Goal: Task Accomplishment & Management: Manage account settings

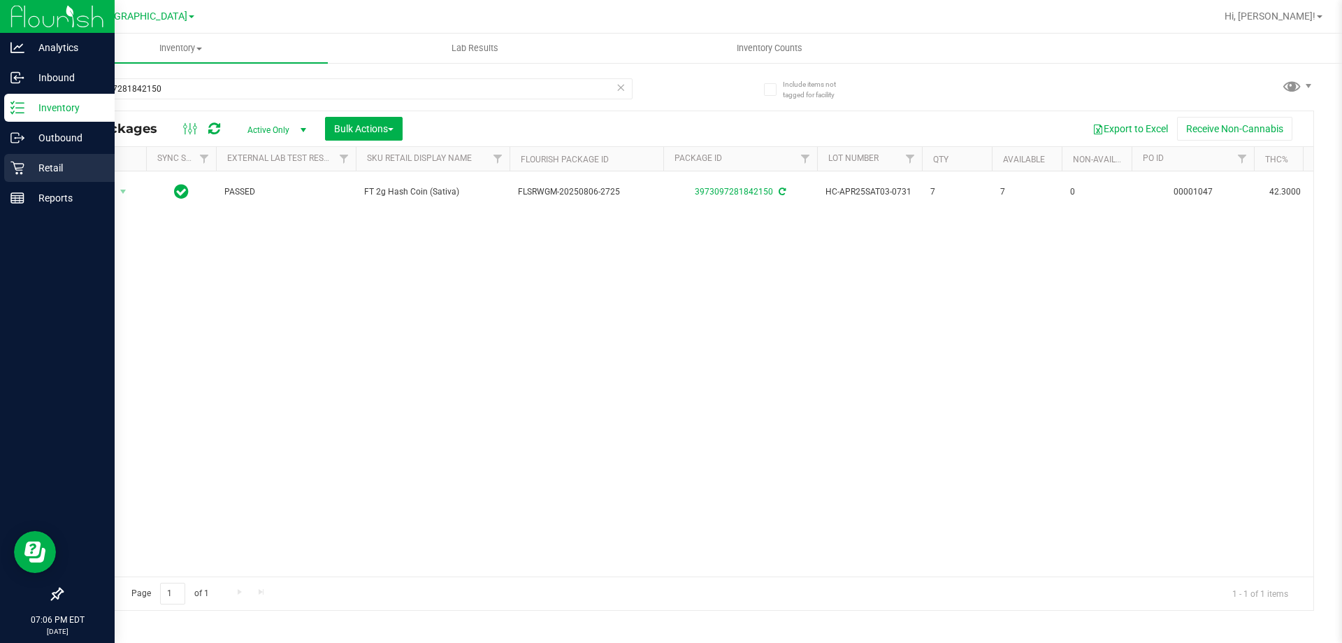
click at [38, 166] on p "Retail" at bounding box center [66, 167] width 84 height 17
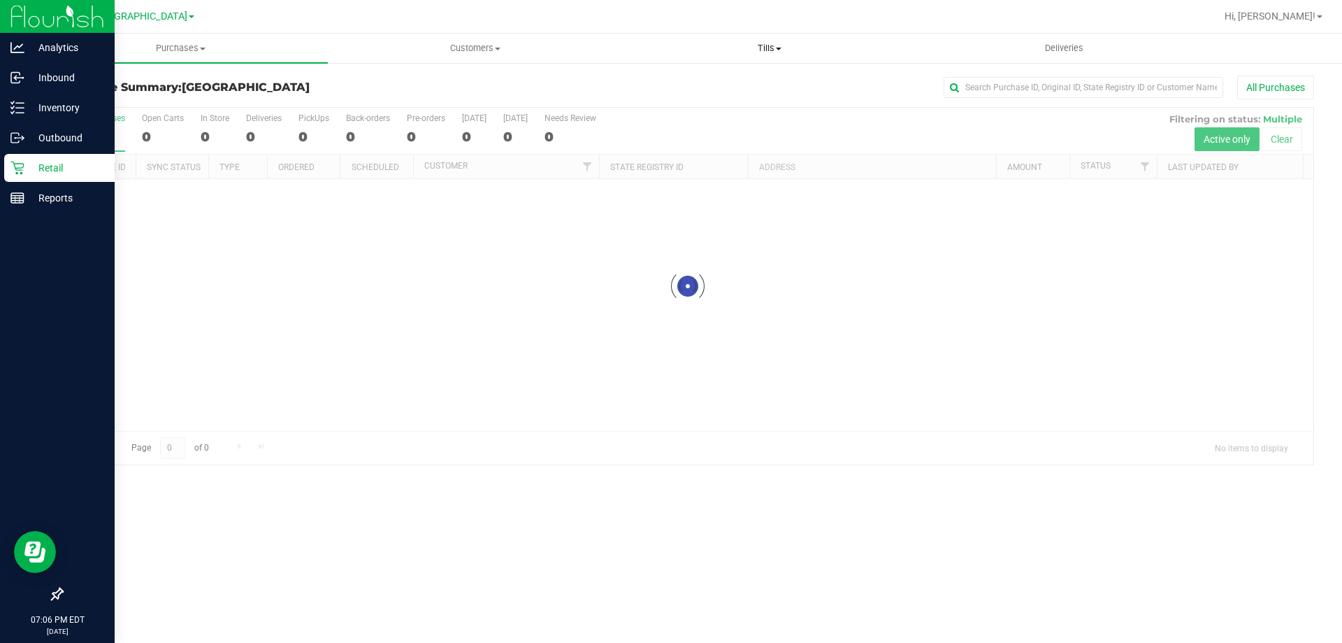
click at [778, 49] on span at bounding box center [779, 49] width 6 height 3
click at [765, 78] on li "Manage tills" at bounding box center [769, 84] width 294 height 17
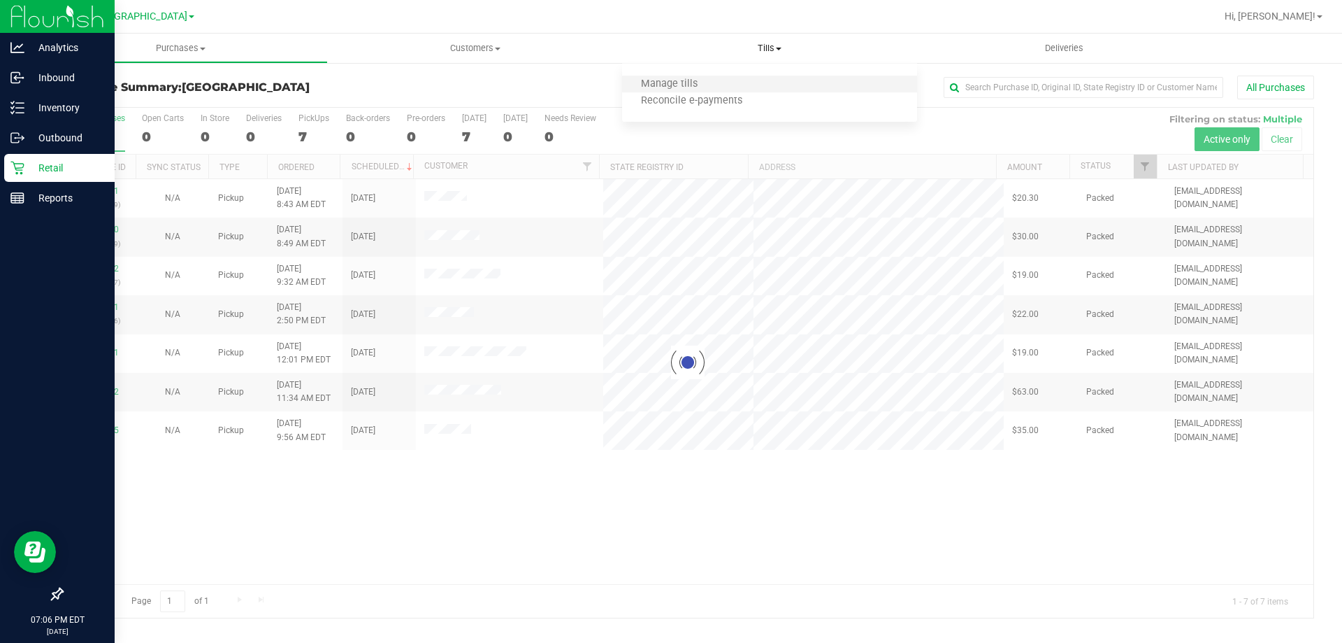
click at [763, 80] on li "Manage tills" at bounding box center [769, 84] width 294 height 17
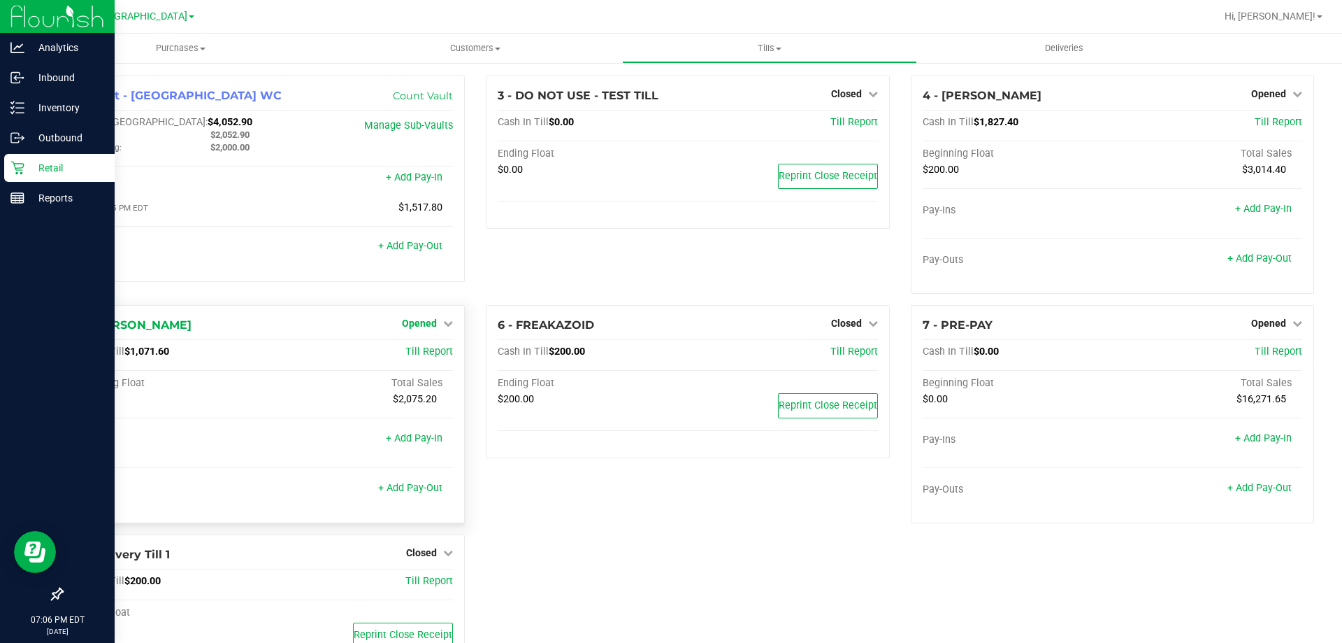
drag, startPoint x: 450, startPoint y: 331, endPoint x: 443, endPoint y: 324, distance: 9.9
click at [449, 330] on div "5 - FRANKLIN-PIERCE Opened Close Till Cash In Till $1,071.60 Till Report Beginn…" at bounding box center [263, 414] width 403 height 218
click at [439, 322] on link "Opened" at bounding box center [427, 322] width 51 height 11
click at [434, 352] on link "Close Till" at bounding box center [422, 352] width 38 height 11
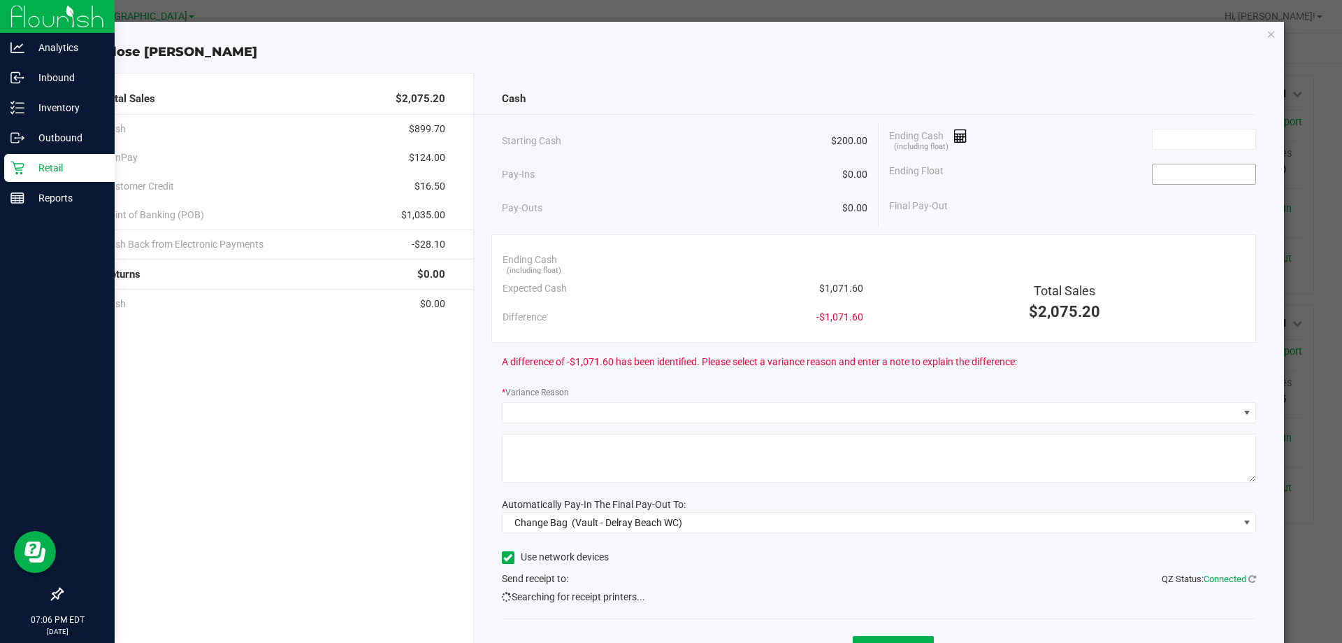
click at [1221, 174] on input at bounding box center [1204, 174] width 103 height 20
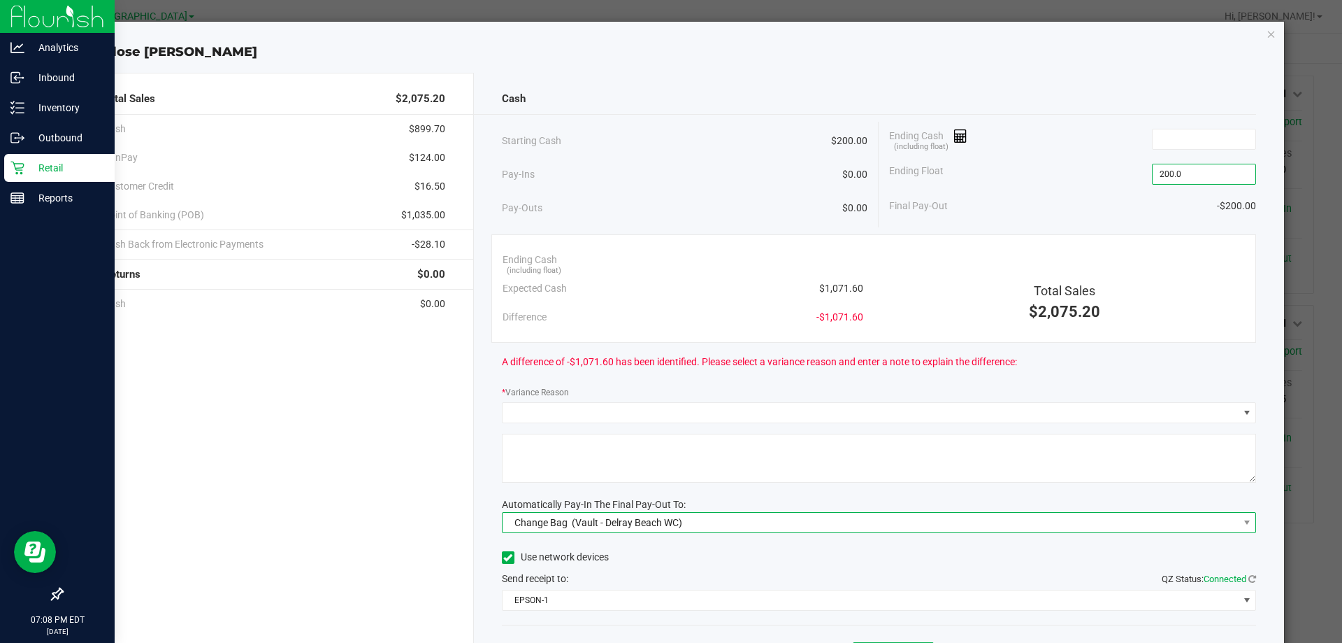
type input "$200.00"
click at [940, 525] on span "Change Bag (Vault - Delray Beach WC)" at bounding box center [871, 522] width 736 height 20
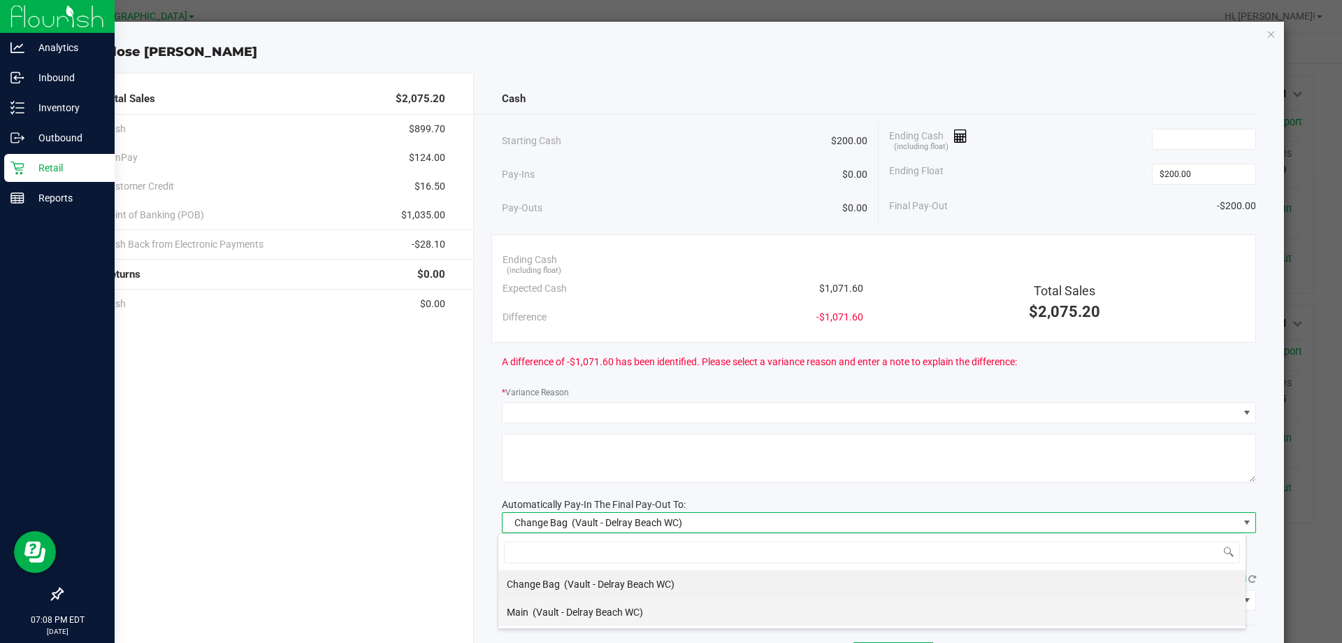
click at [663, 617] on li "Main (Vault - Delray Beach WC)" at bounding box center [871, 612] width 747 height 28
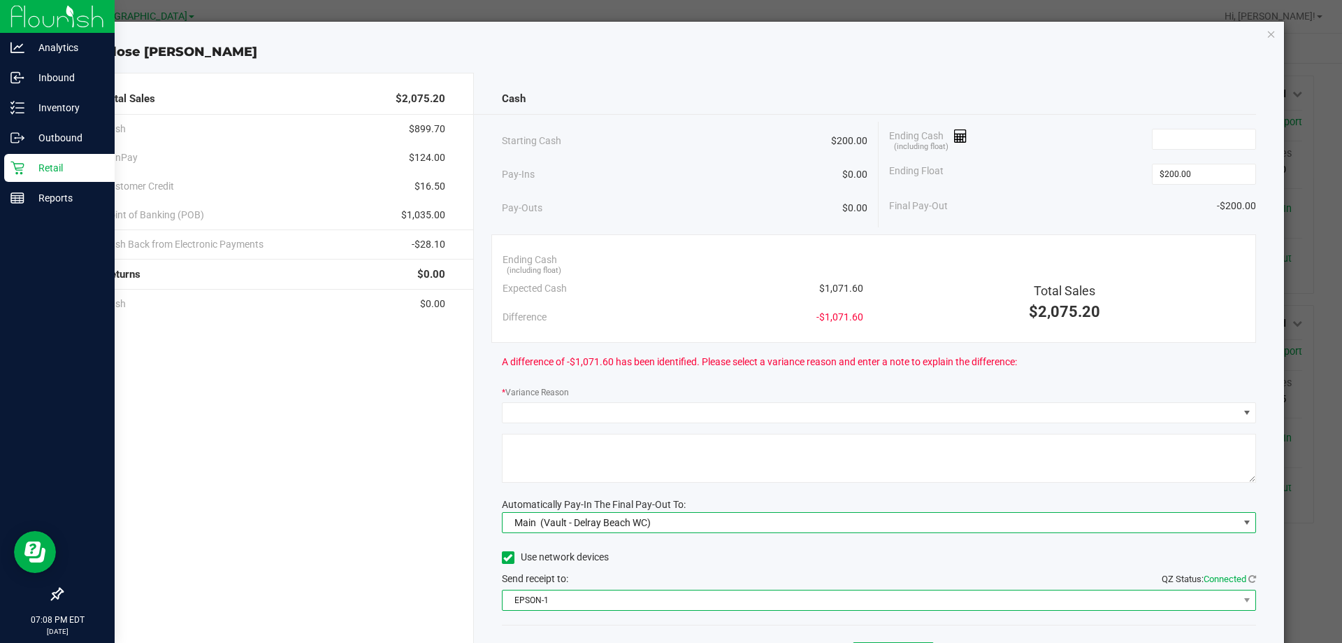
click at [664, 604] on span "EPSON-1" at bounding box center [871, 600] width 736 height 20
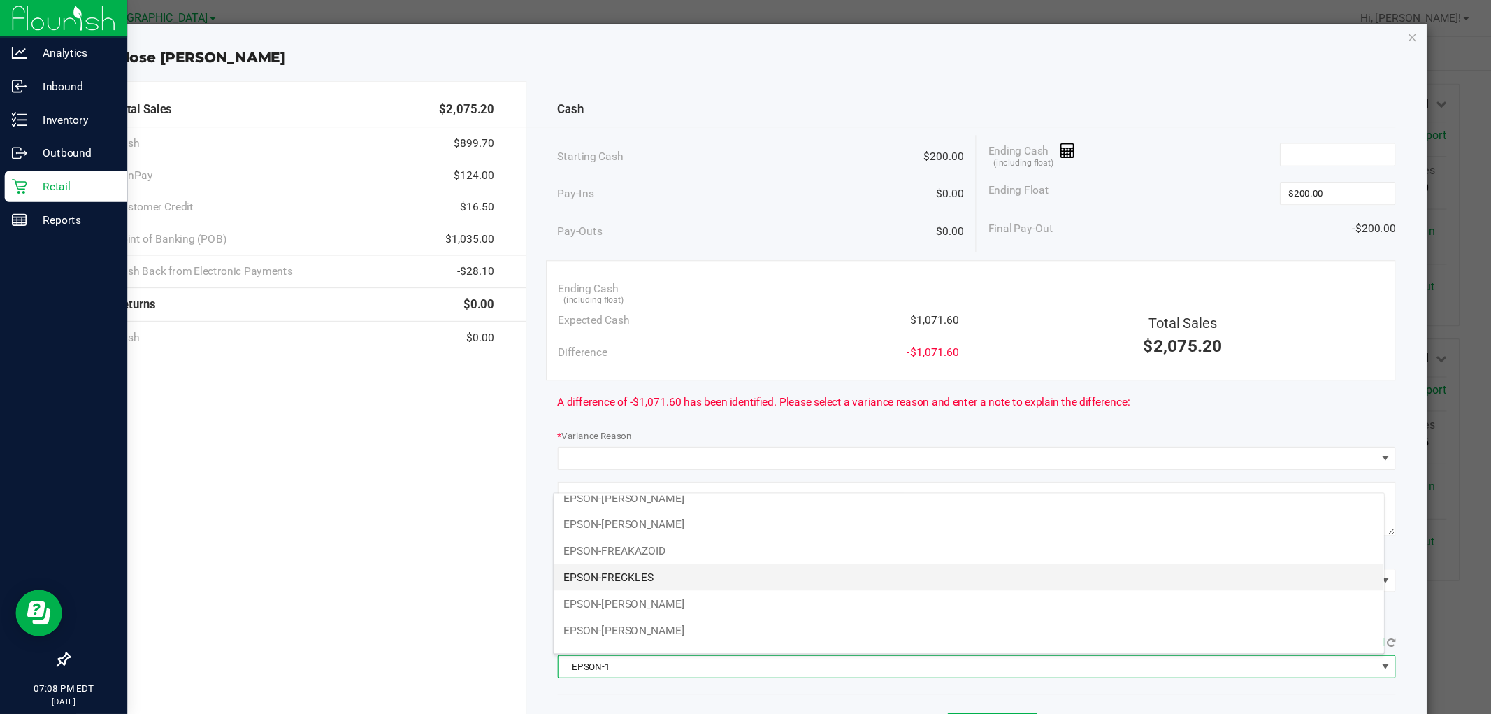
scroll to position [98, 0]
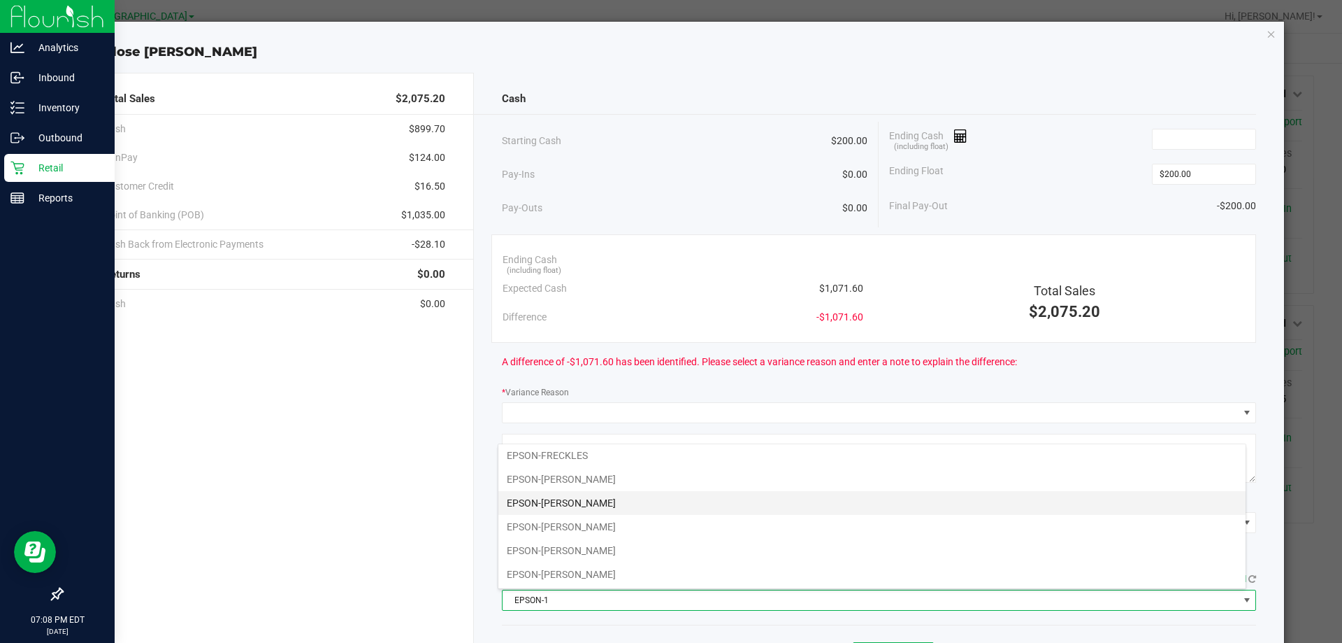
click at [661, 501] on li "EPSON-FRED HAMMOND" at bounding box center [871, 503] width 747 height 24
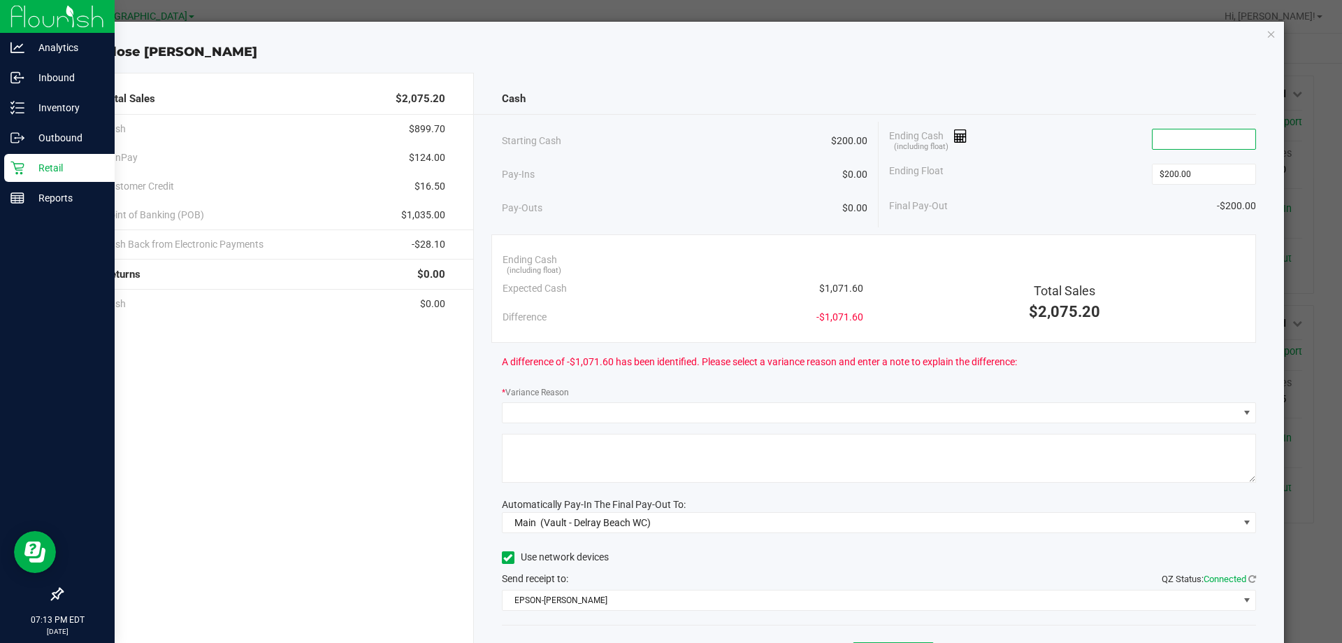
click at [1163, 143] on input at bounding box center [1204, 139] width 103 height 20
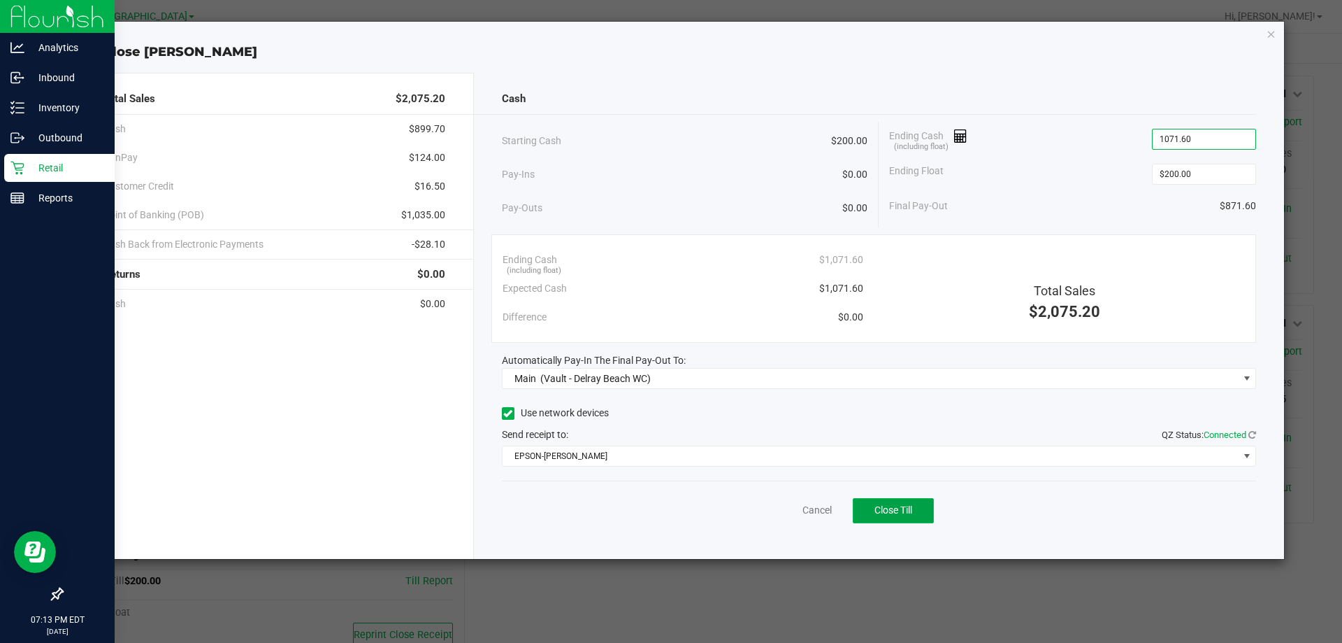
type input "$1,071.60"
click at [913, 512] on button "Close Till" at bounding box center [893, 510] width 81 height 25
click at [1269, 34] on icon "button" at bounding box center [1272, 33] width 10 height 17
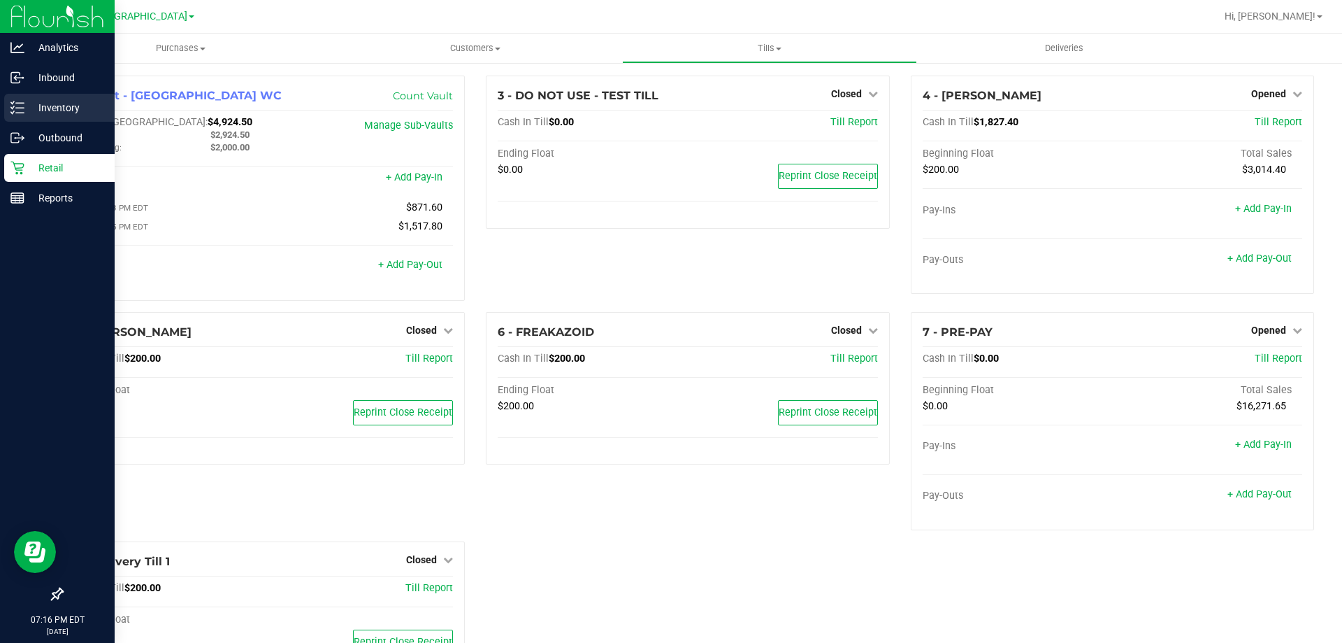
click at [25, 106] on p "Inventory" at bounding box center [66, 107] width 84 height 17
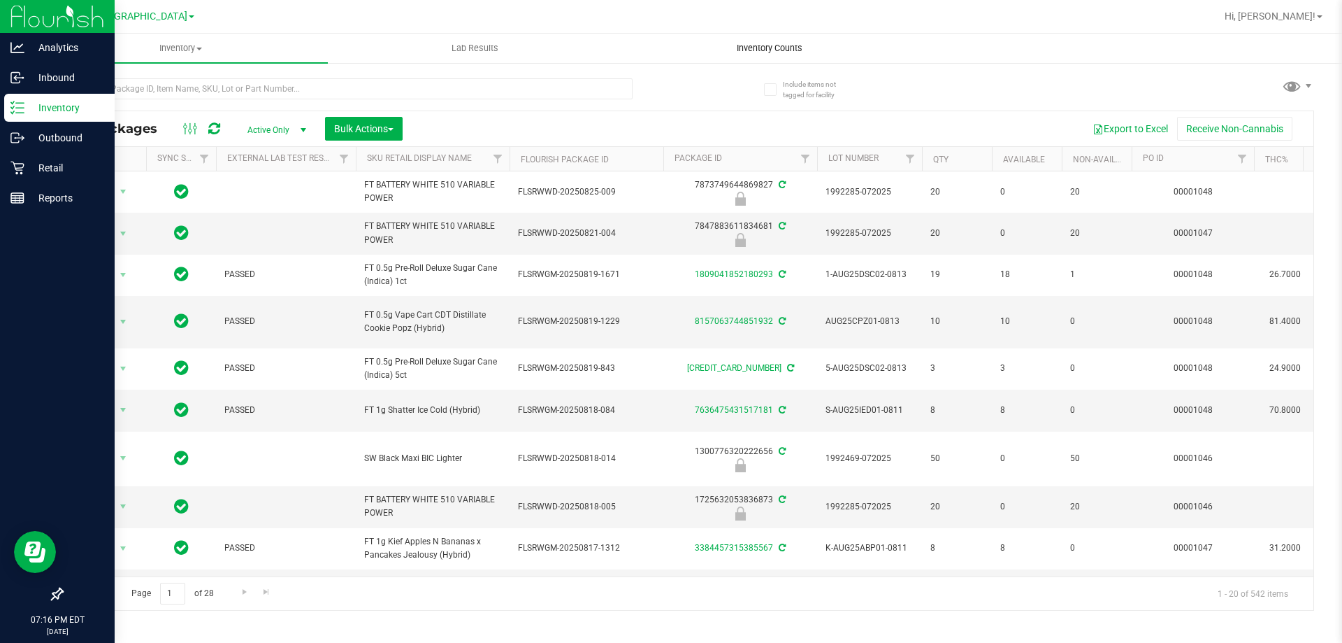
click at [790, 49] on span "Inventory Counts" at bounding box center [769, 48] width 103 height 13
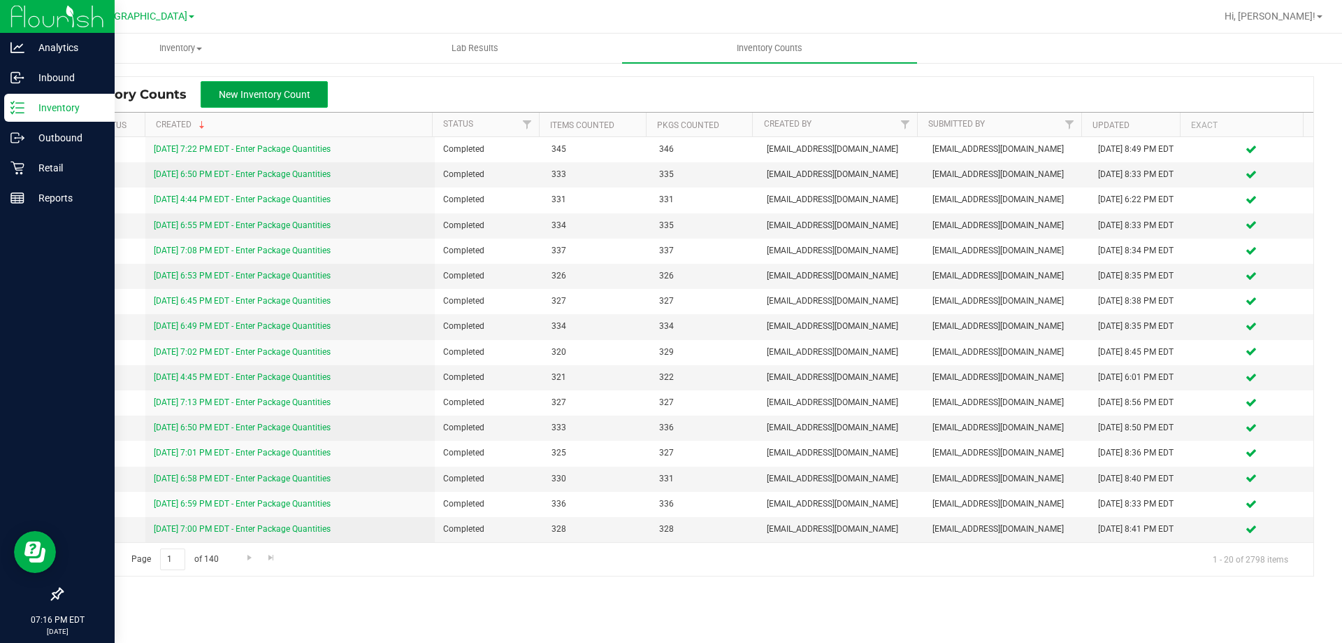
click at [243, 98] on span "New Inventory Count" at bounding box center [265, 94] width 92 height 11
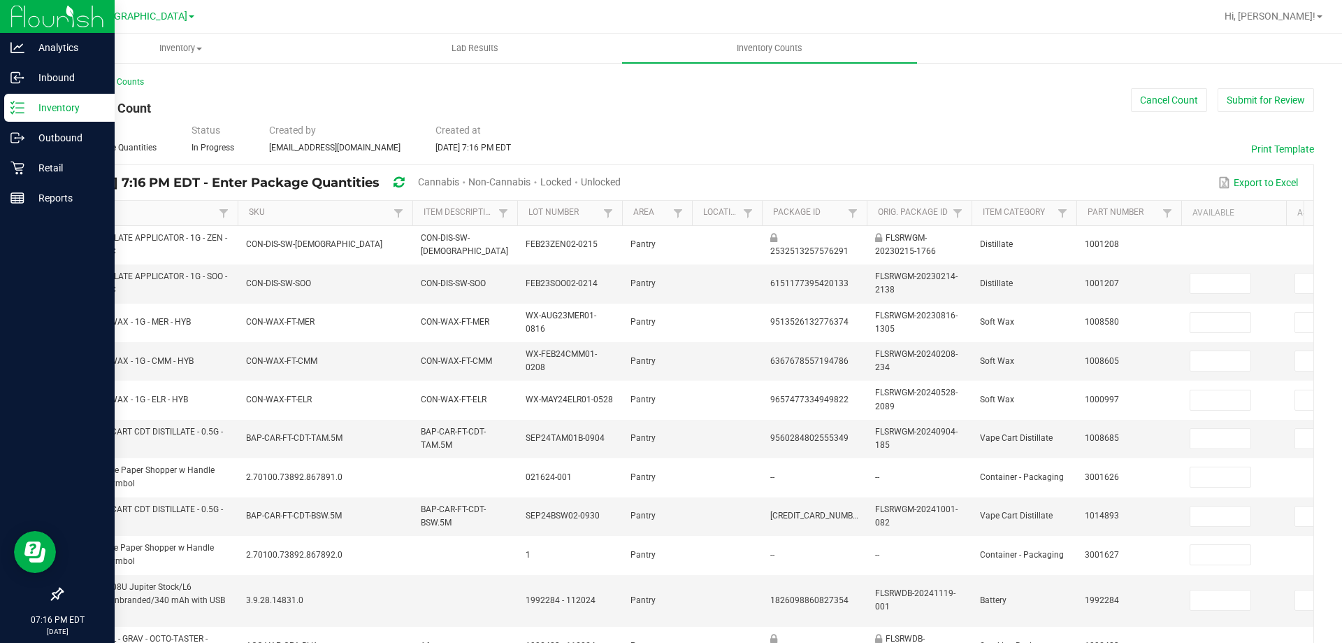
click at [78, 209] on link "Item" at bounding box center [144, 212] width 141 height 11
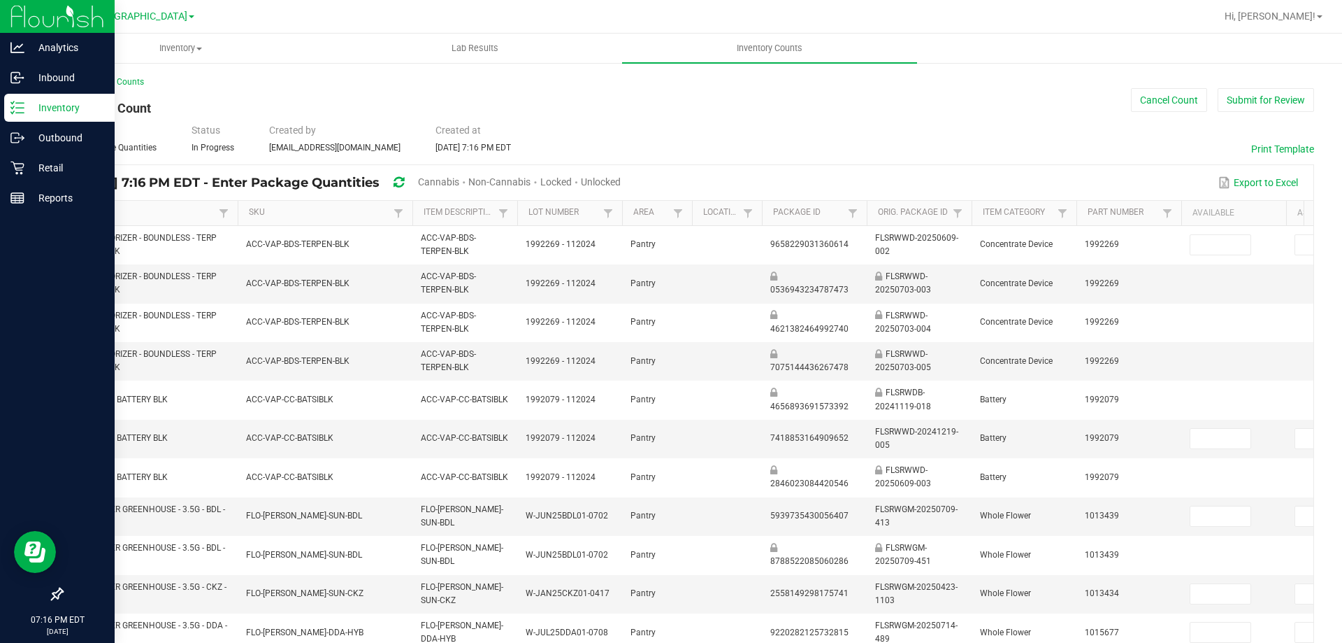
drag, startPoint x: 459, startPoint y: 181, endPoint x: 489, endPoint y: 182, distance: 30.1
click at [459, 181] on span "Cannabis" at bounding box center [438, 181] width 41 height 11
click at [622, 181] on span "Unlocked" at bounding box center [602, 181] width 40 height 11
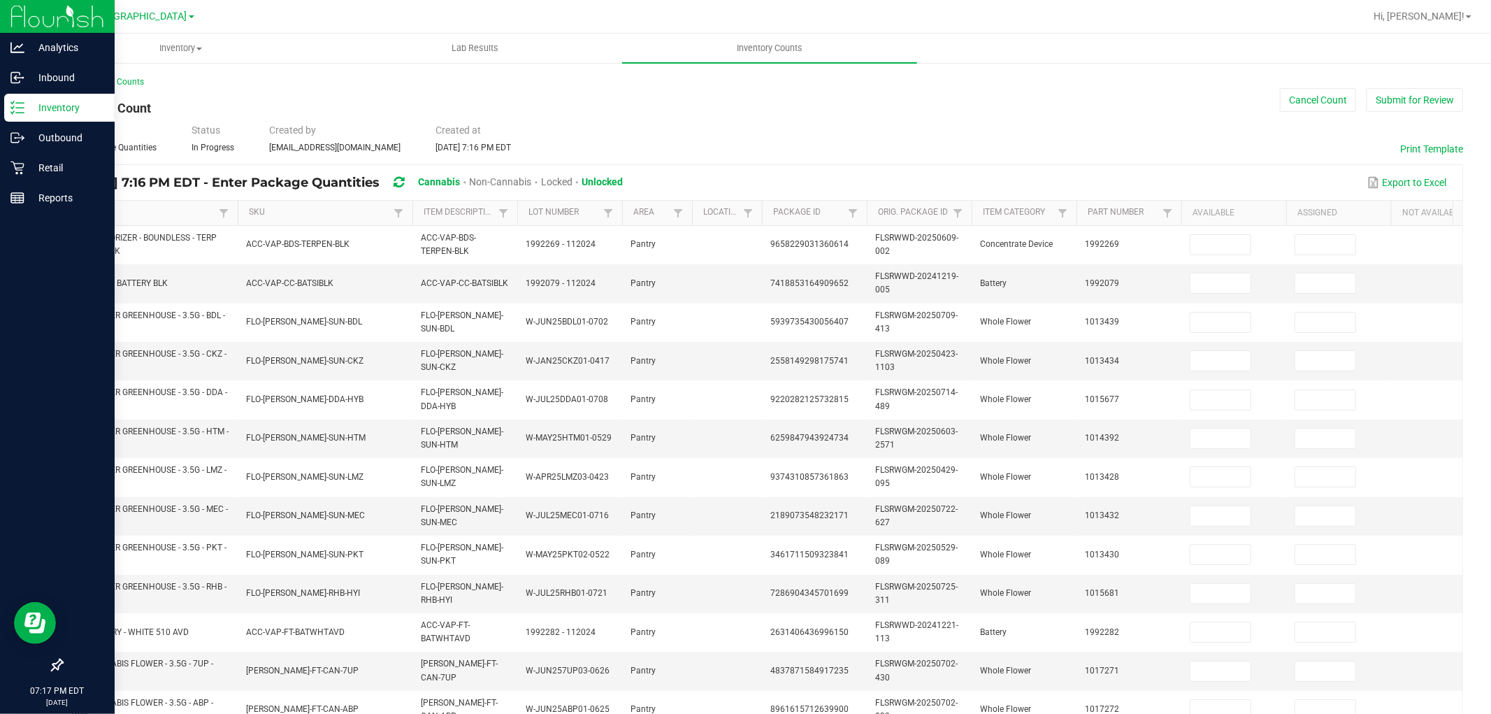
drag, startPoint x: 1328, startPoint y: 0, endPoint x: 1070, endPoint y: 94, distance: 274.7
click at [1070, 94] on div "< All Inventory Counts Inventory Count Cancel Count Submit for Review Type Ente…" at bounding box center [763, 556] width 1402 height 961
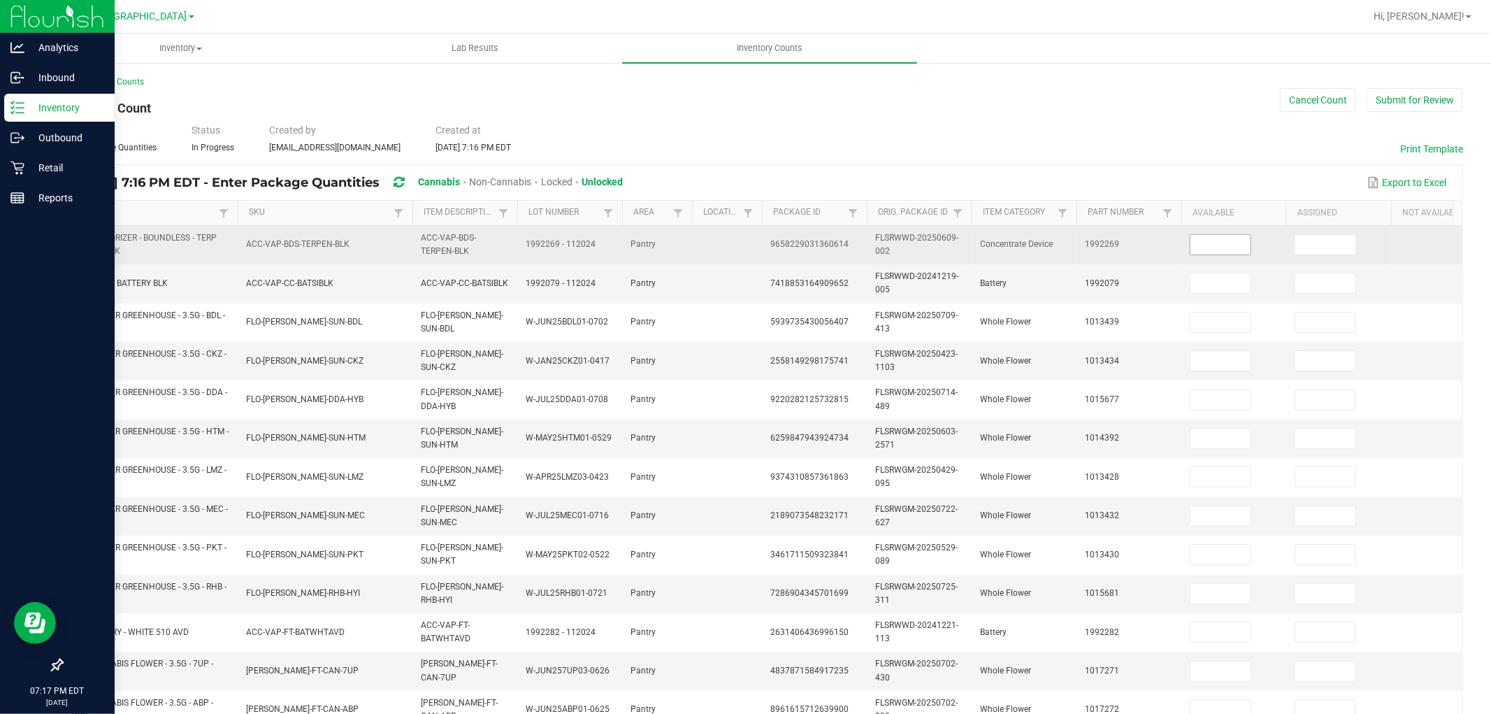
click at [1220, 242] on input at bounding box center [1221, 245] width 60 height 20
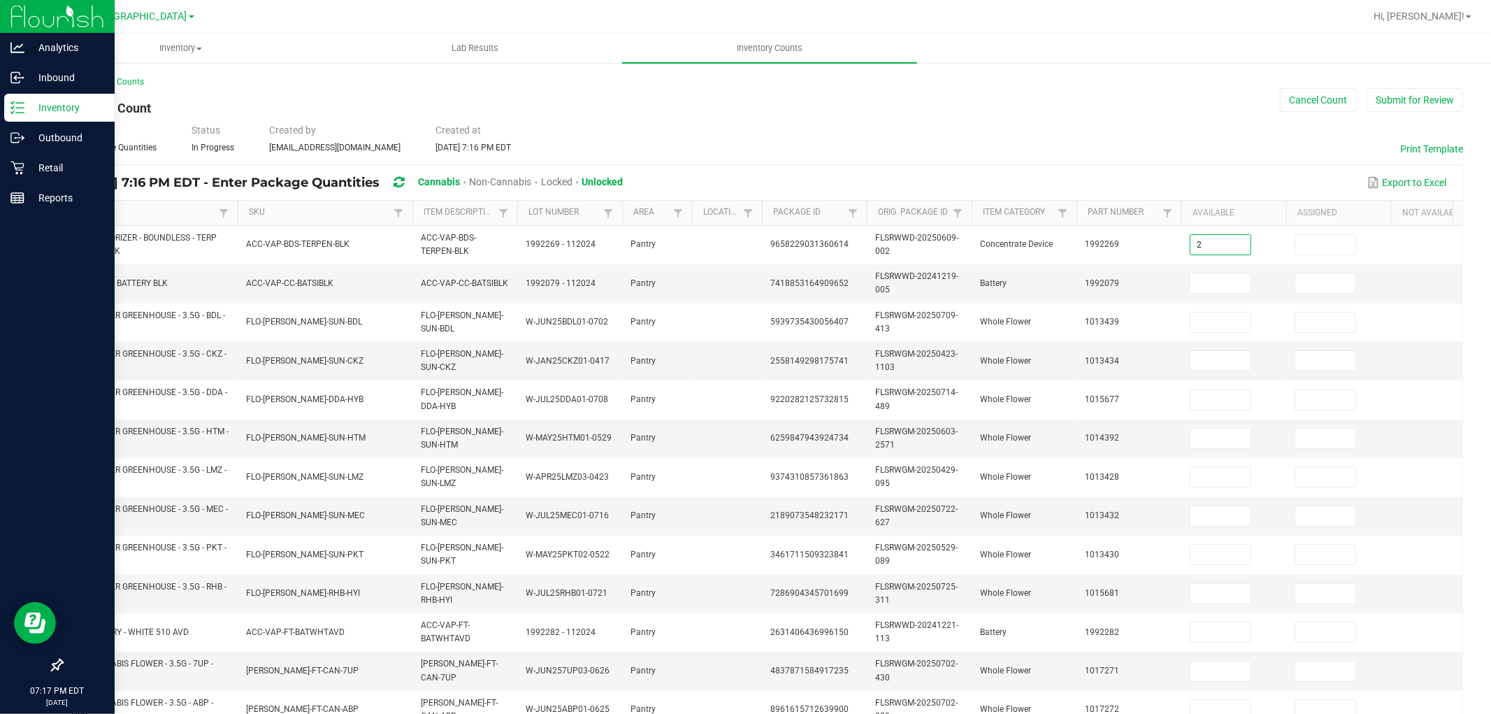
type input "2"
type input "0"
type input "3"
type input "0"
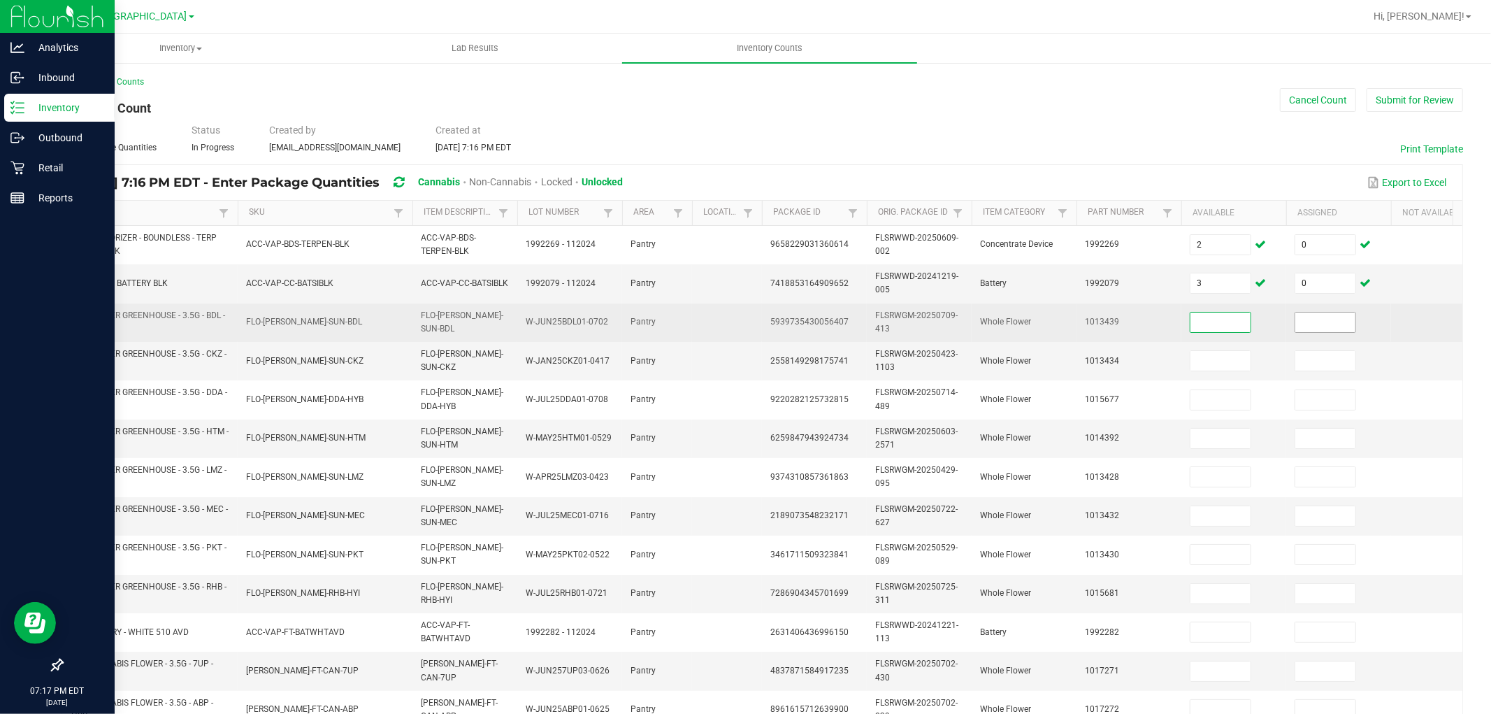
click at [1342, 325] on input at bounding box center [1326, 323] width 60 height 20
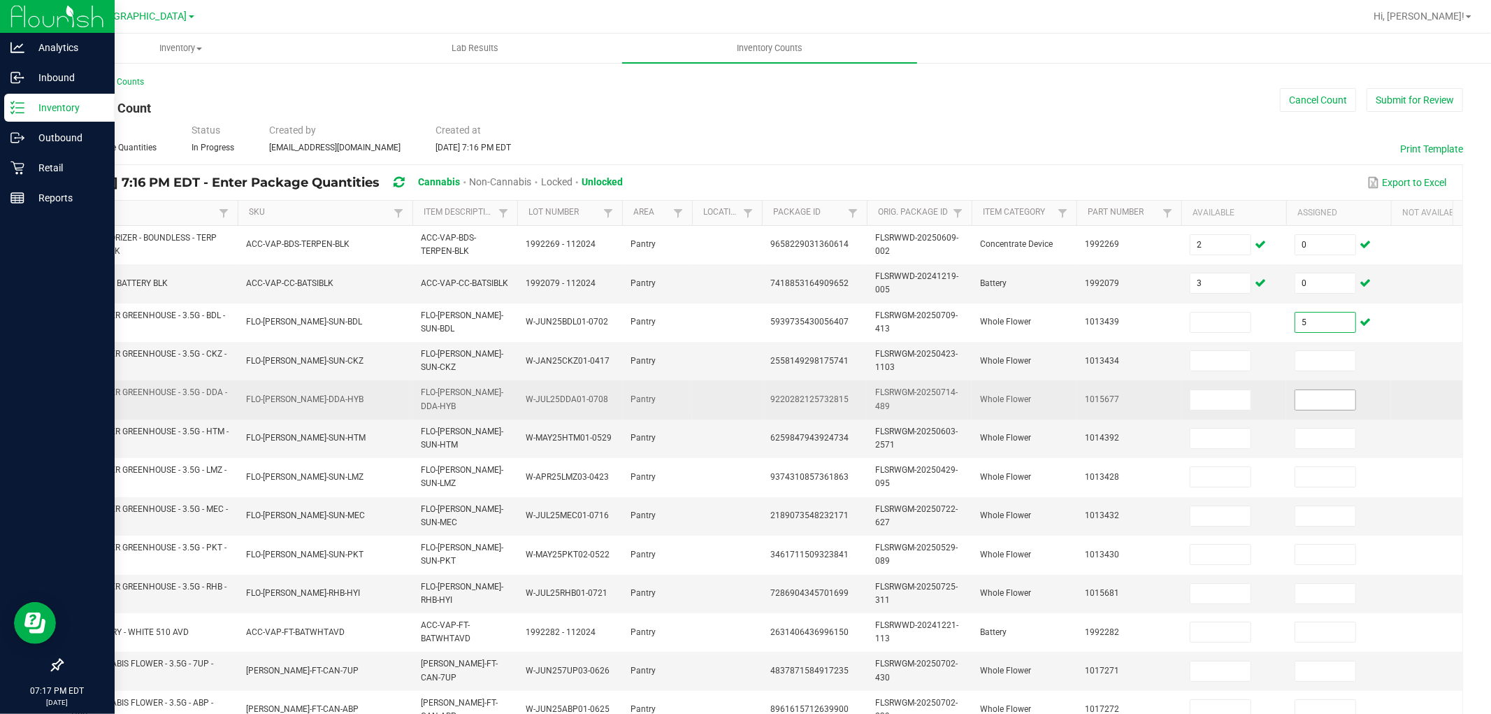
type input "5"
click at [1310, 402] on input at bounding box center [1326, 400] width 60 height 20
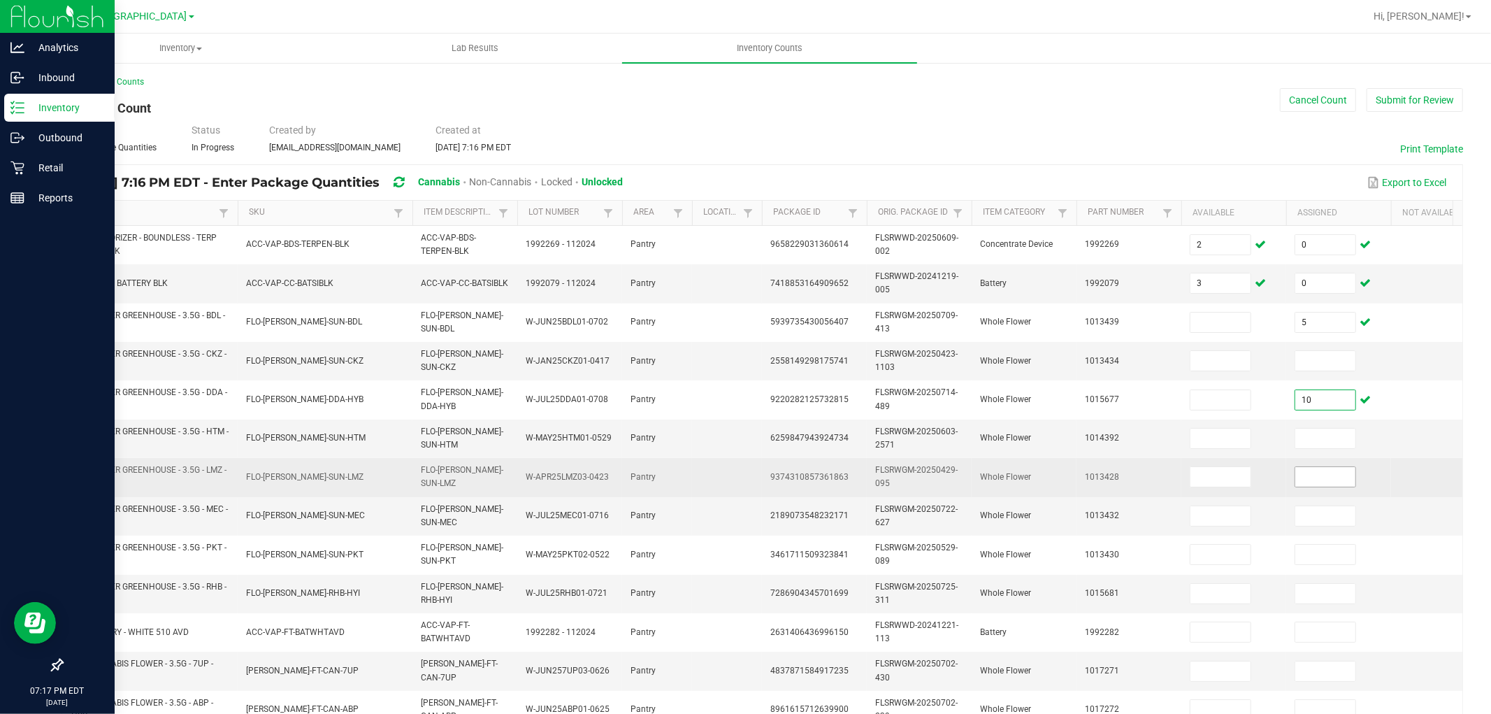
type input "10"
click at [1296, 471] on input at bounding box center [1326, 477] width 60 height 20
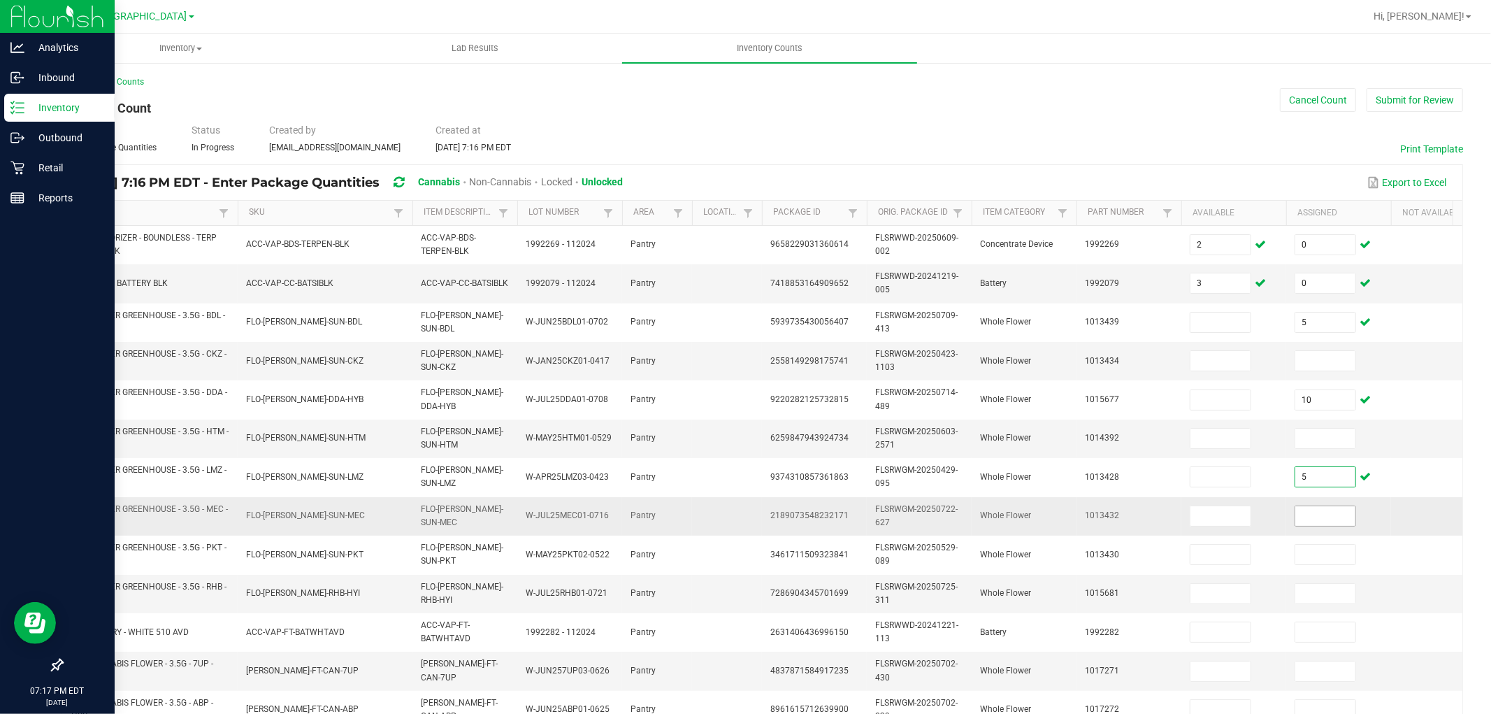
type input "5"
click at [1342, 506] on input at bounding box center [1326, 516] width 60 height 20
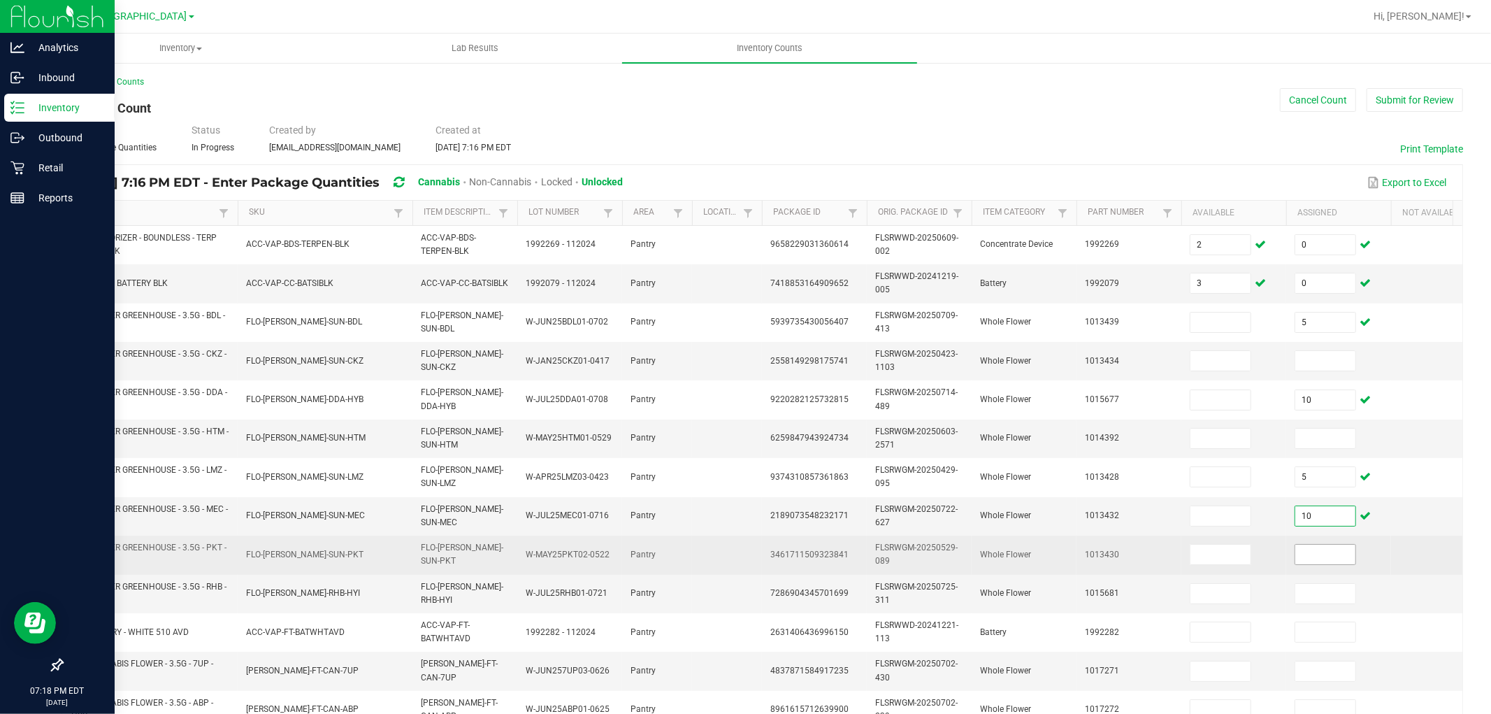
type input "10"
click at [1314, 554] on input at bounding box center [1326, 555] width 60 height 20
type input "10"
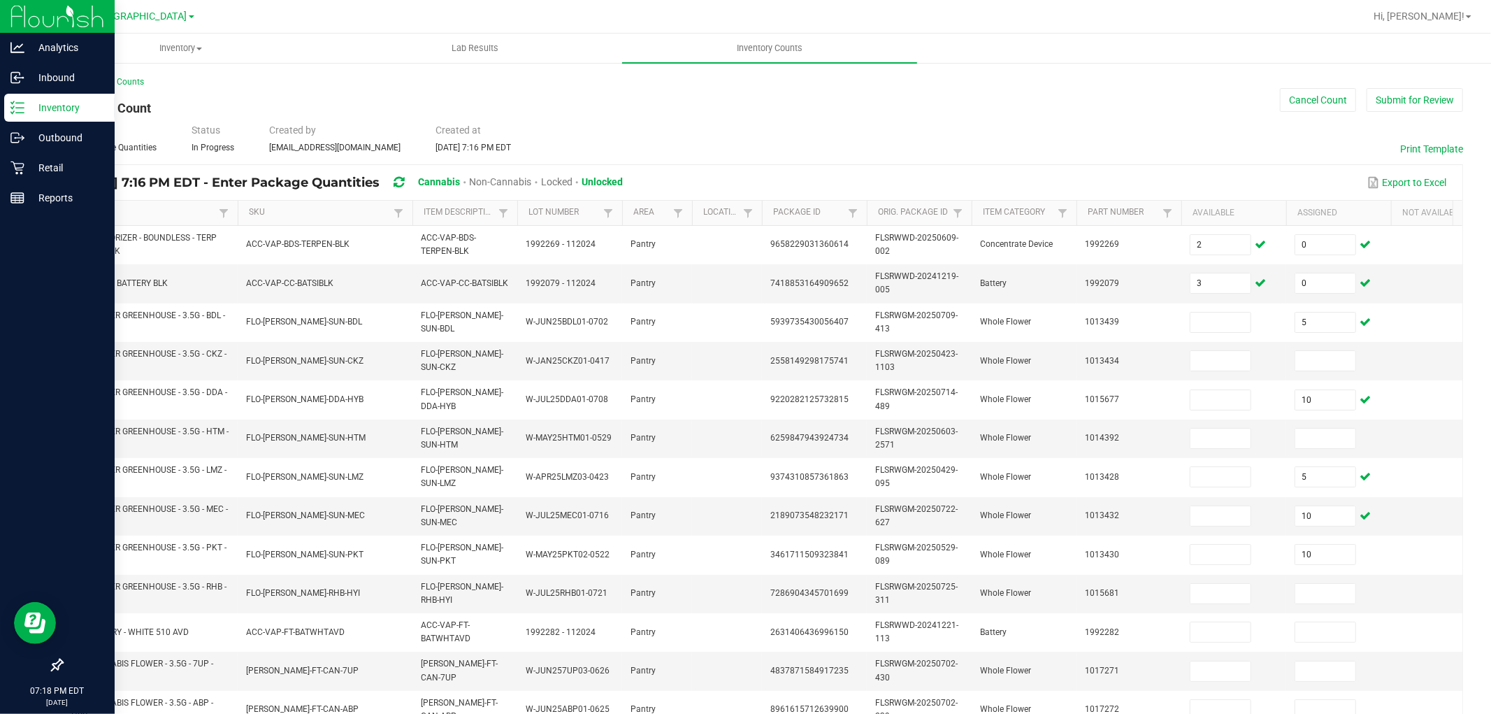
drag, startPoint x: 1437, startPoint y: 540, endPoint x: 1486, endPoint y: 415, distance: 134.6
click at [1342, 539] on div "BDS - VAPORIZER - BOUNDLESS - TERP PEN - BLACK ACC-VAP-BDS-TERPEN-BLK ACC-VAP-B…" at bounding box center [762, 613] width 1400 height 774
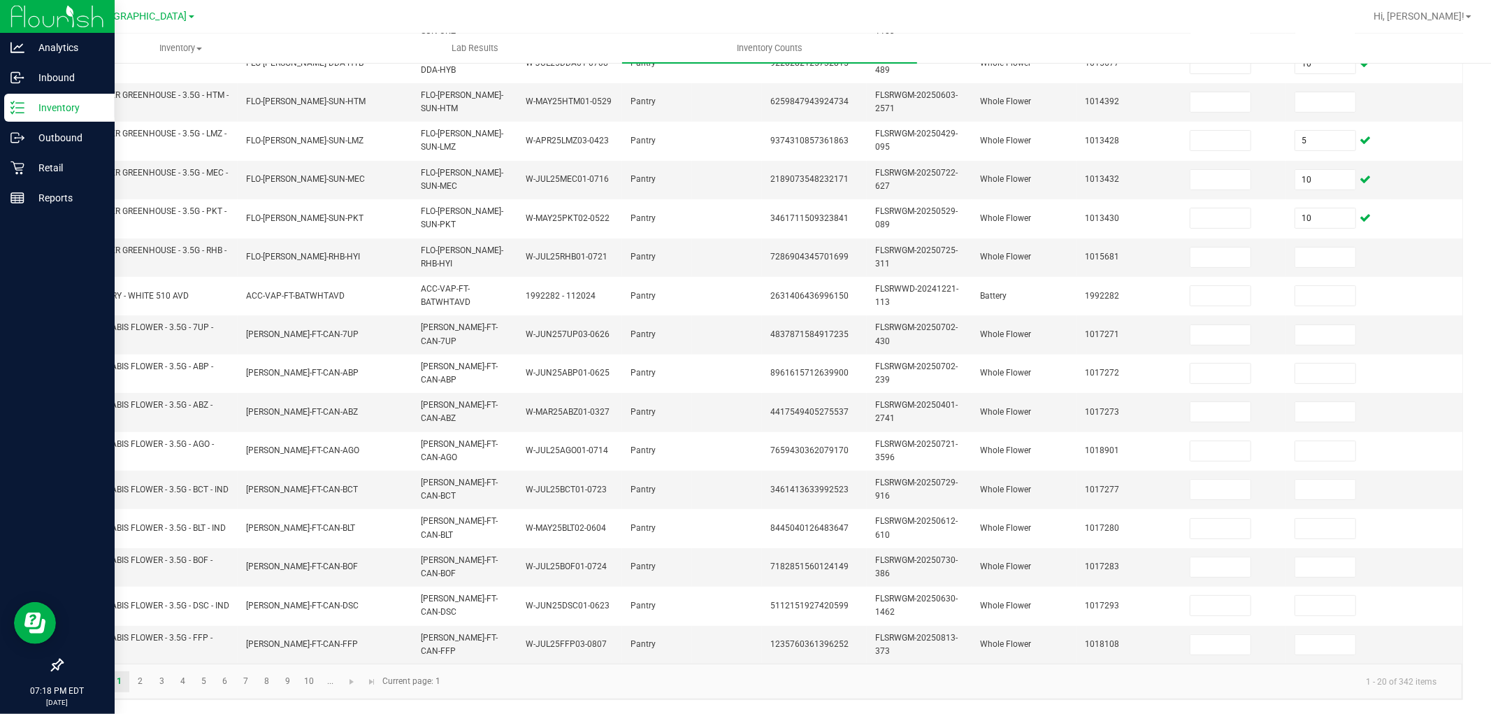
scroll to position [350, 0]
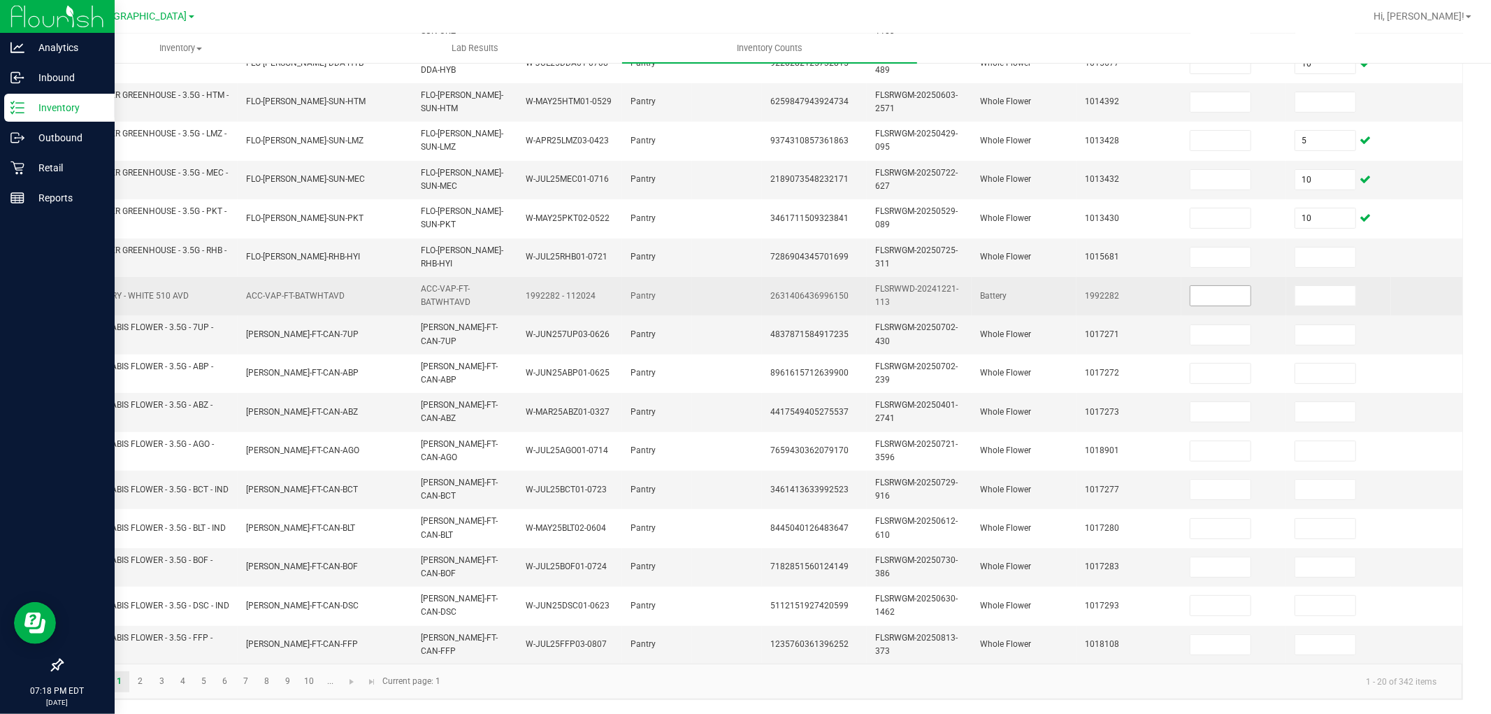
click at [1245, 286] on input at bounding box center [1221, 296] width 60 height 20
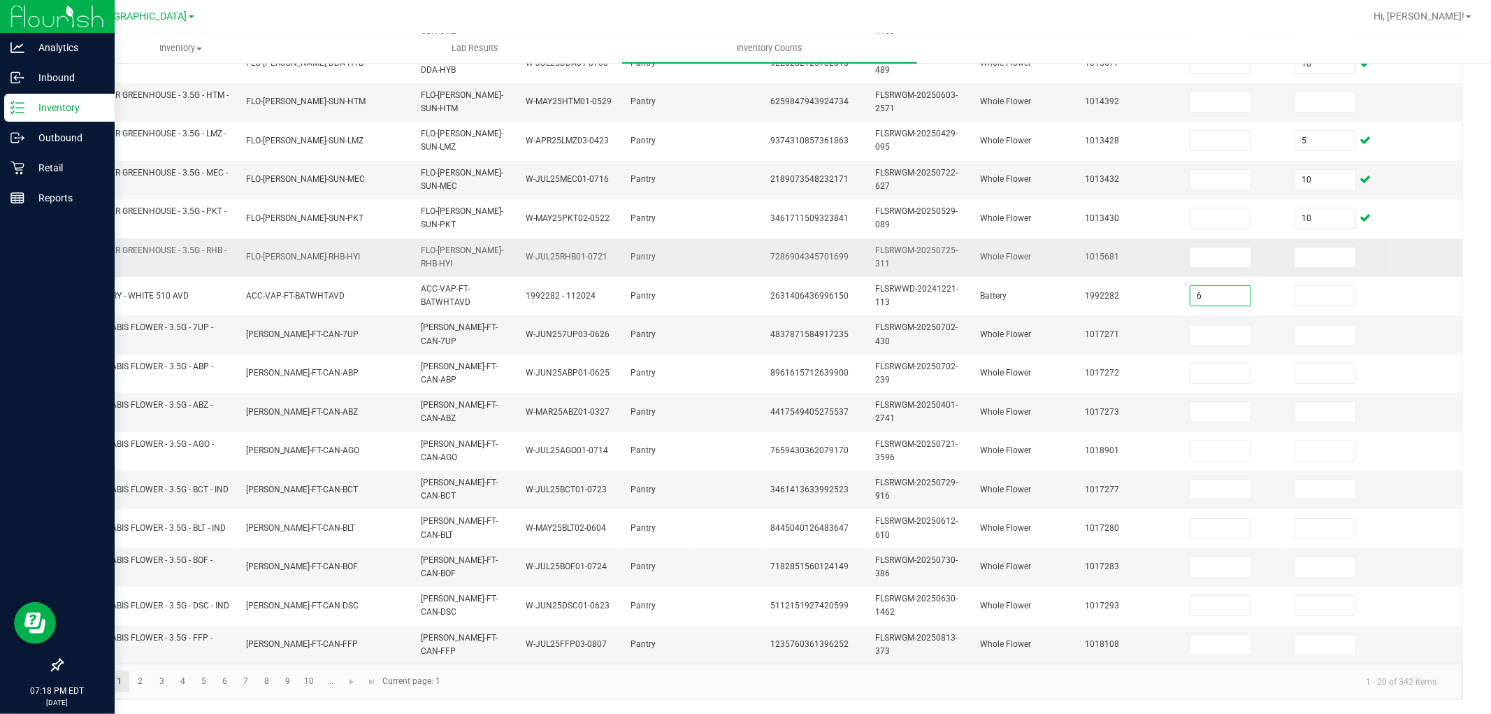
type input "6"
type input "0"
click at [1323, 325] on input at bounding box center [1326, 335] width 60 height 20
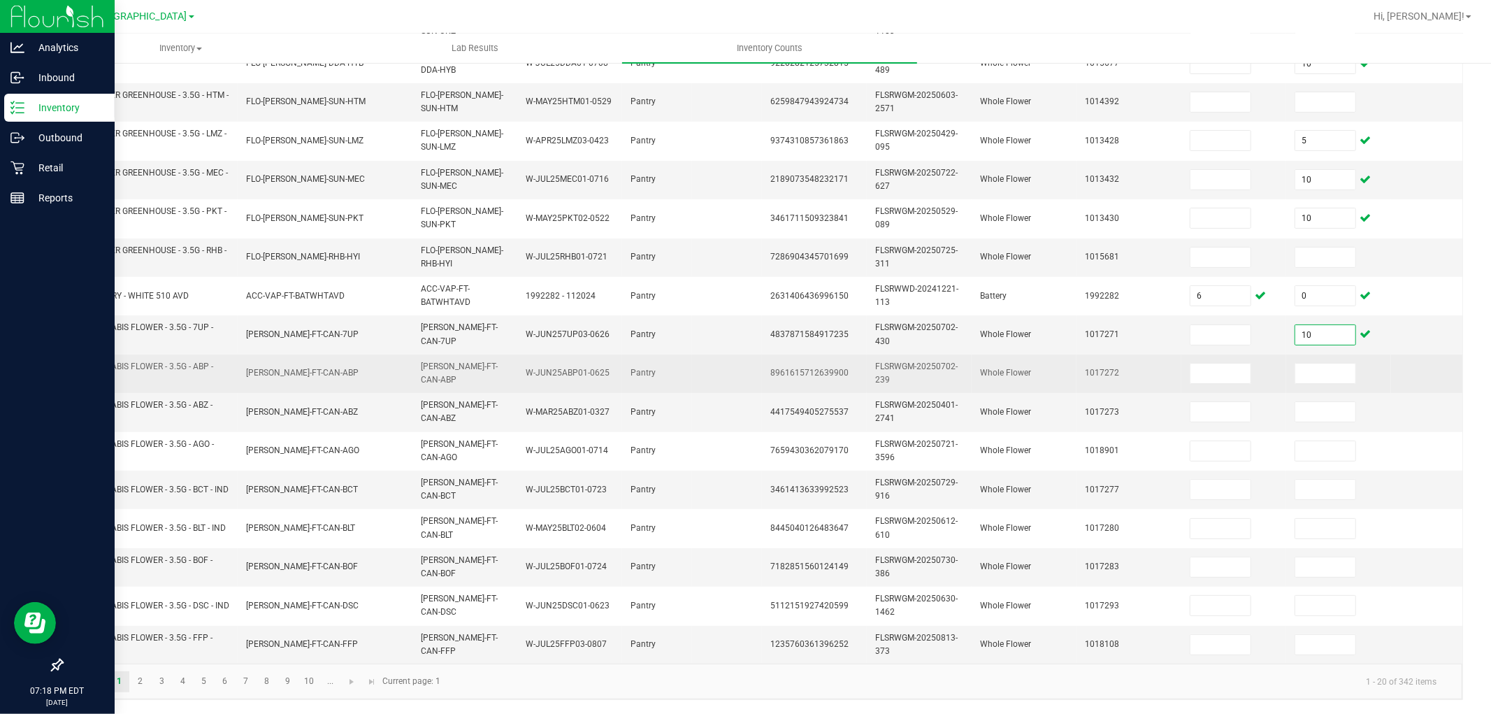
type input "10"
click at [1342, 354] on td at bounding box center [1338, 373] width 105 height 38
click at [1342, 367] on input at bounding box center [1326, 374] width 60 height 20
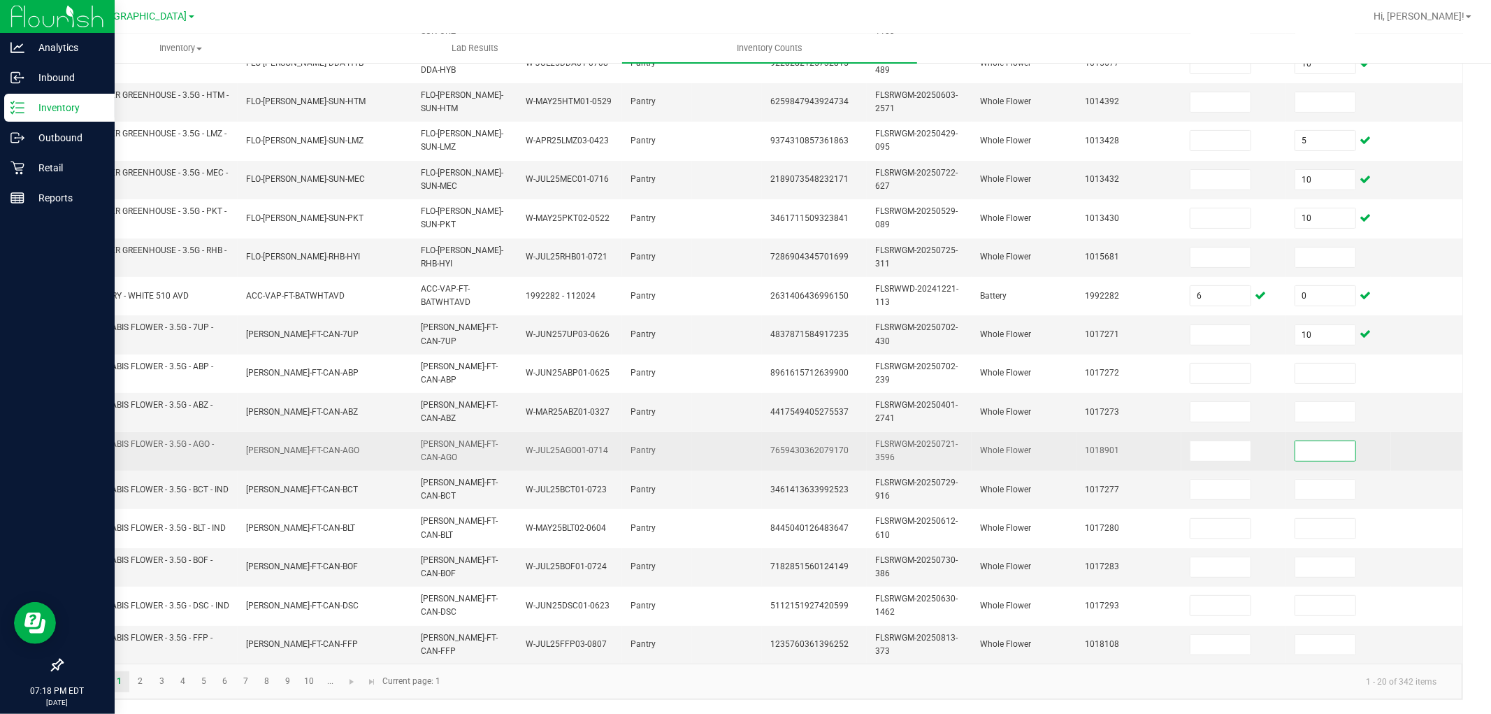
click at [1326, 441] on input at bounding box center [1326, 451] width 60 height 20
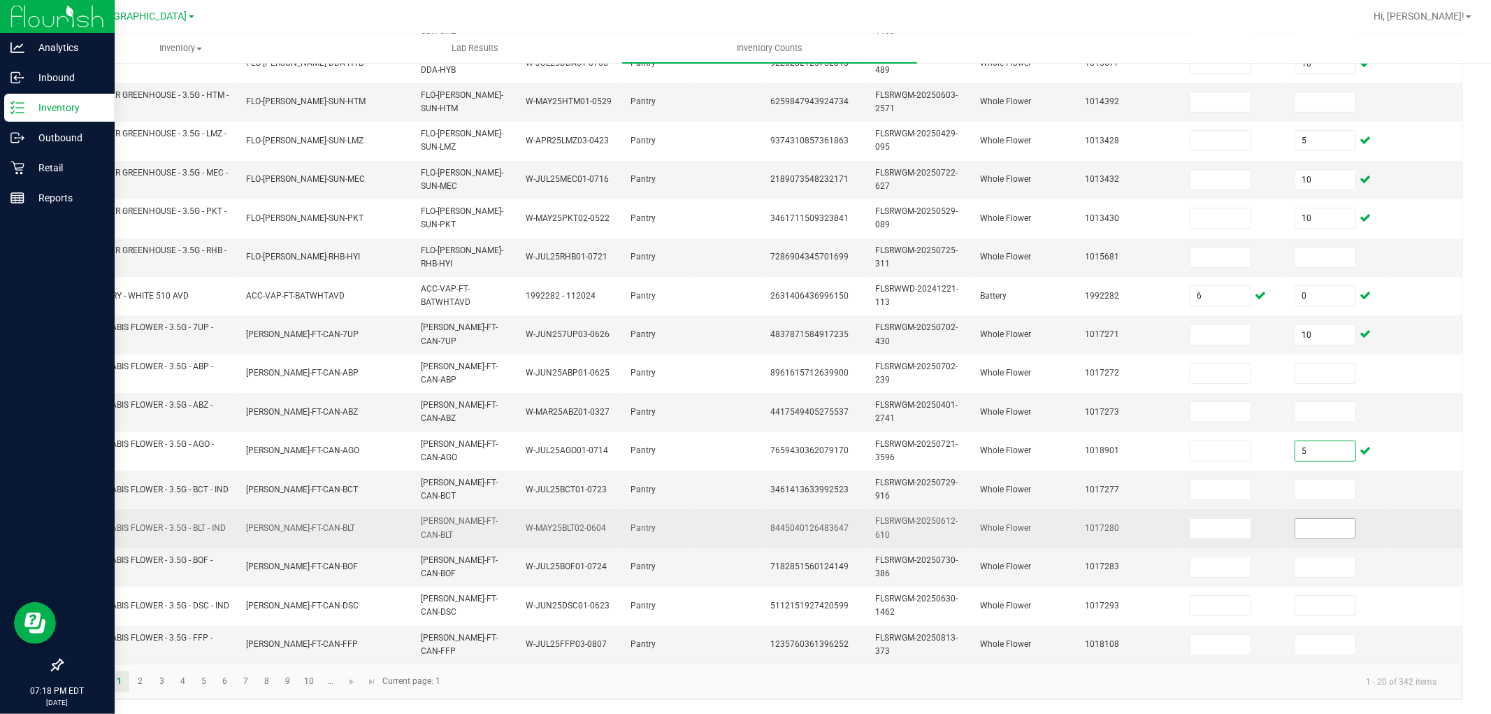
type input "5"
click at [1326, 524] on input at bounding box center [1326, 529] width 60 height 20
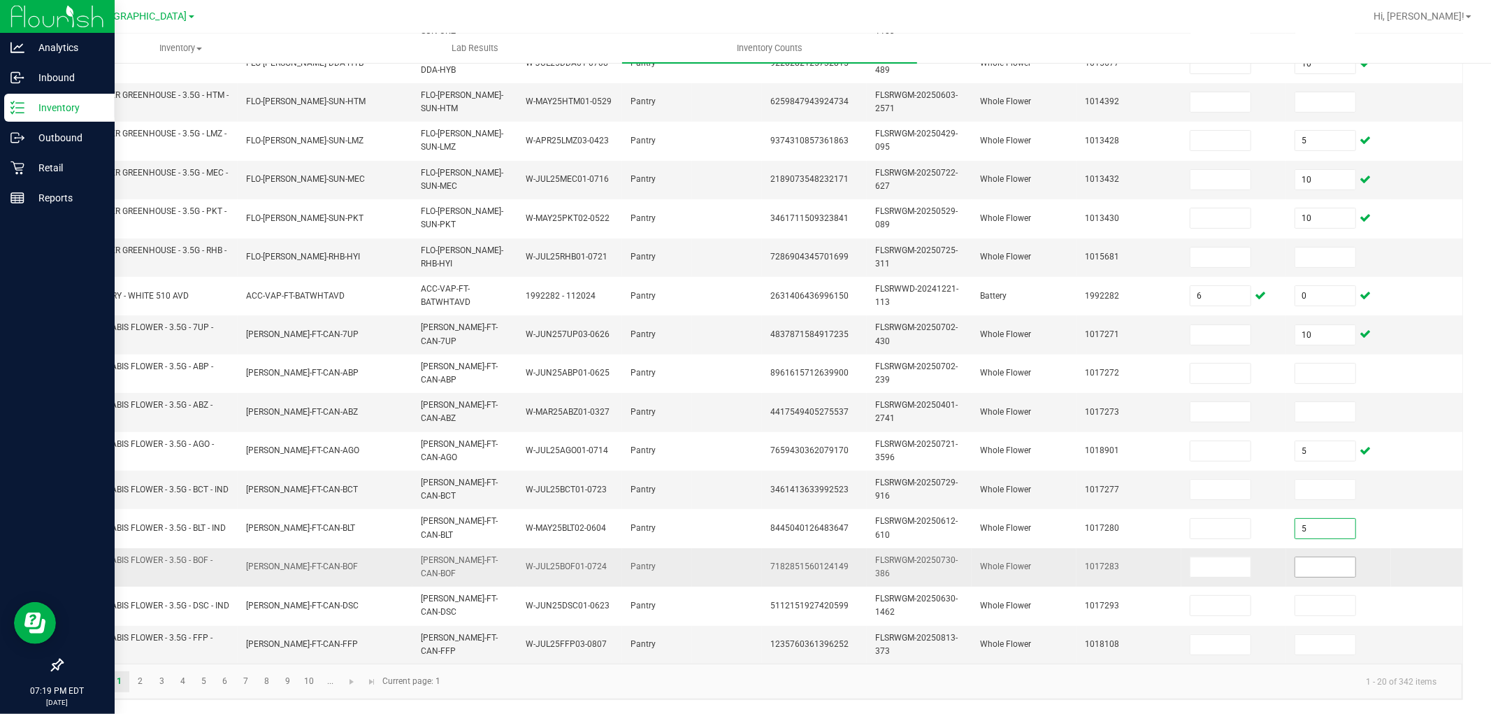
type input "5"
drag, startPoint x: 1323, startPoint y: 561, endPoint x: 1325, endPoint y: 550, distance: 10.7
click at [1323, 557] on input at bounding box center [1326, 567] width 60 height 20
click at [1328, 635] on input at bounding box center [1326, 645] width 60 height 20
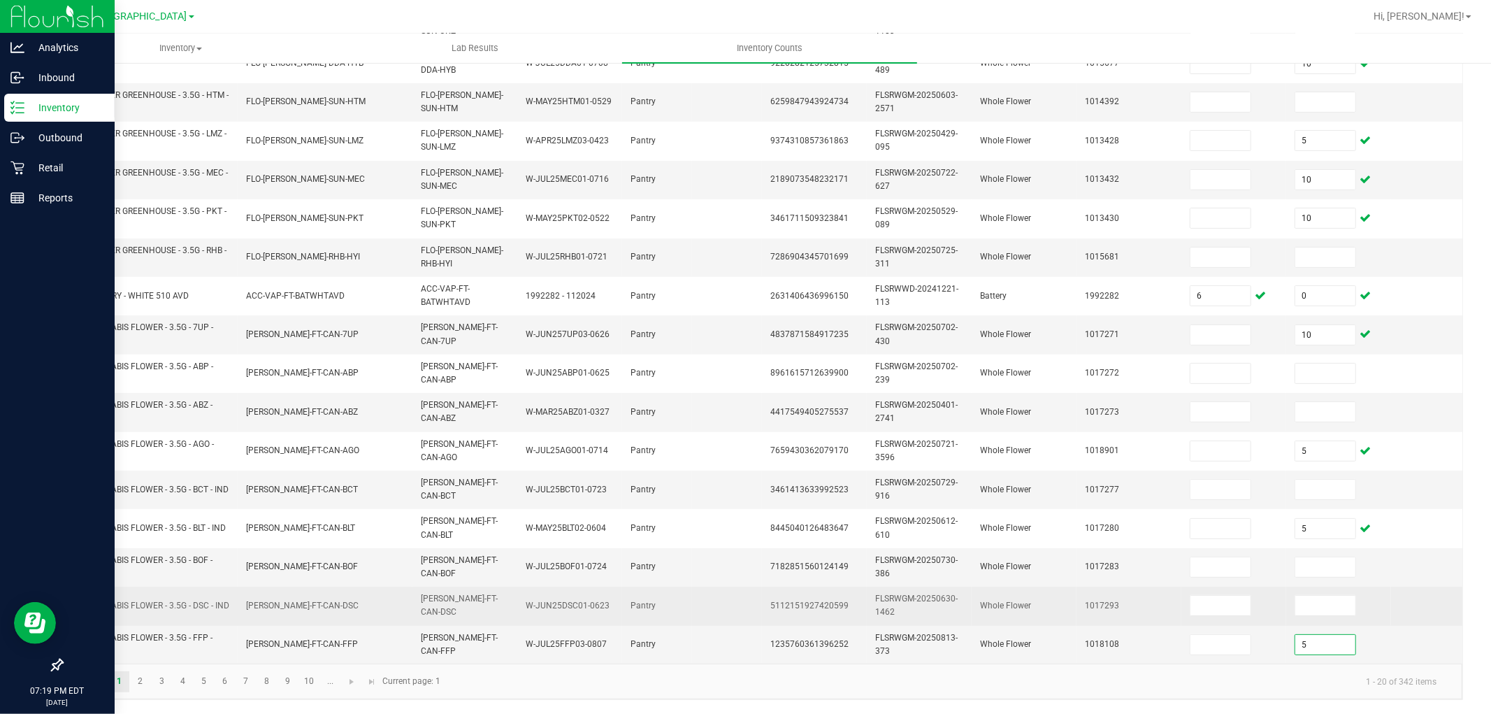
type input "5"
click at [1342, 612] on td at bounding box center [1338, 606] width 105 height 38
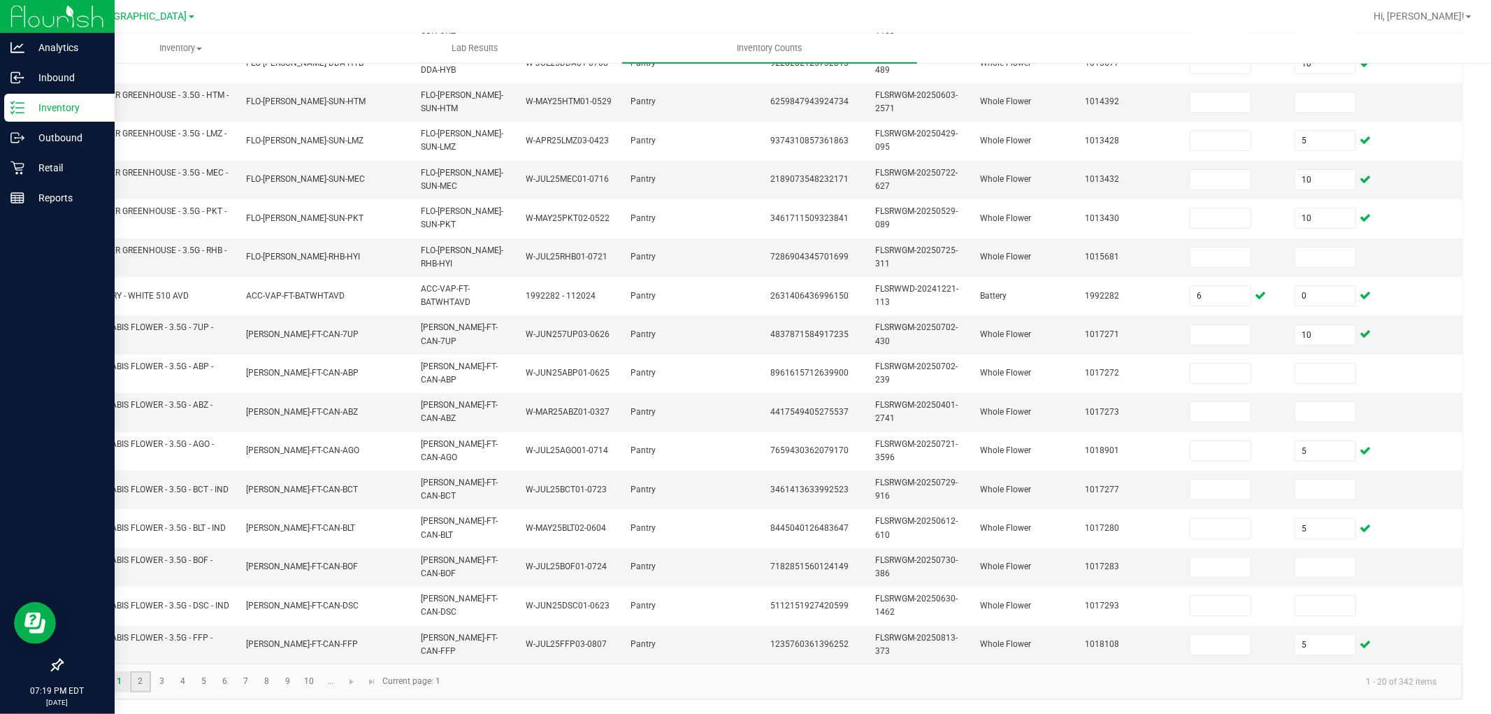
click at [136, 642] on link "2" at bounding box center [140, 681] width 20 height 21
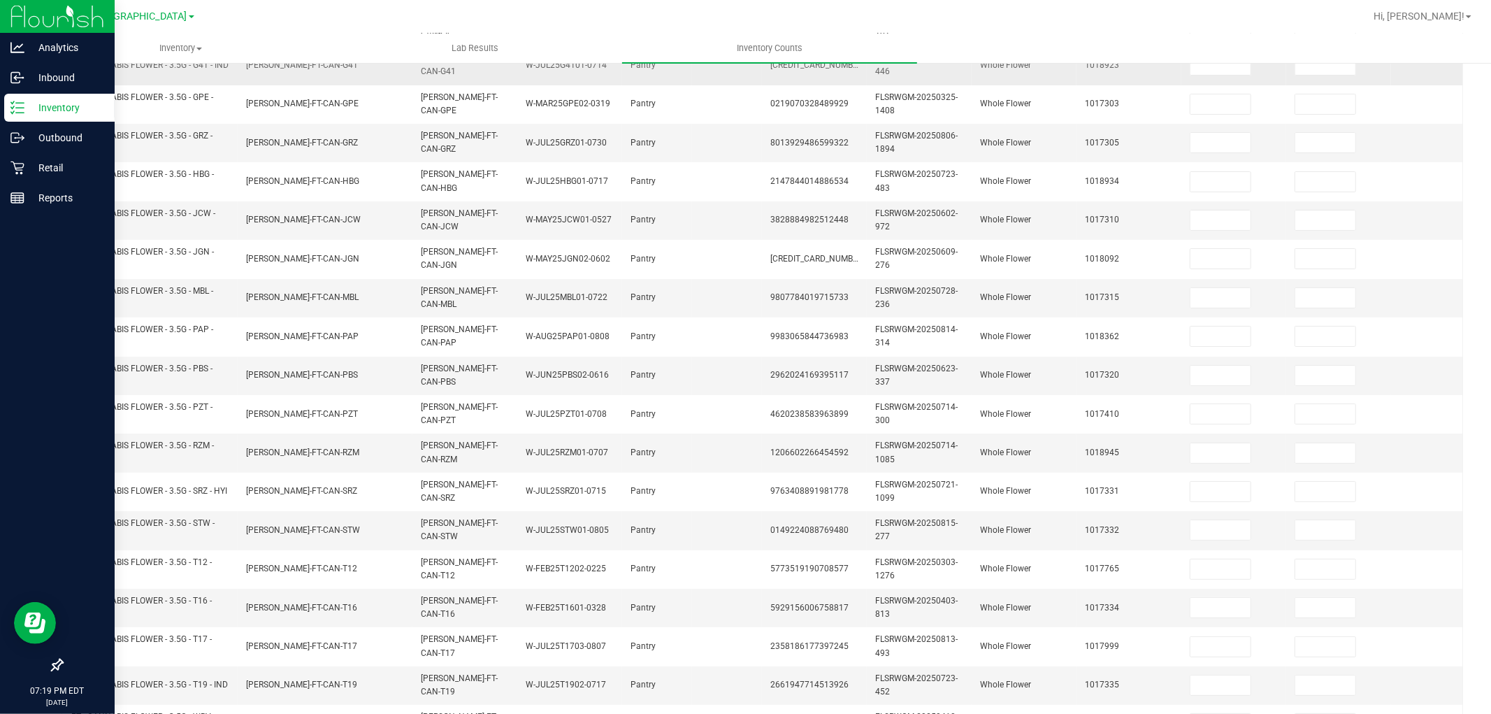
scroll to position [0, 0]
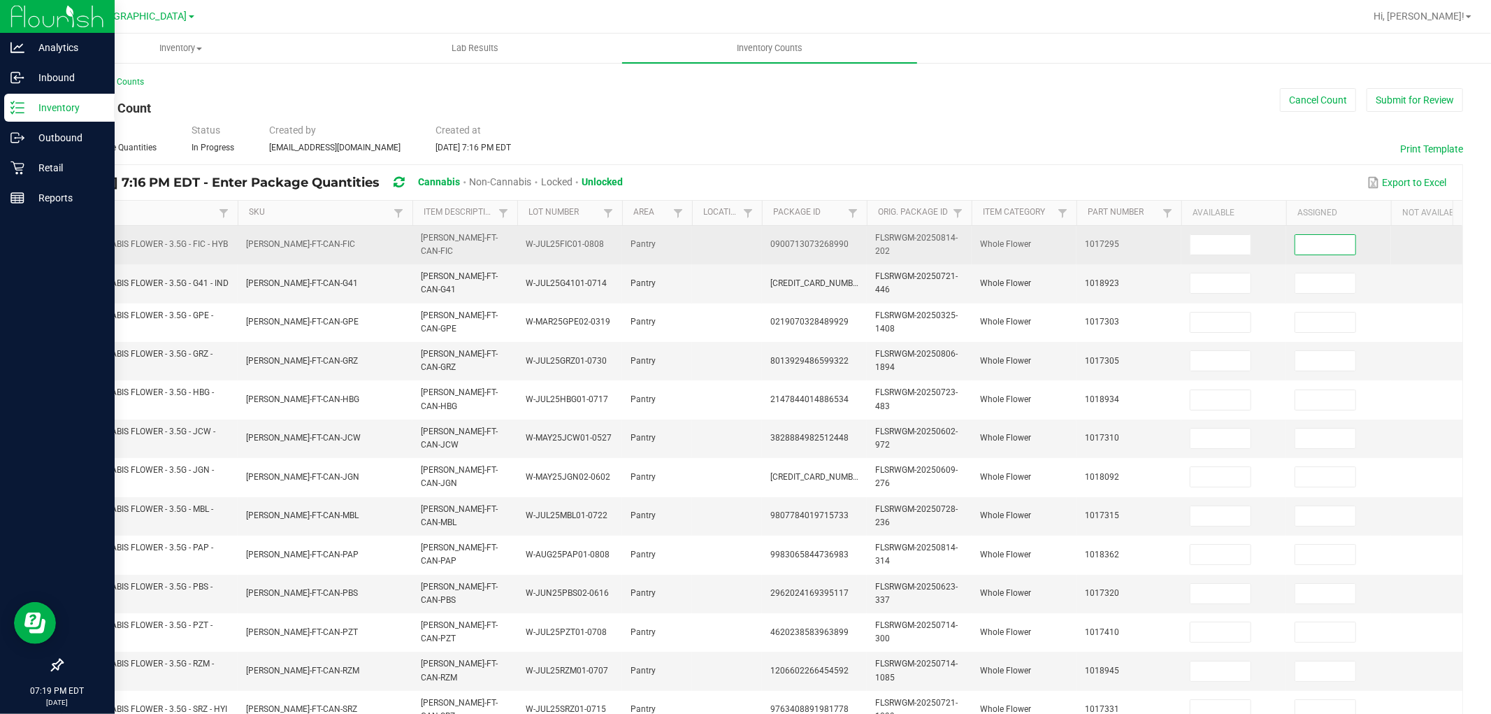
click at [1342, 250] on input at bounding box center [1326, 245] width 60 height 20
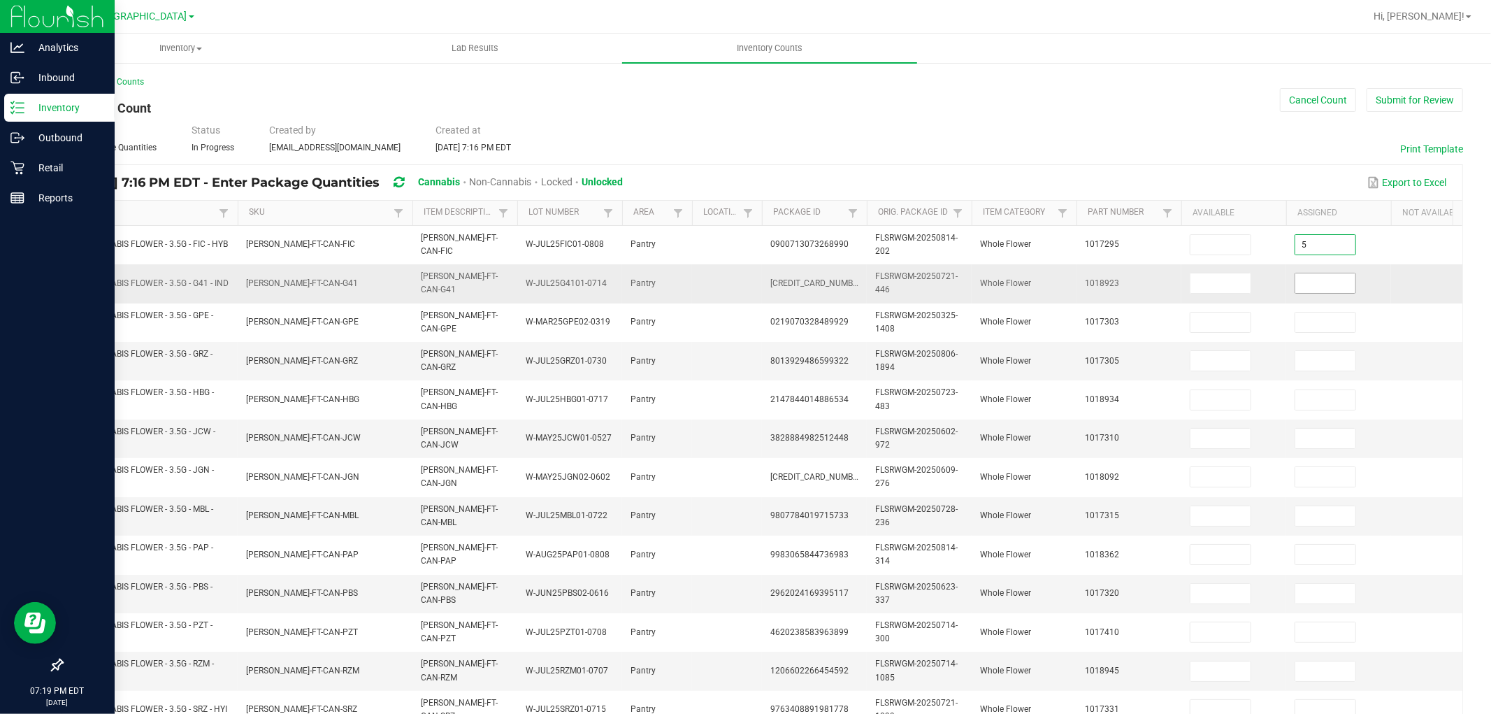
type input "5"
click at [1332, 292] on input at bounding box center [1326, 283] width 60 height 20
click at [1332, 289] on input at bounding box center [1326, 283] width 60 height 20
click at [1327, 512] on input at bounding box center [1326, 516] width 60 height 20
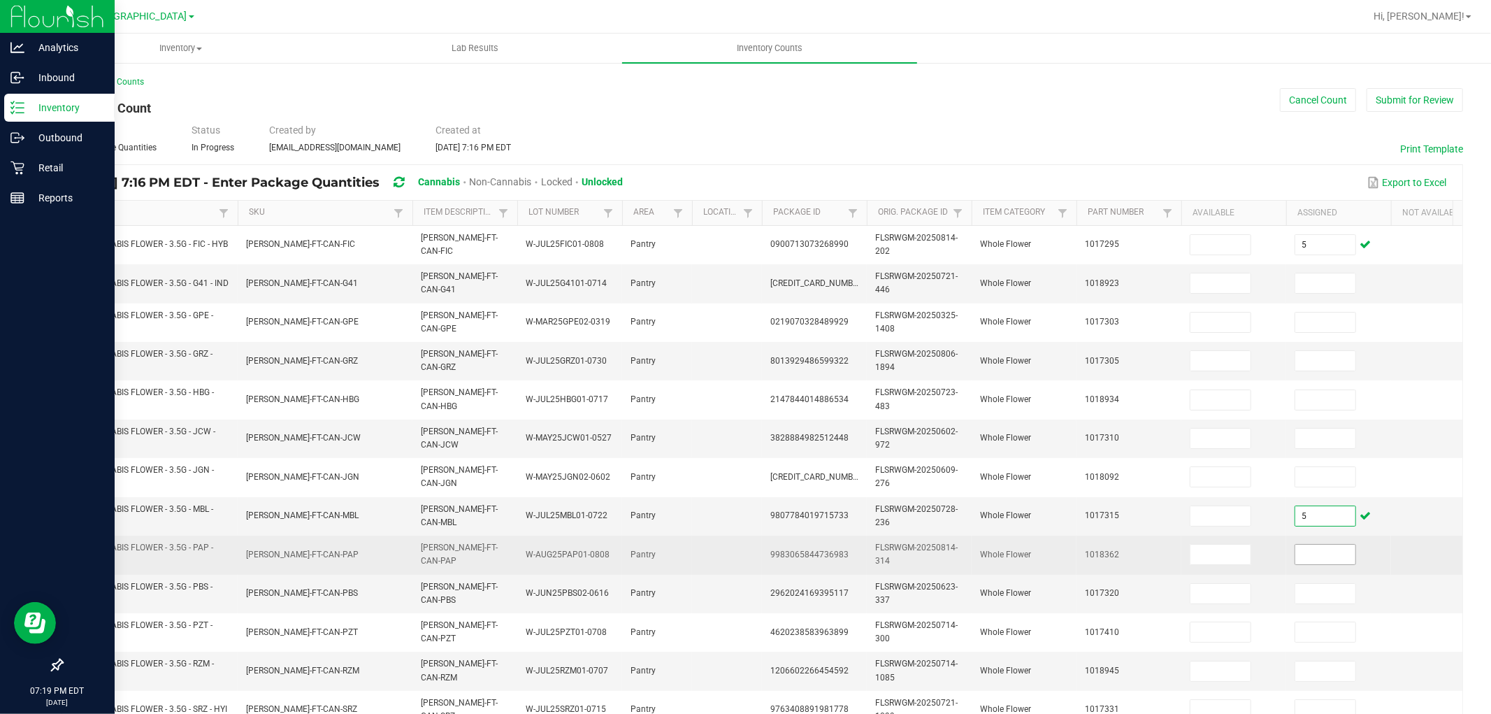
type input "5"
click at [1331, 557] on input at bounding box center [1326, 555] width 60 height 20
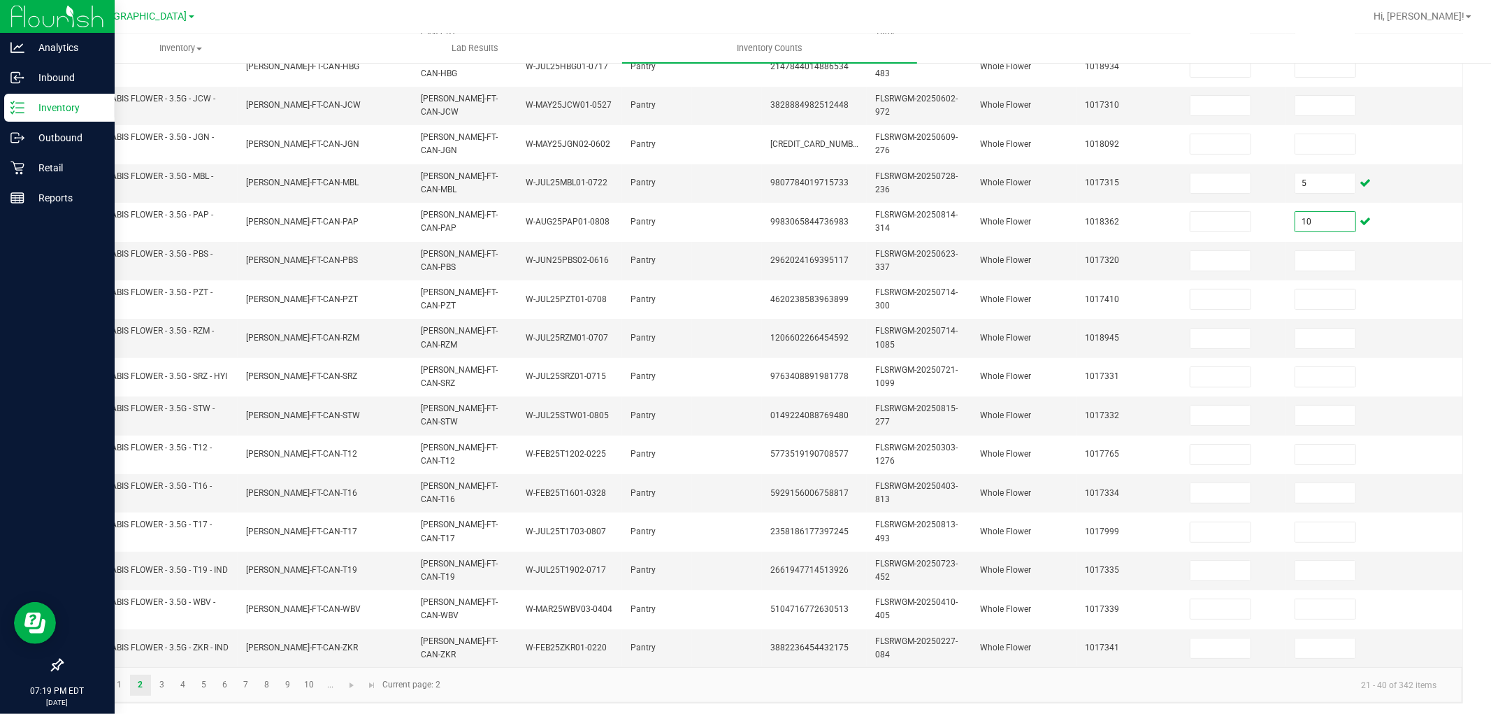
scroll to position [350, 0]
type input "10"
click at [1328, 247] on input at bounding box center [1326, 257] width 60 height 20
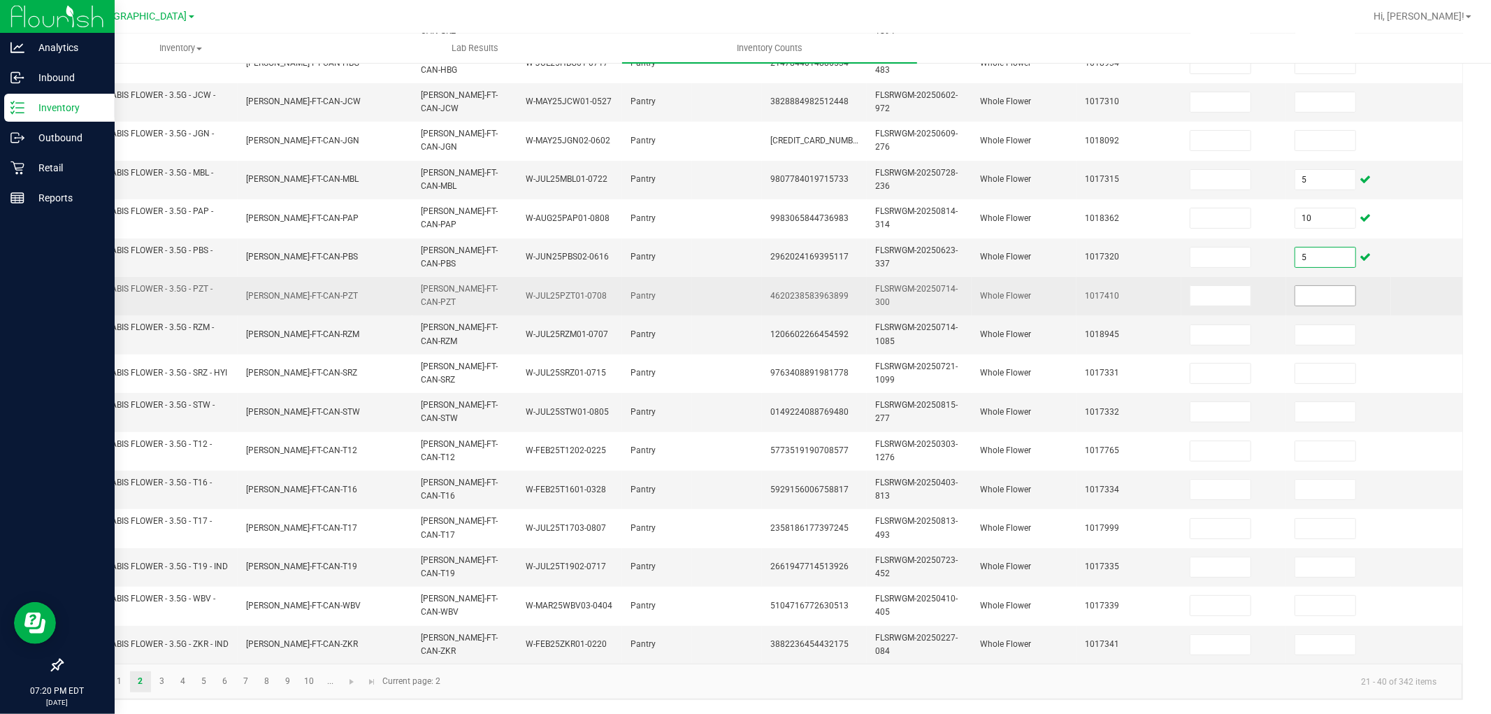
type input "5"
click at [1337, 287] on input at bounding box center [1326, 296] width 60 height 20
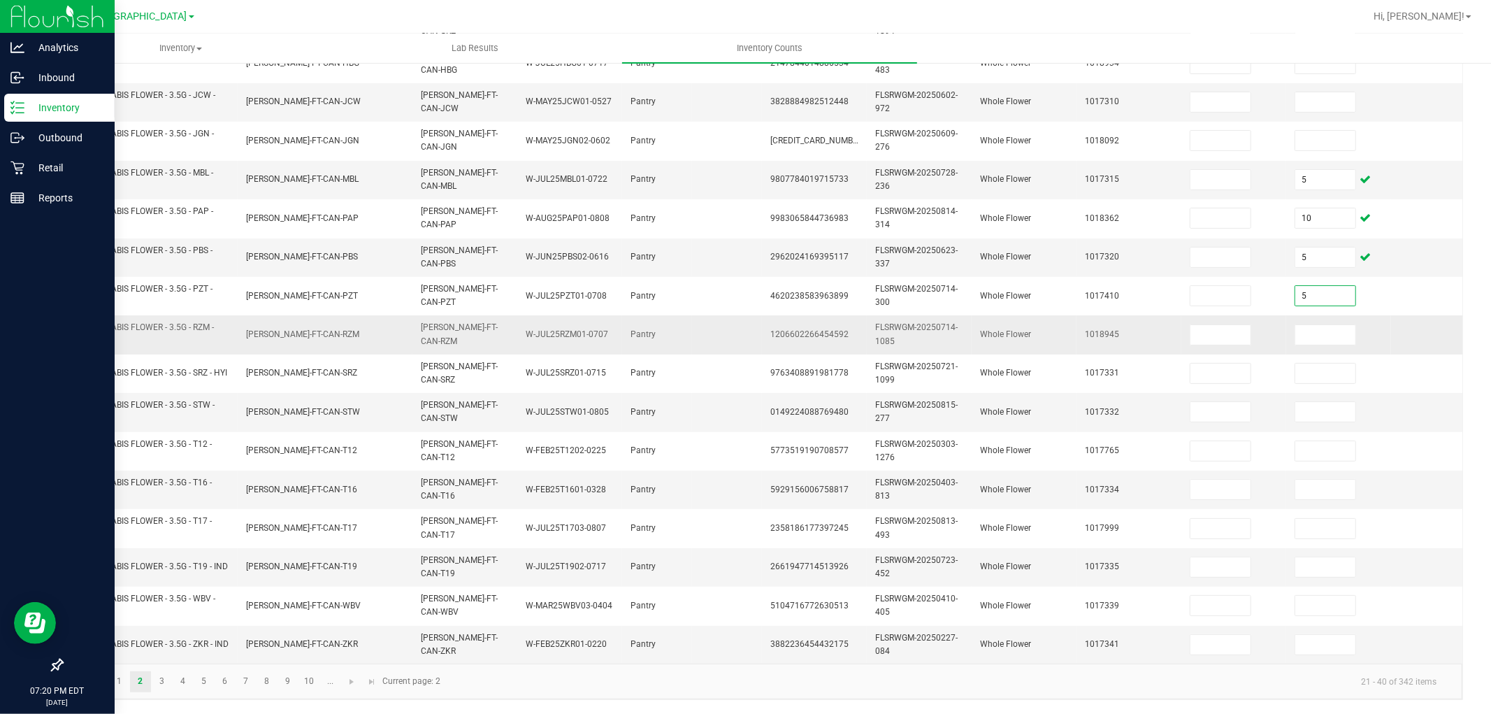
type input "5"
click at [1333, 336] on td at bounding box center [1338, 334] width 105 height 38
click at [1333, 331] on input at bounding box center [1326, 335] width 60 height 20
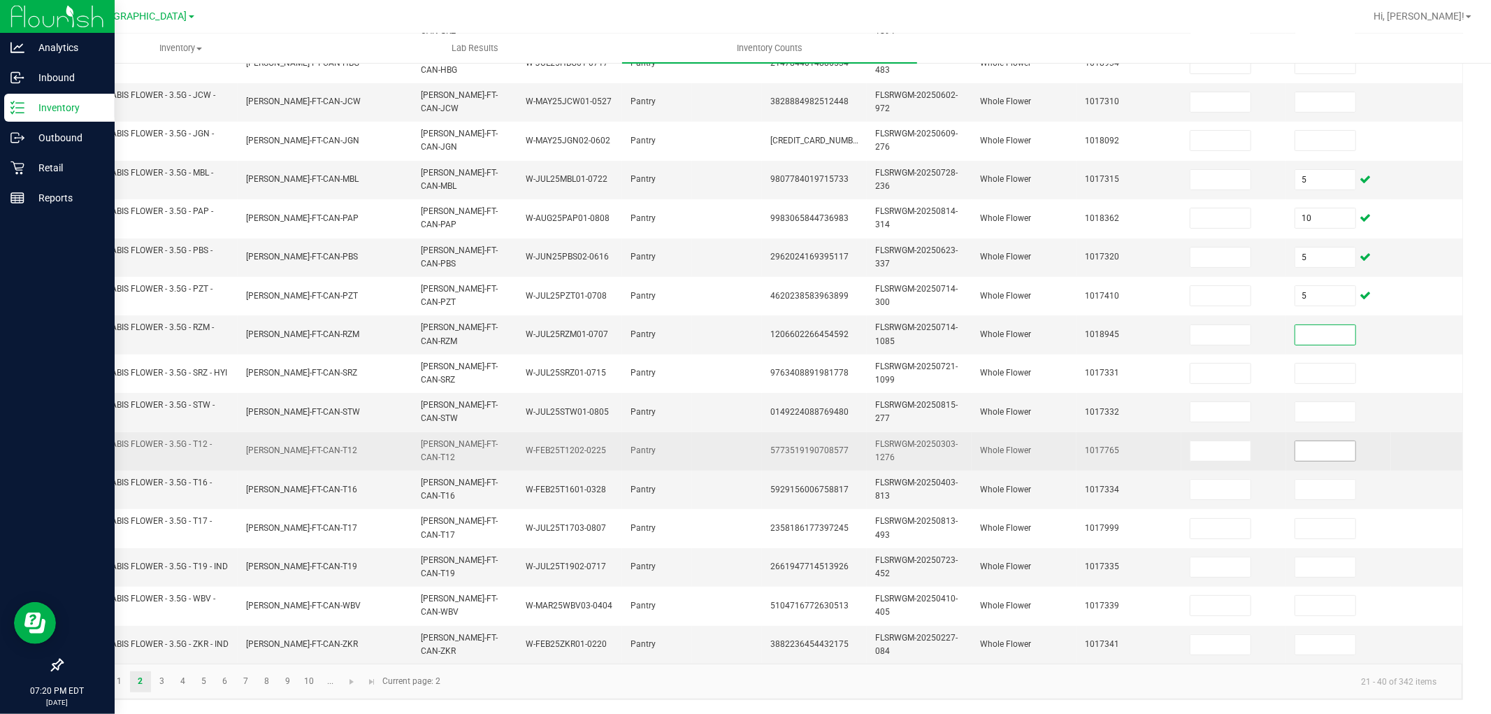
click at [1319, 442] on input at bounding box center [1326, 451] width 60 height 20
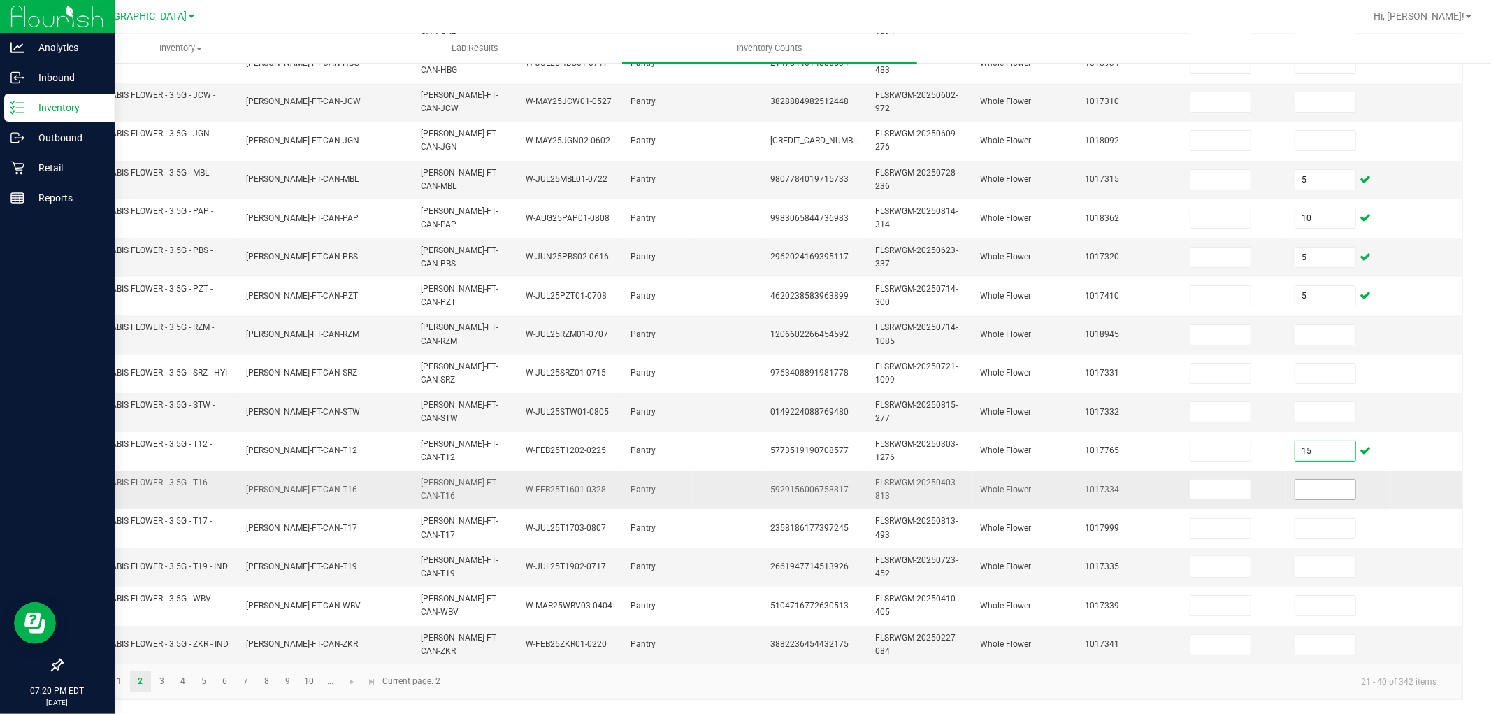
type input "15"
click at [1333, 484] on input at bounding box center [1326, 490] width 60 height 20
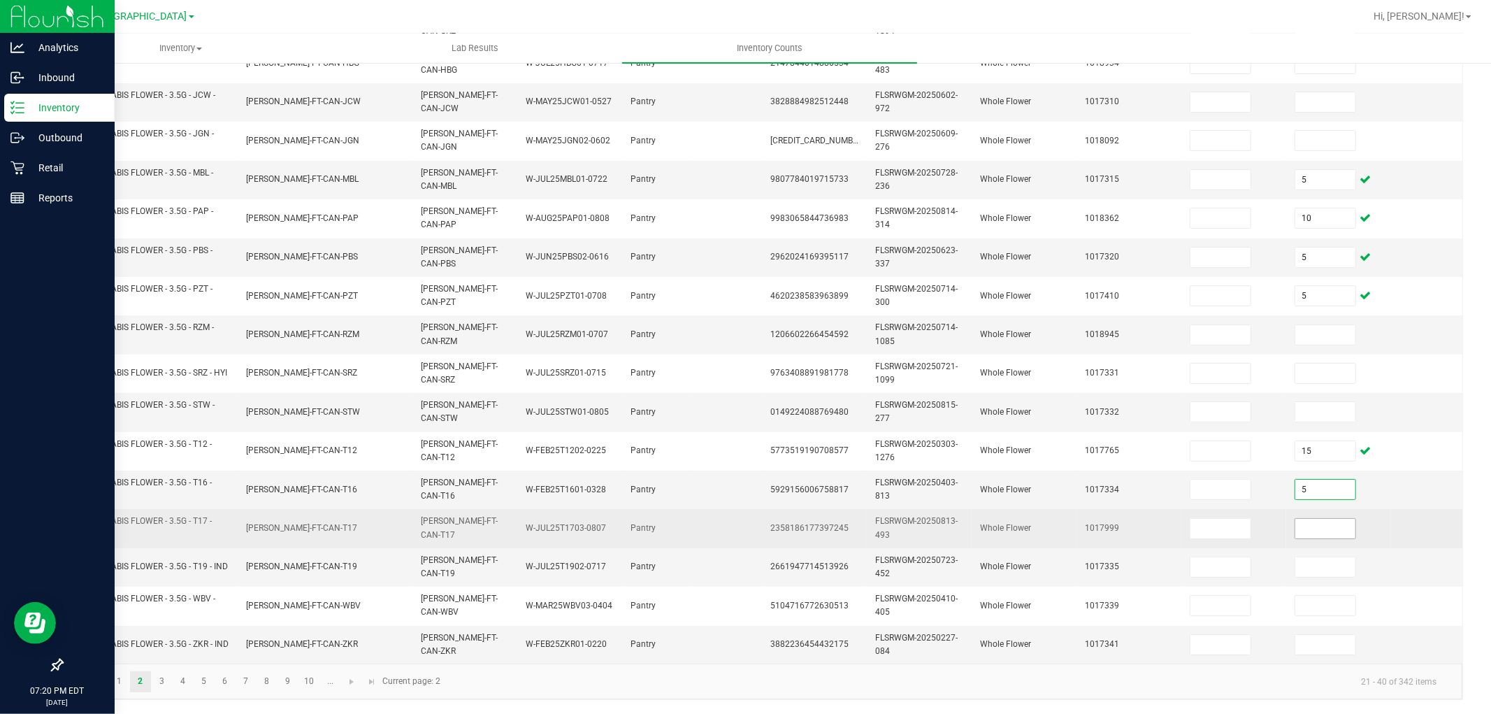
type input "5"
click at [1323, 519] on input at bounding box center [1326, 529] width 60 height 20
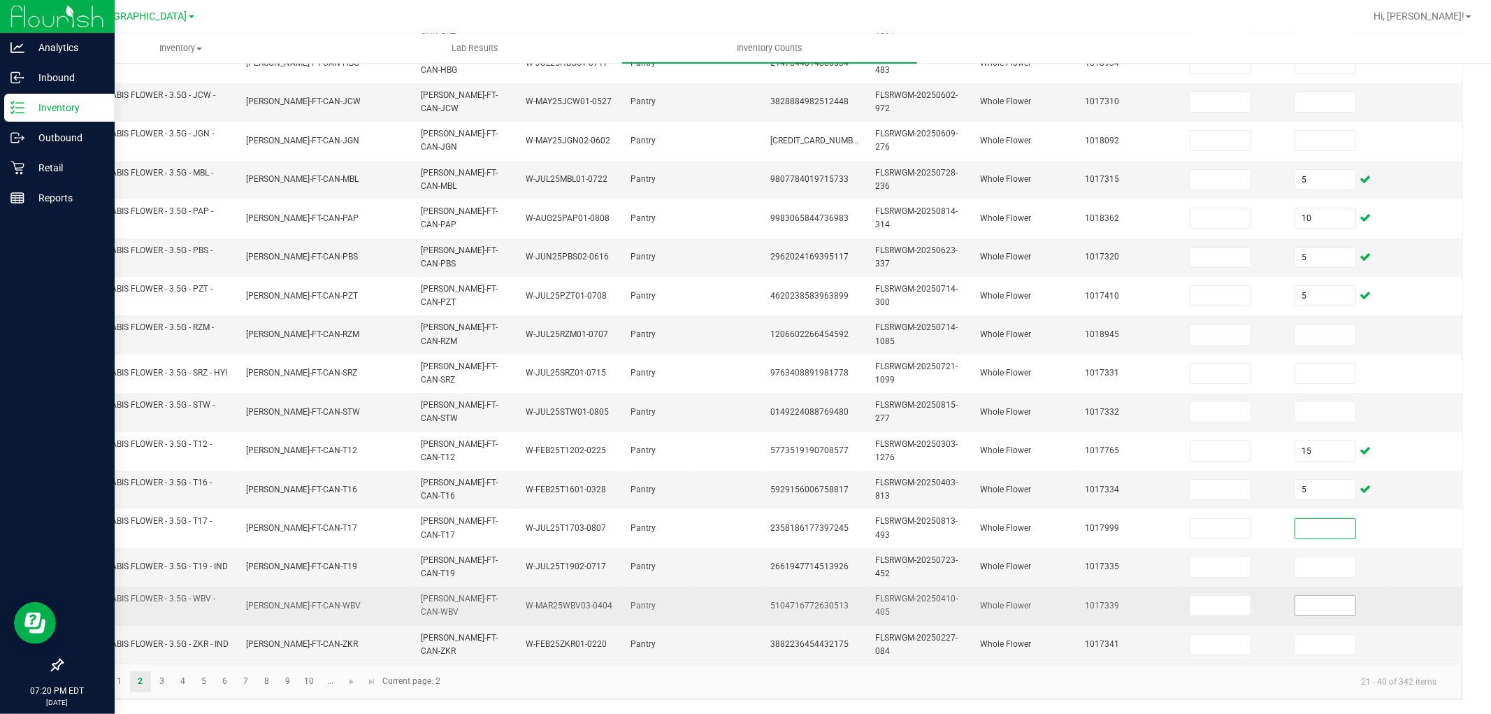
click at [1342, 596] on input at bounding box center [1326, 606] width 60 height 20
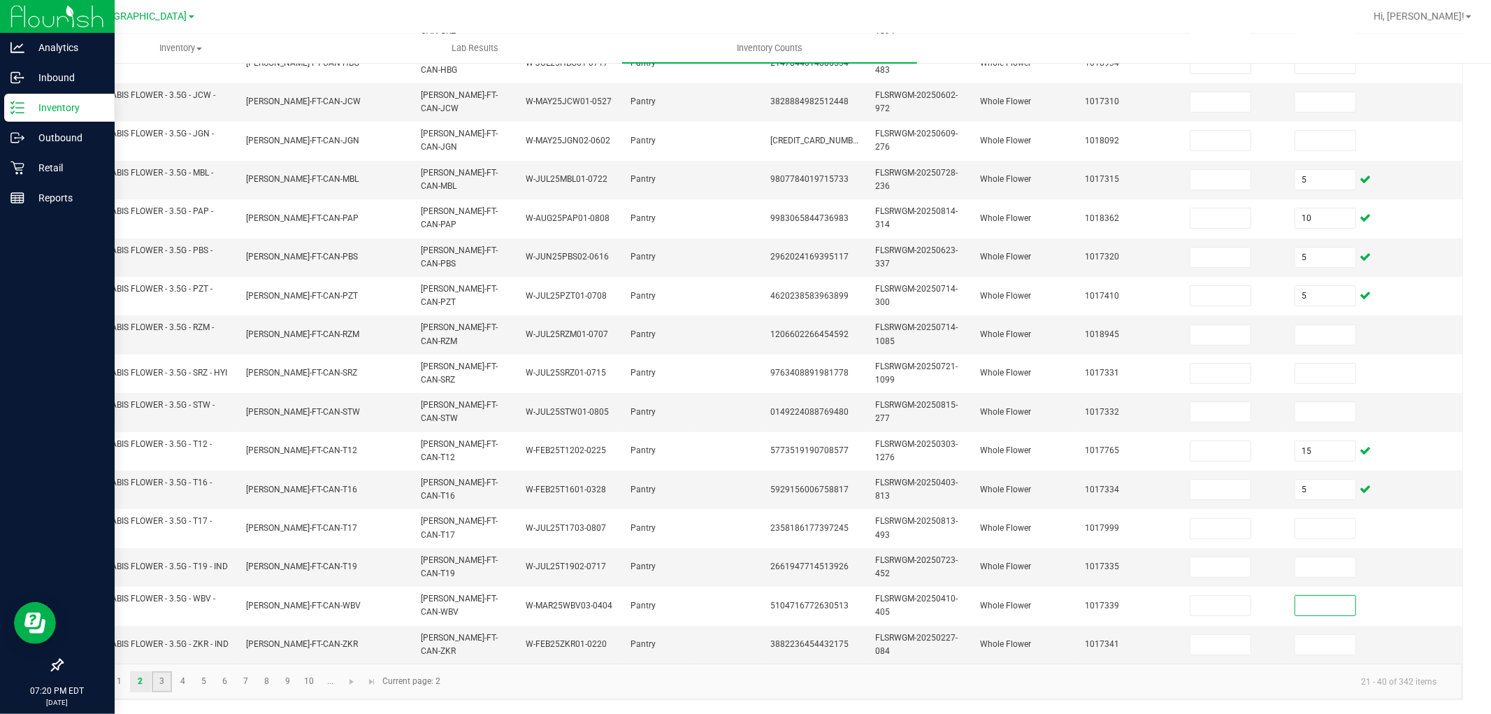
click at [161, 642] on link "3" at bounding box center [162, 681] width 20 height 21
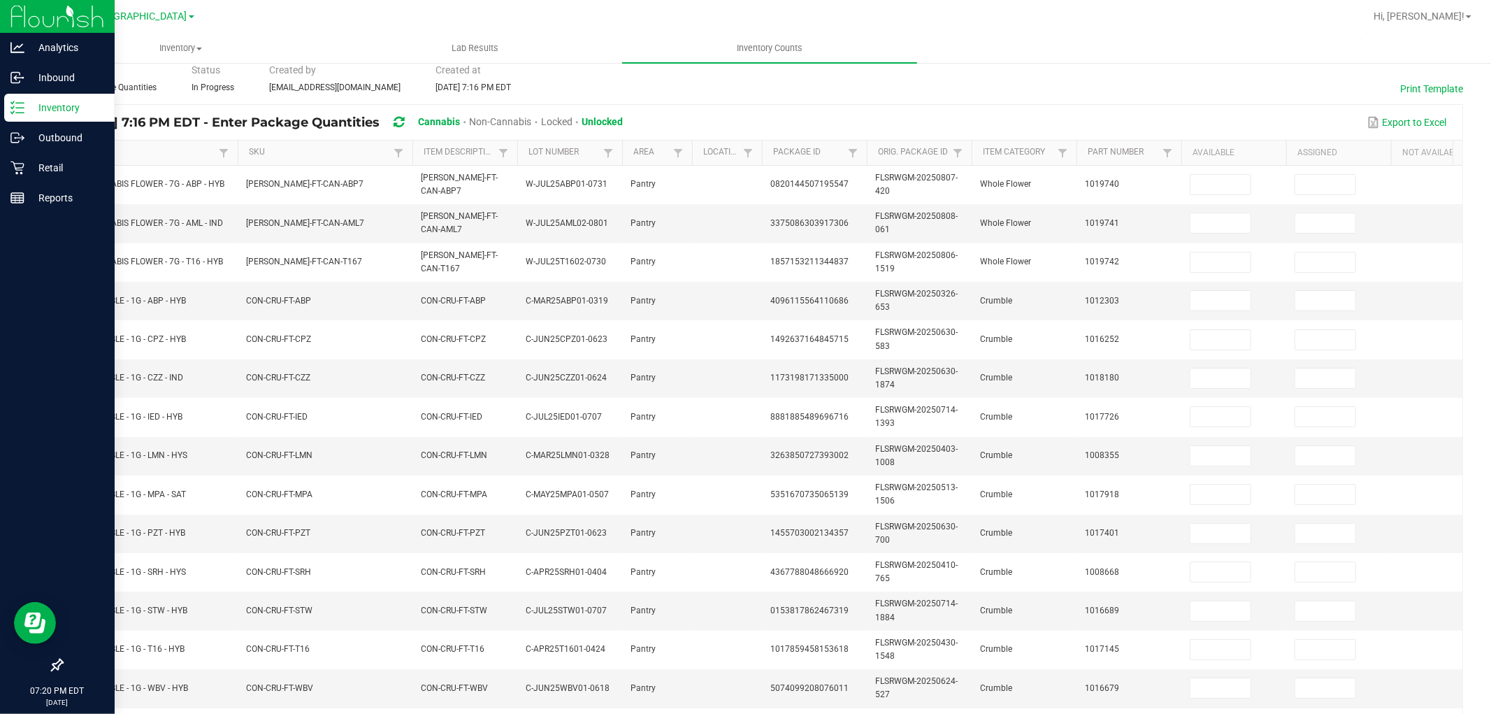
scroll to position [0, 0]
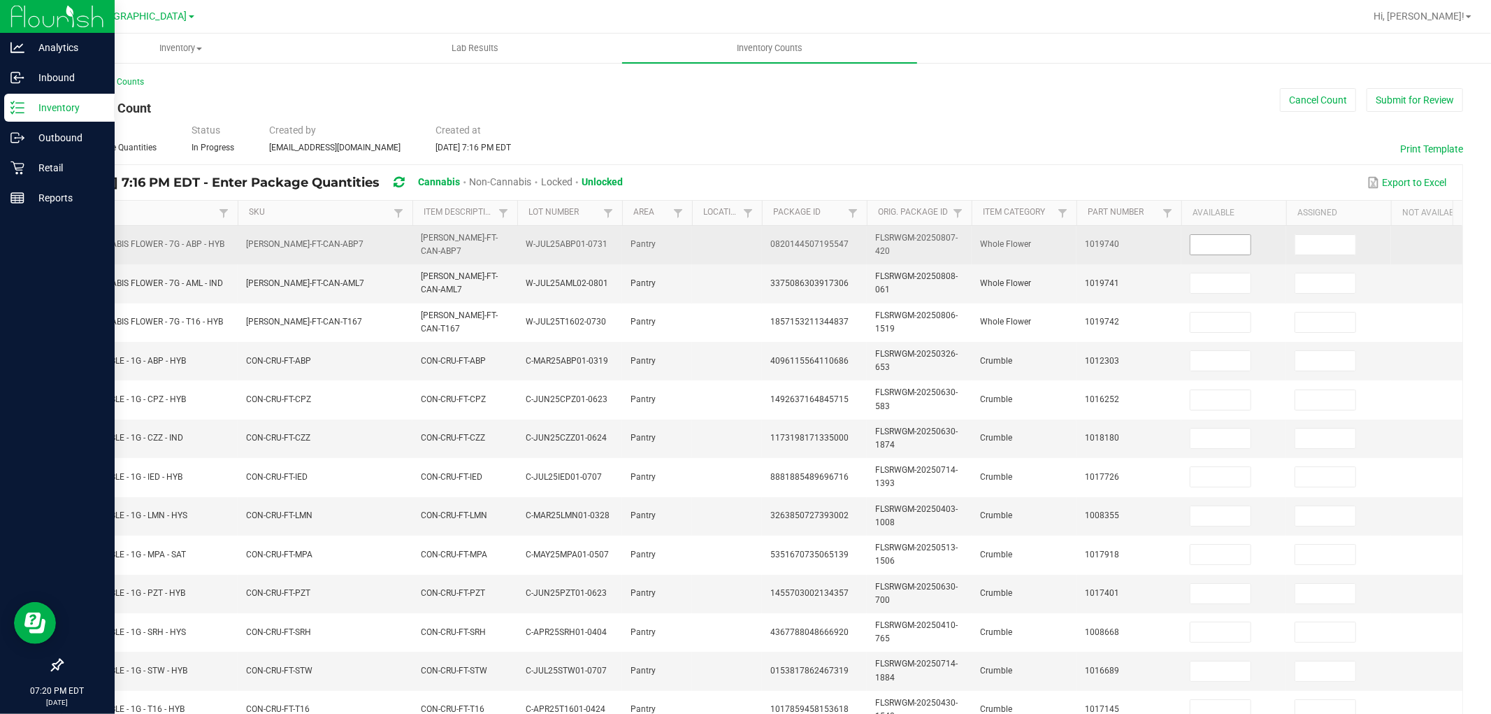
click at [1204, 253] on input at bounding box center [1221, 245] width 60 height 20
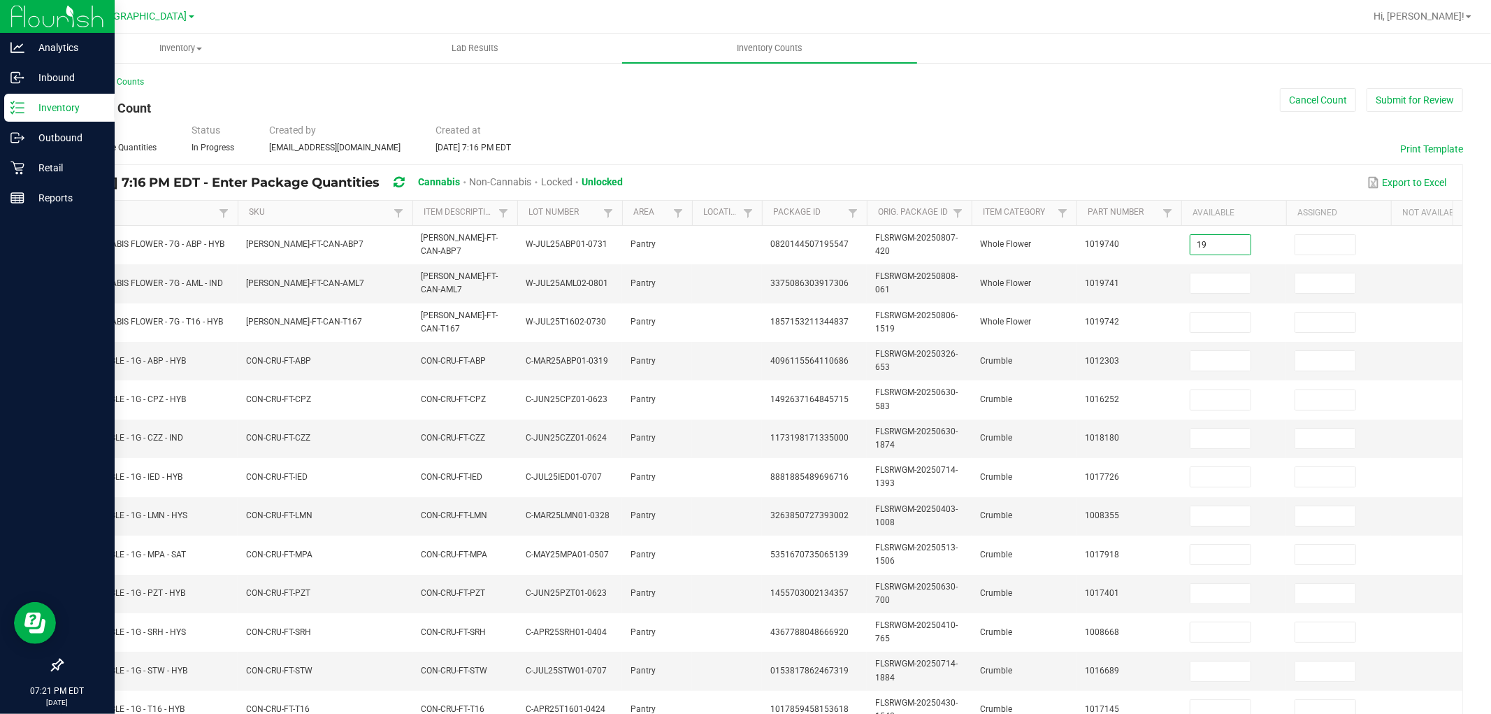
type input "19"
type input "0"
type input "12"
type input "0"
type input "19"
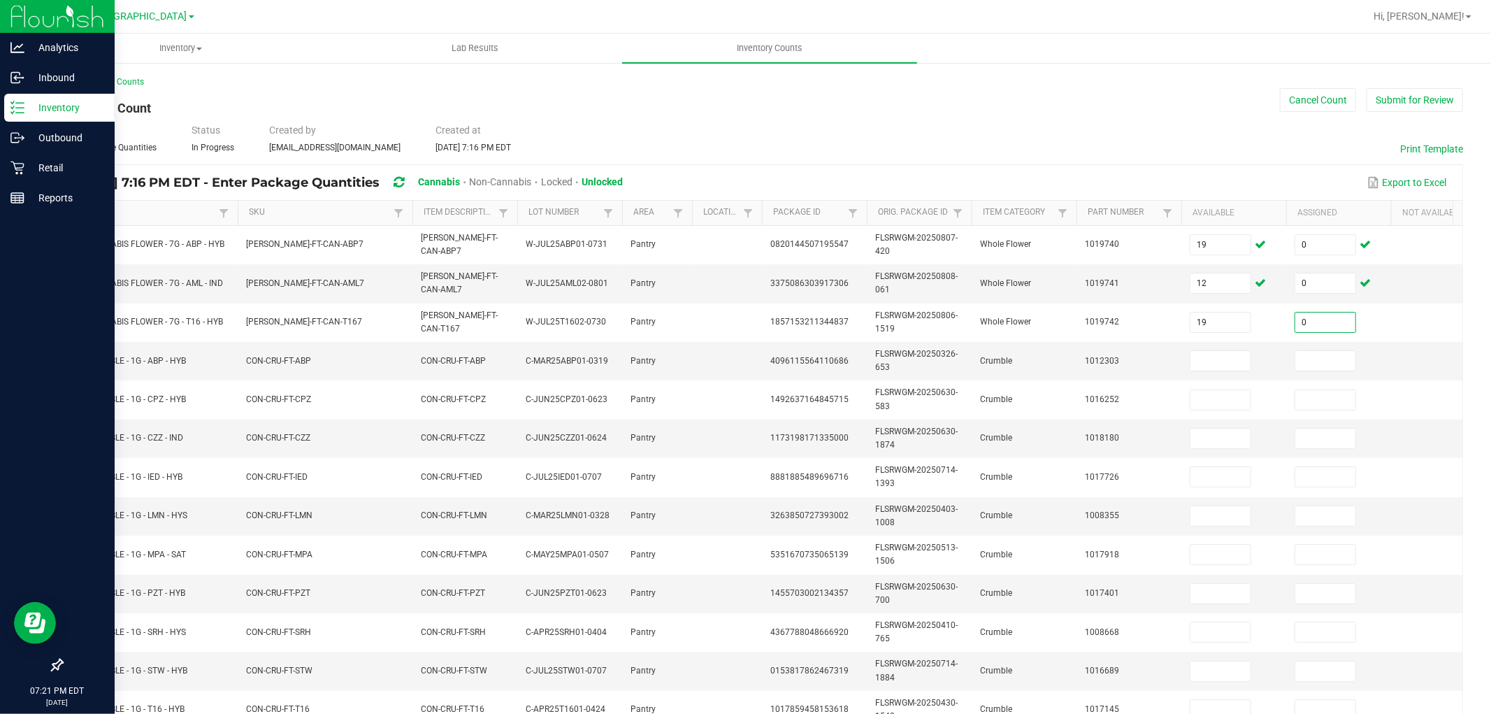
type input "0"
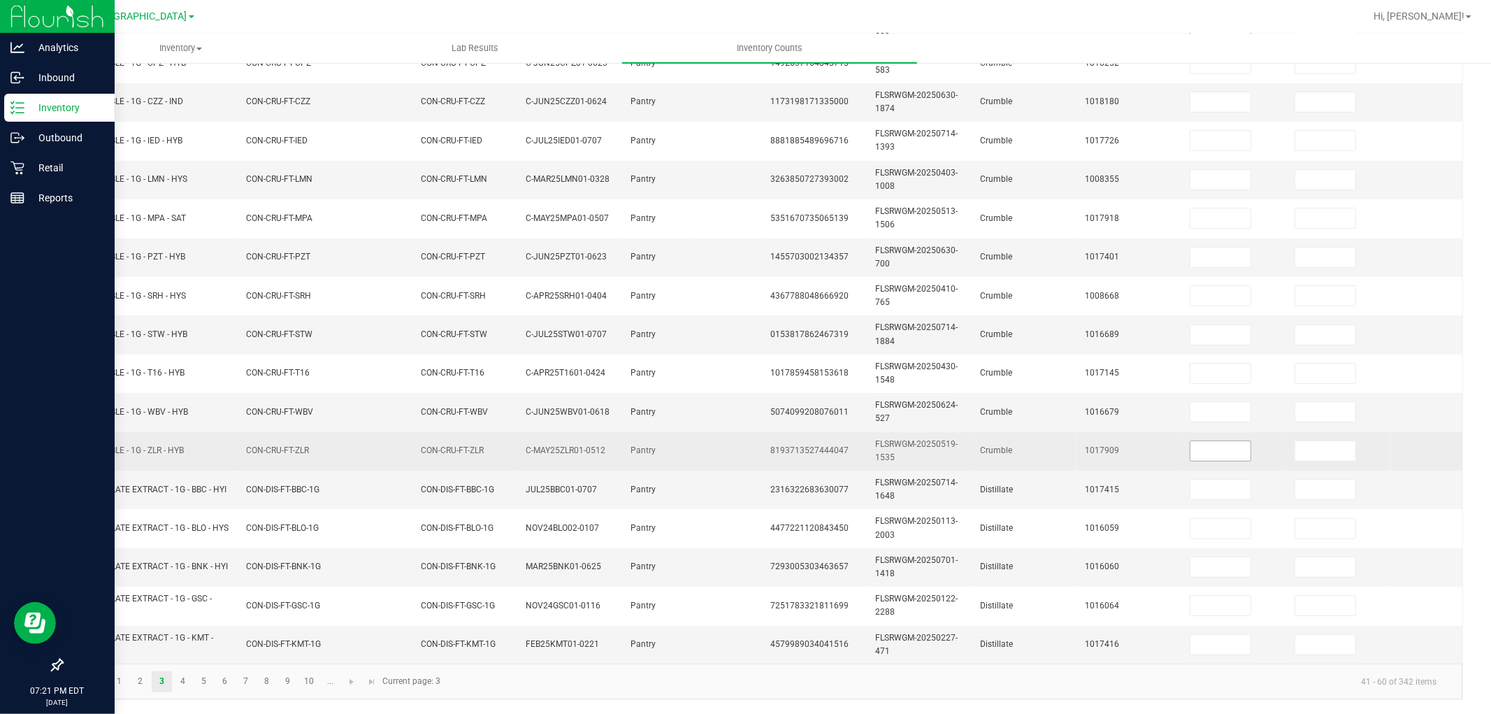
scroll to position [350, 0]
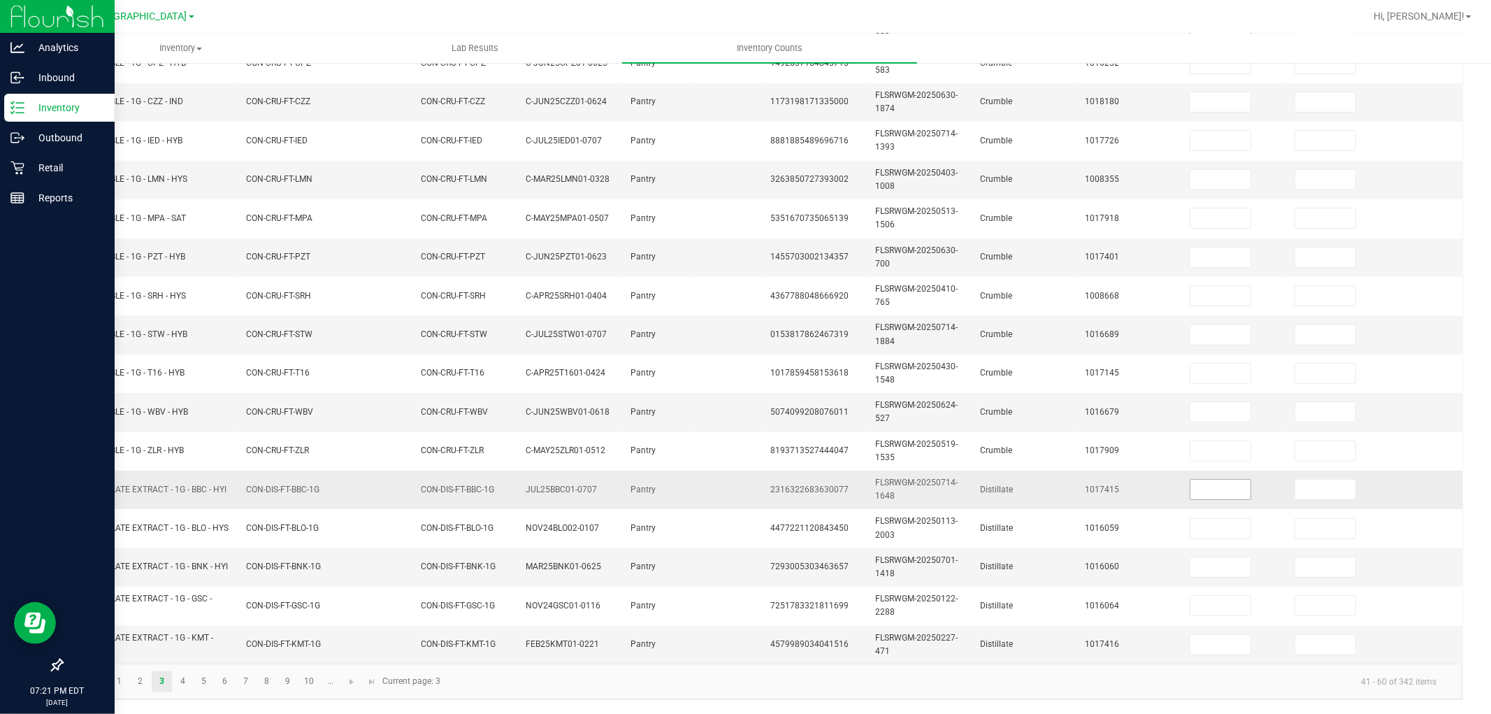
click at [1221, 480] on input at bounding box center [1221, 490] width 60 height 20
type input "2"
type input "0"
type input "12"
type input "0"
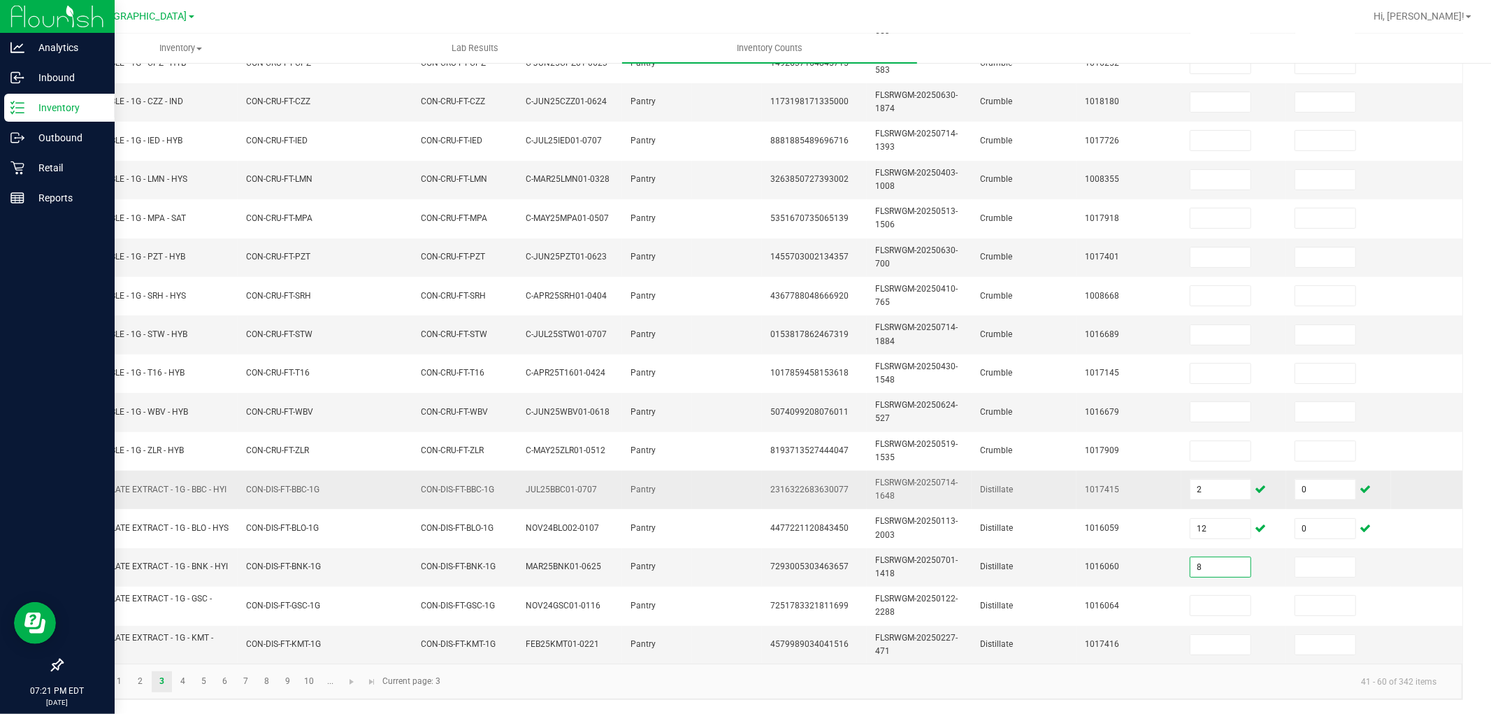
type input "8"
type input "0"
type input "10"
type input "0"
type input "6"
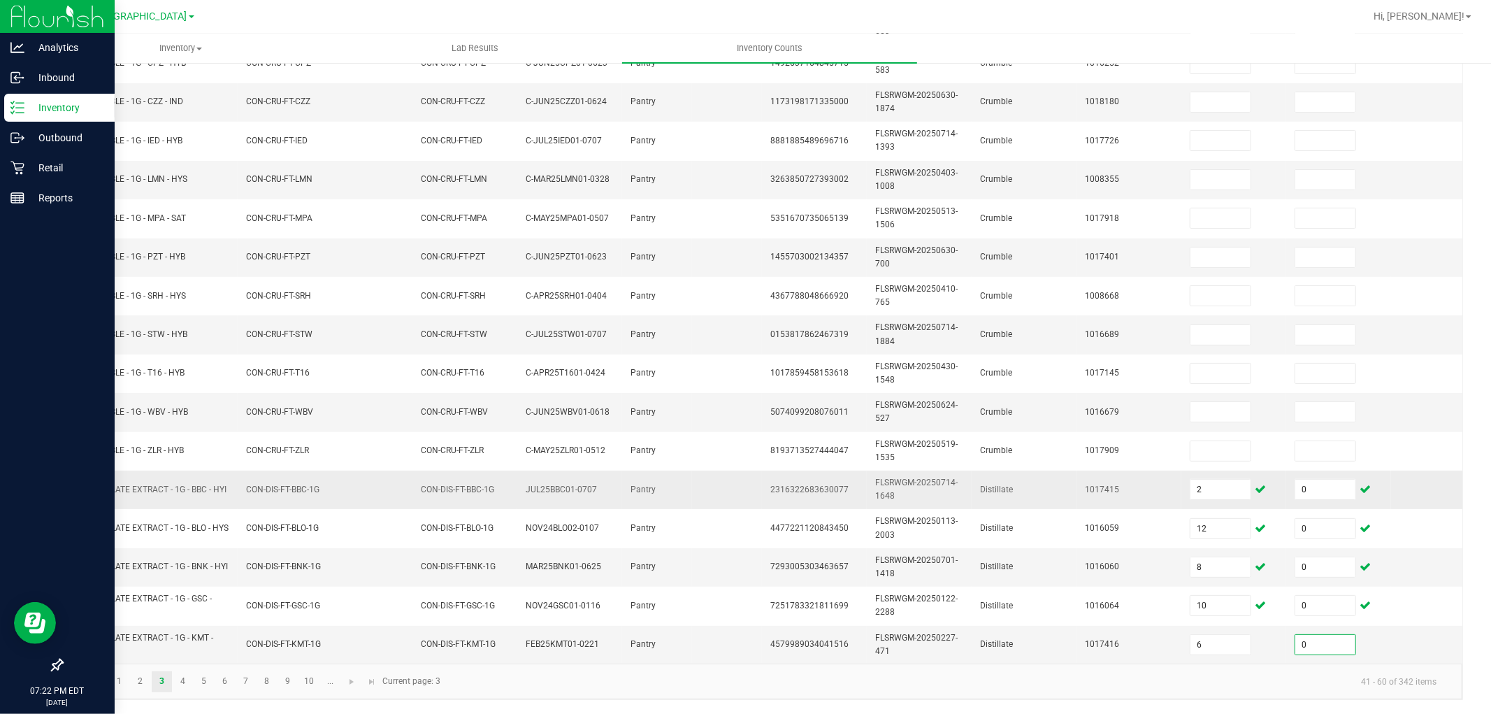
type input "0"
click at [187, 642] on link "4" at bounding box center [183, 681] width 20 height 21
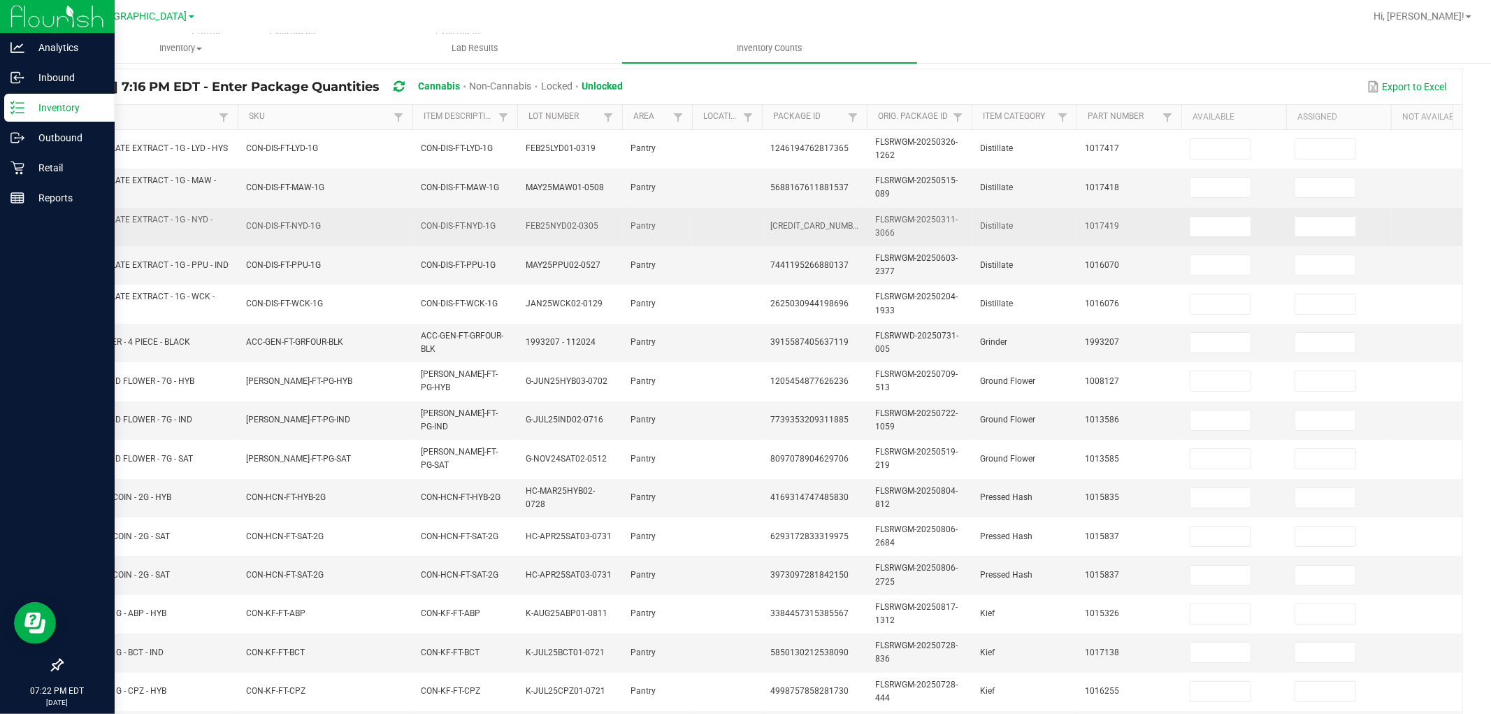
scroll to position [0, 0]
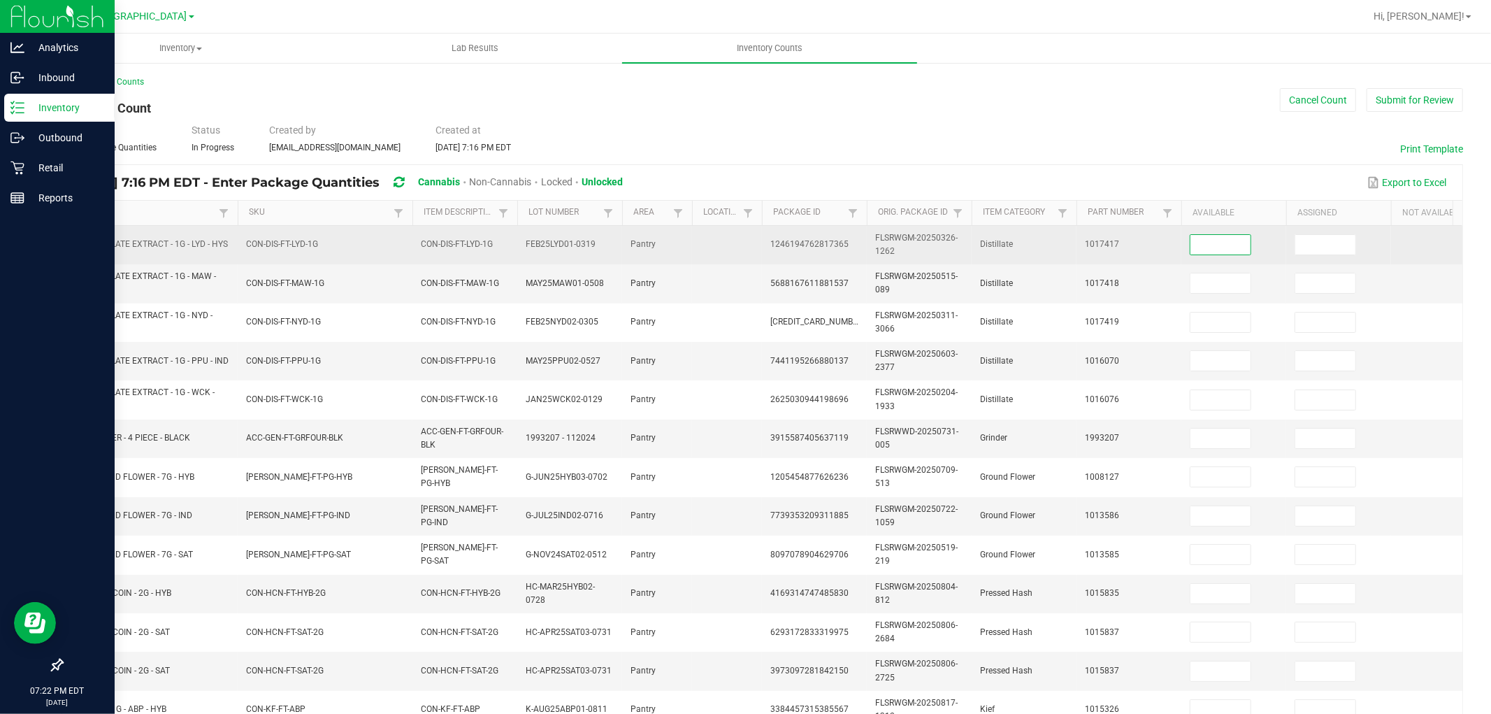
click at [1214, 250] on input at bounding box center [1221, 245] width 60 height 20
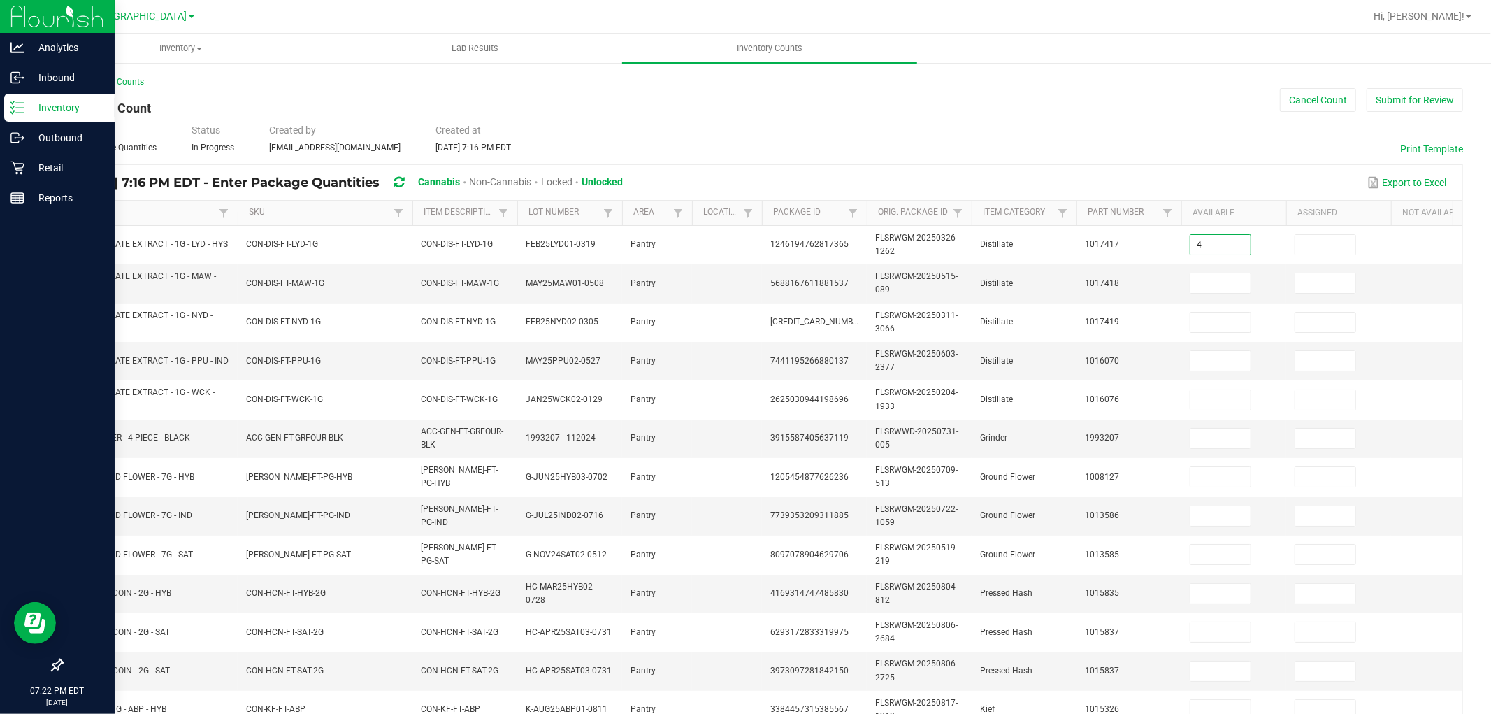
type input "4"
type input "0"
type input "10"
type input "0"
type input "9"
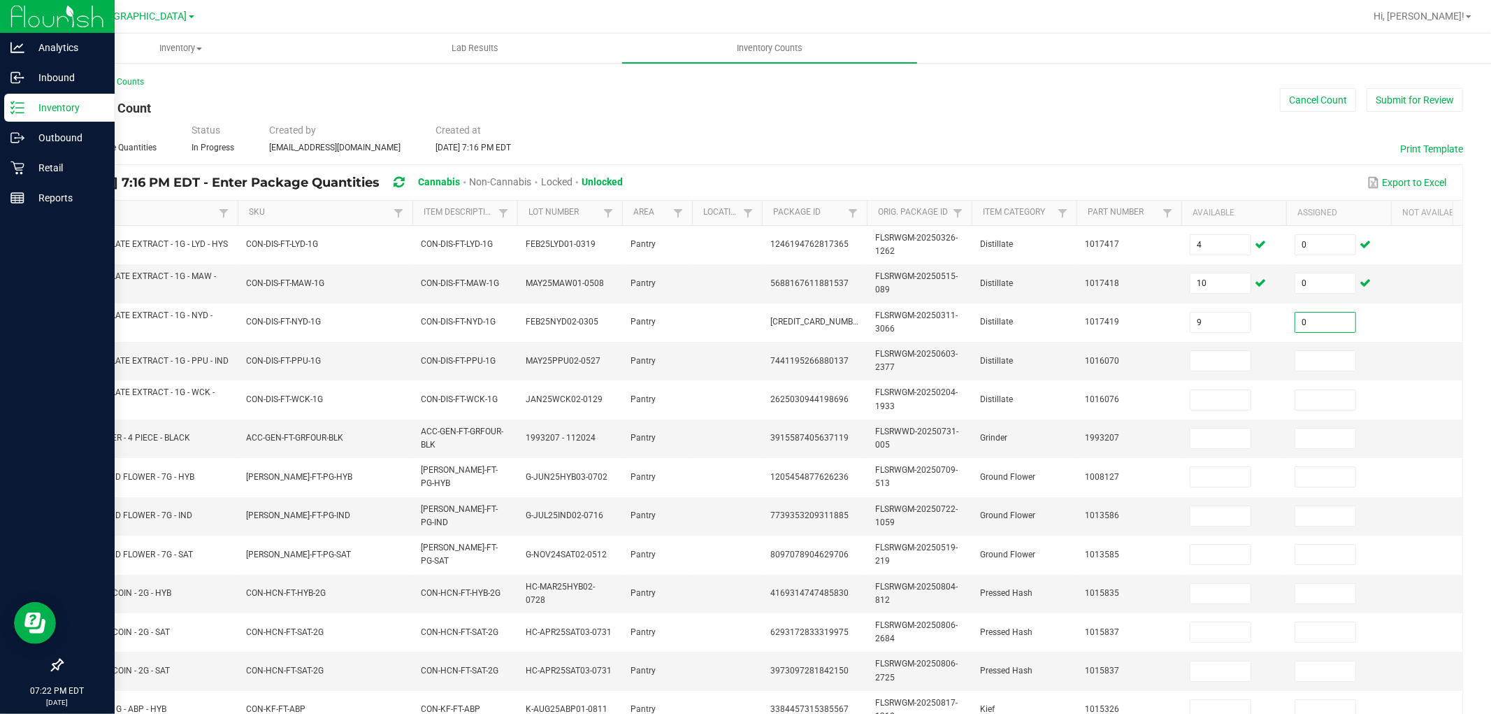
type input "0"
type input "8"
type input "0"
type input "10"
type input "0"
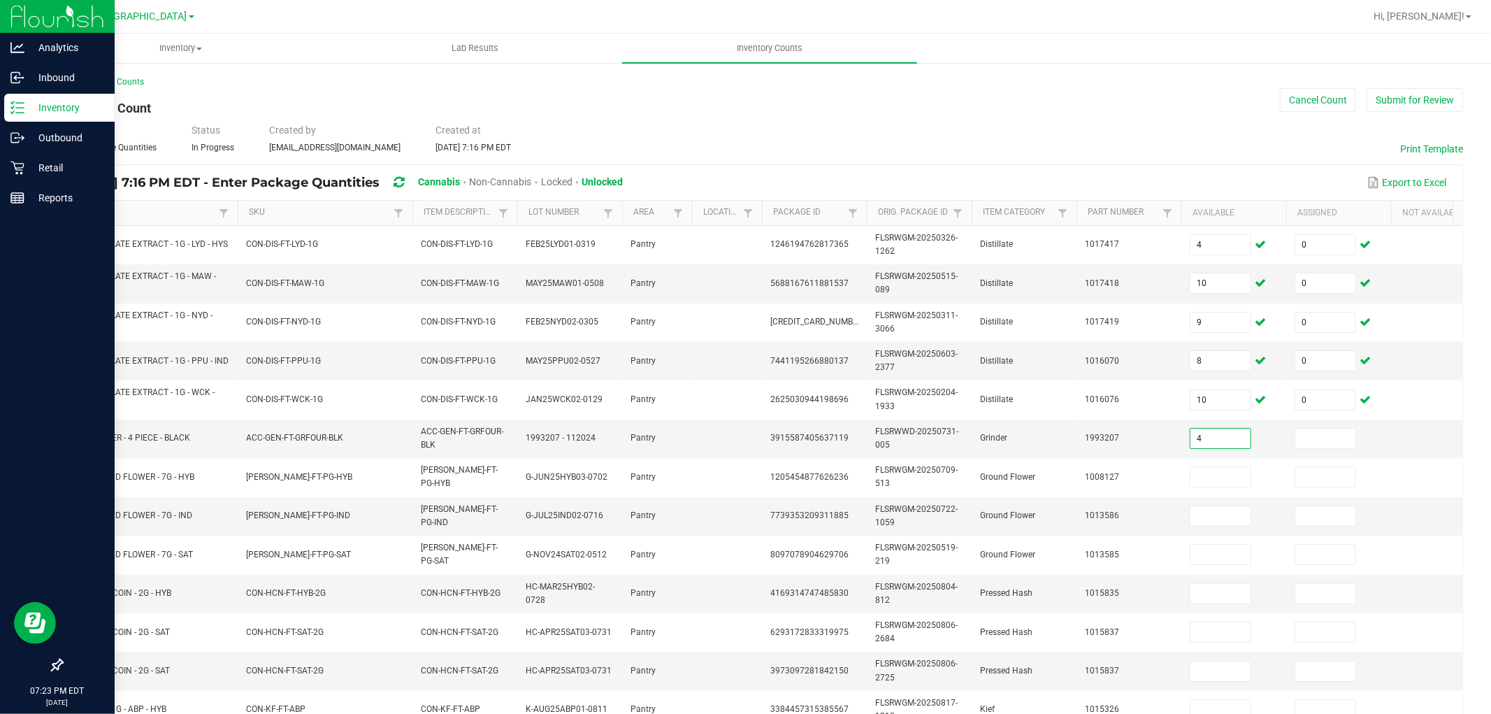
type input "4"
type input "0"
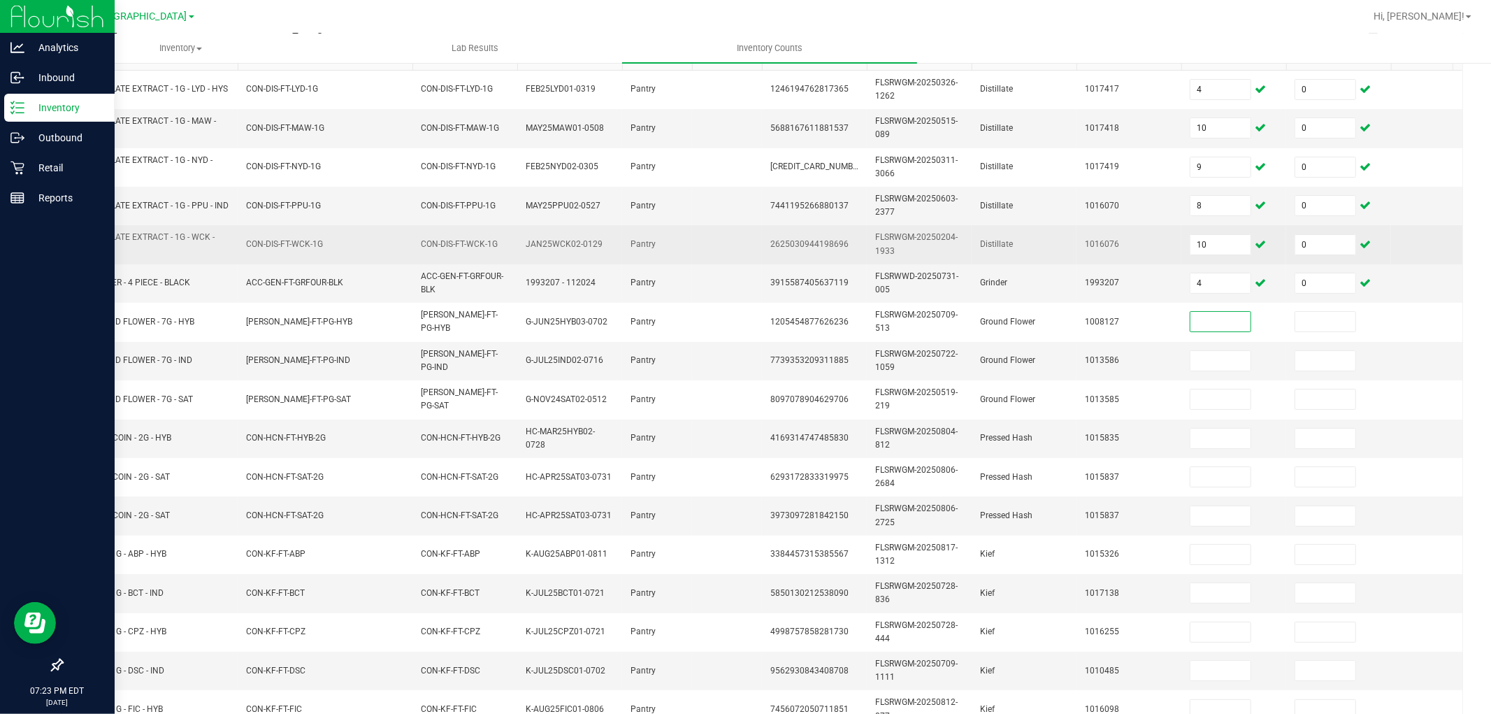
scroll to position [233, 0]
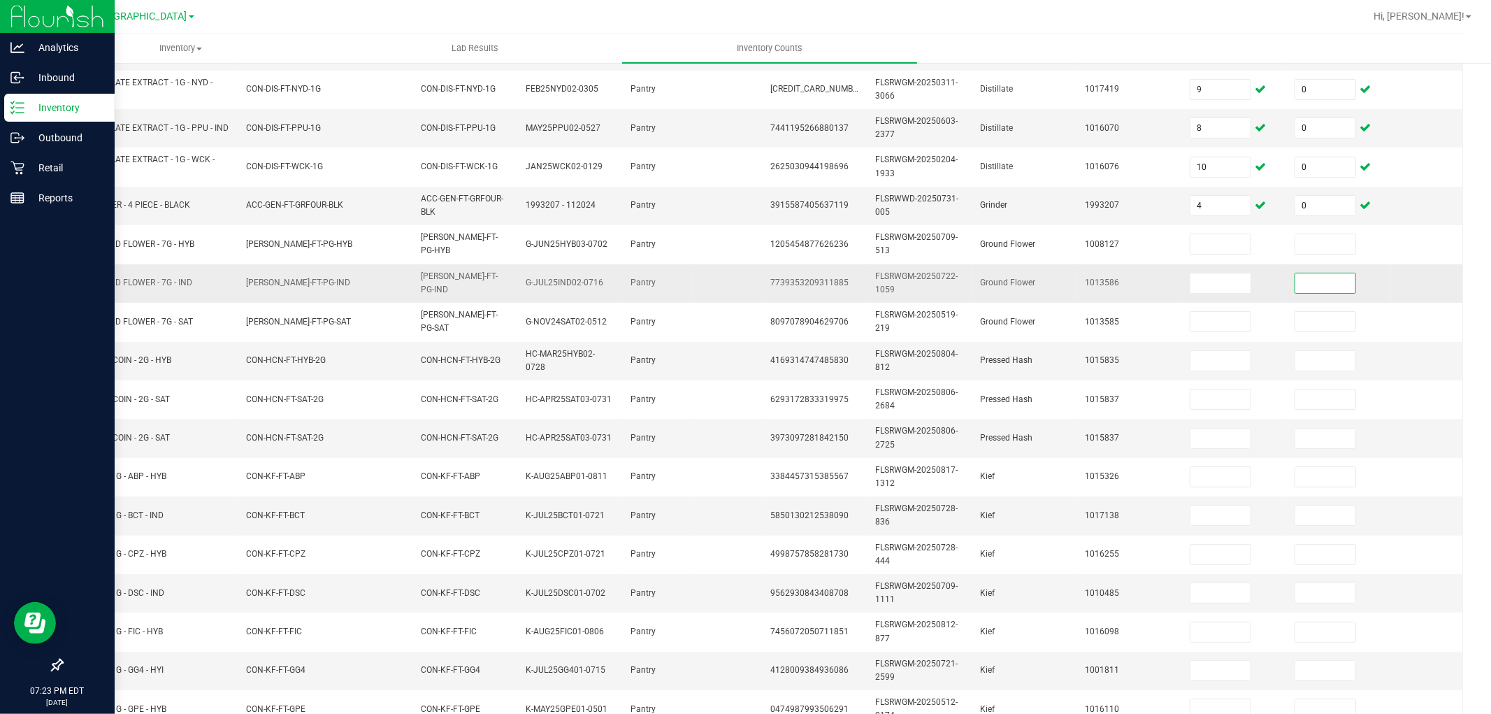
click at [1312, 275] on input at bounding box center [1326, 283] width 60 height 20
click at [1223, 357] on input at bounding box center [1221, 361] width 60 height 20
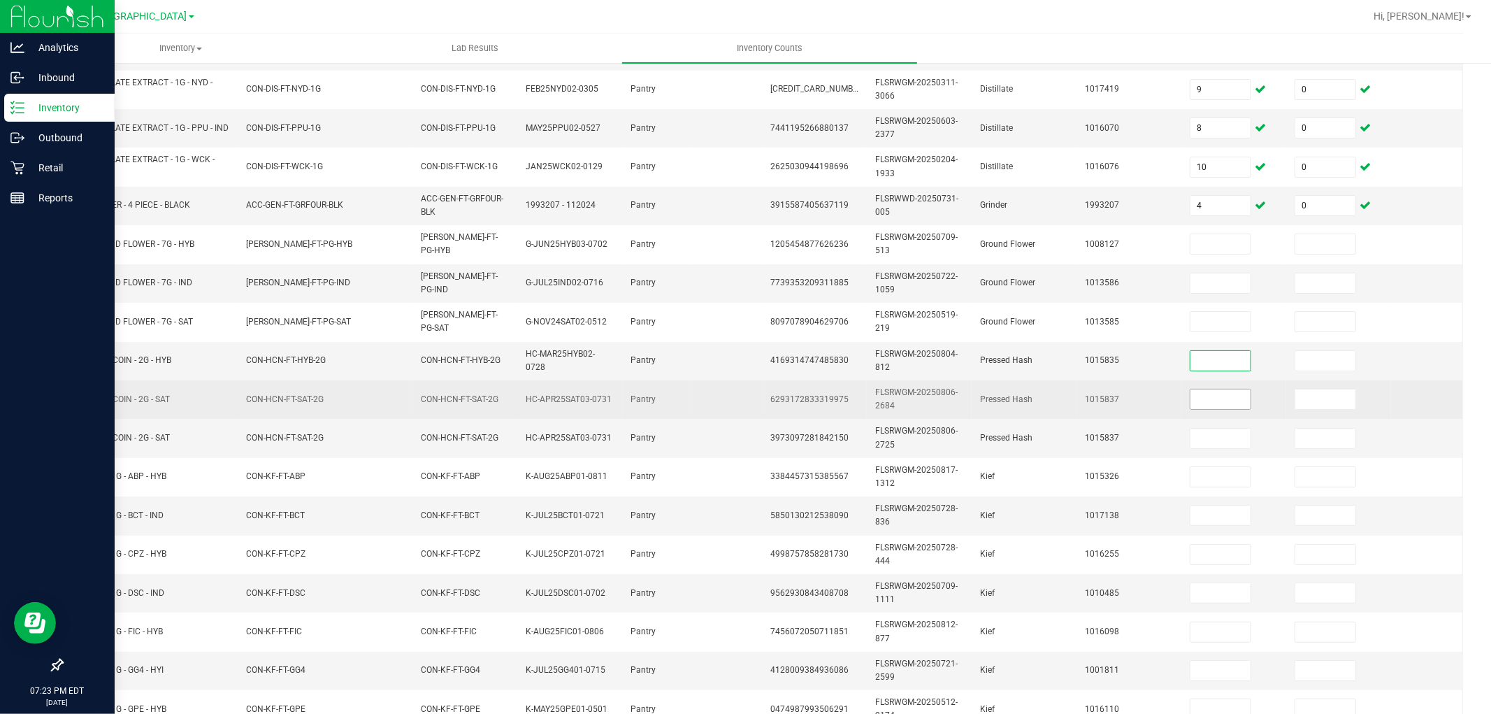
click at [1240, 406] on input at bounding box center [1221, 399] width 60 height 20
type input "0"
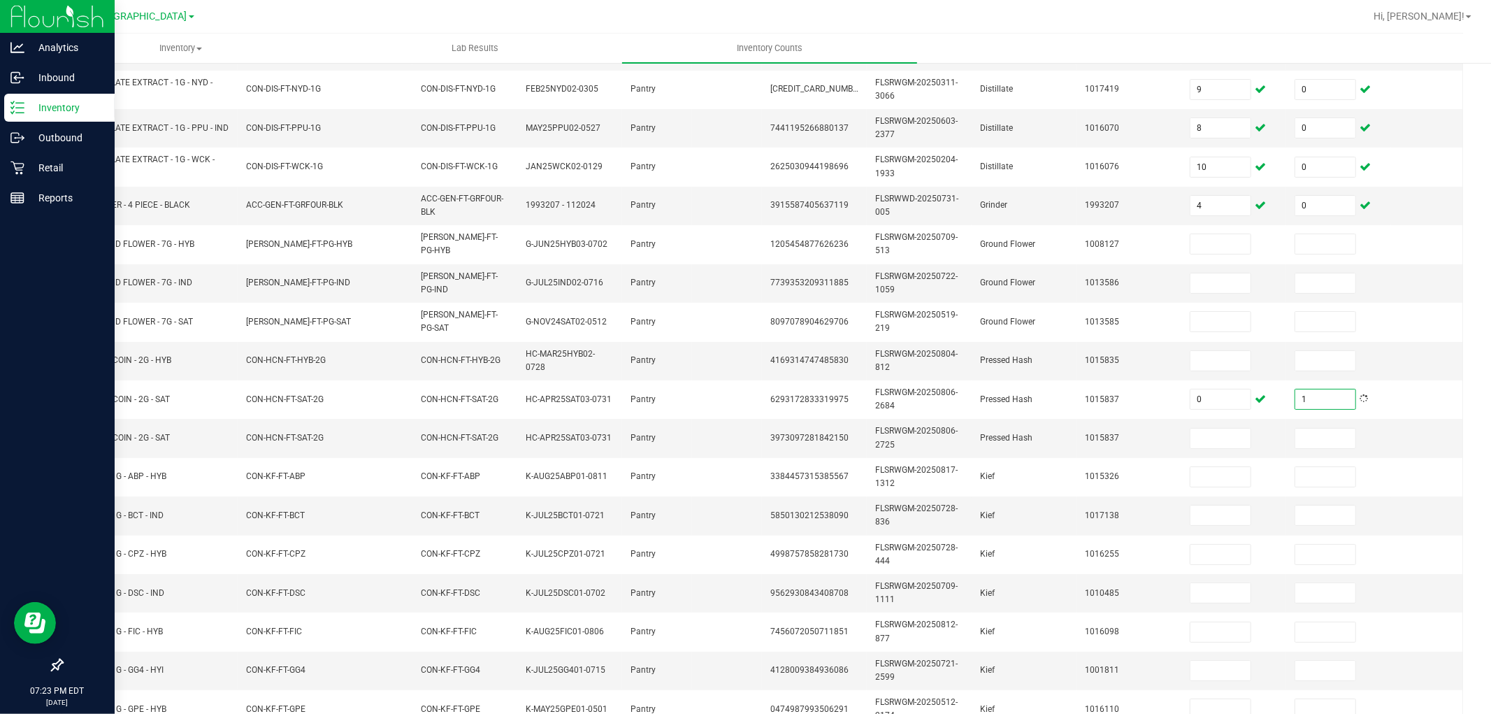
type input "1"
click at [1194, 361] on input at bounding box center [1221, 361] width 60 height 20
type input "3"
type input "0"
click at [1205, 437] on input at bounding box center [1221, 439] width 60 height 20
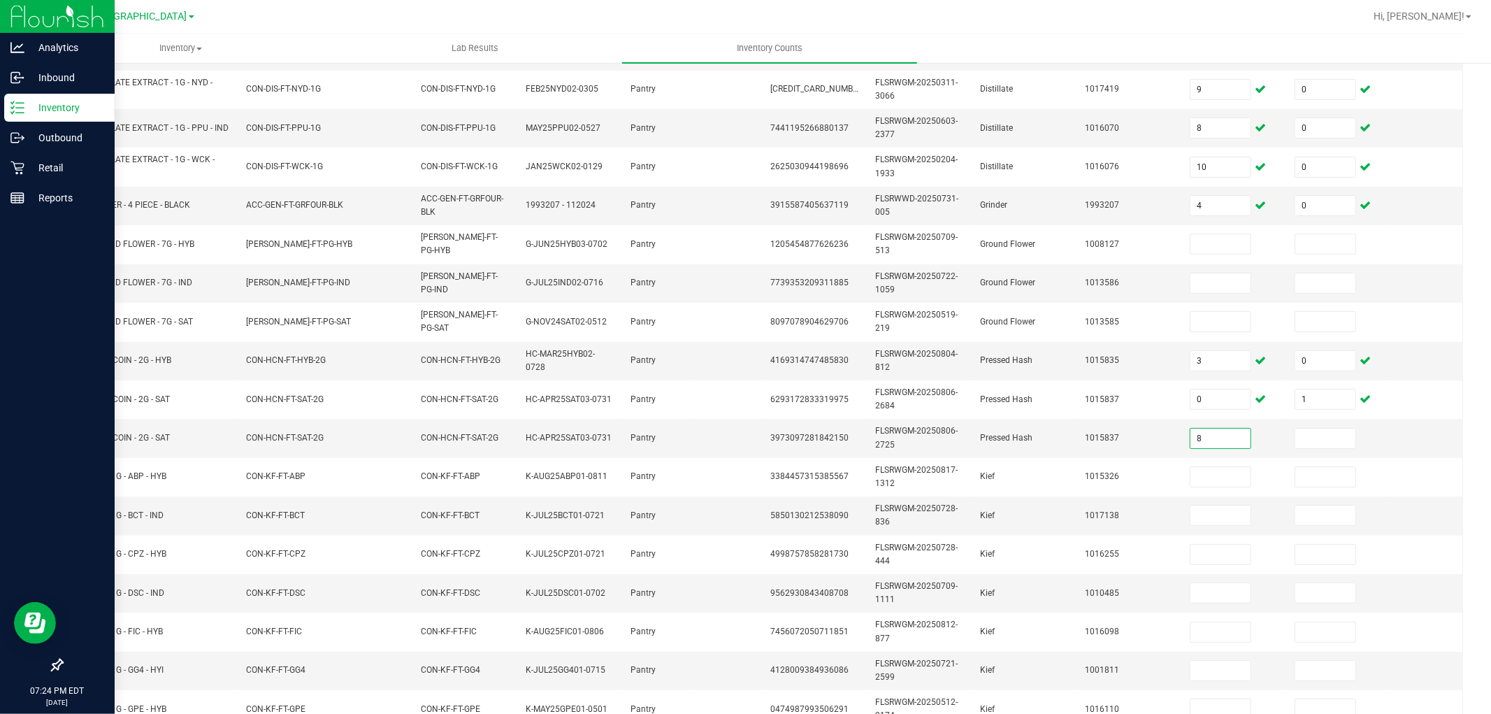
type input "8"
type input "0"
click at [1220, 443] on input "8" at bounding box center [1221, 439] width 60 height 20
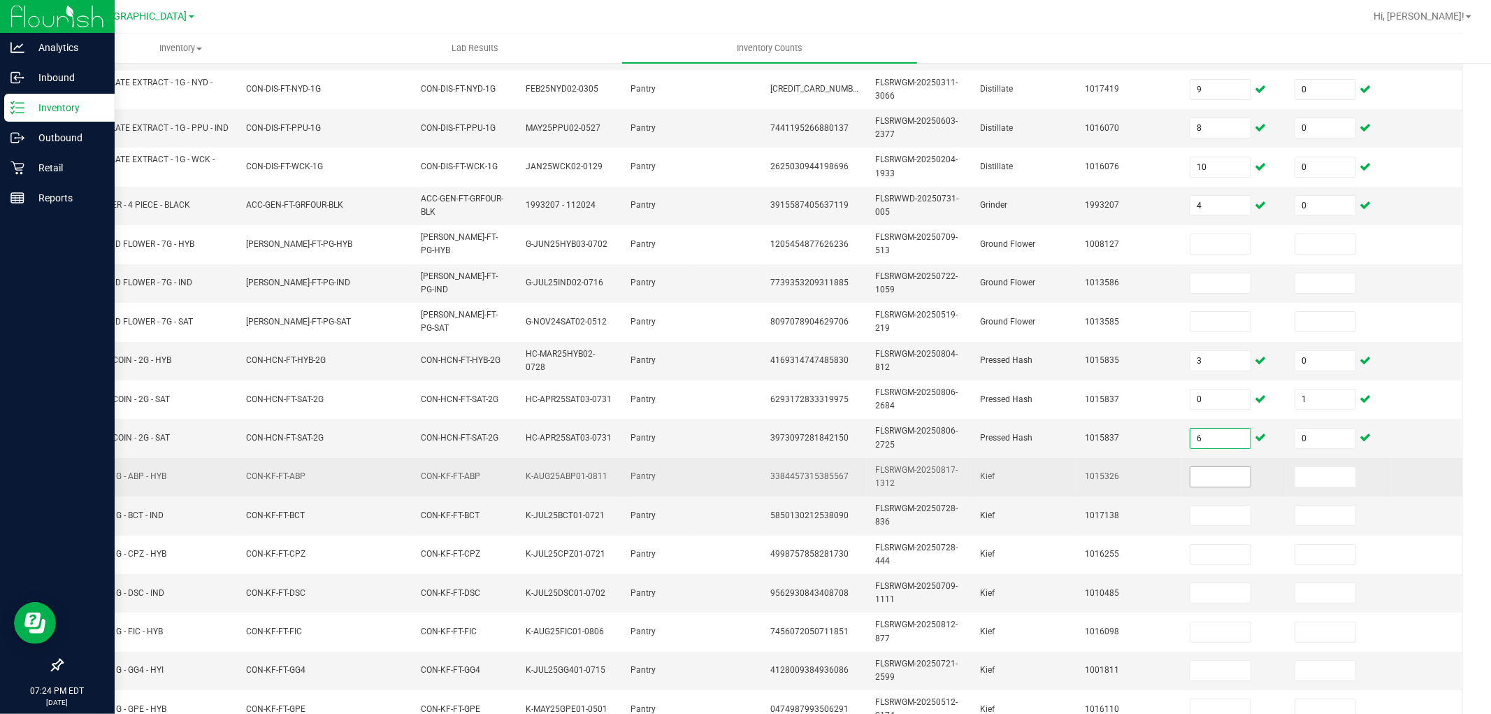
type input "6"
click at [1221, 482] on input at bounding box center [1221, 477] width 60 height 20
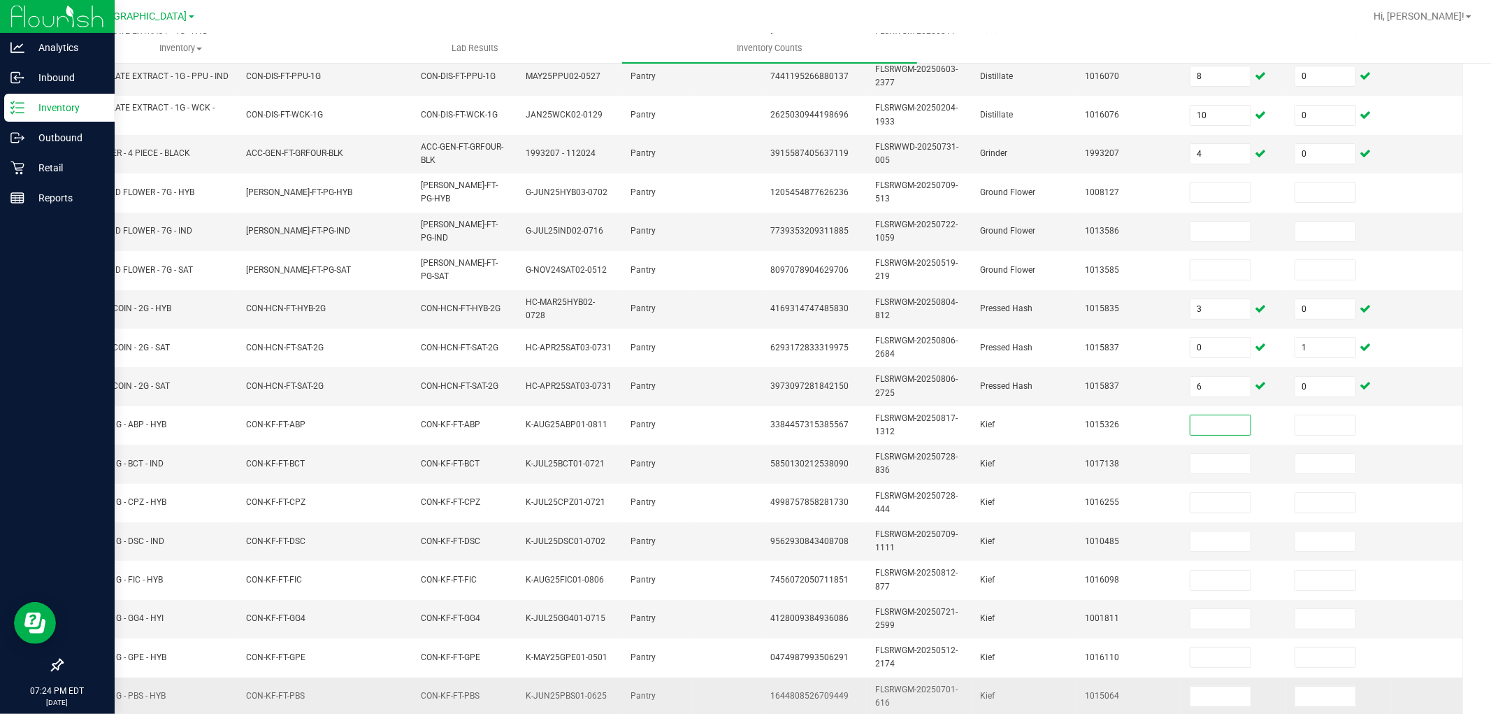
scroll to position [350, 0]
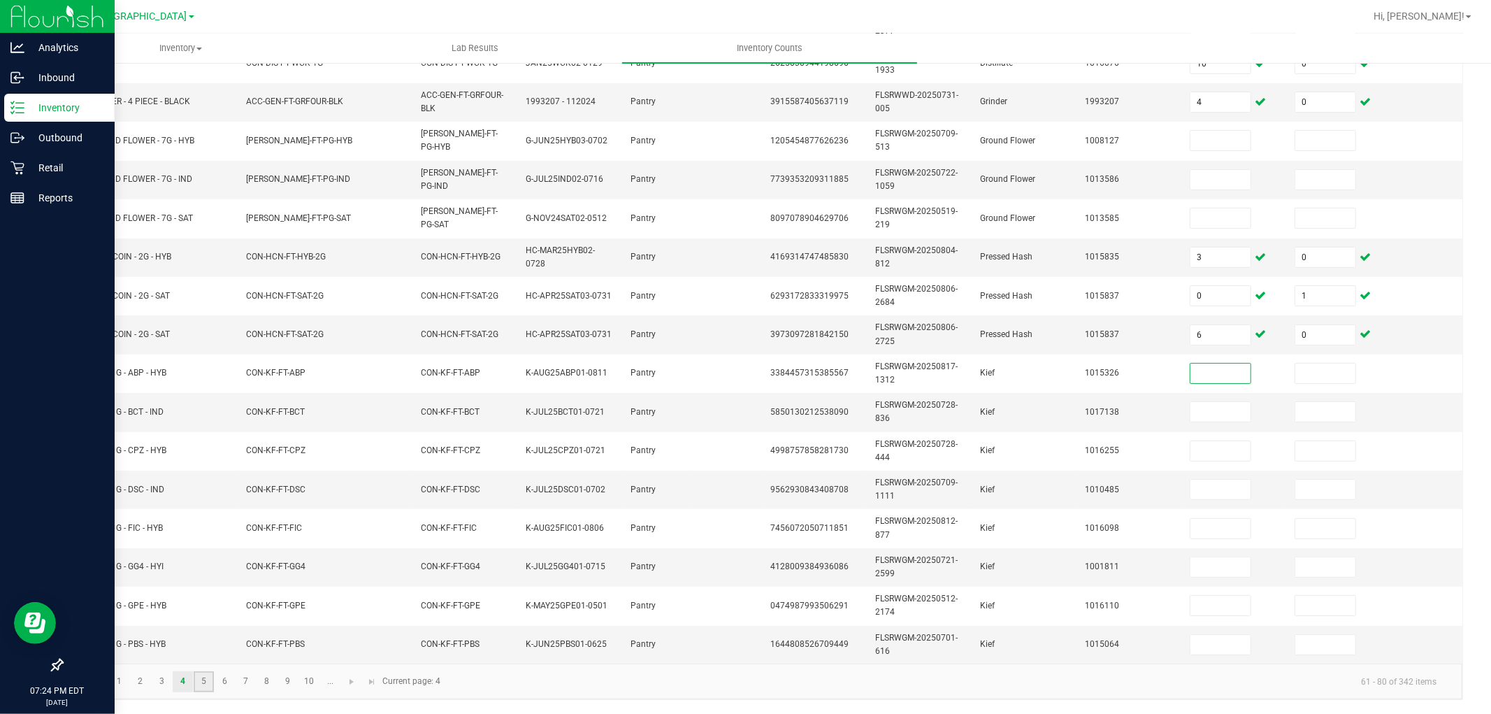
click at [207, 642] on link "5" at bounding box center [204, 681] width 20 height 21
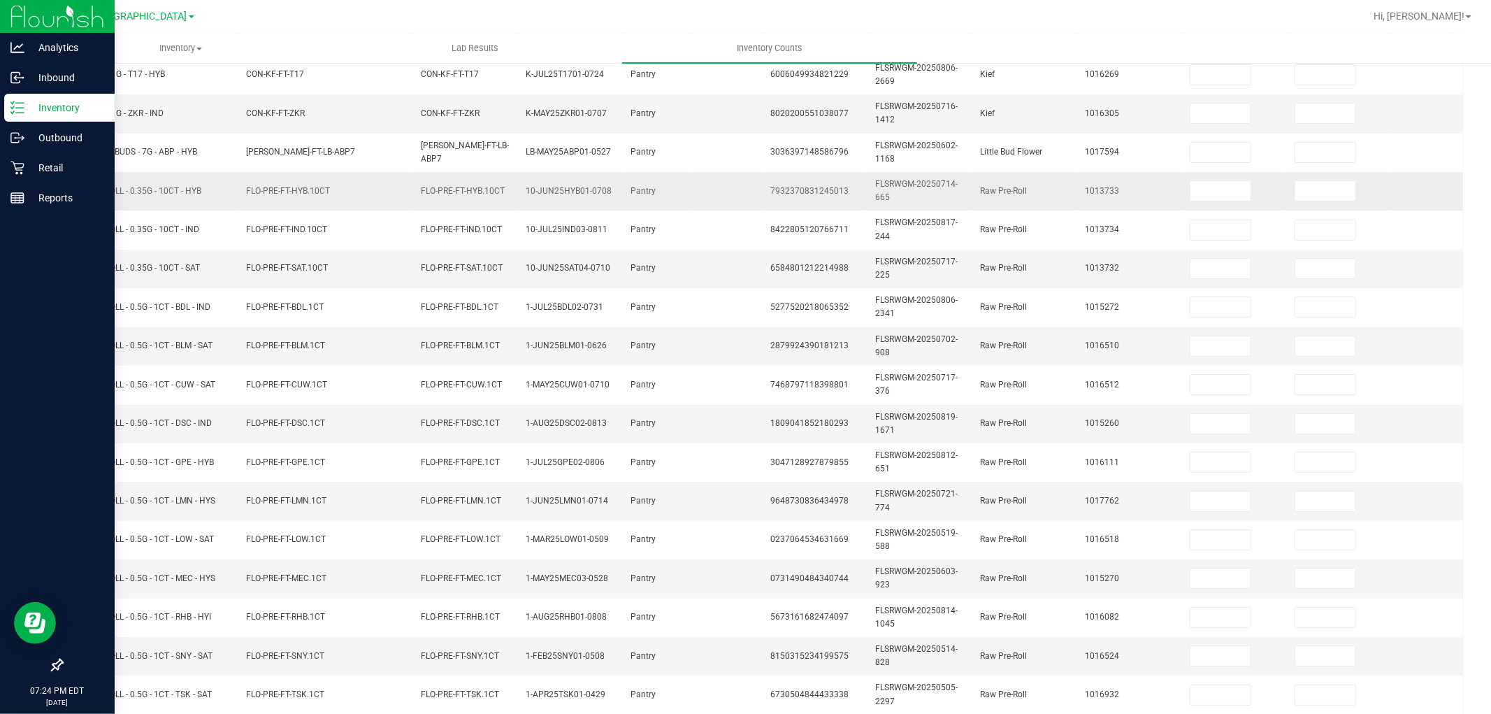
scroll to position [38, 0]
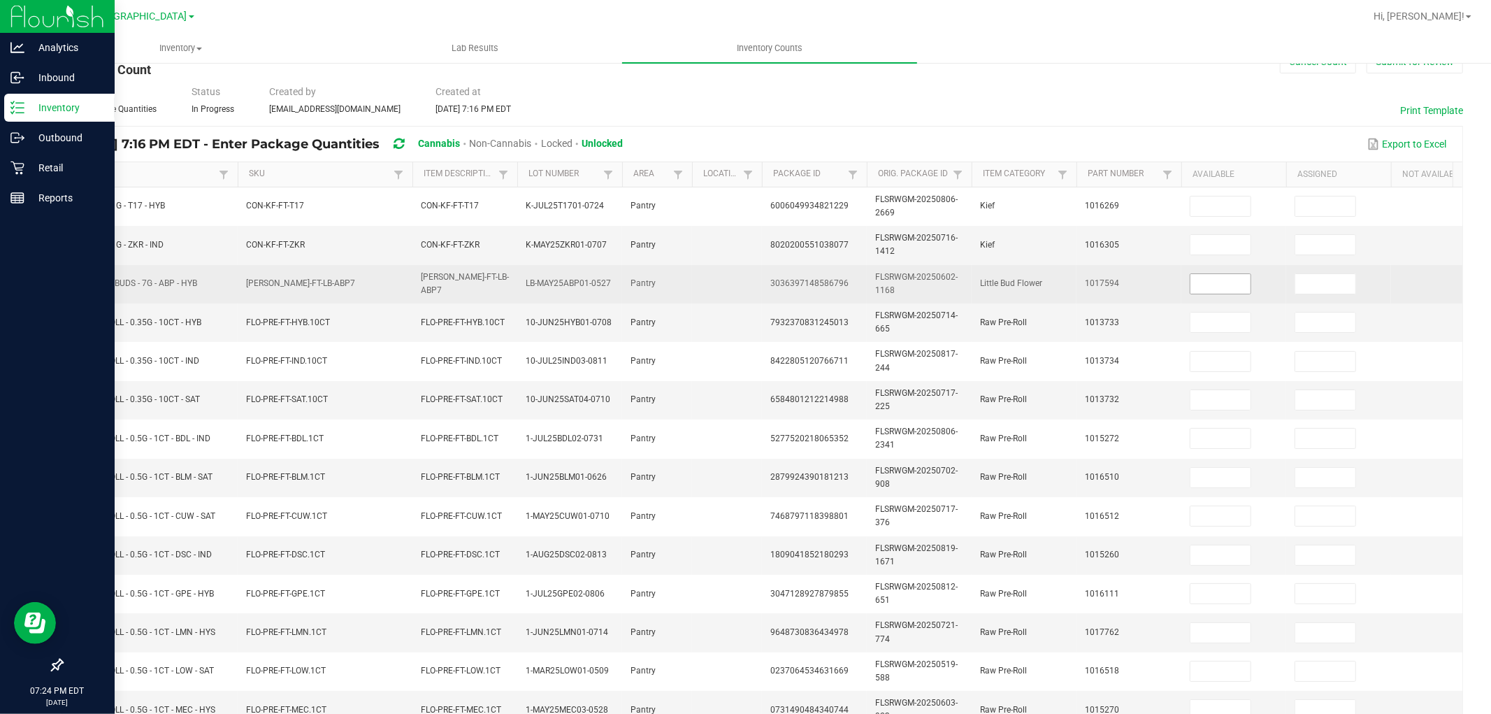
click at [1239, 289] on input at bounding box center [1221, 284] width 60 height 20
type input "5"
type input "0"
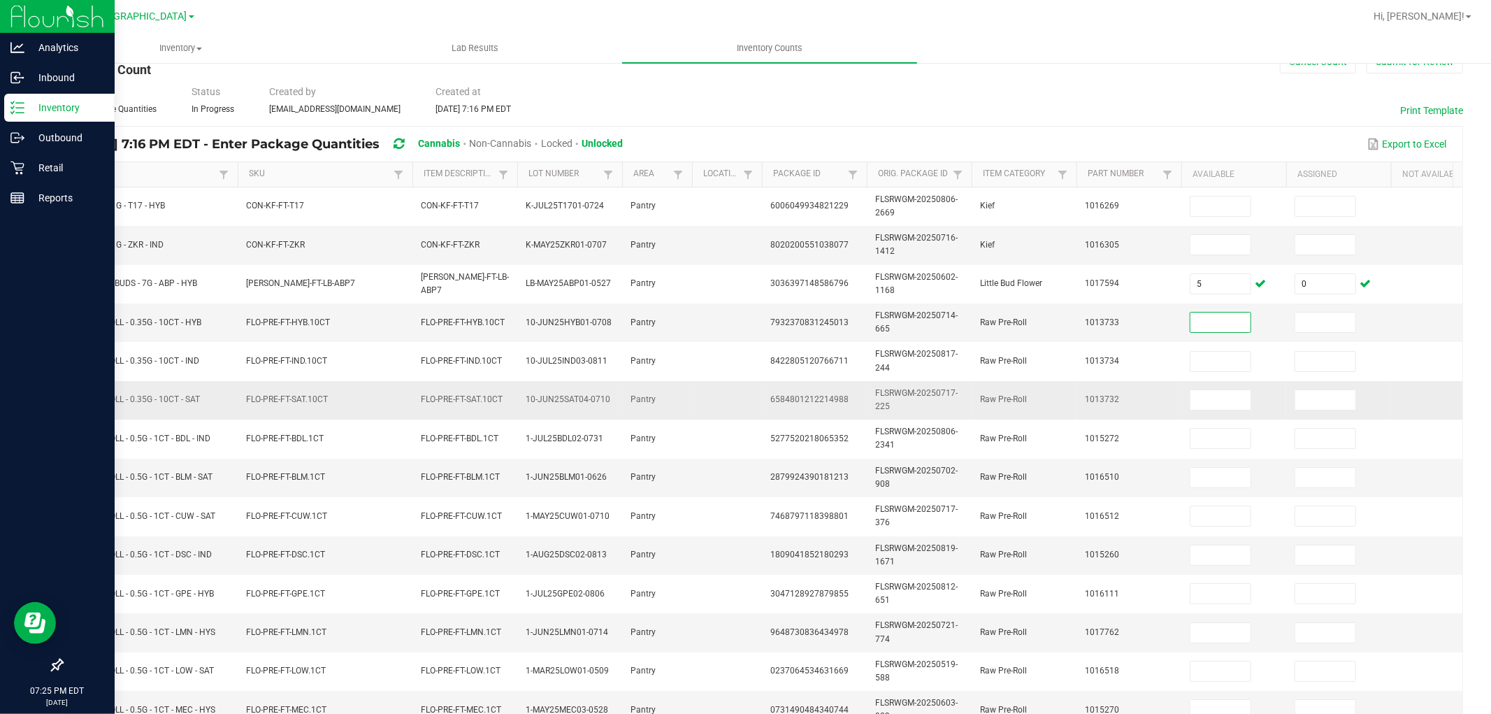
scroll to position [116, 0]
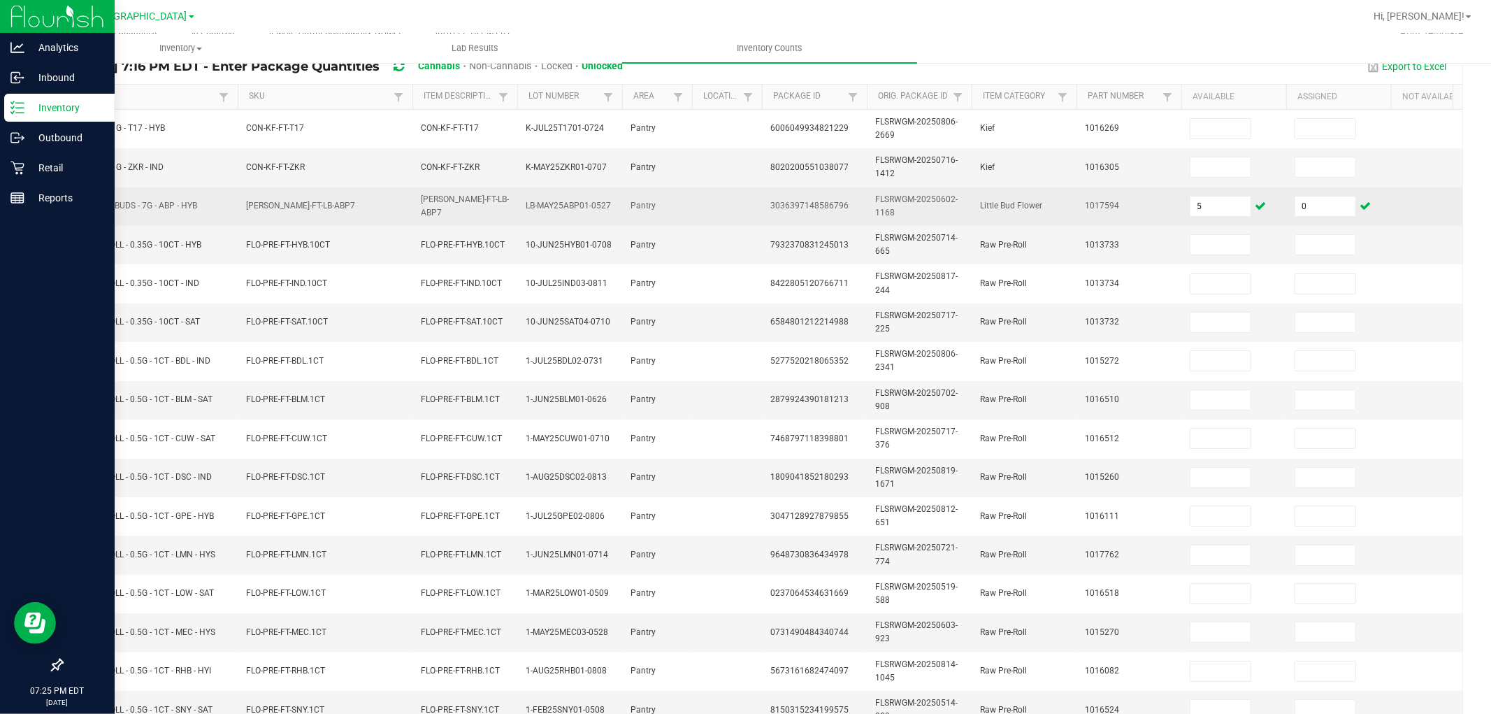
click at [1339, 220] on td "0" at bounding box center [1338, 206] width 105 height 38
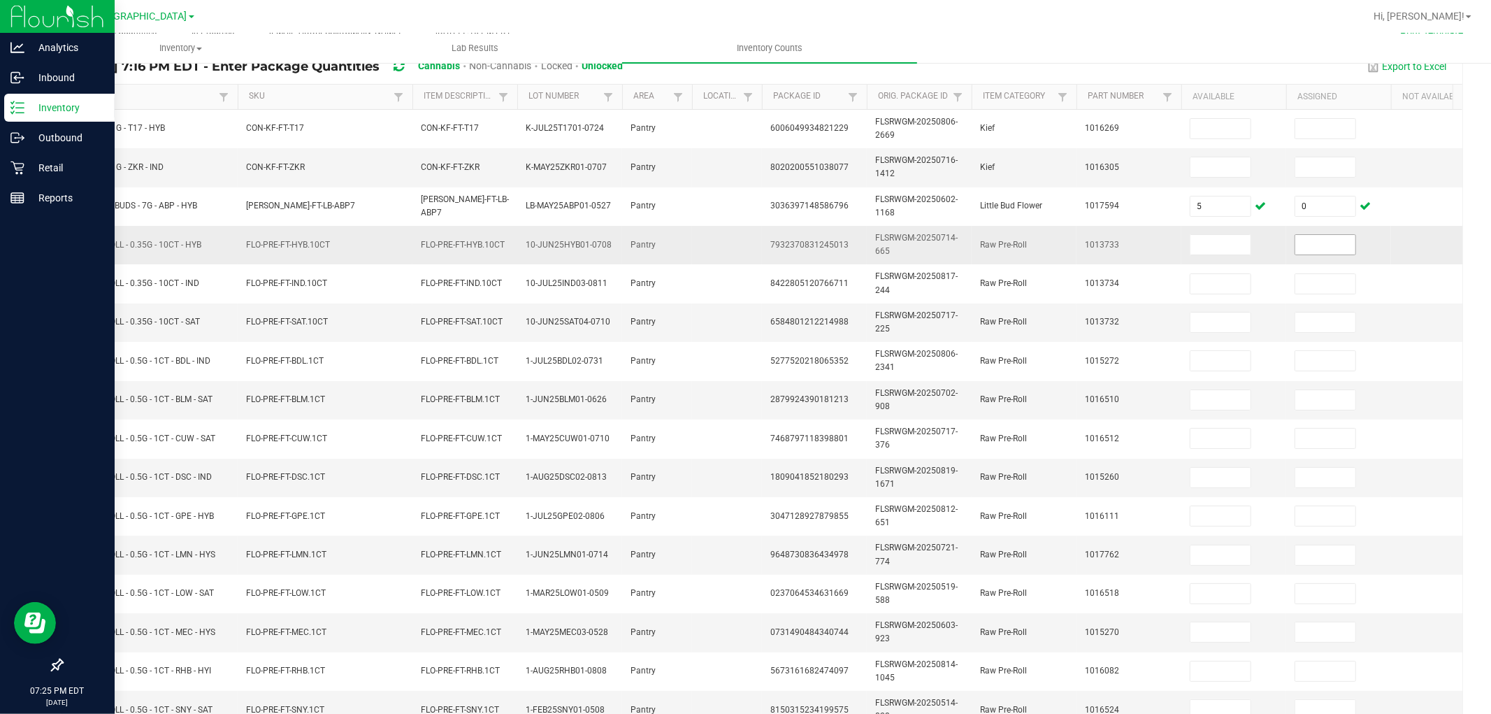
click at [1341, 238] on input at bounding box center [1326, 245] width 60 height 20
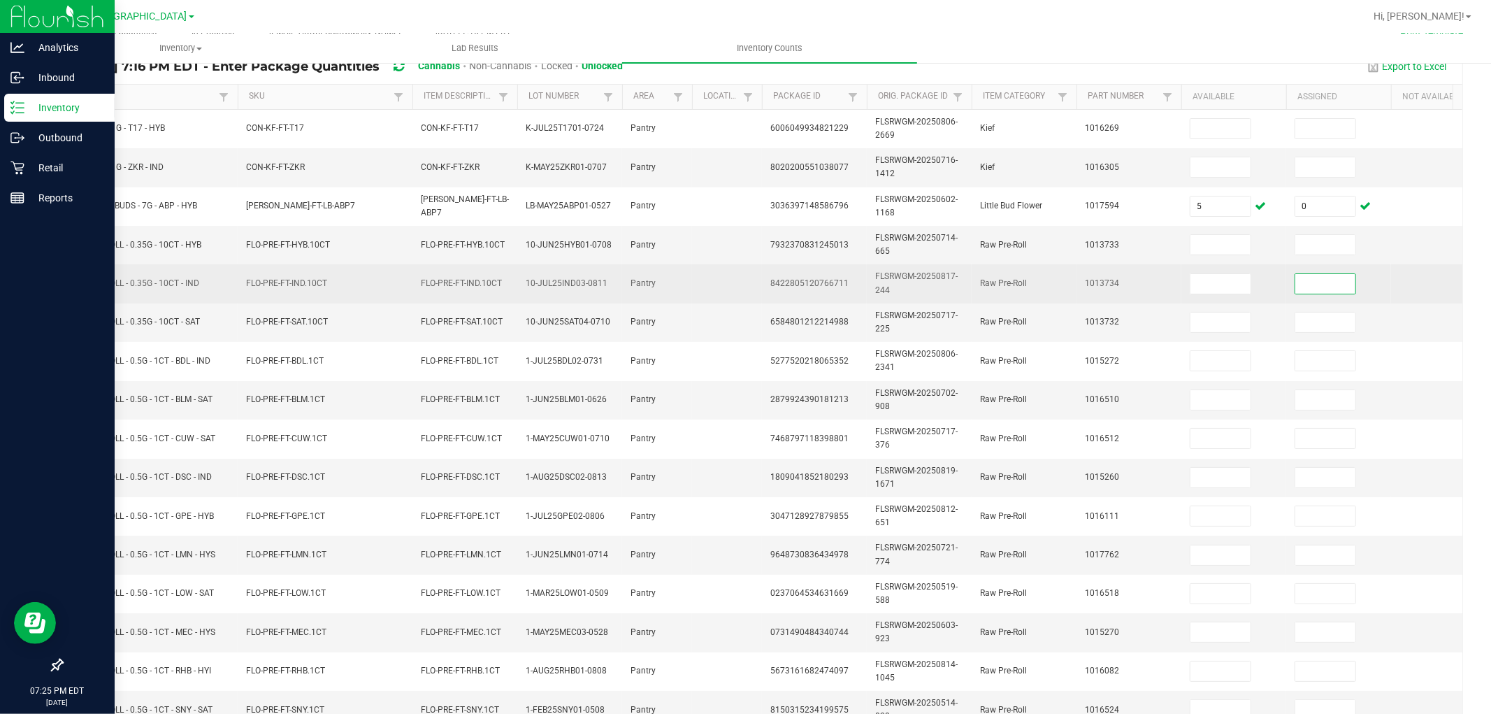
click at [1315, 287] on input at bounding box center [1326, 284] width 60 height 20
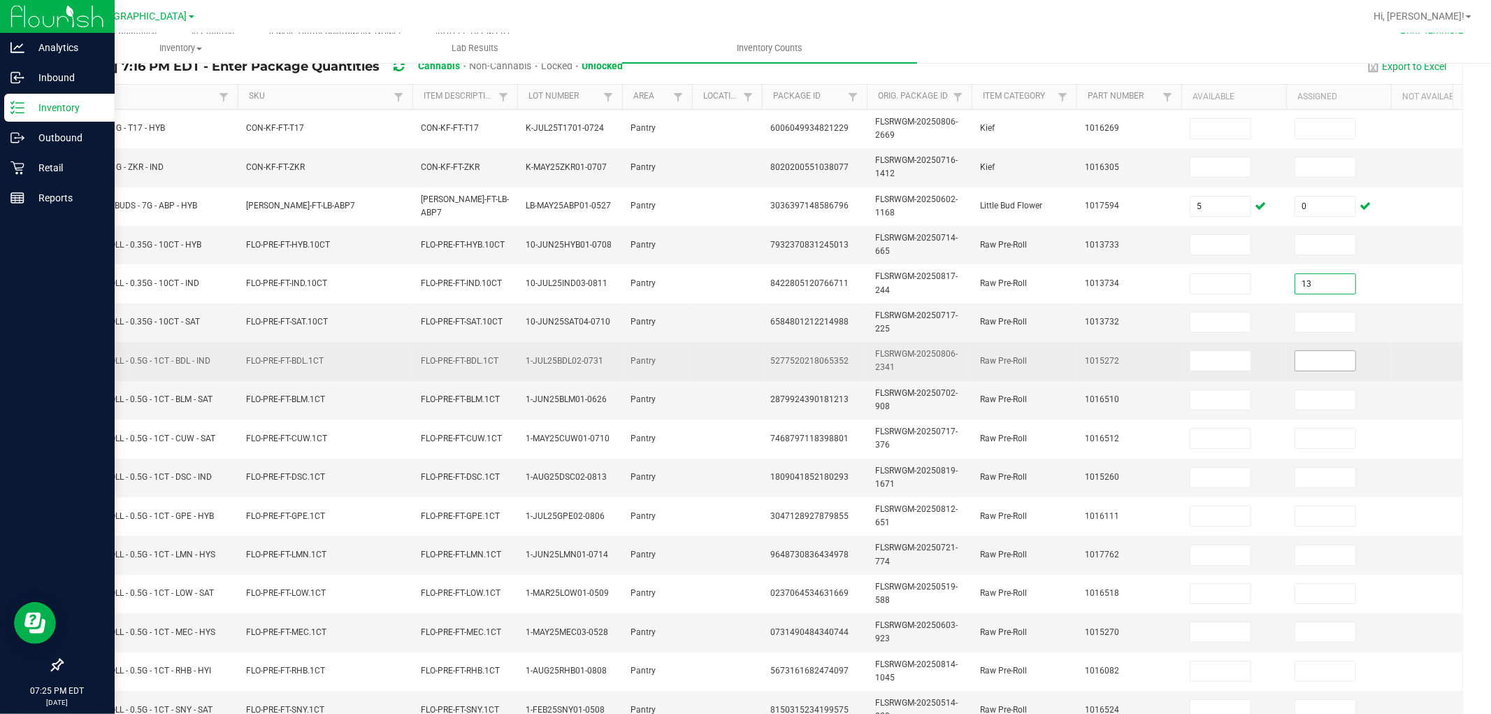
type input "13"
click at [1309, 361] on input at bounding box center [1326, 361] width 60 height 20
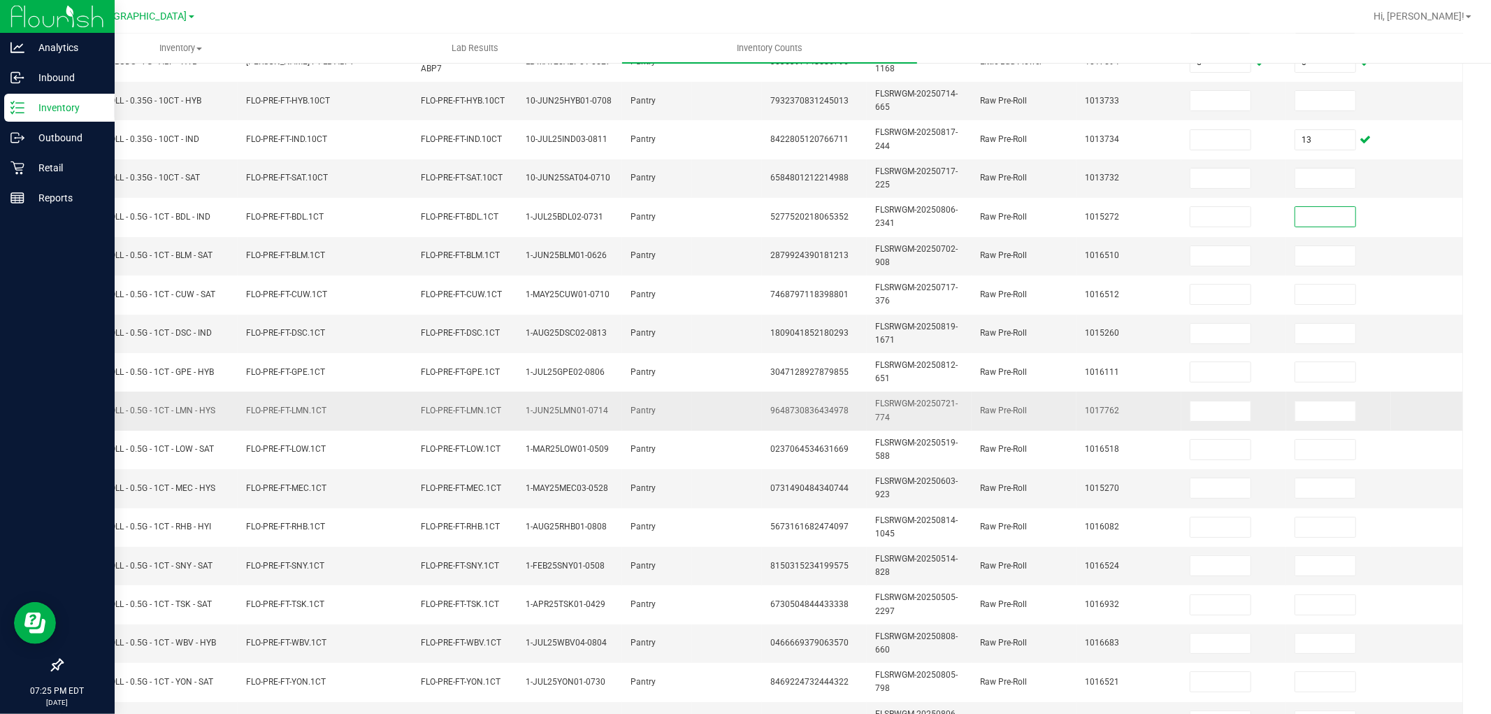
scroll to position [350, 0]
click at [231, 642] on link "6" at bounding box center [225, 681] width 20 height 21
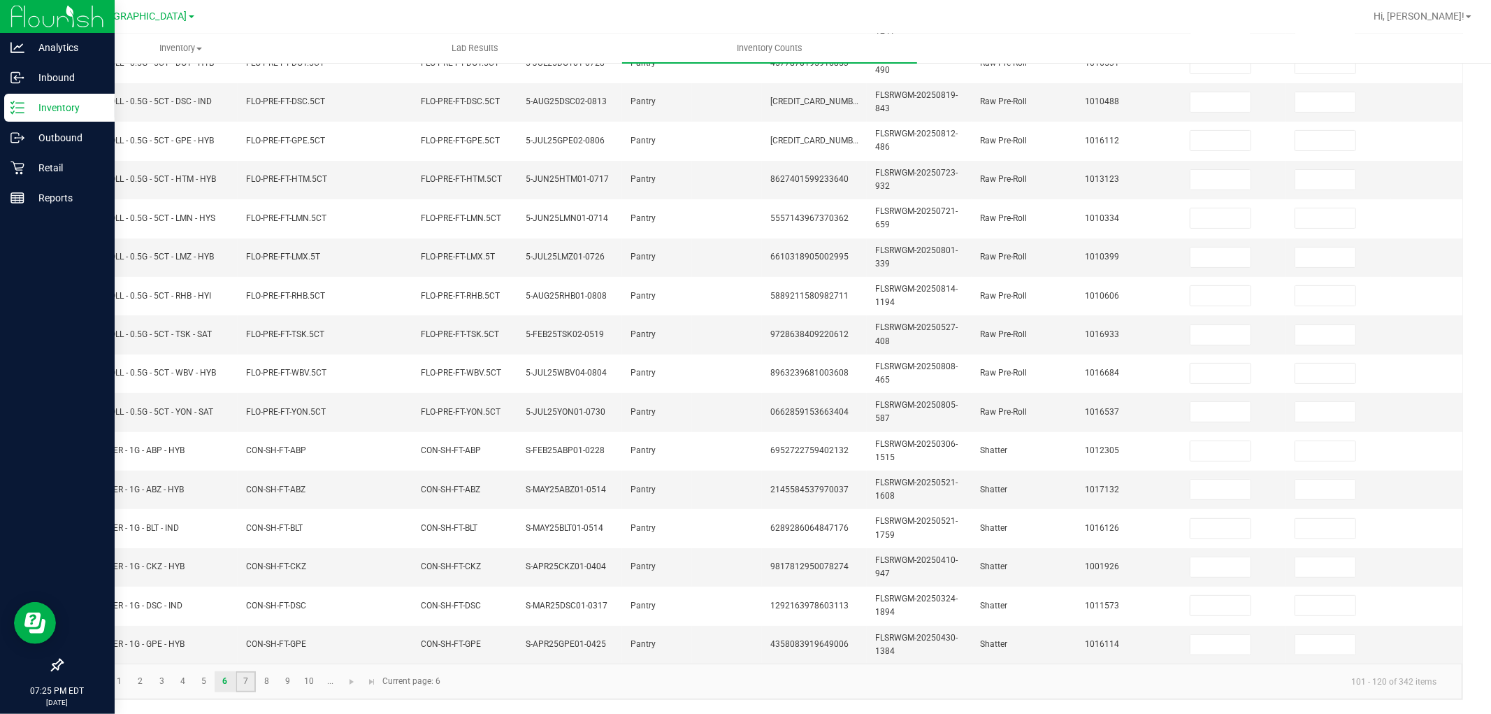
click at [245, 642] on link "7" at bounding box center [246, 681] width 20 height 21
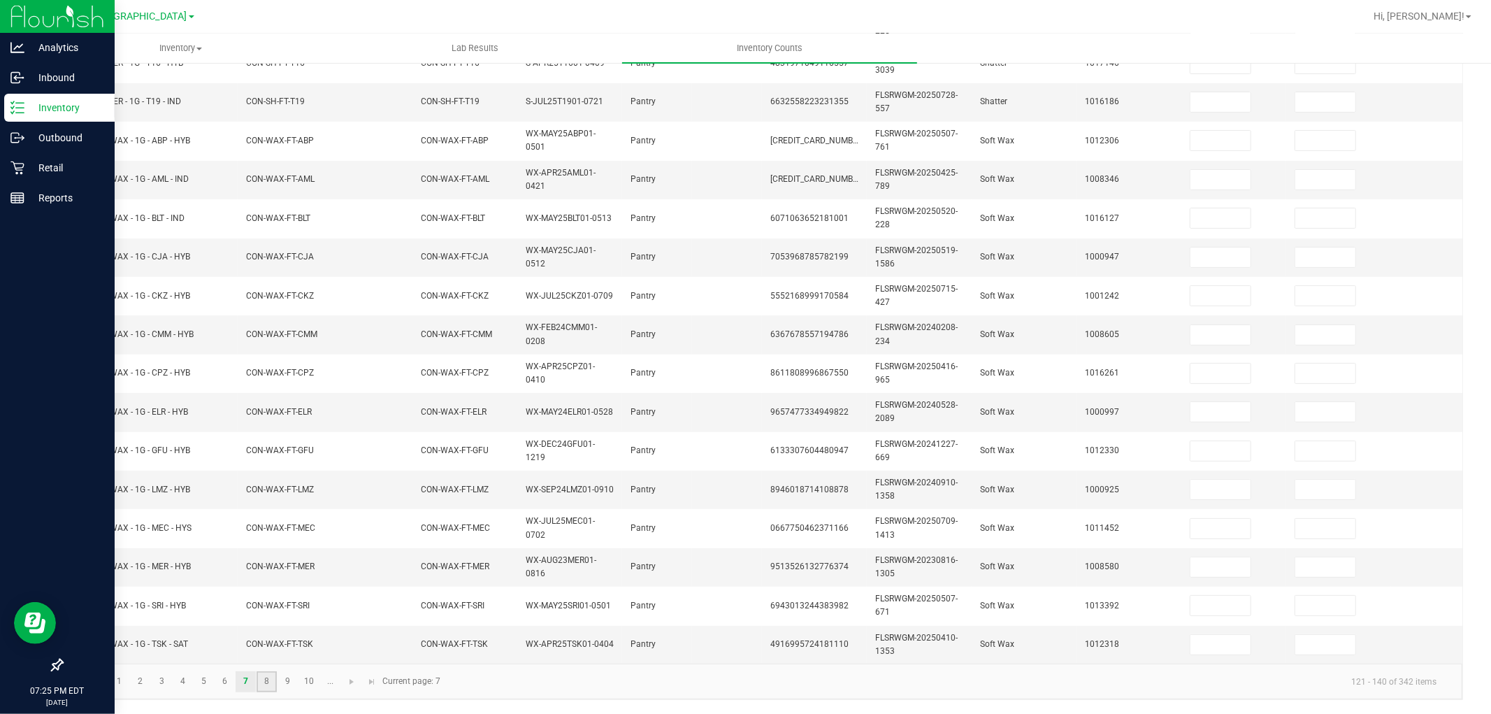
click at [263, 642] on link "8" at bounding box center [267, 681] width 20 height 21
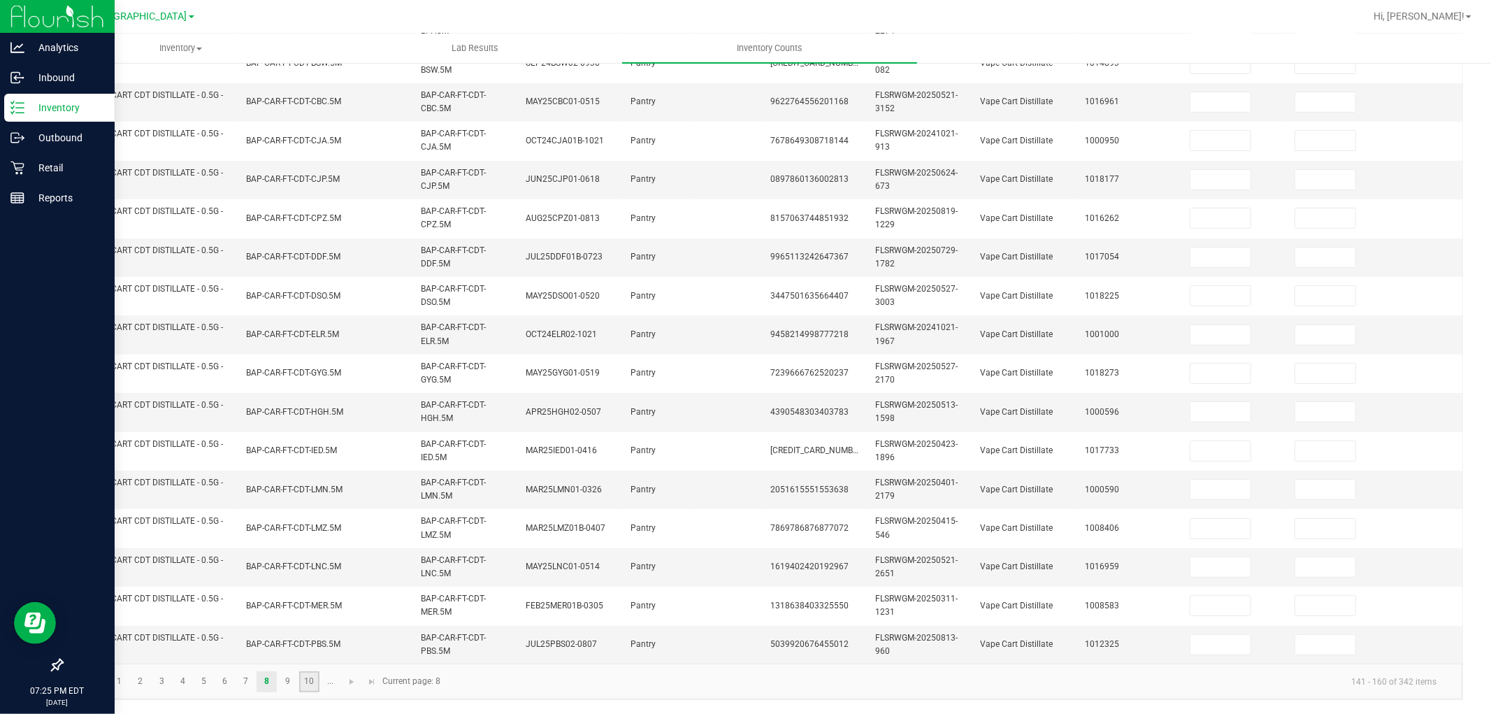
click at [315, 642] on link "10" at bounding box center [309, 681] width 20 height 21
click at [343, 642] on link at bounding box center [352, 681] width 20 height 21
click at [166, 642] on link "12" at bounding box center [162, 681] width 20 height 21
click at [183, 642] on link "13" at bounding box center [183, 681] width 20 height 21
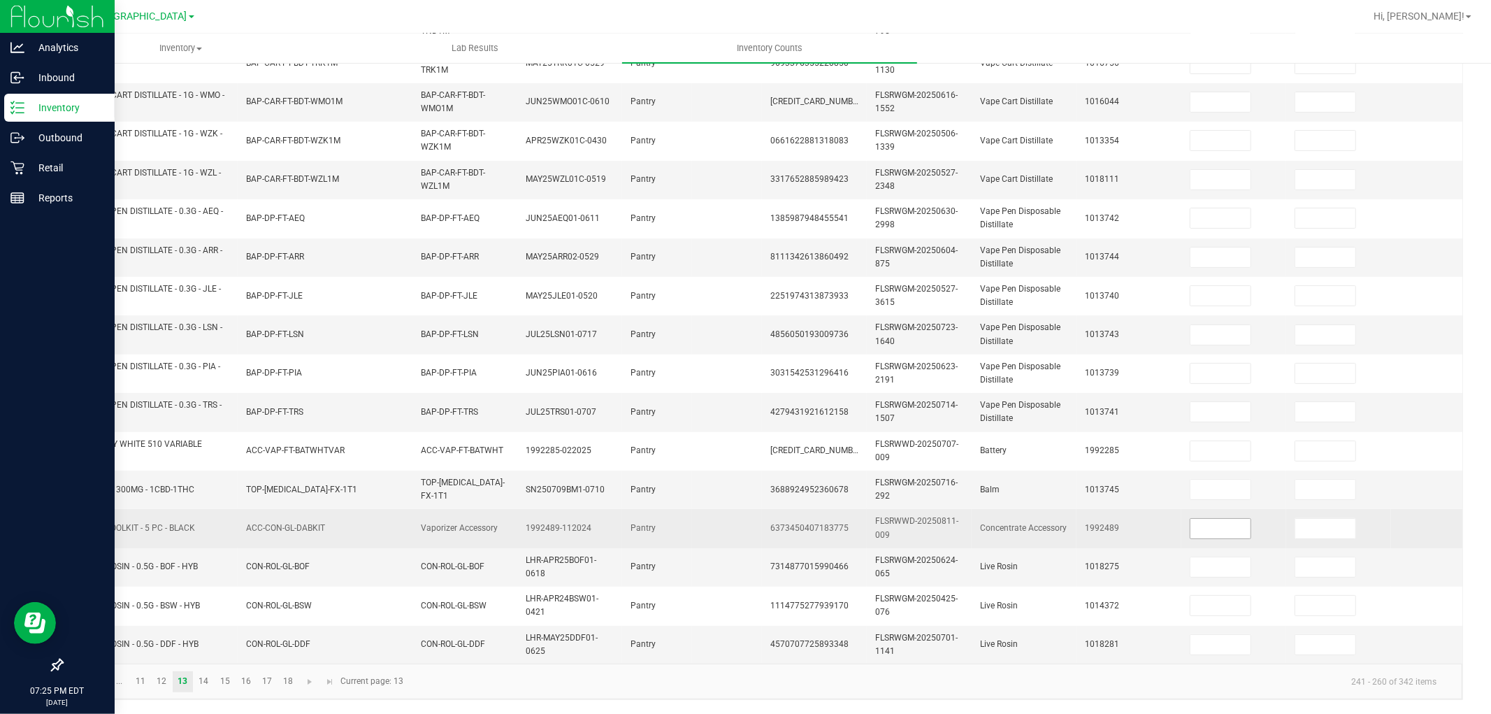
click at [1217, 525] on input at bounding box center [1221, 529] width 60 height 20
type input "5"
type input "0"
type input "6"
type input "0"
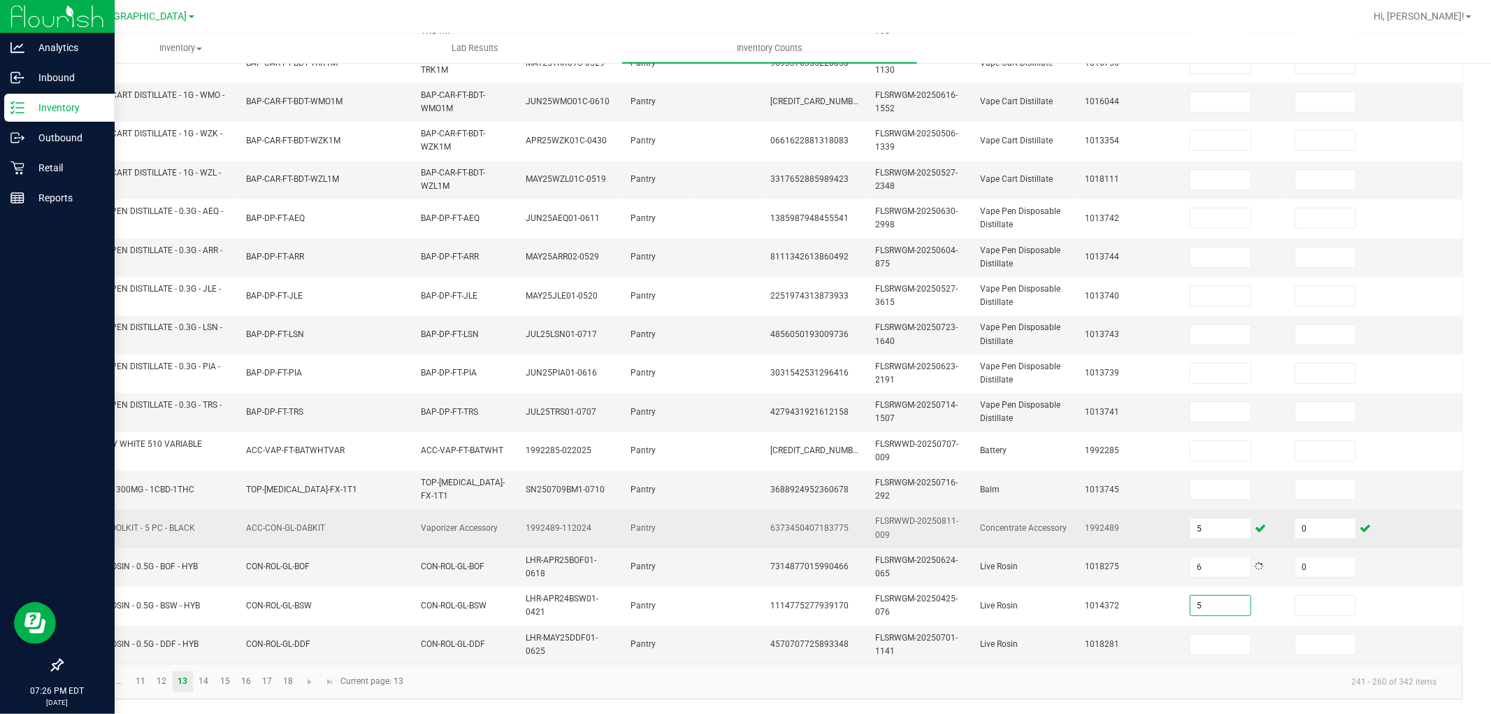
type input "5"
type input "0"
type input "5"
type input "0"
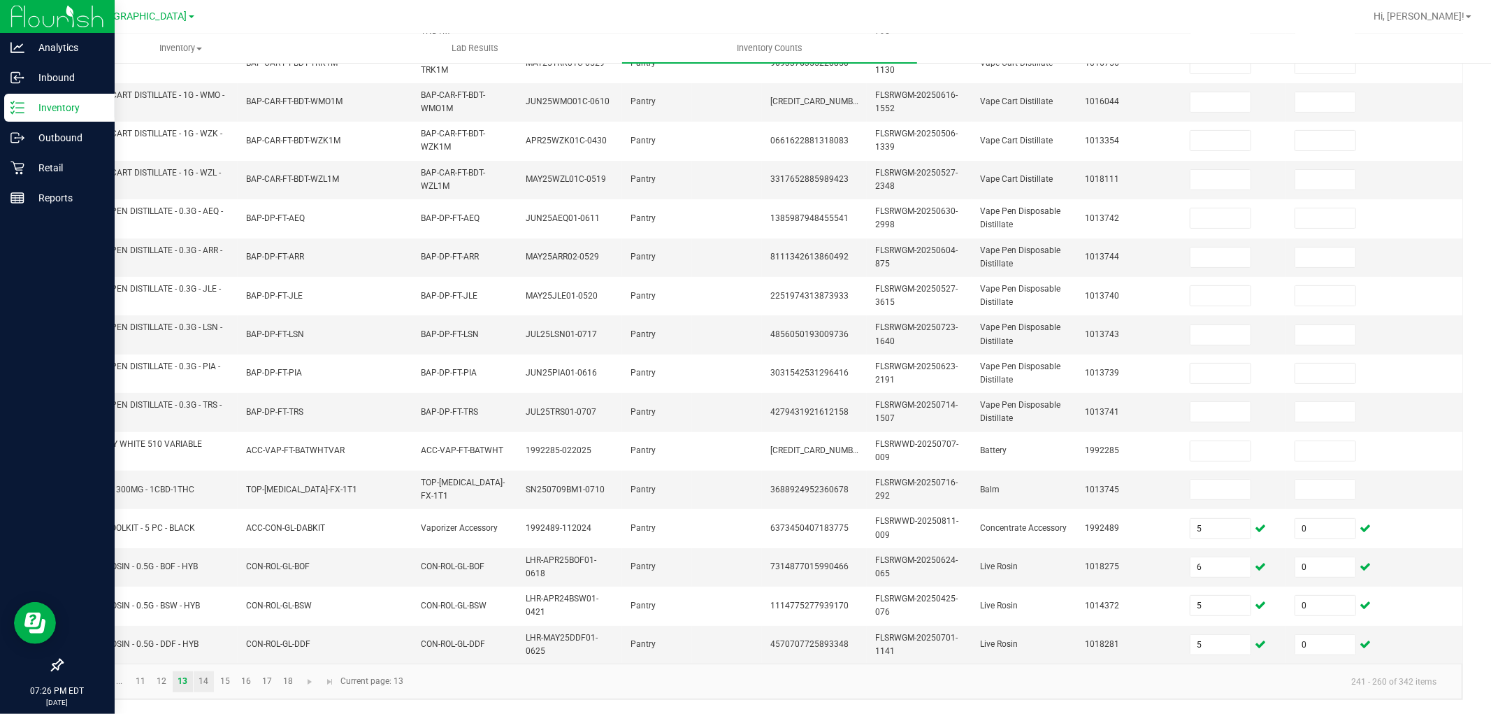
click at [212, 642] on link "14" at bounding box center [204, 681] width 20 height 21
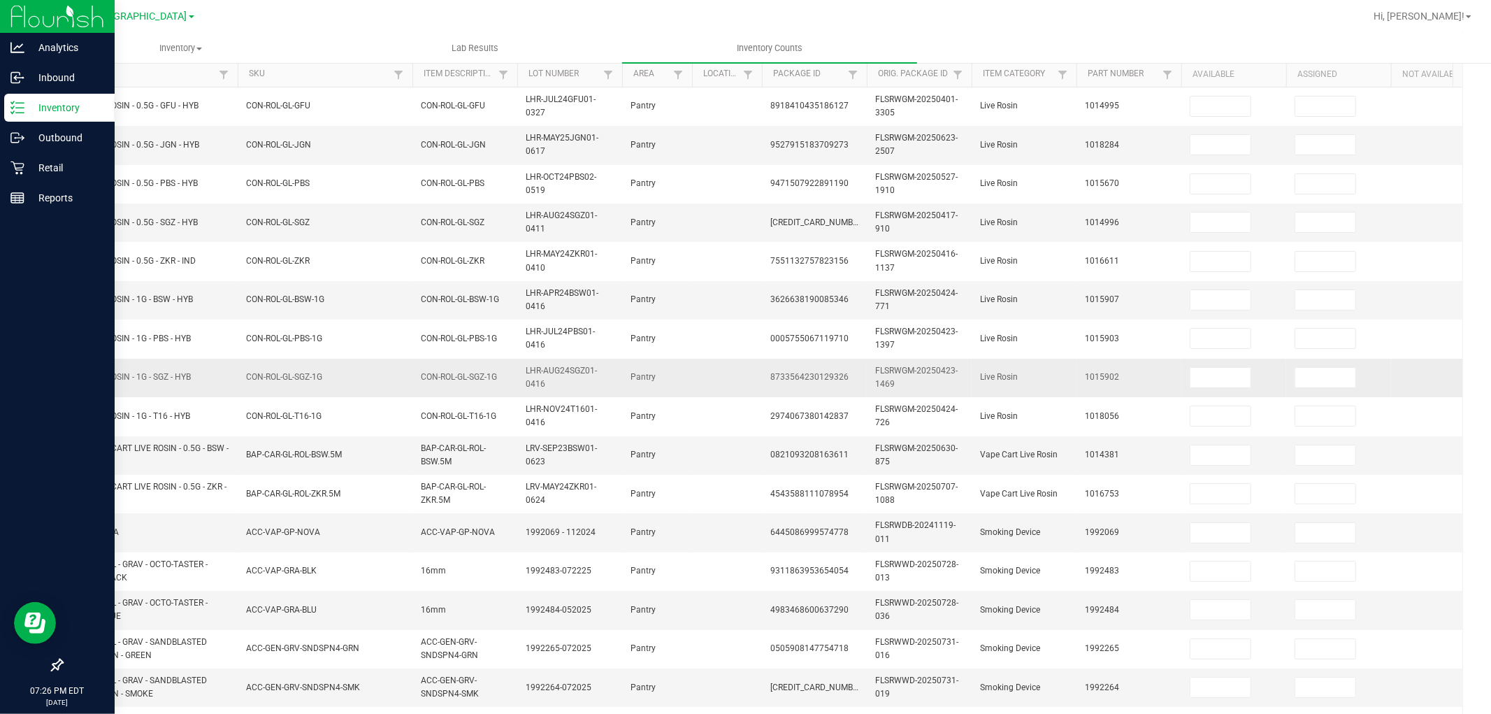
scroll to position [0, 0]
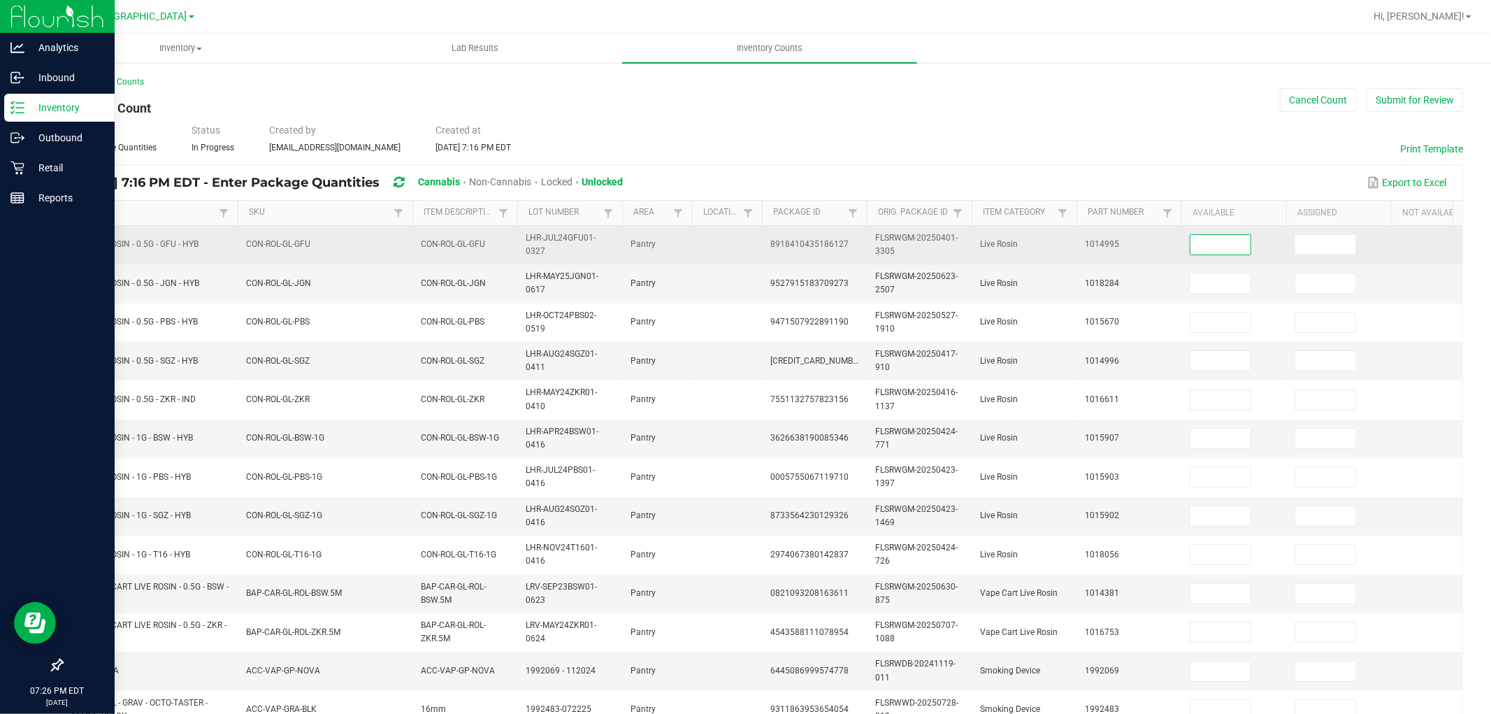
click at [1219, 235] on input at bounding box center [1221, 245] width 60 height 20
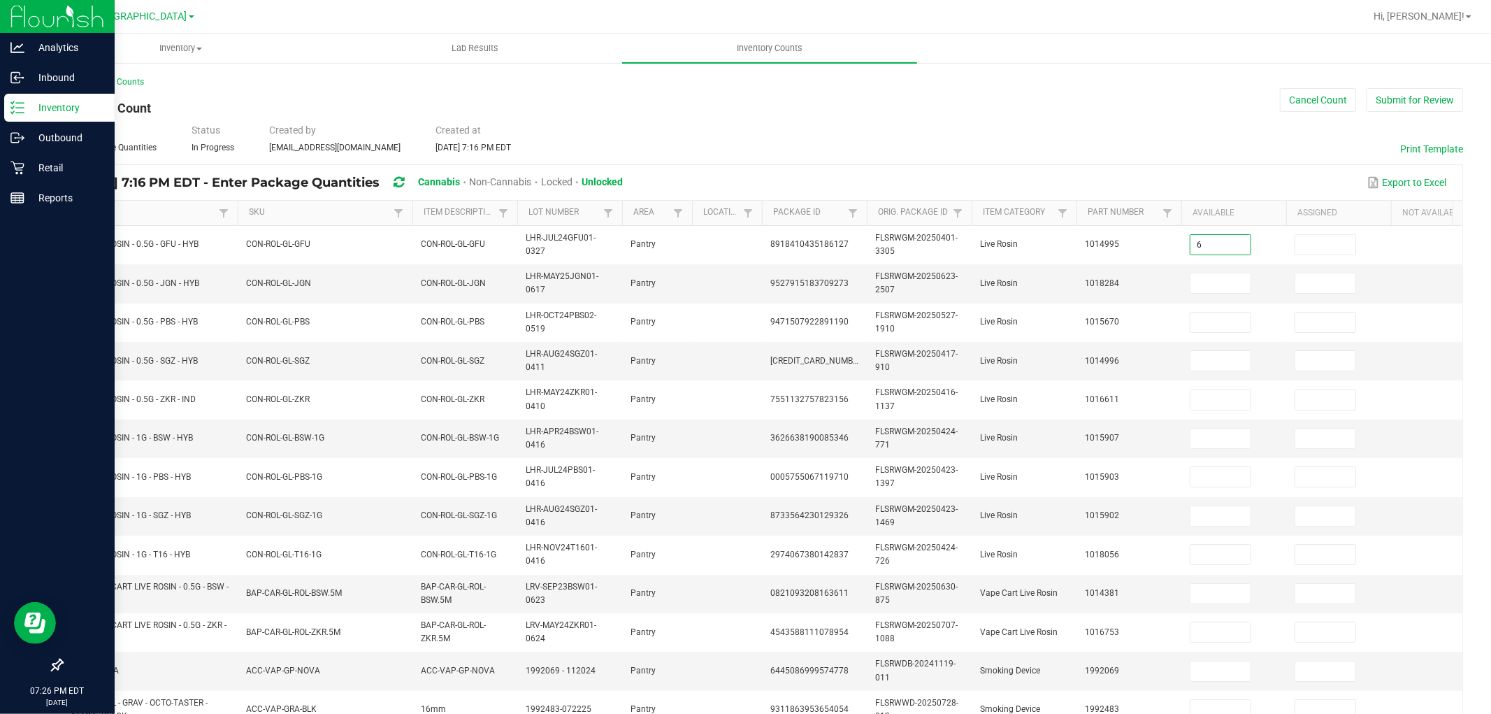
type input "6"
type input "0"
type input "6"
type input "0"
type input "6"
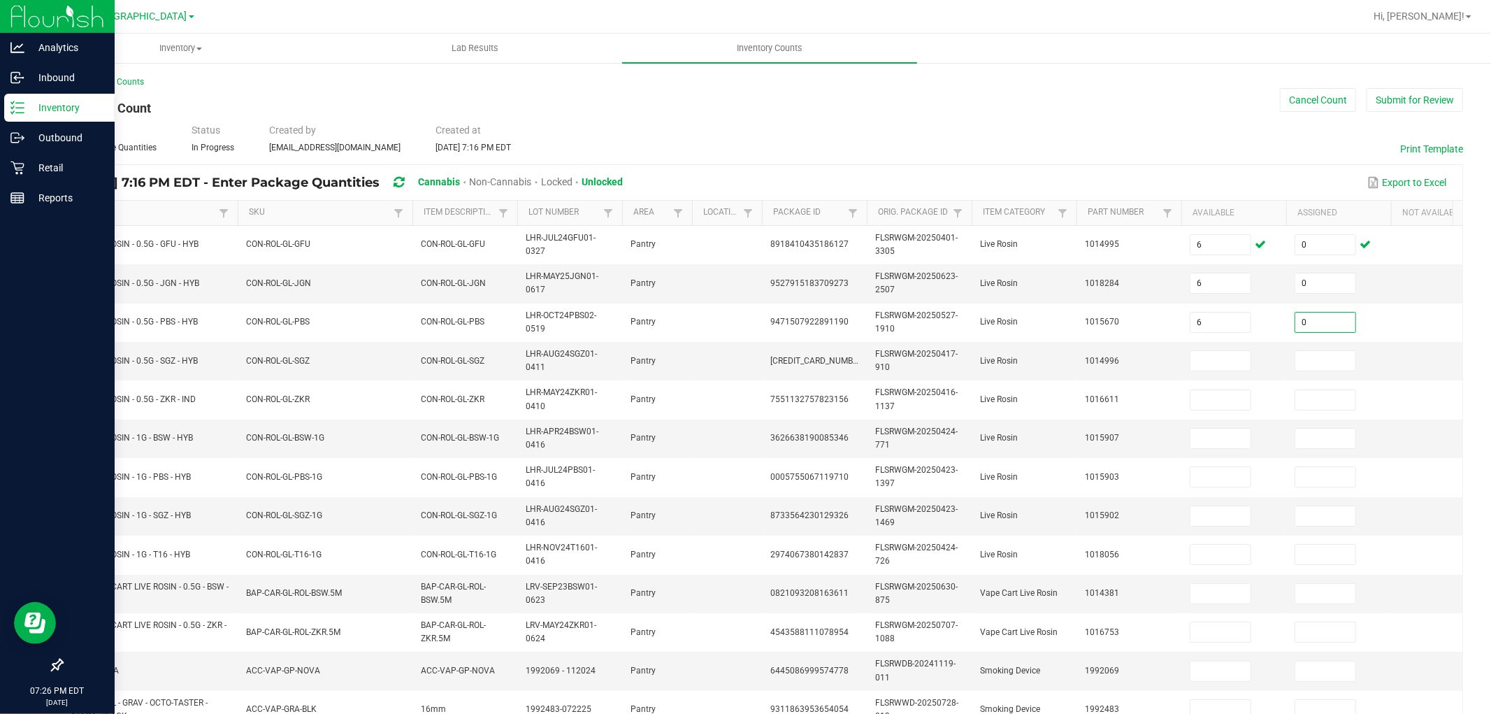
type input "0"
type input "4"
type input "0"
type input "6"
type input "0"
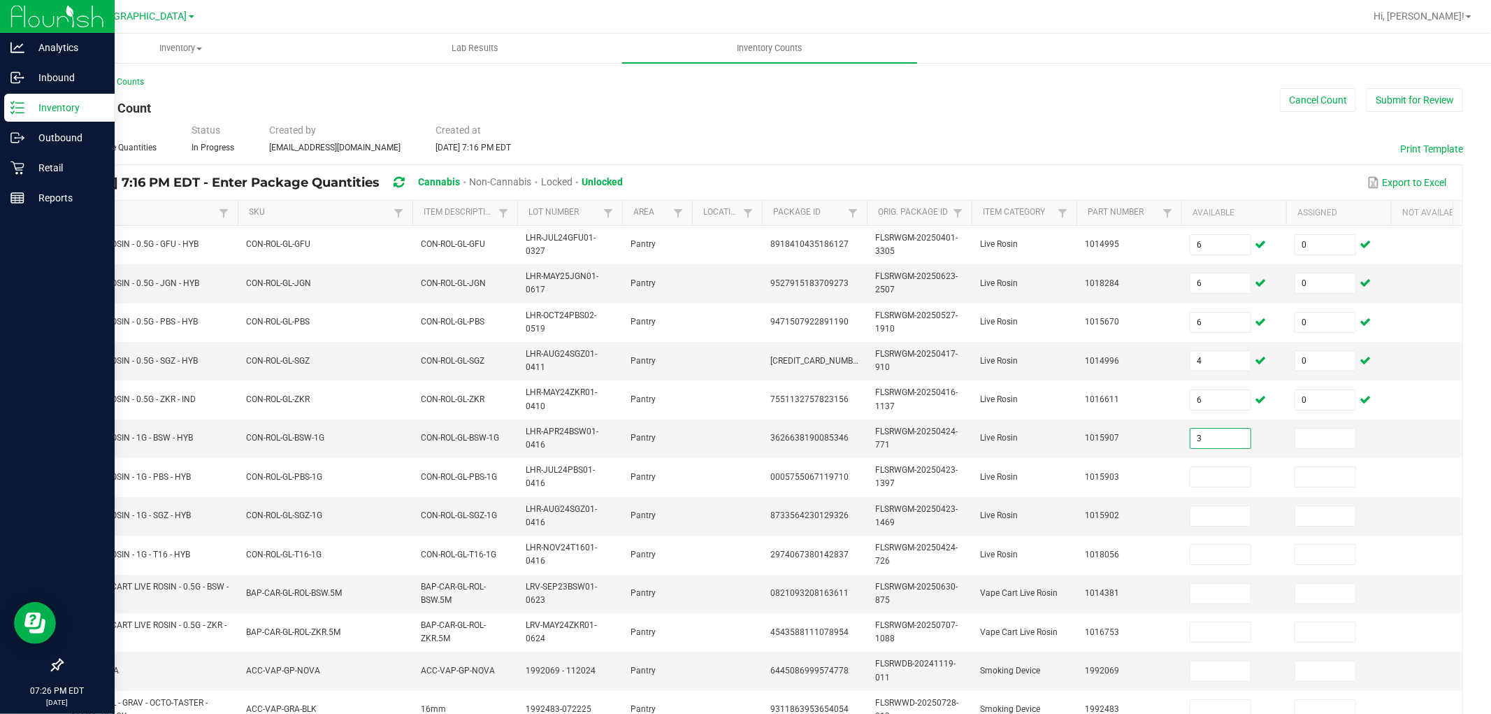
type input "3"
type input "0"
type input "1"
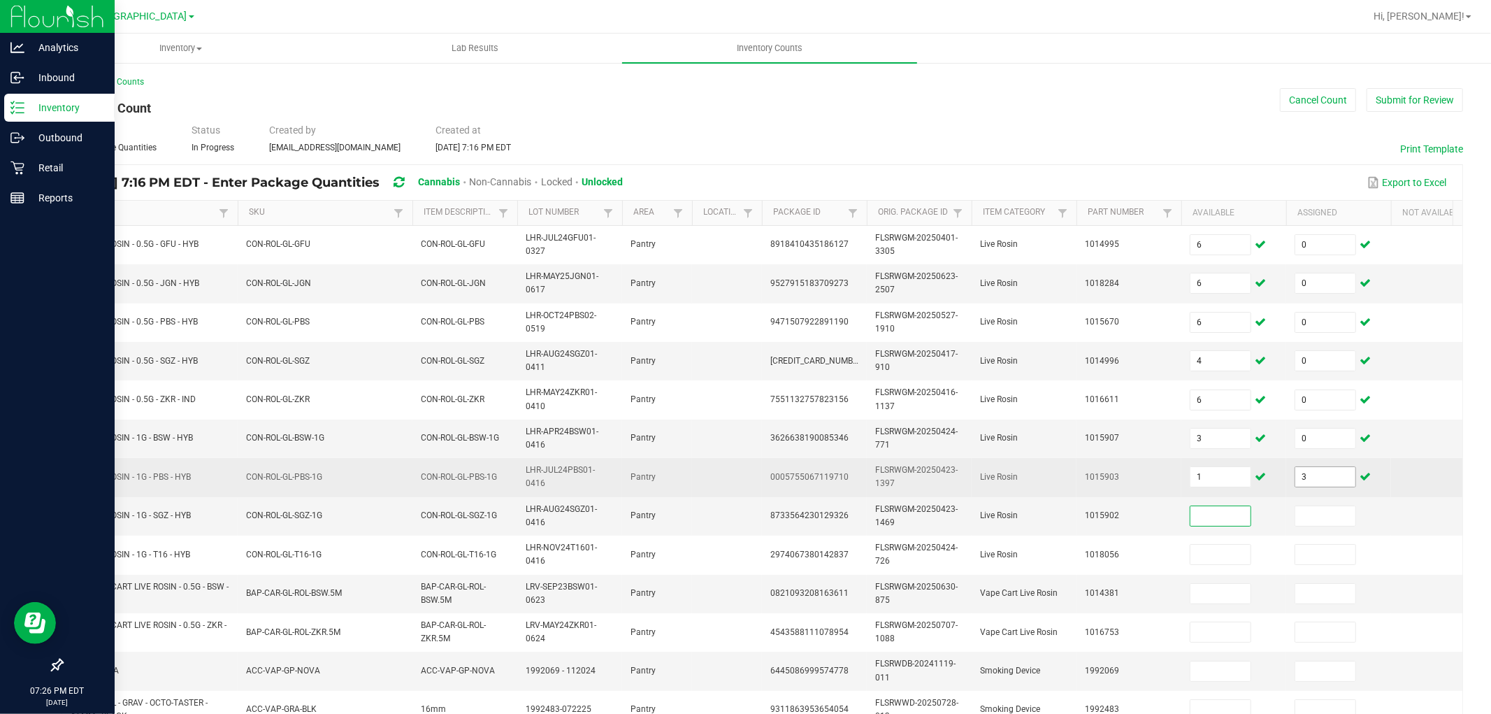
click at [1342, 475] on input "3" at bounding box center [1326, 477] width 60 height 20
type input "0"
type input "3"
type input "0"
type input "2"
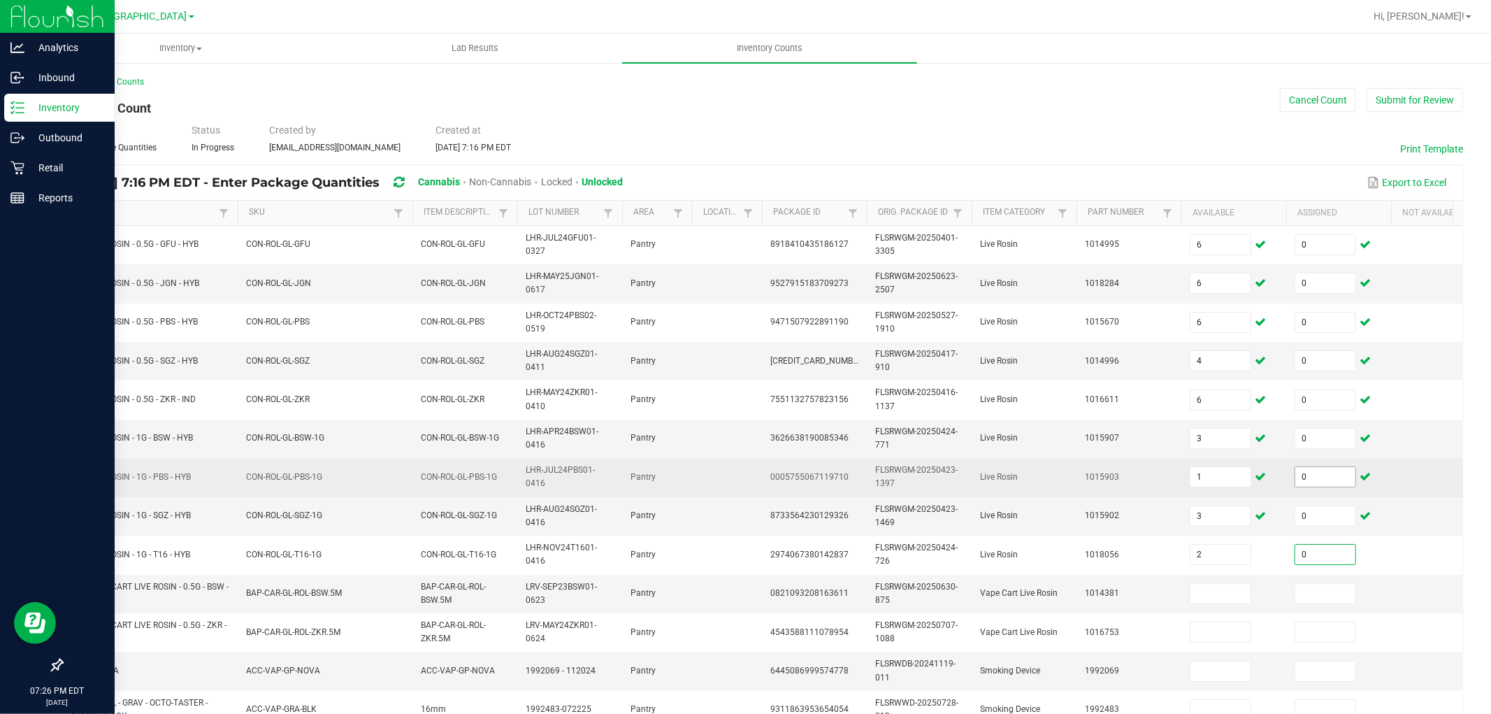
type input "0"
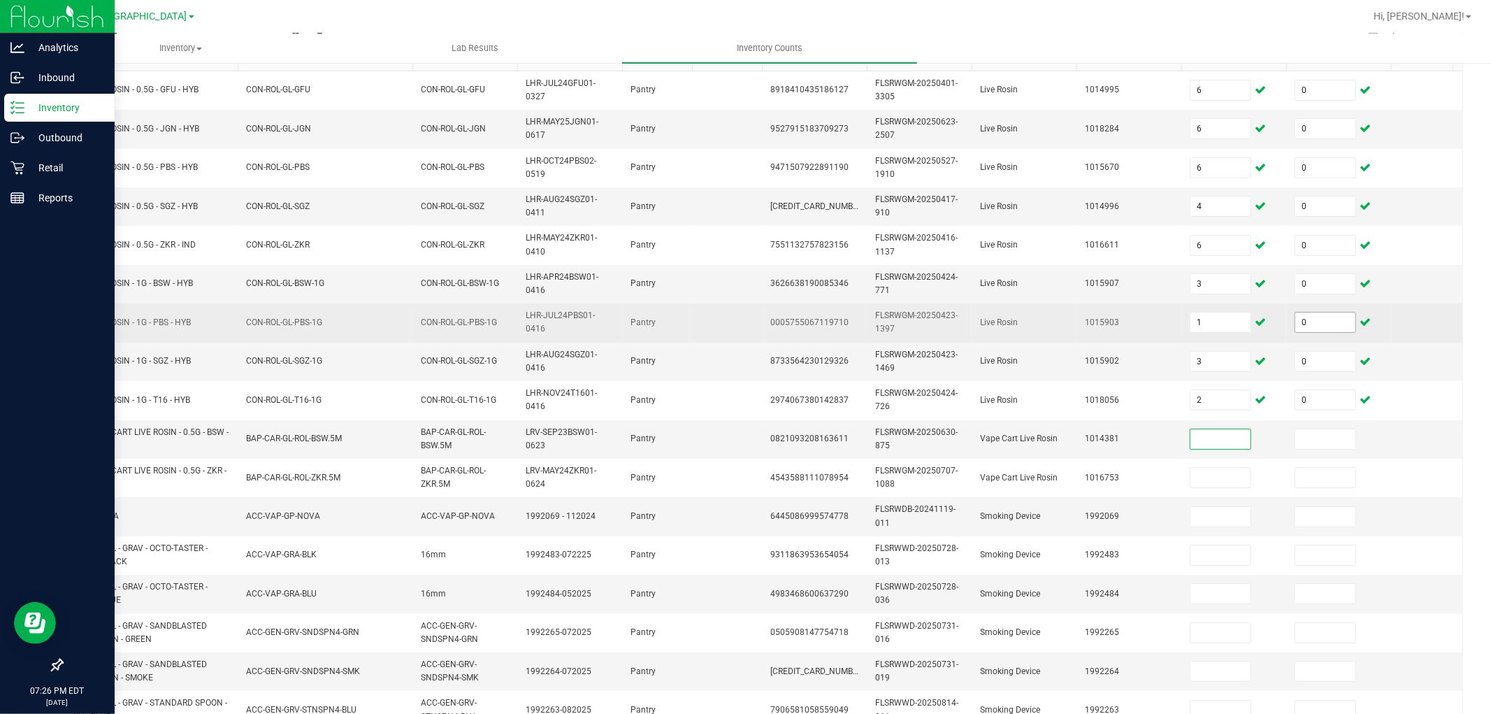
scroll to position [310, 0]
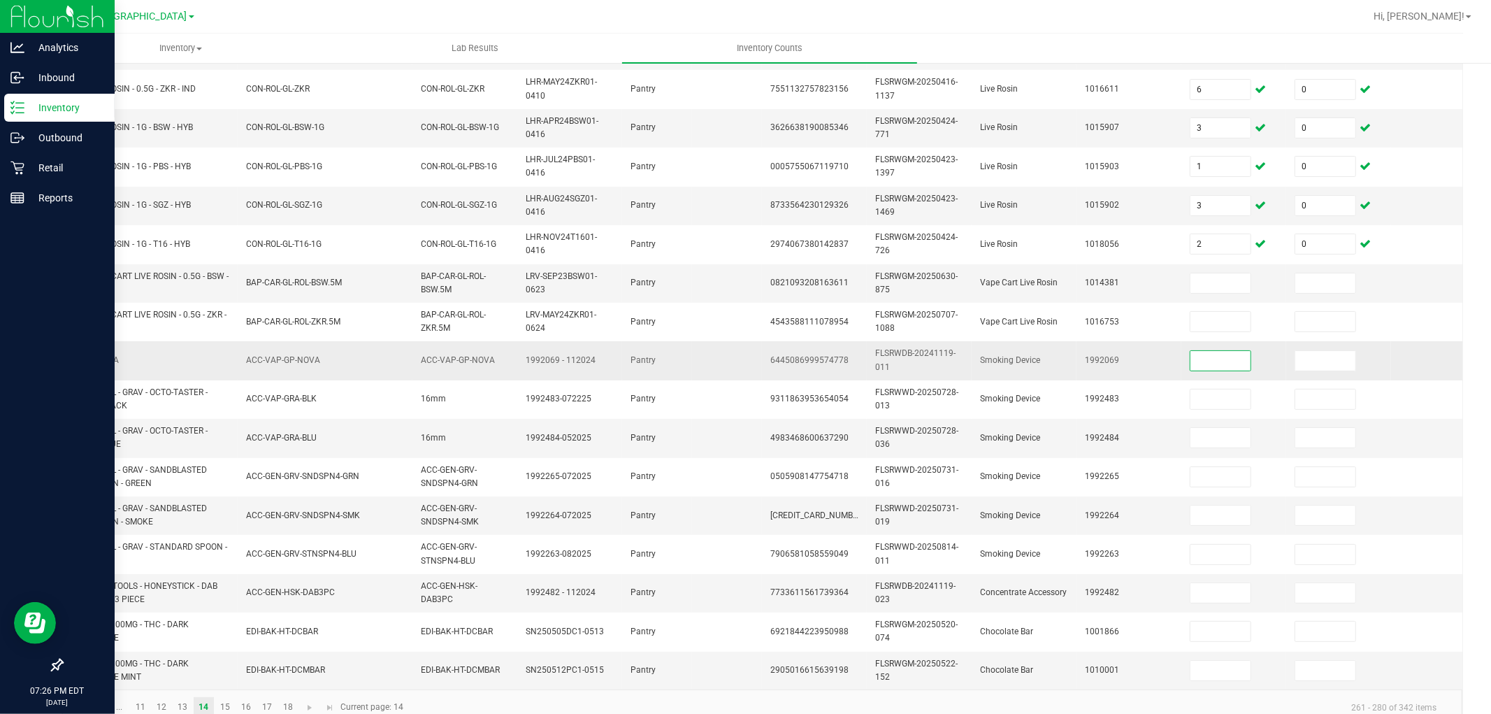
click at [1226, 357] on input at bounding box center [1221, 361] width 60 height 20
type input "1"
type input "0"
type input "13"
type input "0"
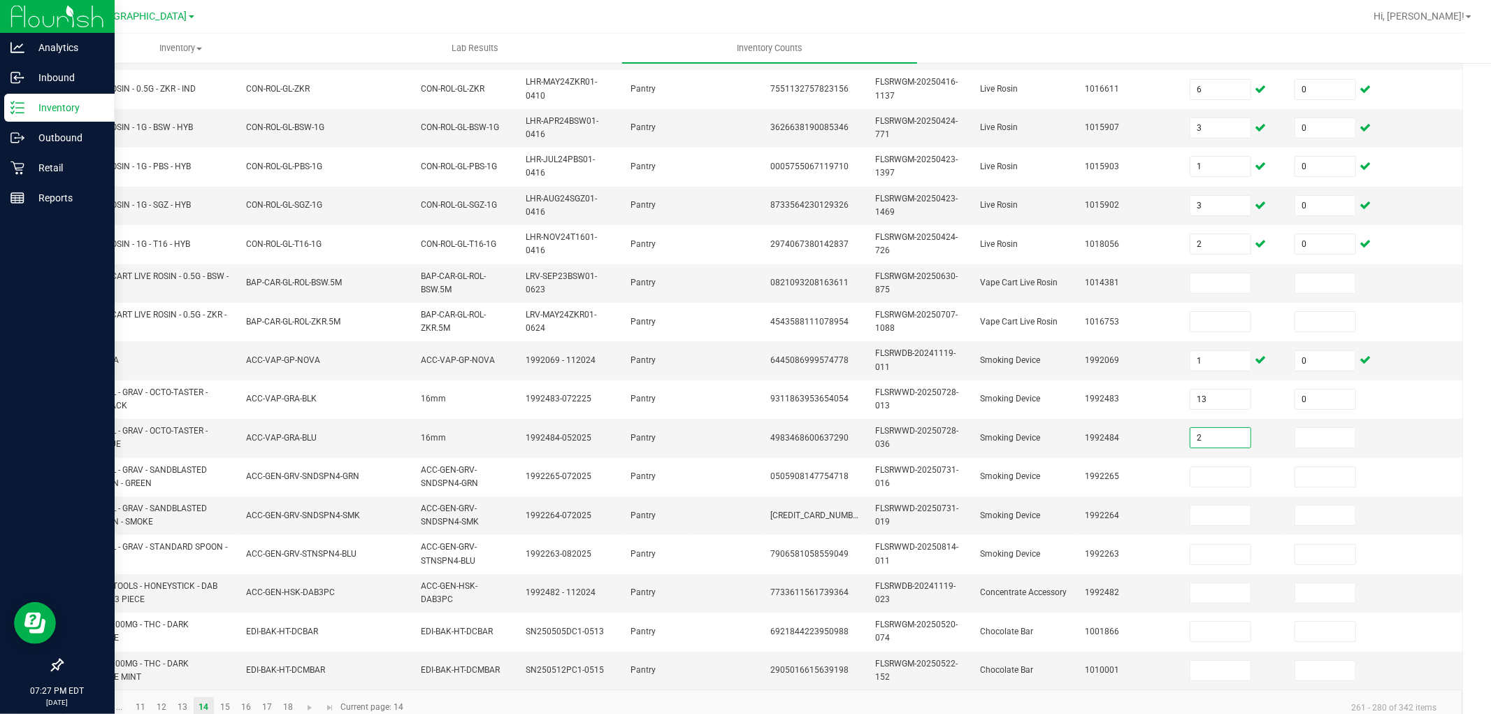
type input "2"
type input "0"
type input "5"
type input "0"
type input "7"
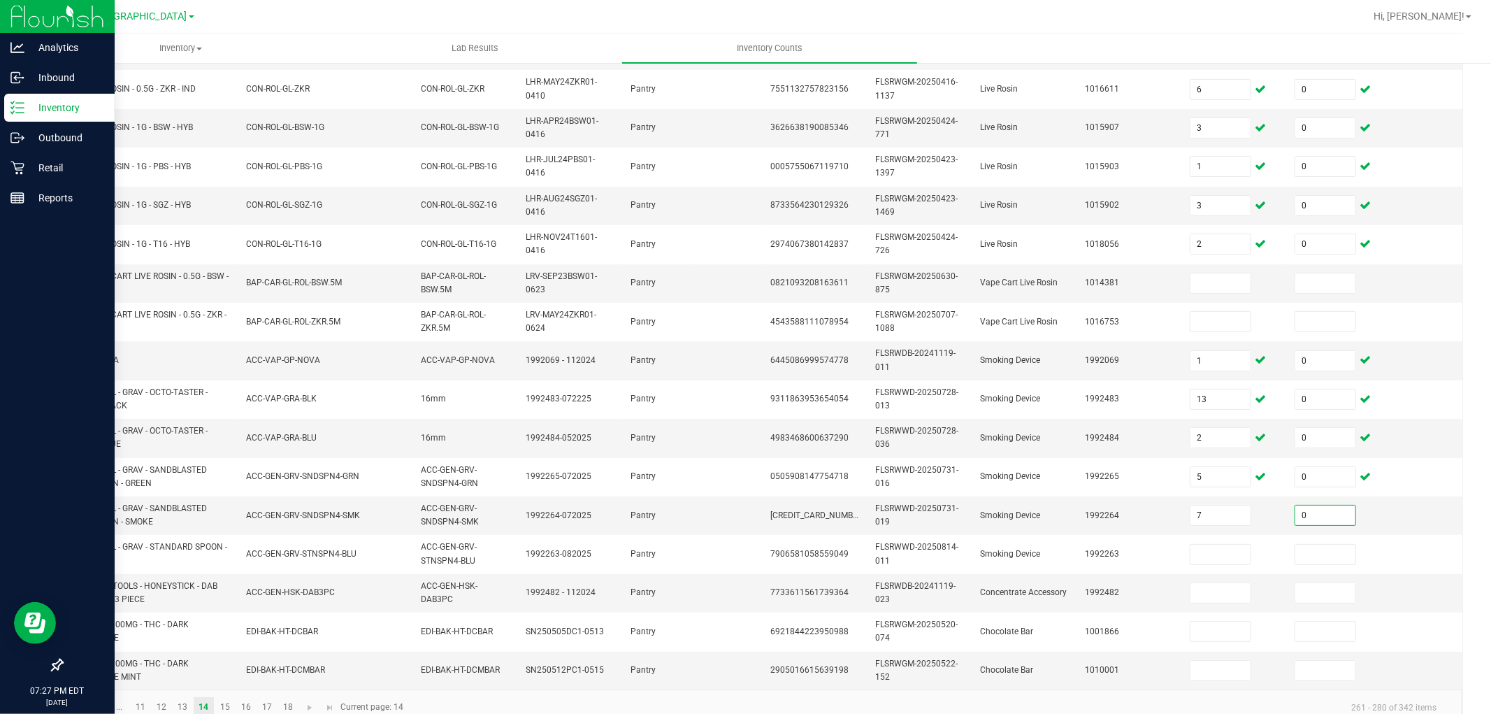
type input "0"
type input "4"
type input "0"
type input "5"
type input "0"
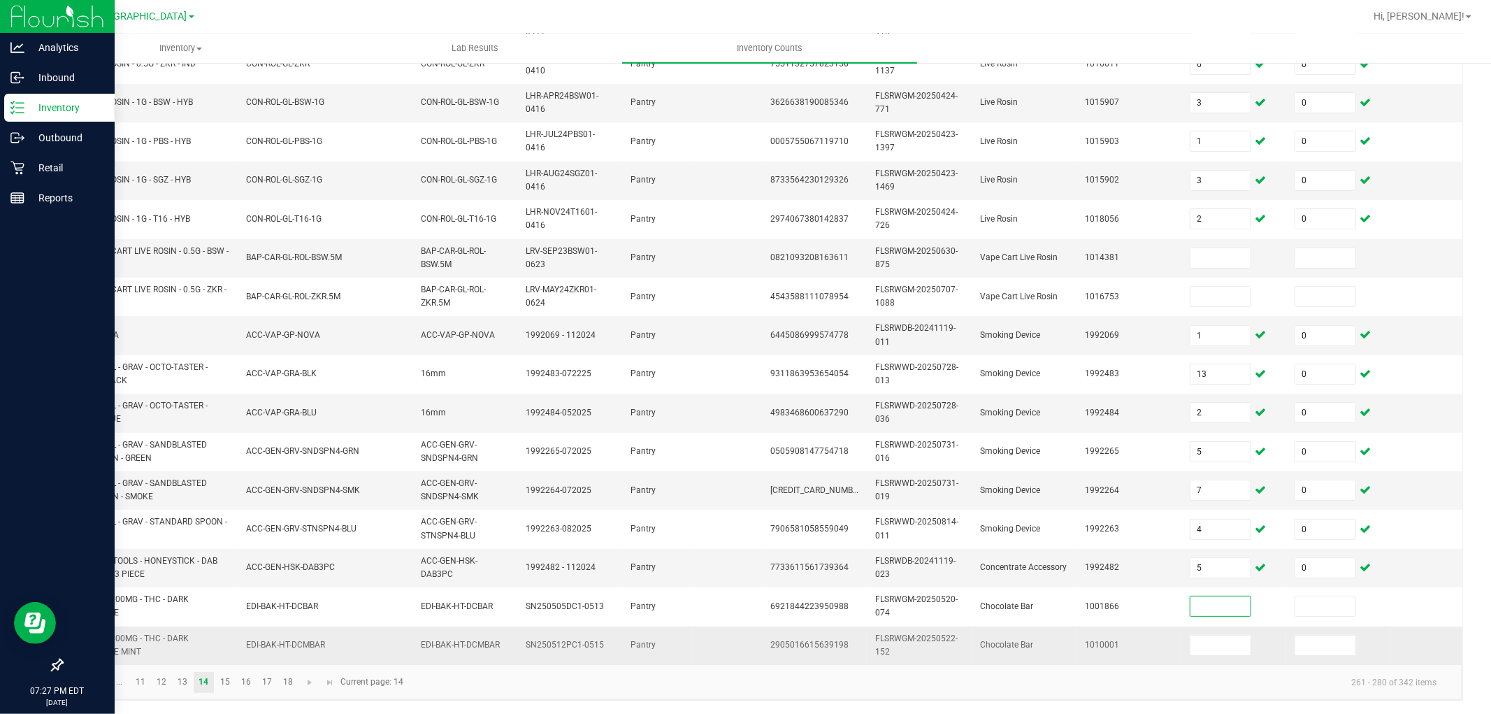
scroll to position [350, 0]
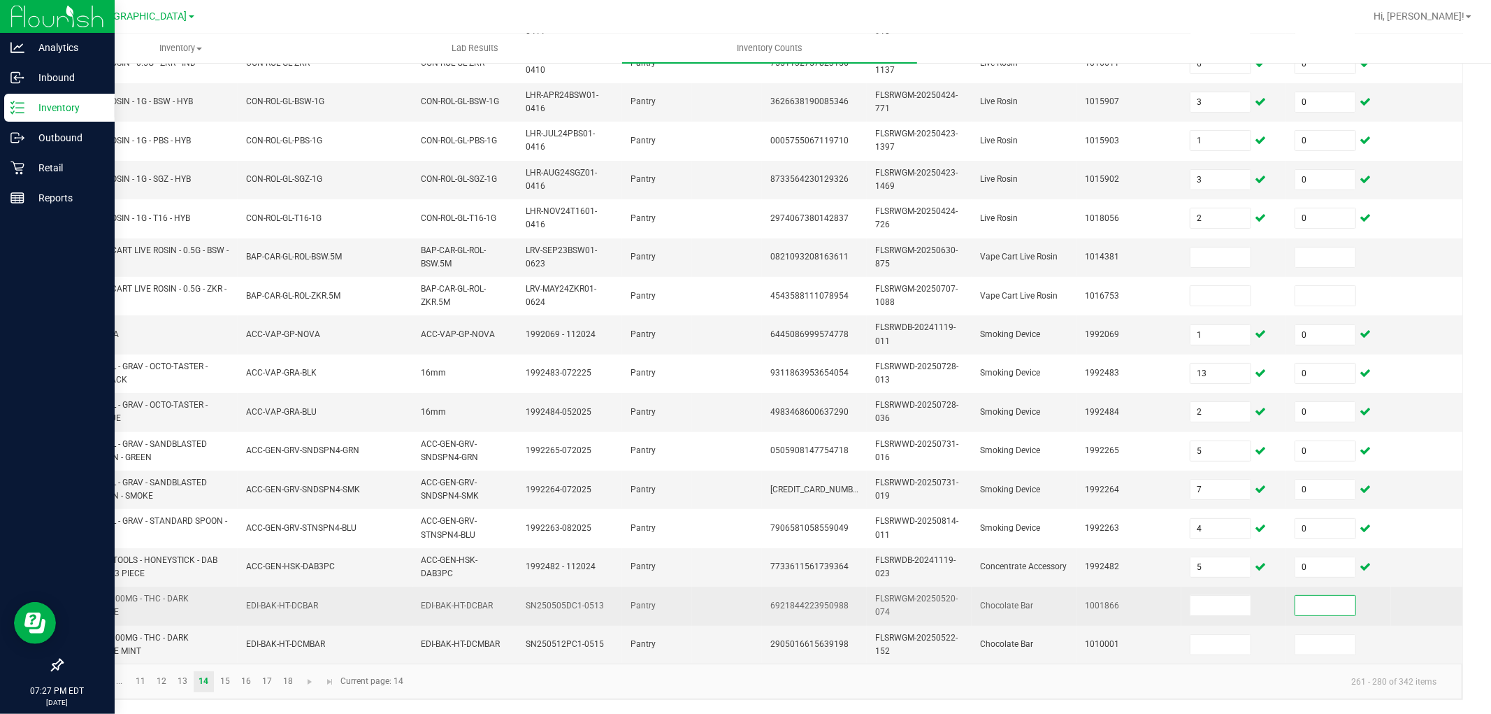
click at [1328, 596] on input at bounding box center [1326, 606] width 60 height 20
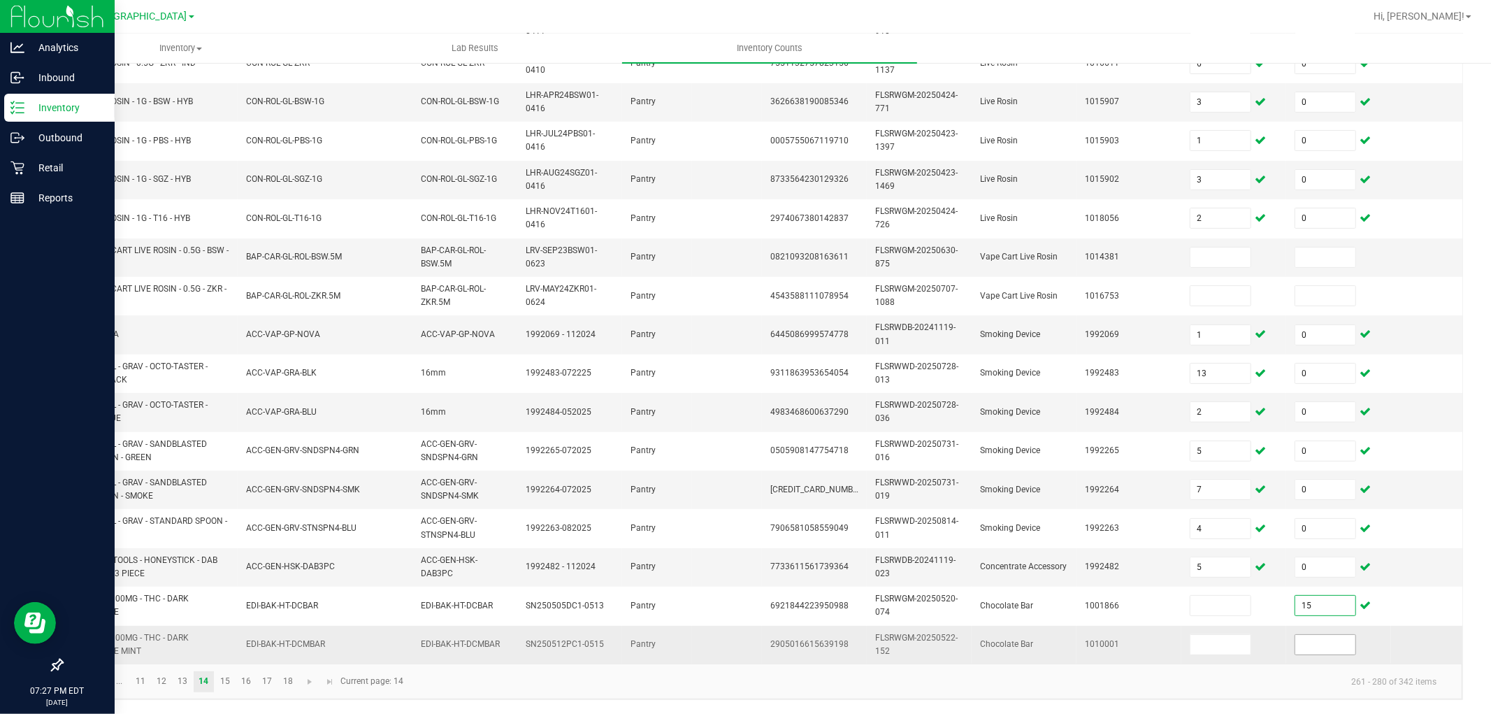
type input "15"
click at [1325, 635] on input at bounding box center [1326, 645] width 60 height 20
type input "5"
click at [226, 642] on link "15" at bounding box center [225, 681] width 20 height 21
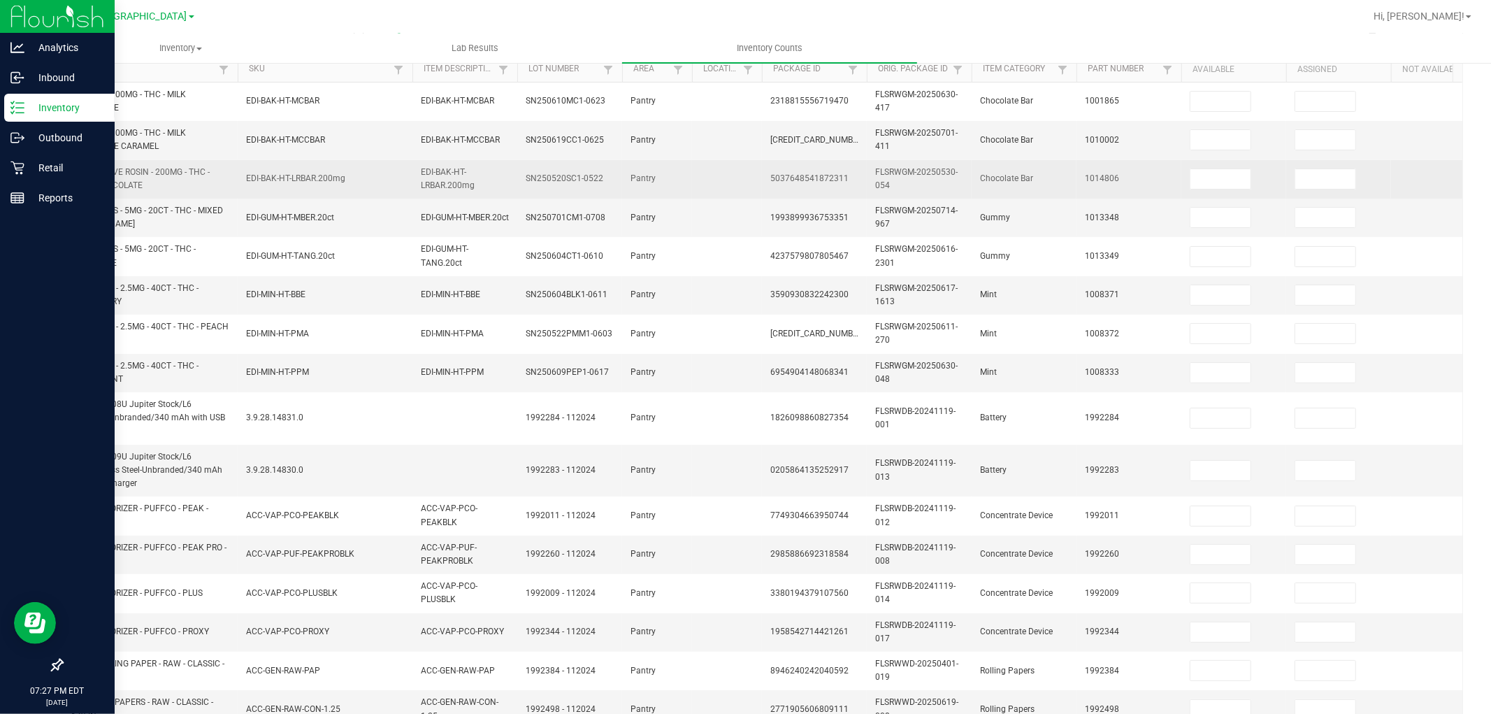
scroll to position [38, 0]
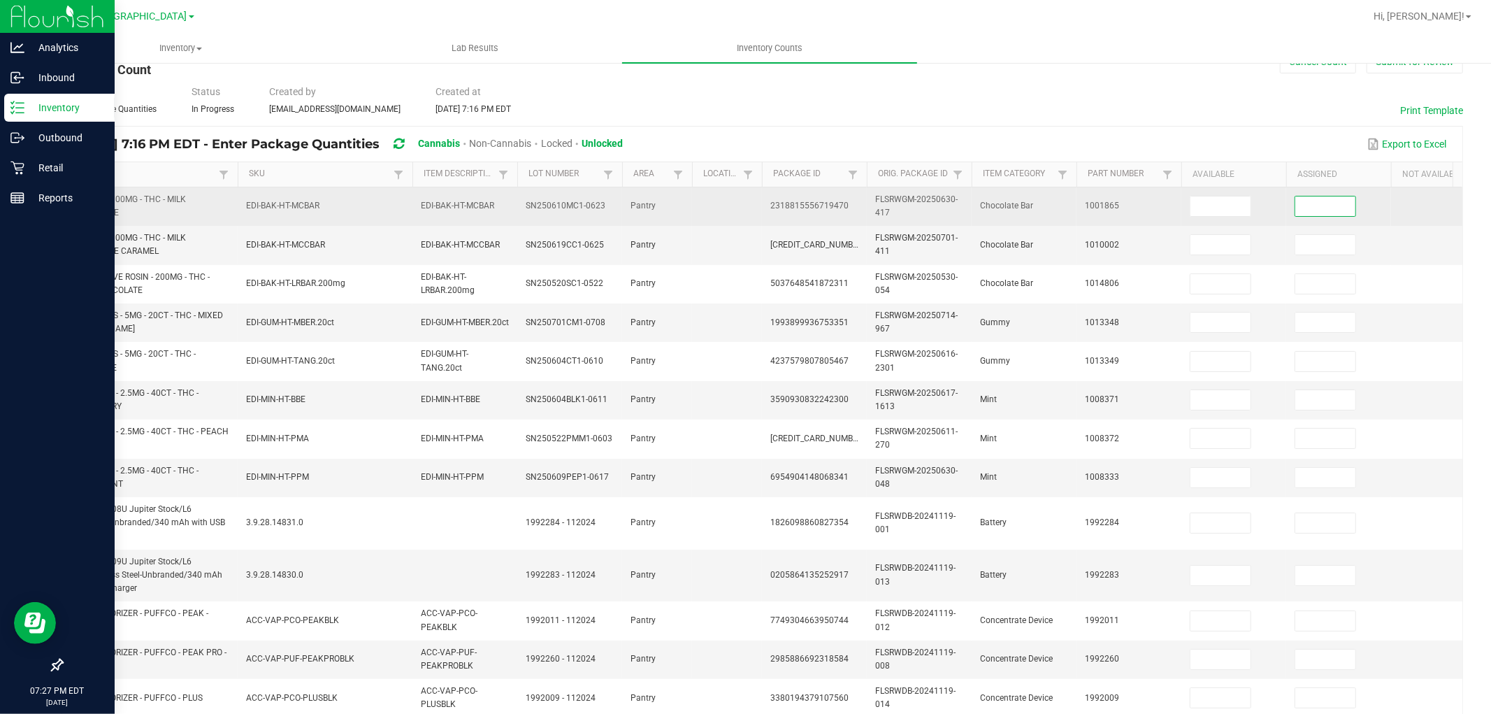
click at [1337, 208] on input at bounding box center [1326, 206] width 60 height 20
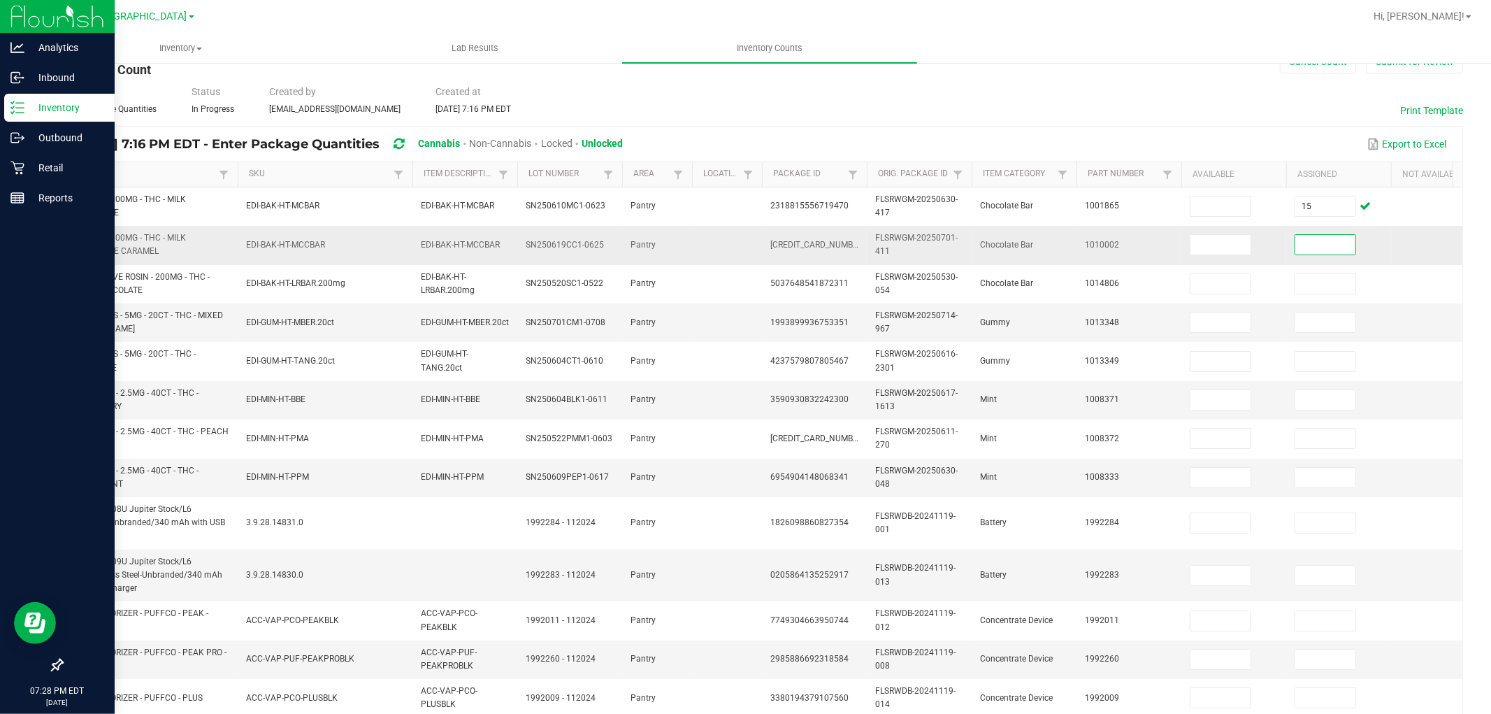
click at [1304, 247] on input at bounding box center [1326, 245] width 60 height 20
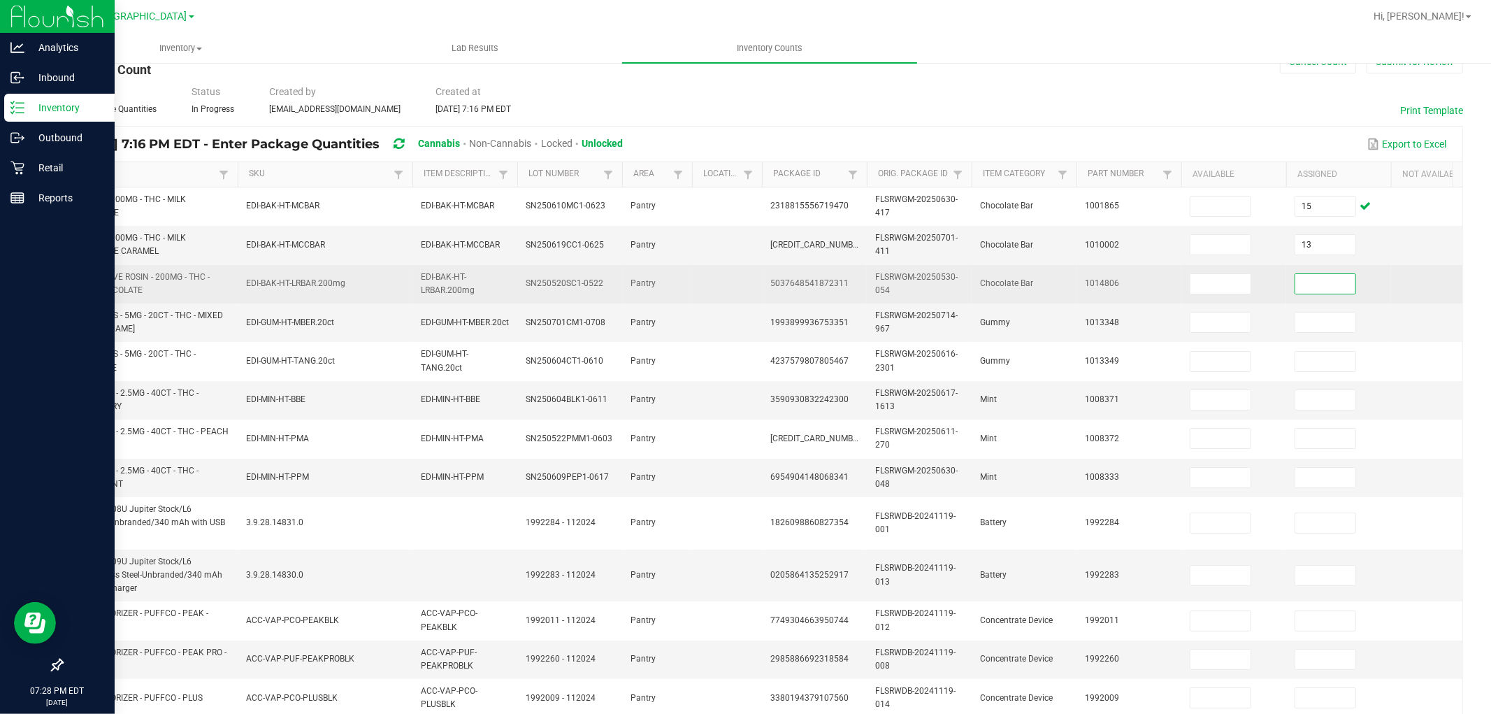
click at [1335, 275] on input at bounding box center [1326, 284] width 60 height 20
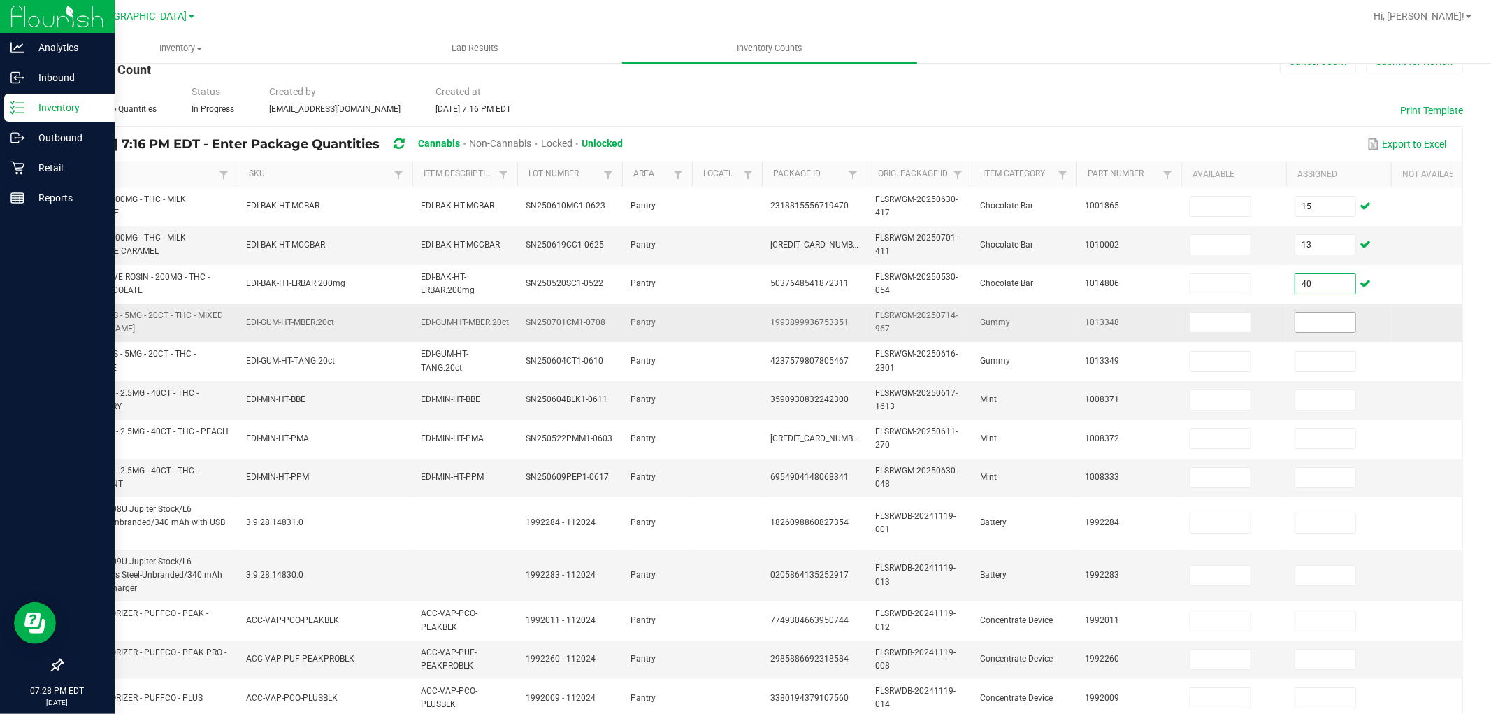
click at [1312, 315] on input at bounding box center [1326, 323] width 60 height 20
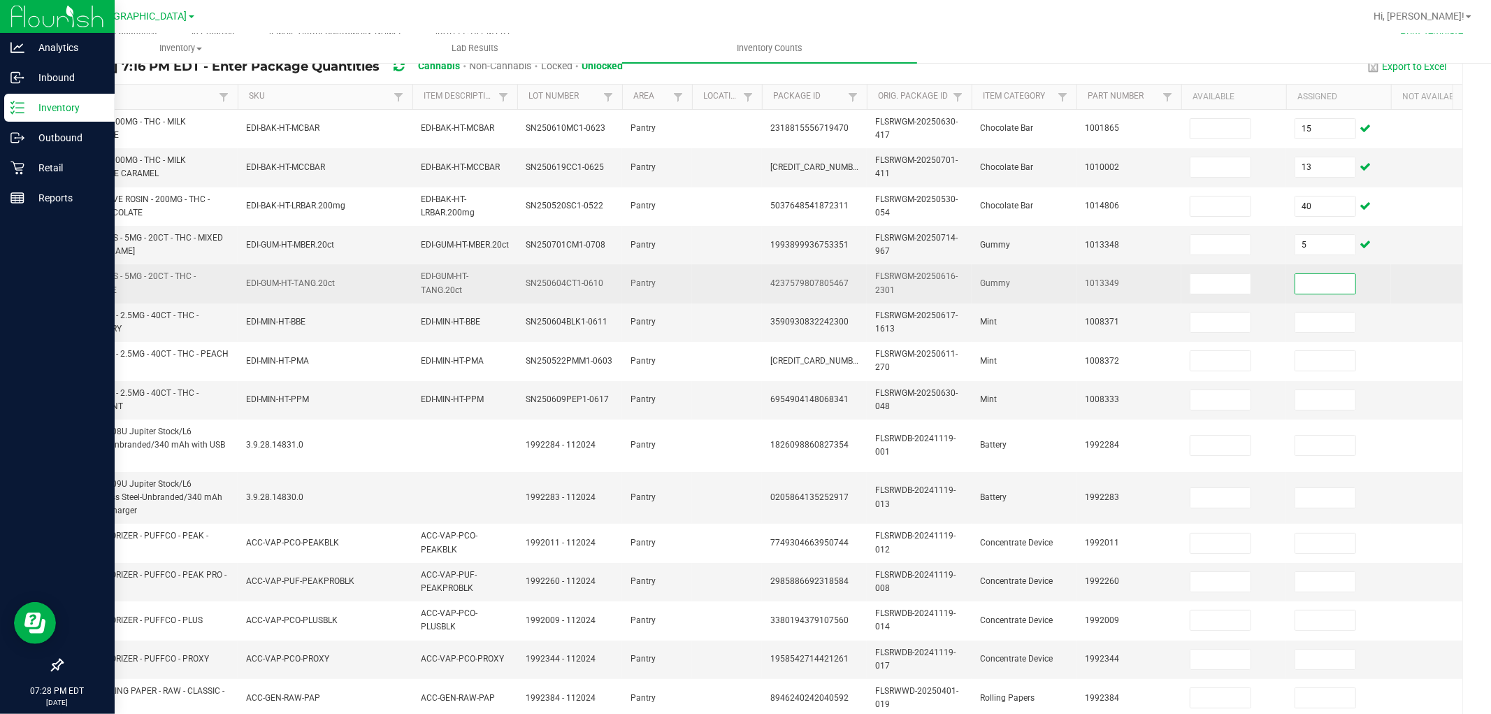
click at [1324, 282] on input at bounding box center [1326, 284] width 60 height 20
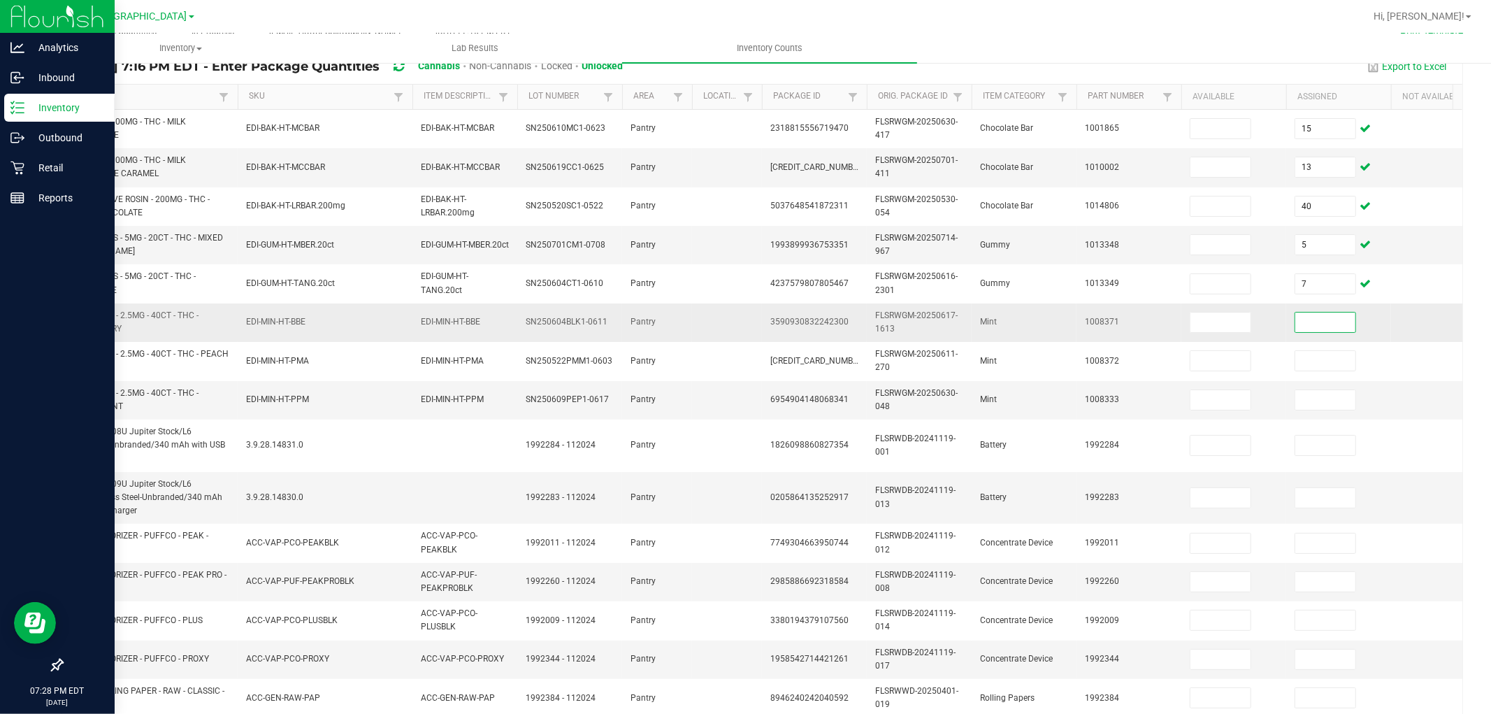
click at [1316, 322] on input at bounding box center [1326, 323] width 60 height 20
click at [1301, 401] on input at bounding box center [1326, 400] width 60 height 20
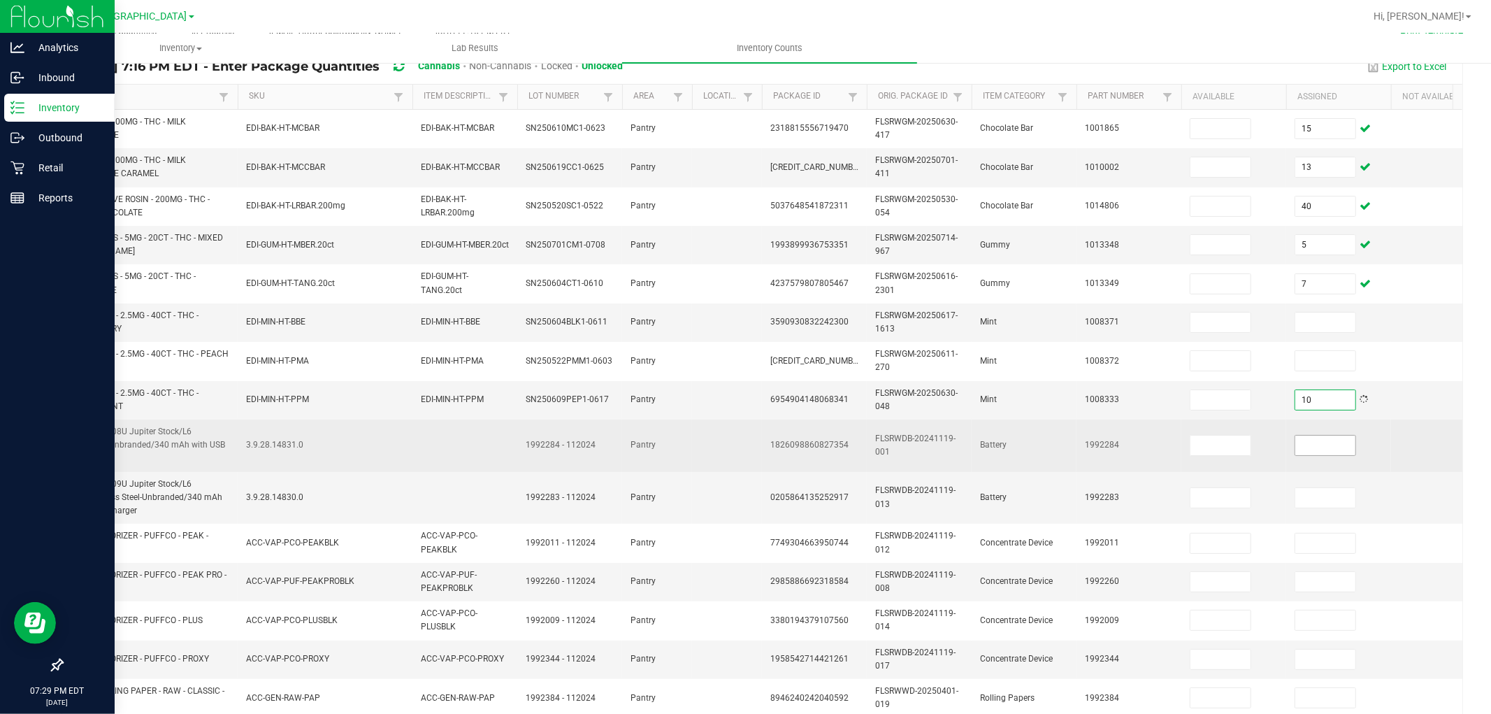
click at [1335, 439] on input at bounding box center [1326, 446] width 60 height 20
click at [1214, 439] on input at bounding box center [1221, 446] width 60 height 20
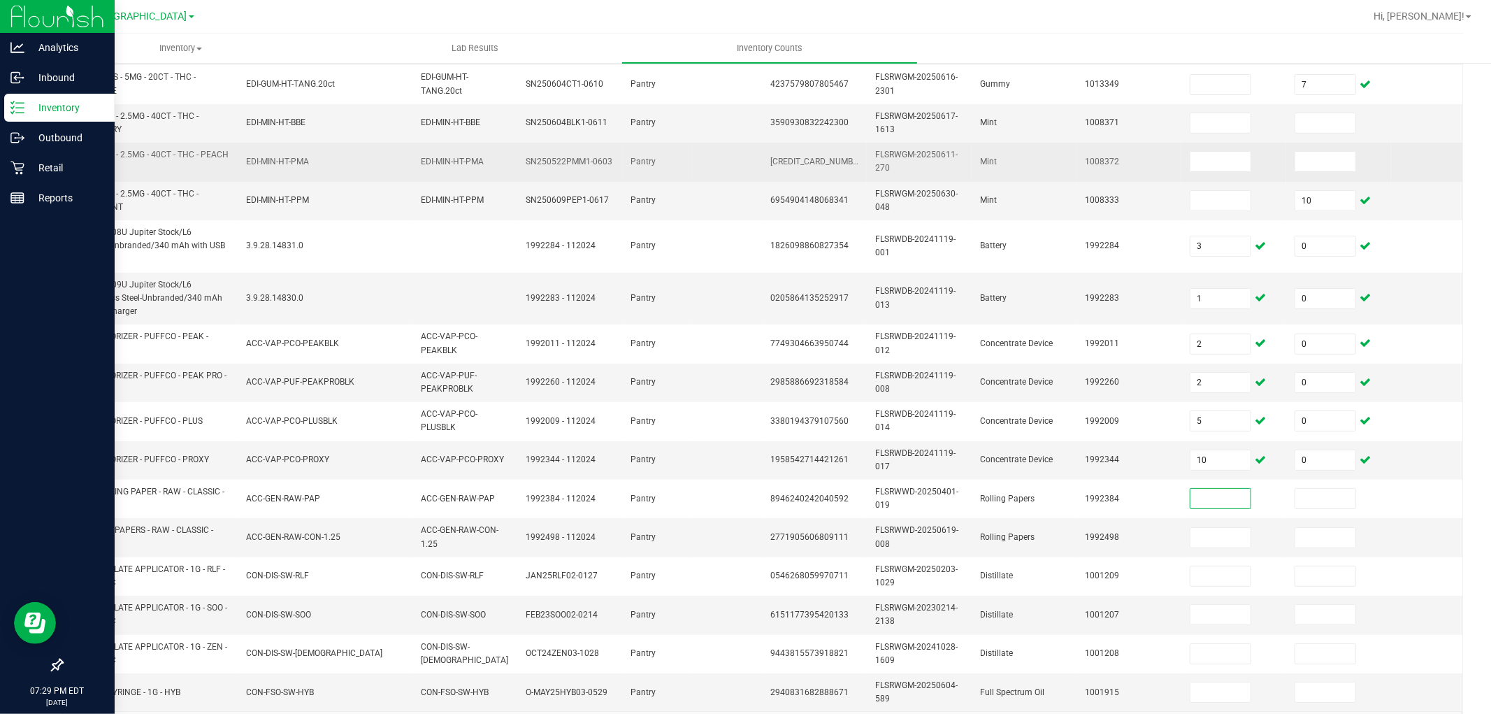
scroll to position [362, 0]
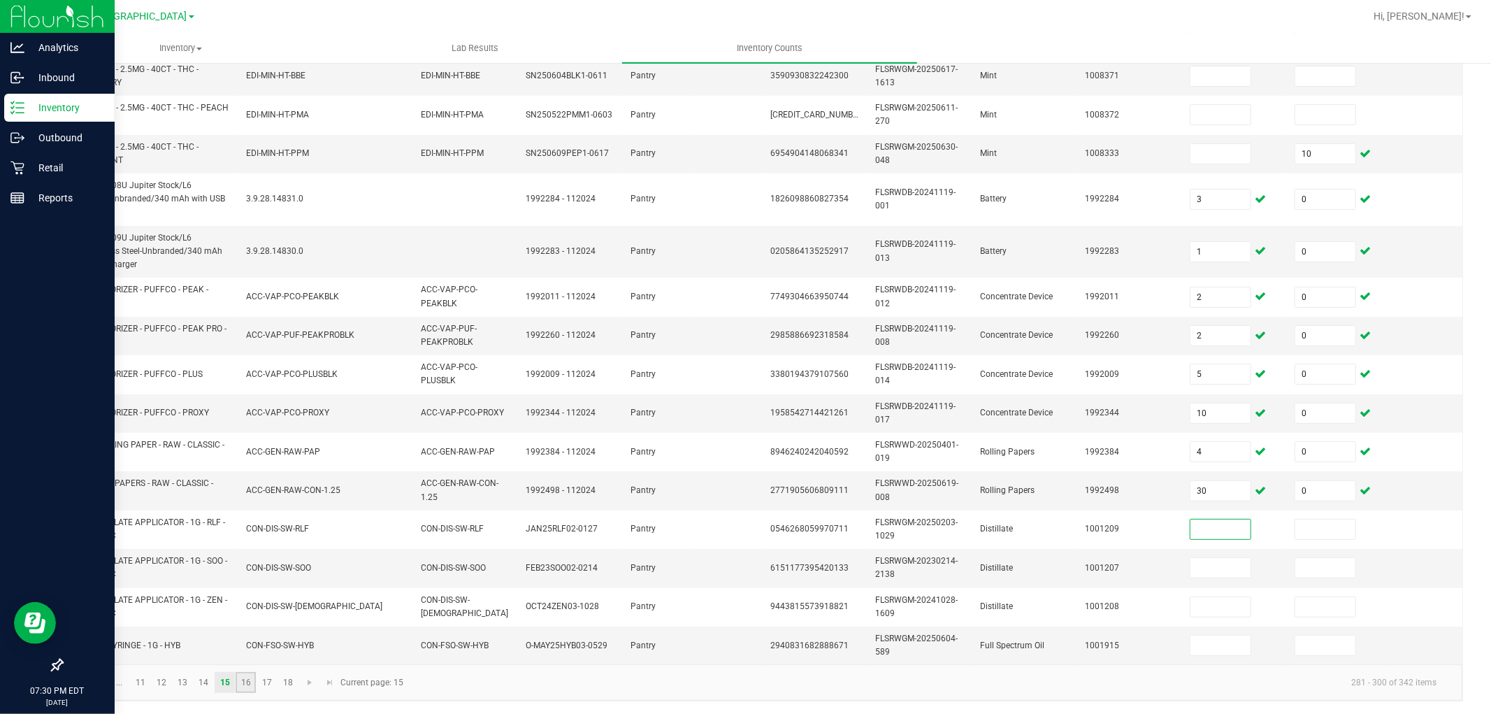
click at [245, 642] on link "16" at bounding box center [246, 682] width 20 height 21
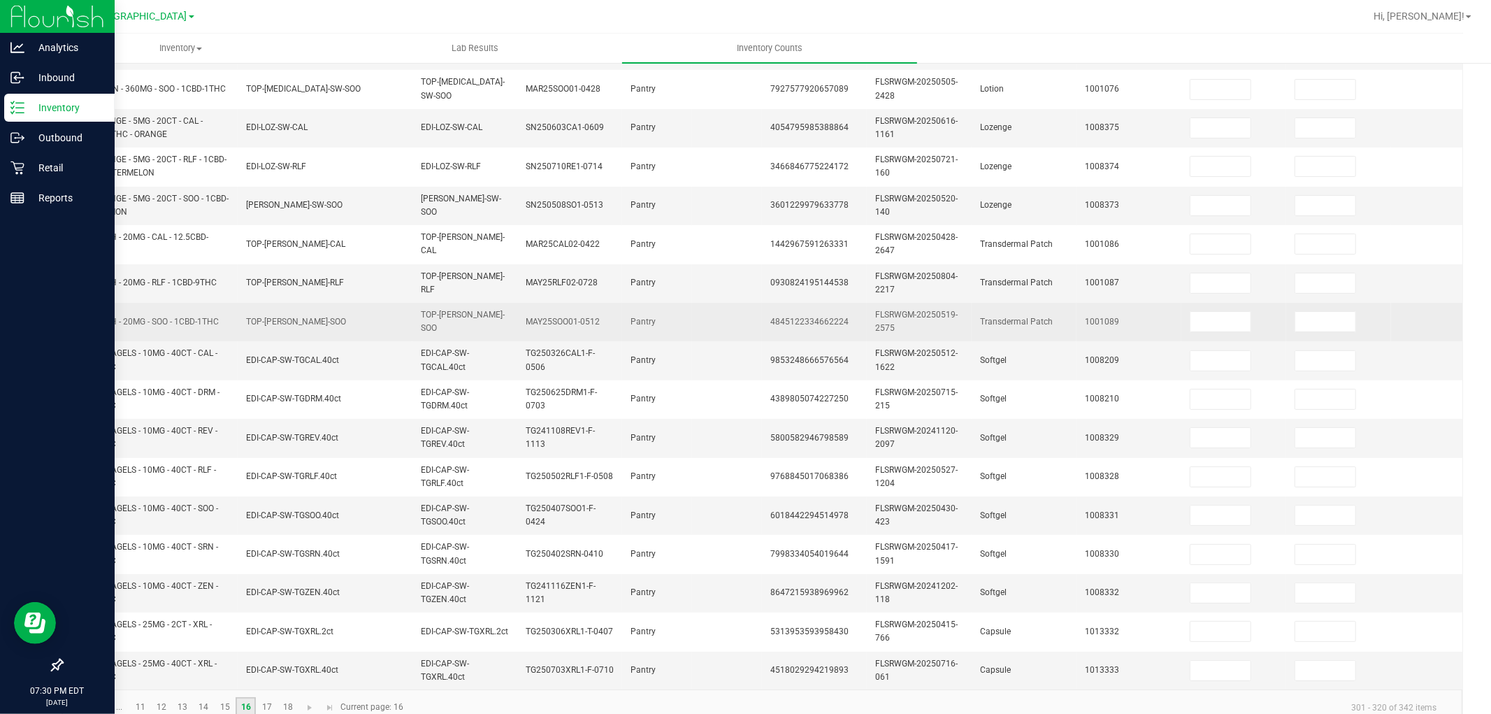
scroll to position [350, 0]
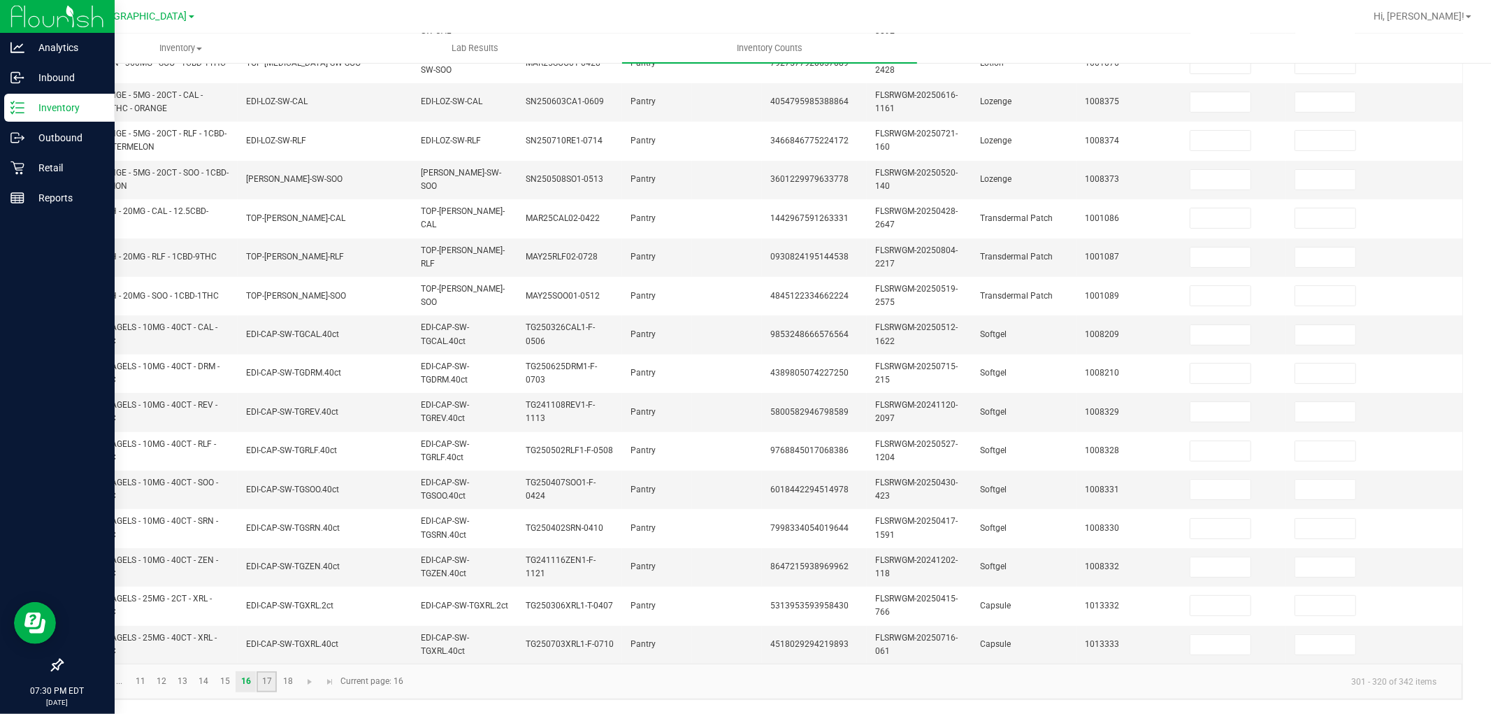
click at [270, 642] on link "17" at bounding box center [267, 681] width 20 height 21
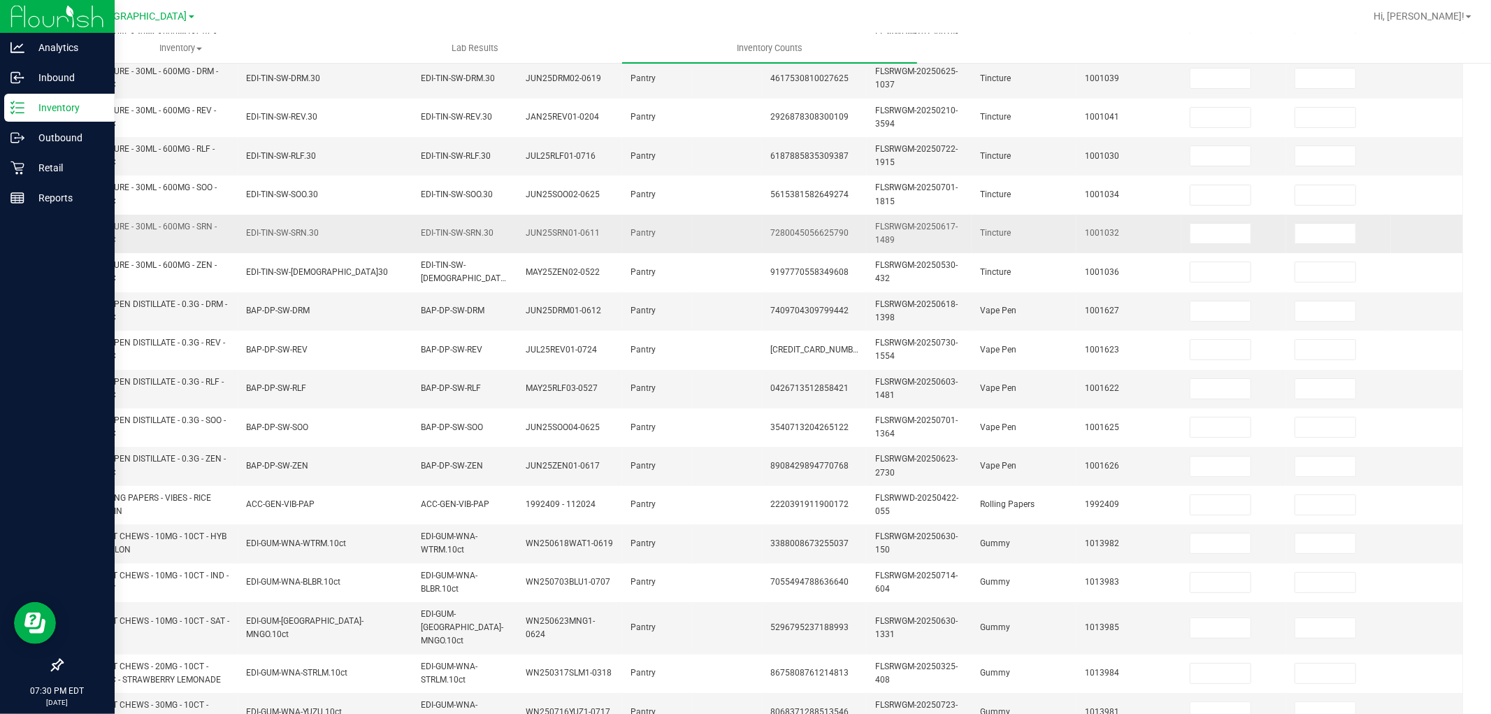
scroll to position [233, 0]
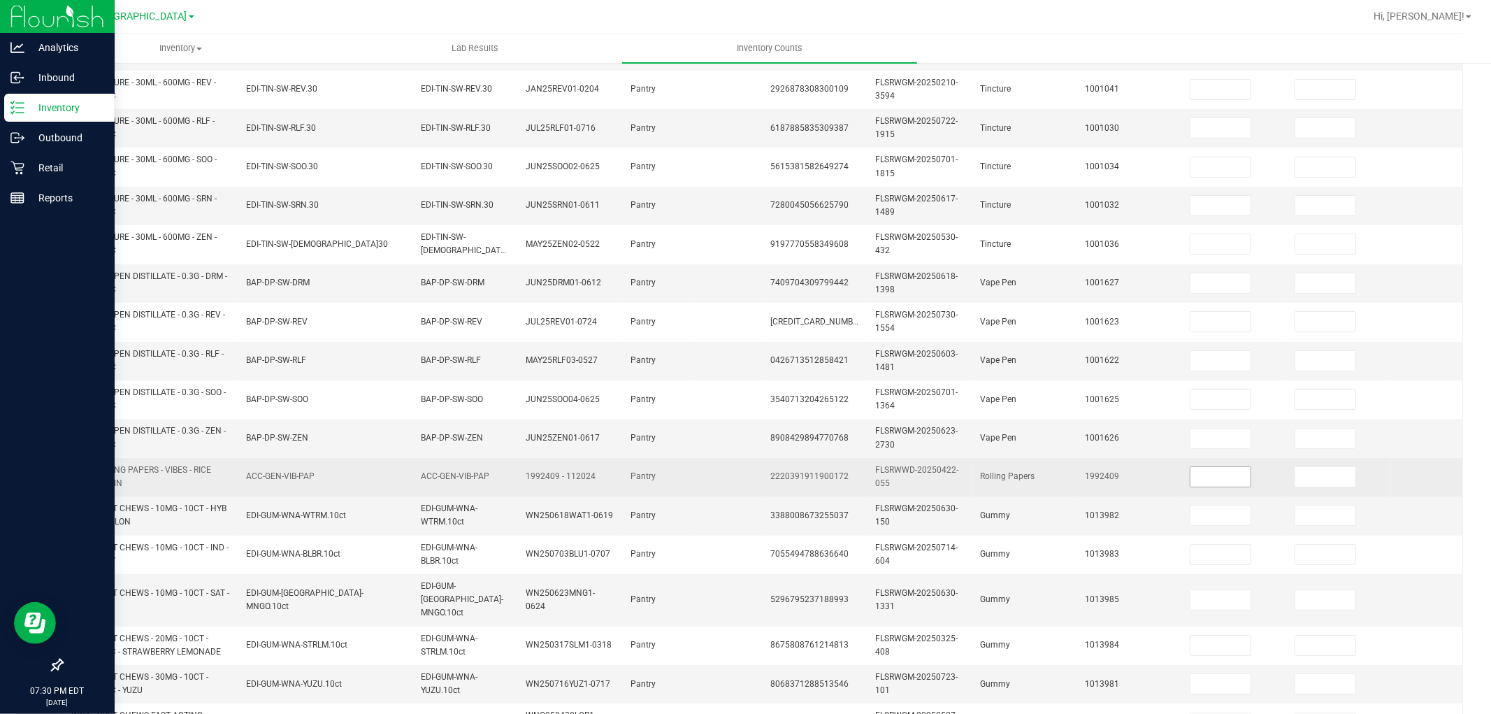
click at [1234, 481] on input at bounding box center [1221, 477] width 60 height 20
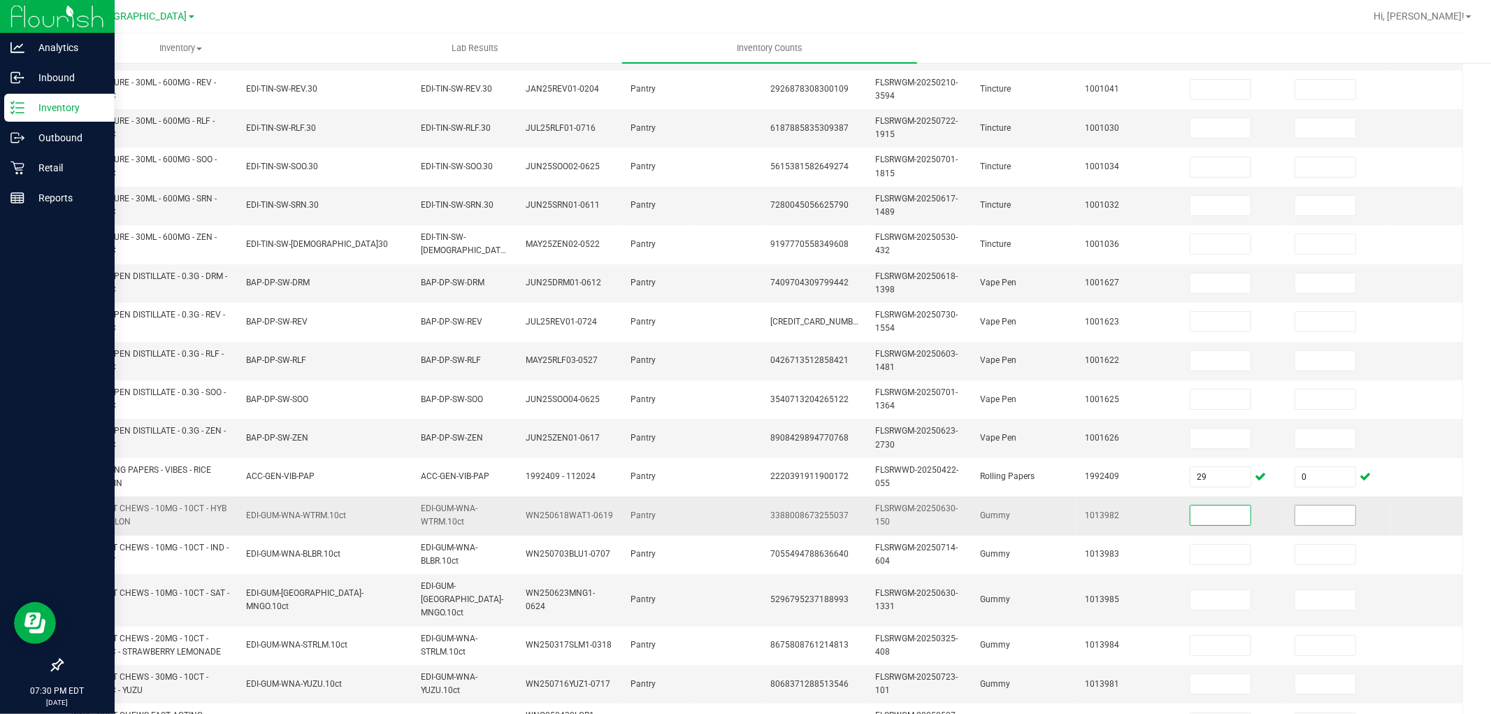
click at [1322, 511] on input at bounding box center [1326, 515] width 60 height 20
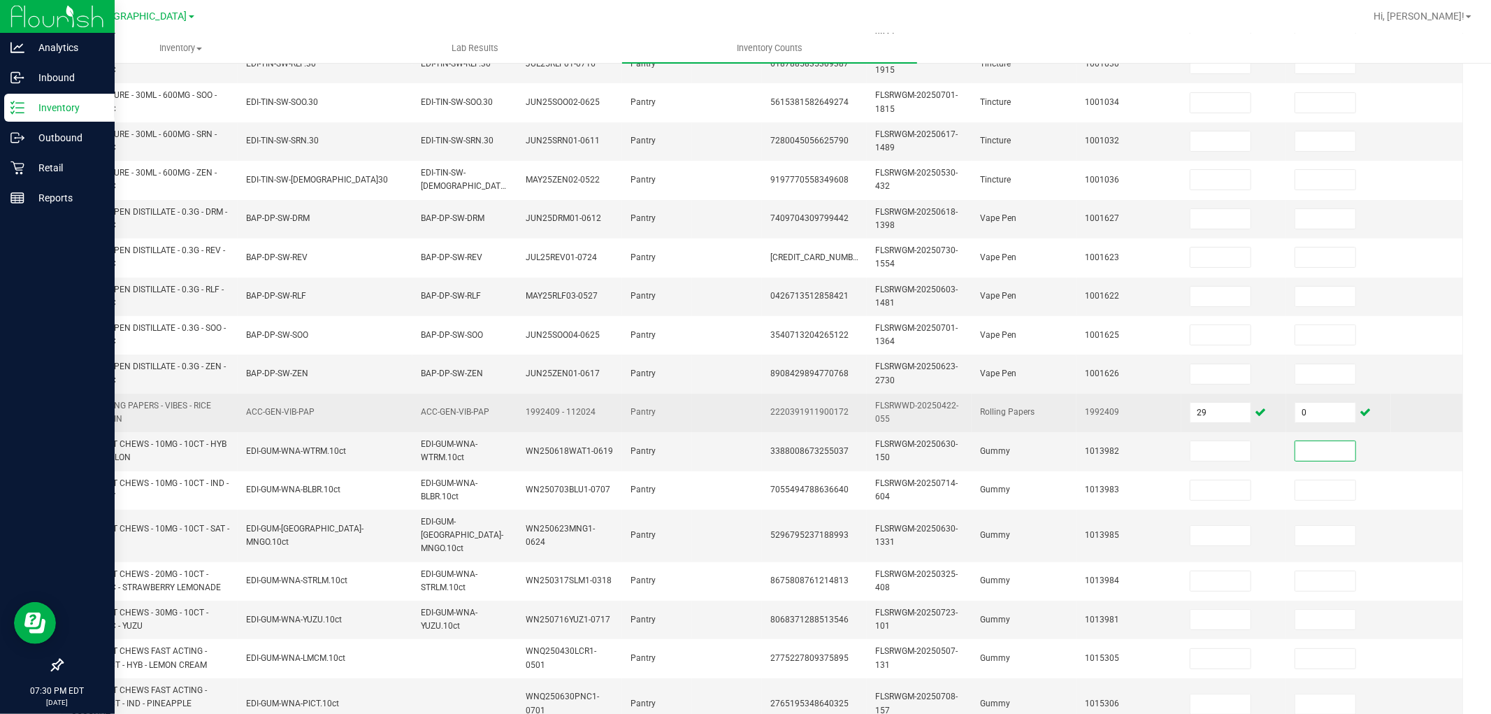
scroll to position [362, 0]
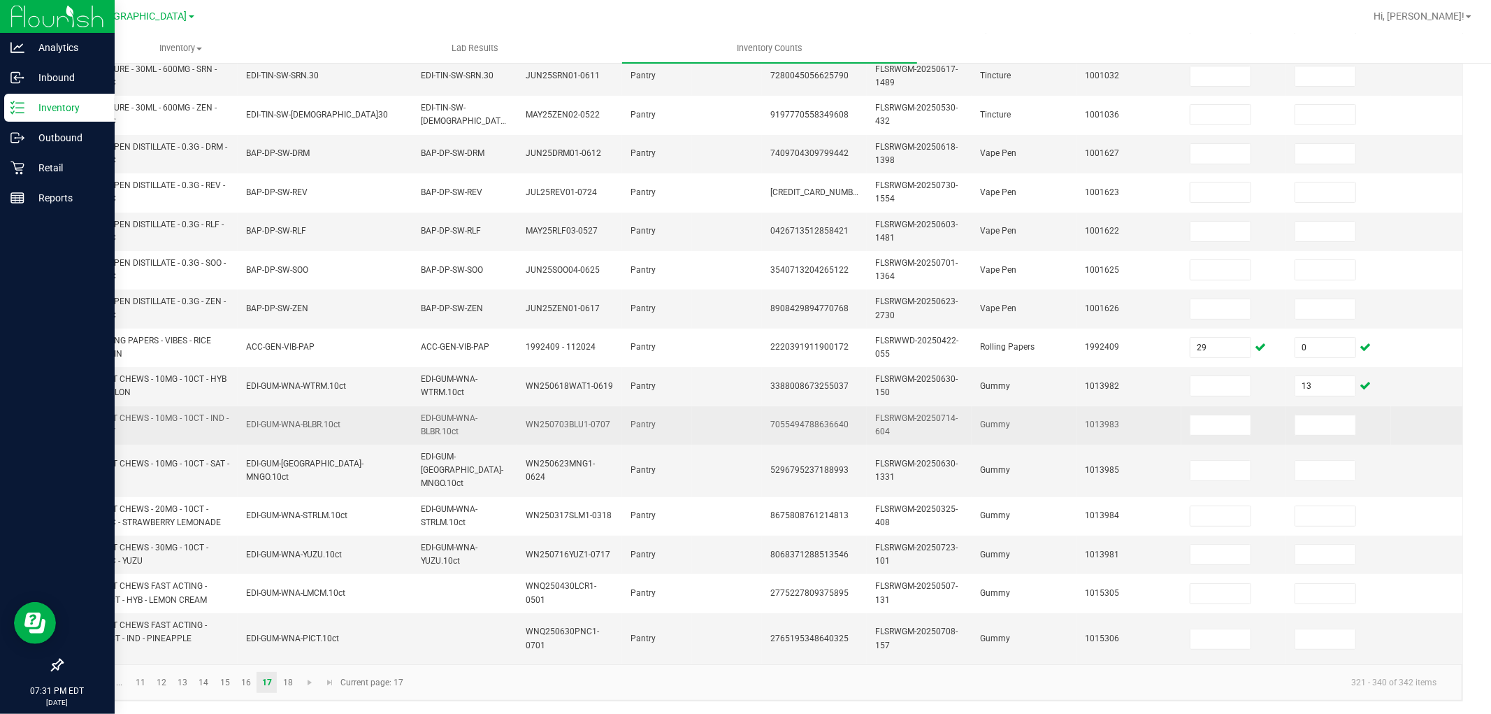
click at [1317, 412] on td at bounding box center [1338, 425] width 105 height 38
click at [1316, 429] on input at bounding box center [1326, 425] width 60 height 20
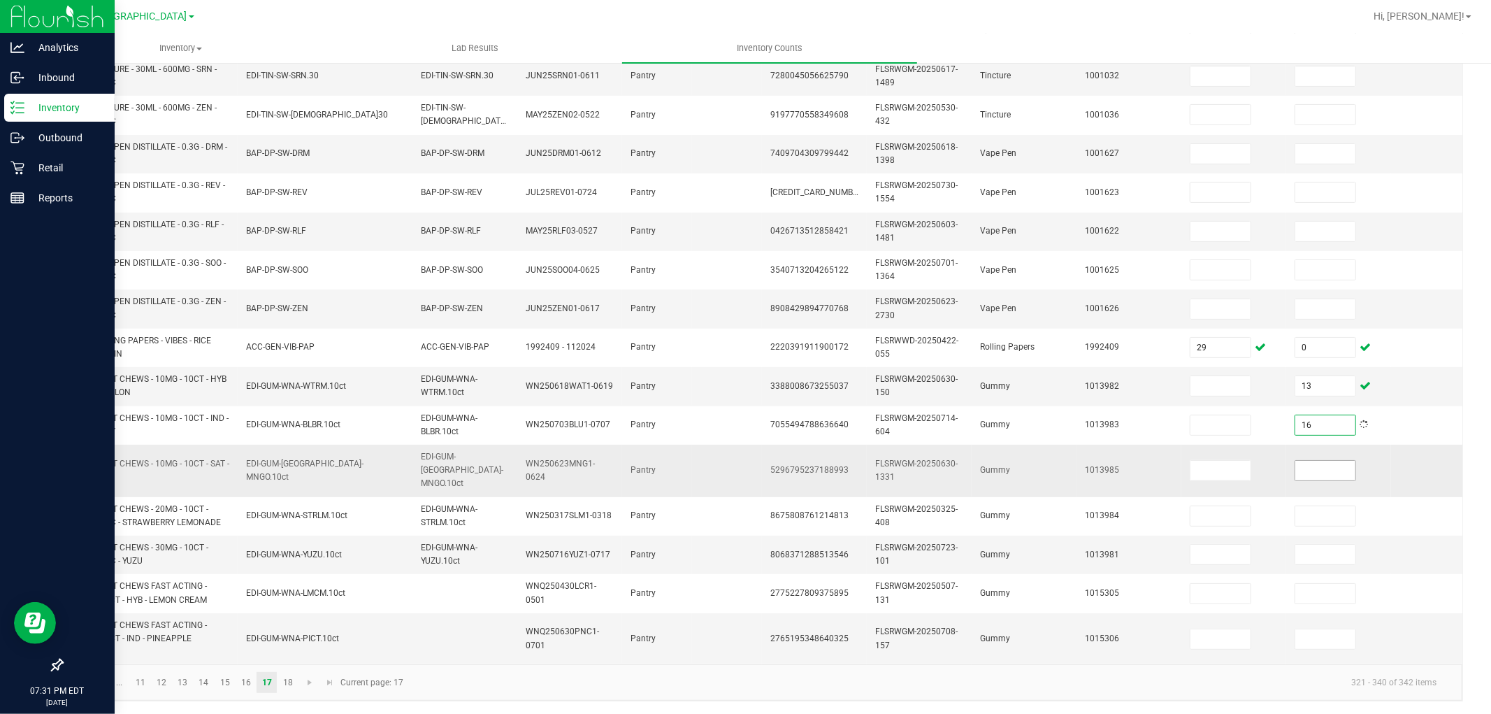
click at [1333, 461] on input at bounding box center [1326, 471] width 60 height 20
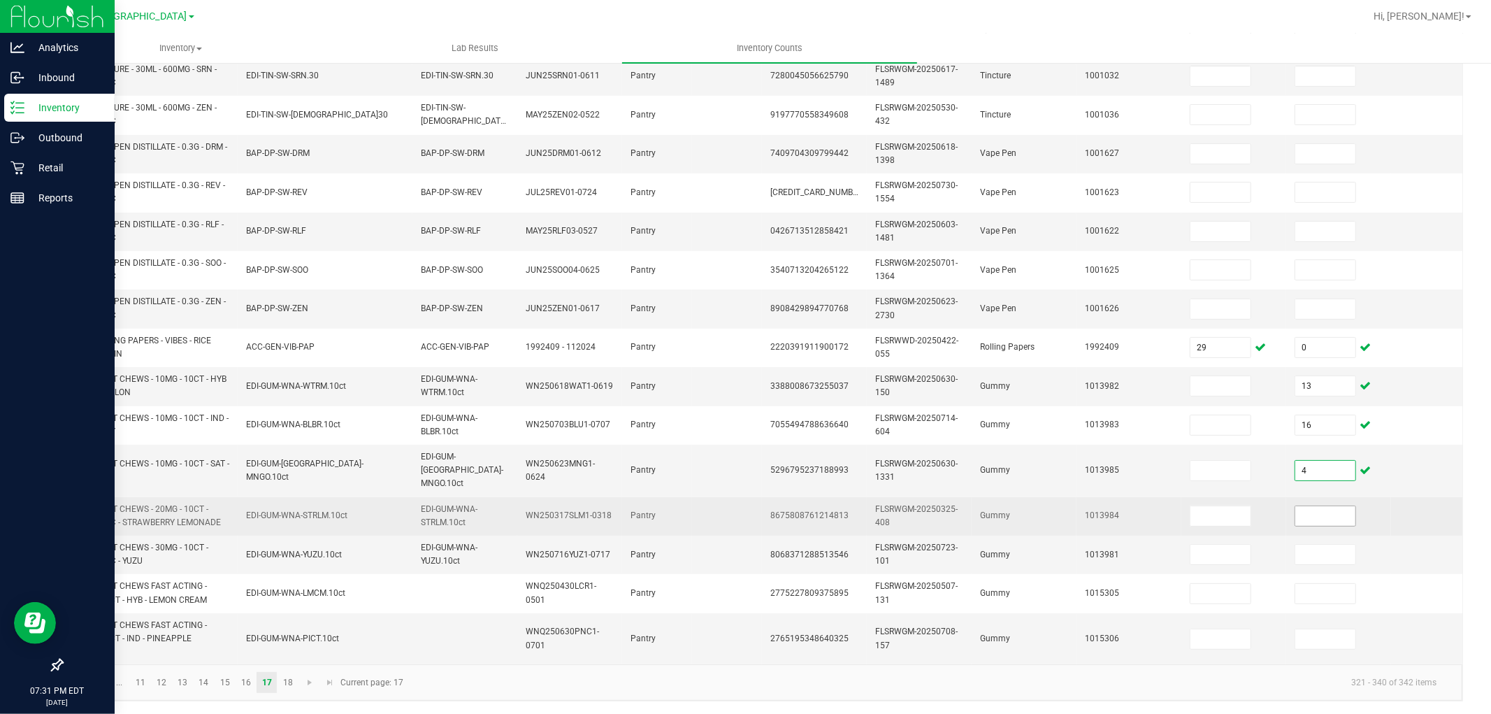
click at [1330, 506] on input at bounding box center [1326, 516] width 60 height 20
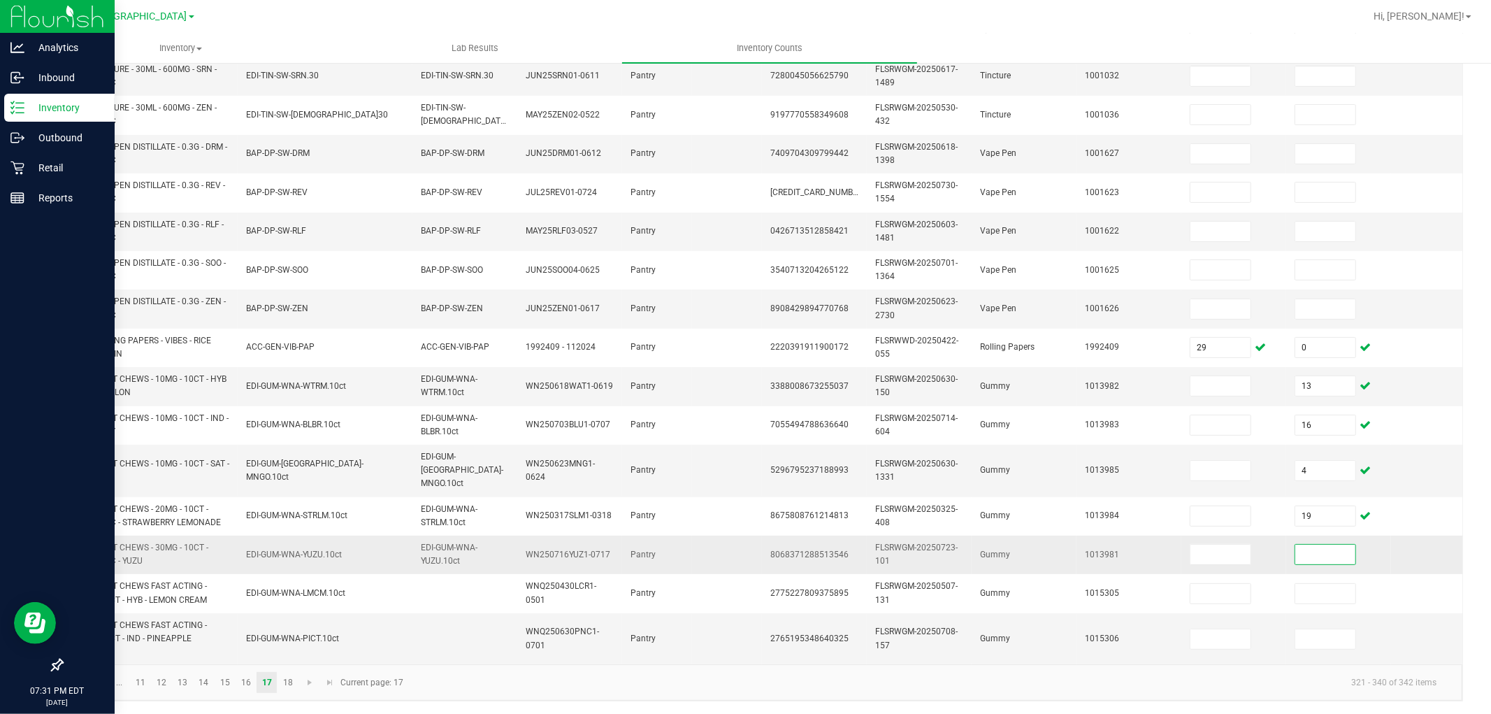
click at [1307, 545] on input at bounding box center [1326, 555] width 60 height 20
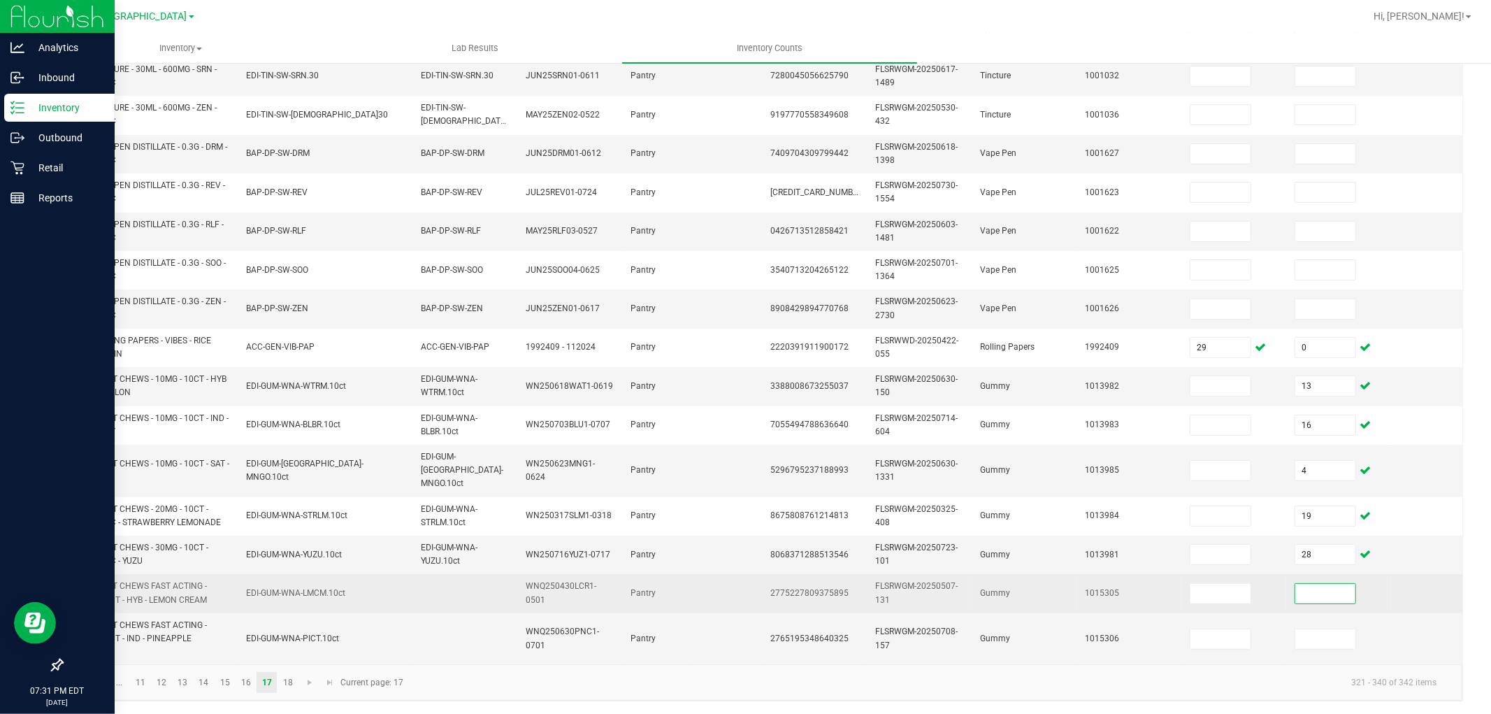
click at [1337, 584] on input at bounding box center [1326, 594] width 60 height 20
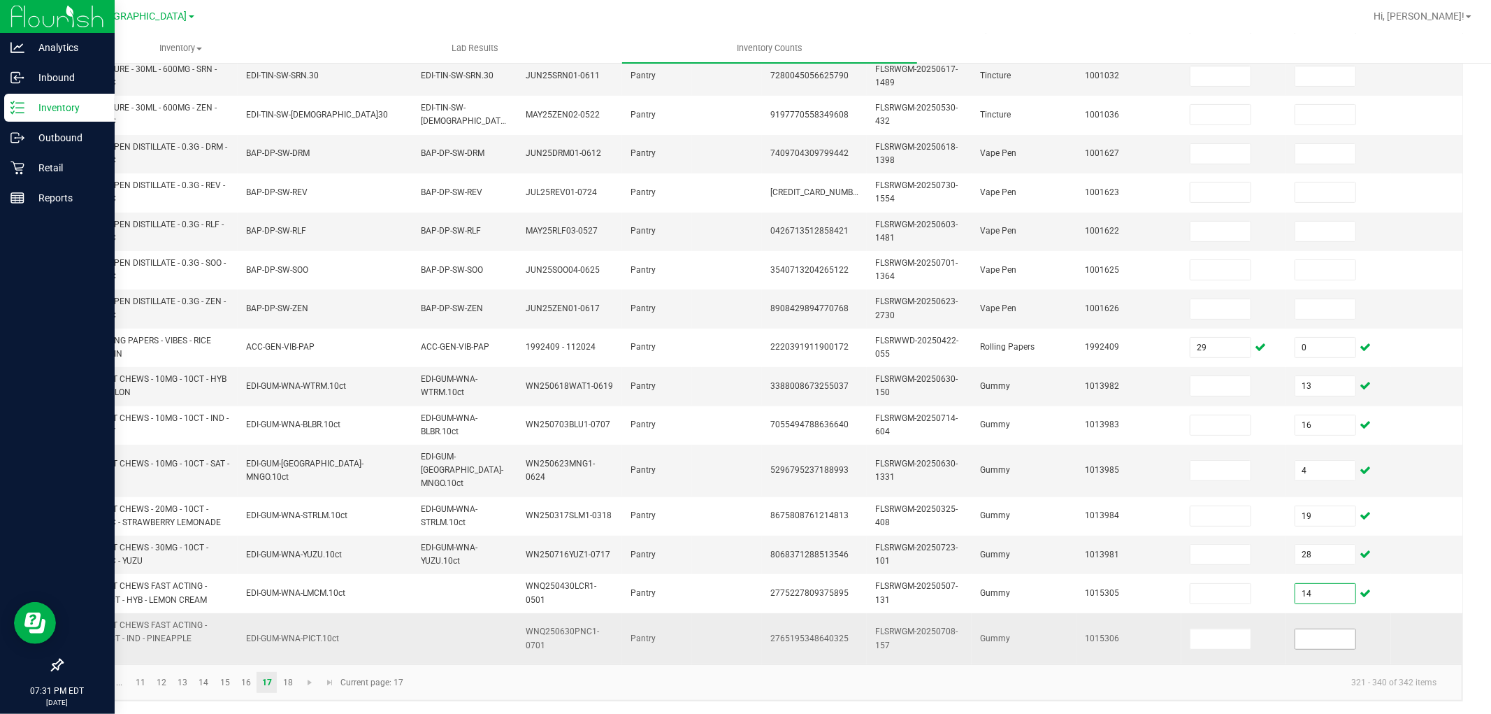
click at [1342, 631] on input at bounding box center [1326, 639] width 60 height 20
click at [292, 642] on link "18" at bounding box center [288, 682] width 20 height 21
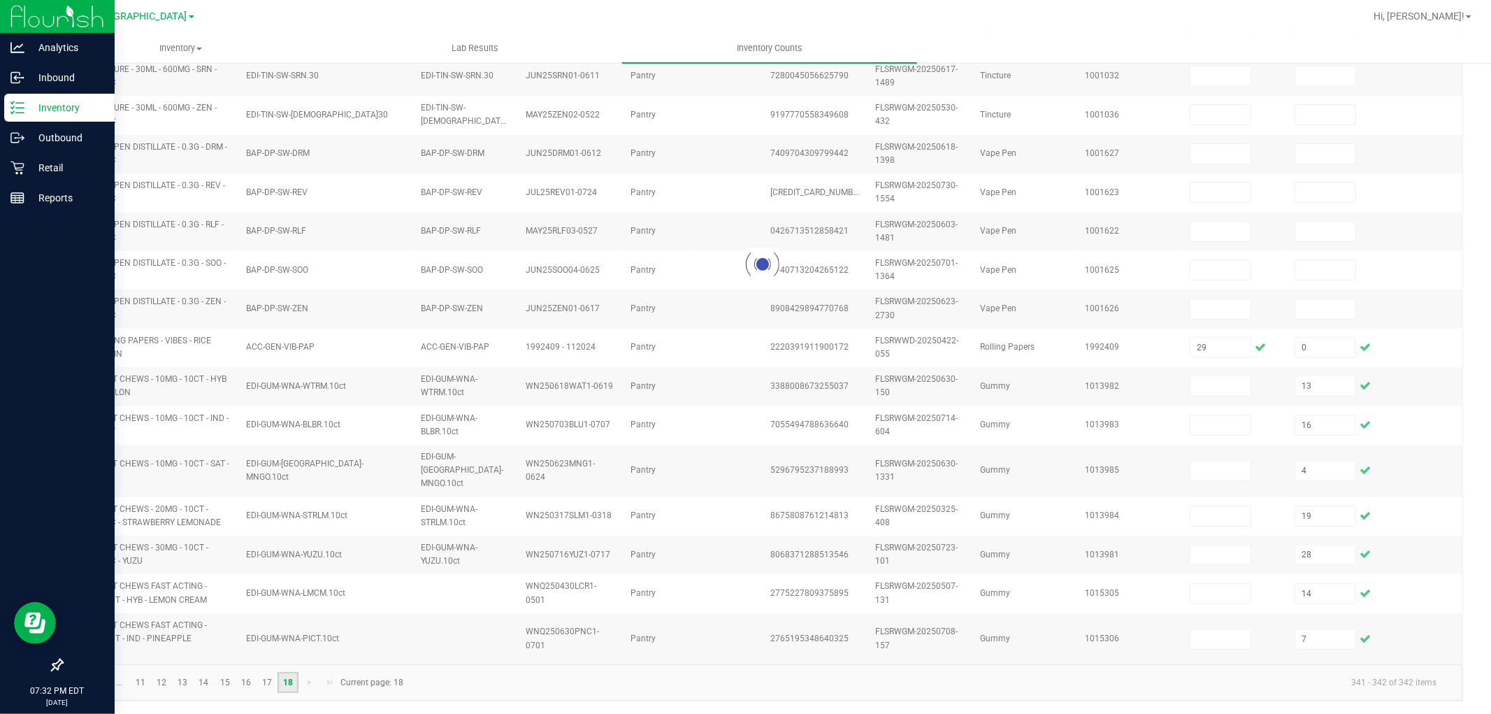
scroll to position [0, 0]
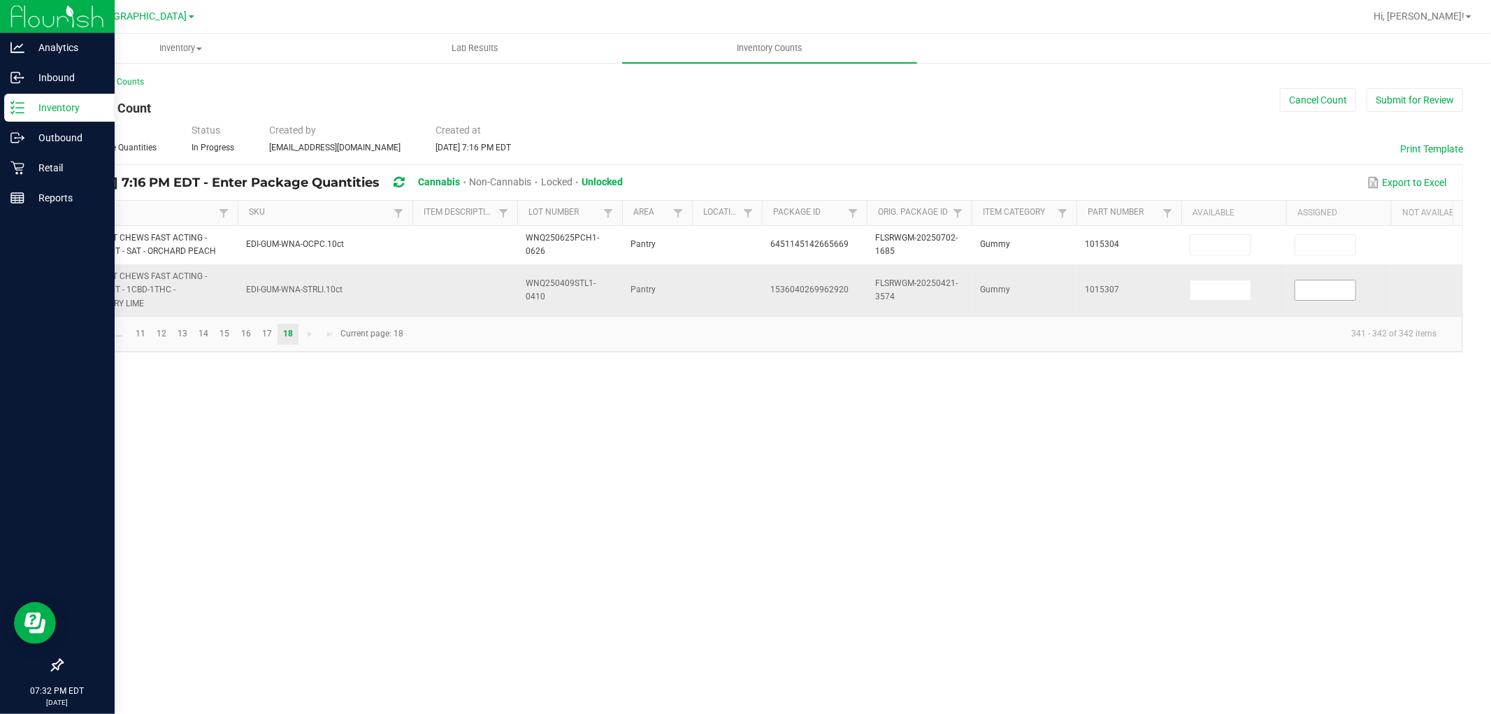
click at [1336, 294] on input at bounding box center [1326, 290] width 60 height 20
click at [78, 340] on span "Go to the first page" at bounding box center [78, 334] width 11 height 11
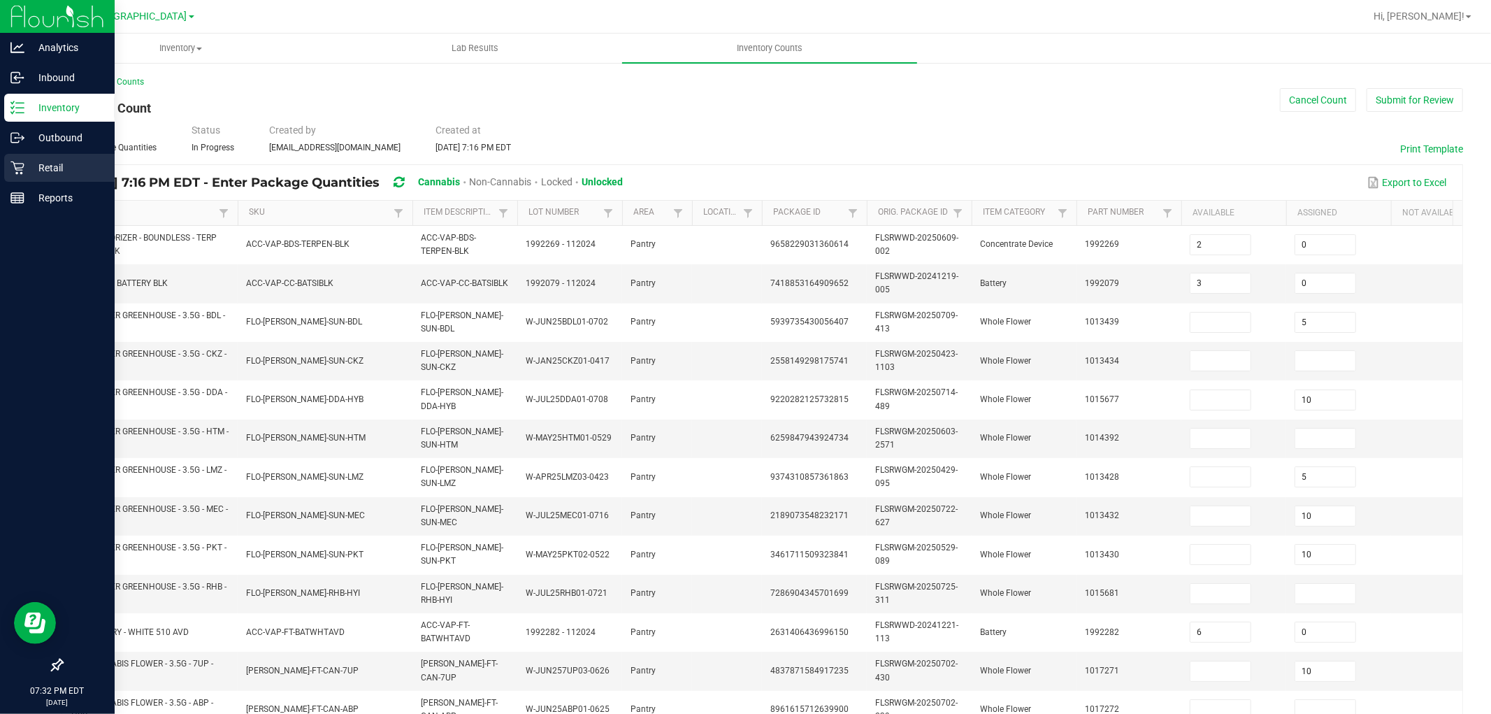
click at [30, 171] on p "Retail" at bounding box center [66, 167] width 84 height 17
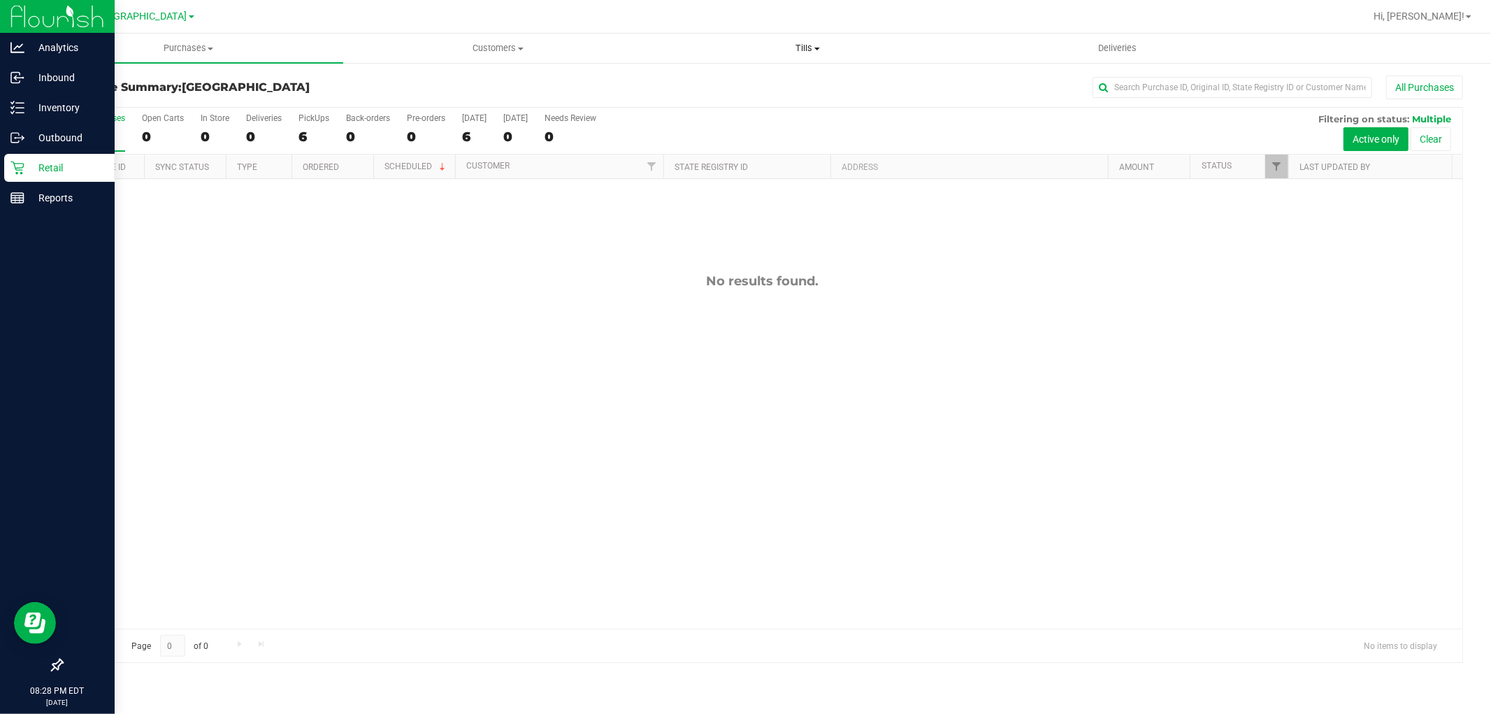
click at [823, 46] on span "Tills" at bounding box center [808, 48] width 308 height 13
click at [742, 85] on span "Manage tills" at bounding box center [700, 84] width 94 height 12
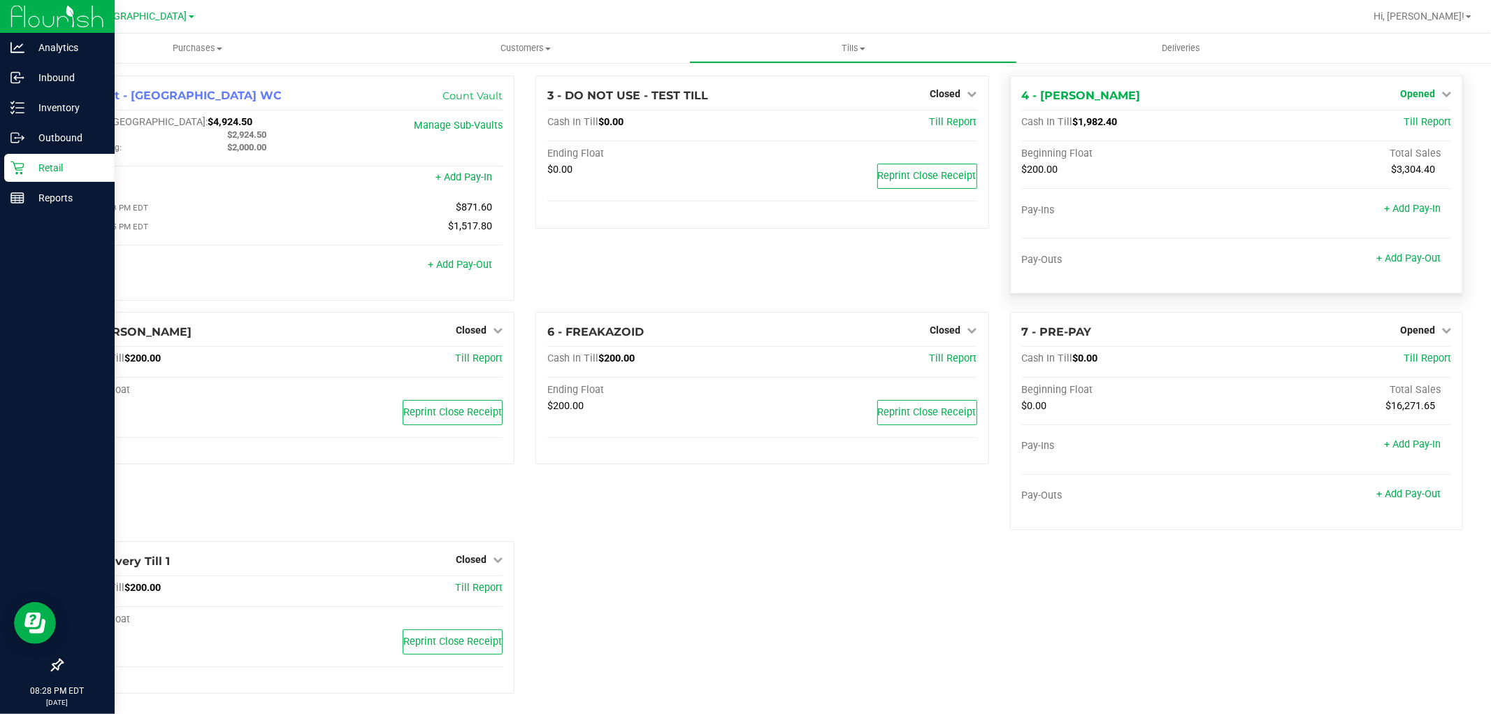
click at [1342, 92] on span "Opened" at bounding box center [1417, 93] width 35 height 11
click at [1342, 128] on div "Close Till" at bounding box center [1419, 123] width 103 height 17
click at [1342, 121] on div "Close Till" at bounding box center [1419, 123] width 103 height 17
click at [1342, 121] on link "Close Till" at bounding box center [1419, 122] width 38 height 11
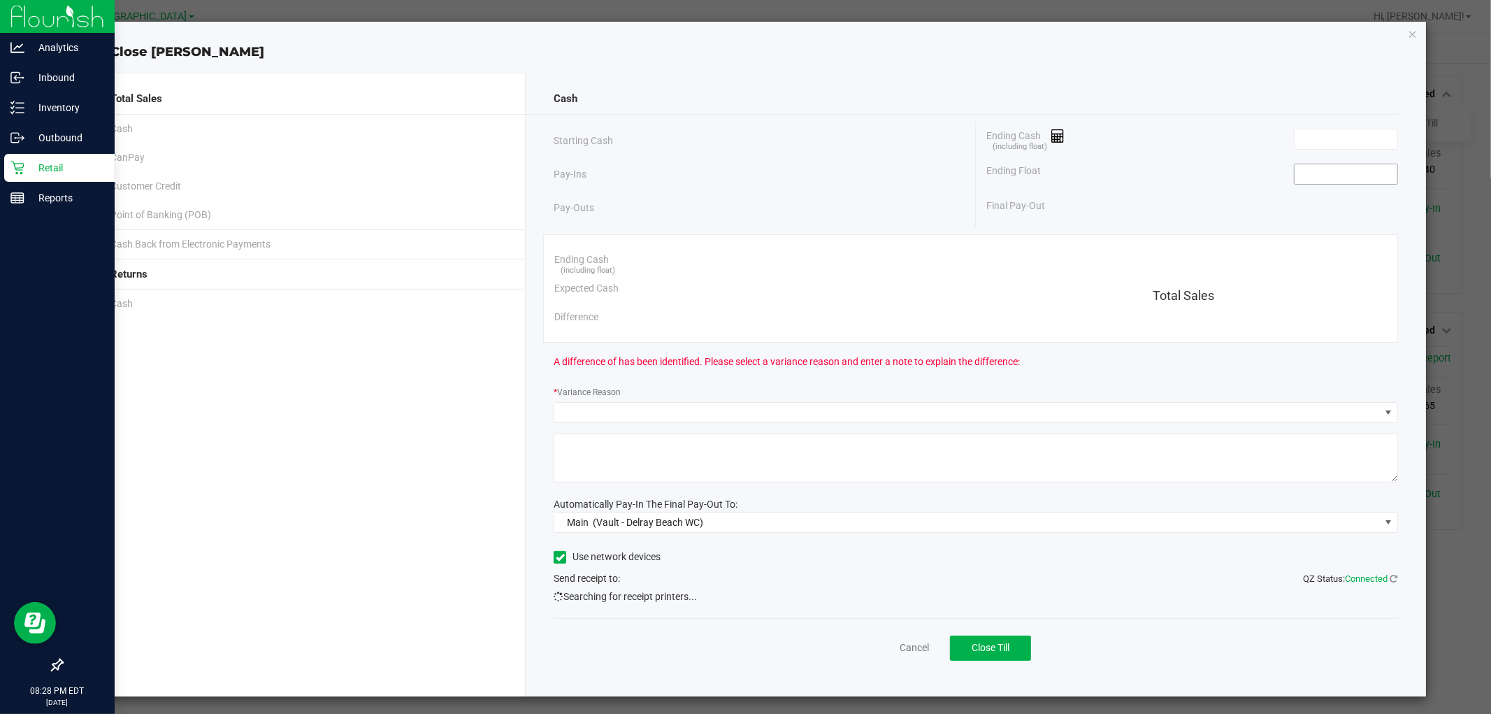
click at [1330, 166] on input at bounding box center [1346, 174] width 103 height 20
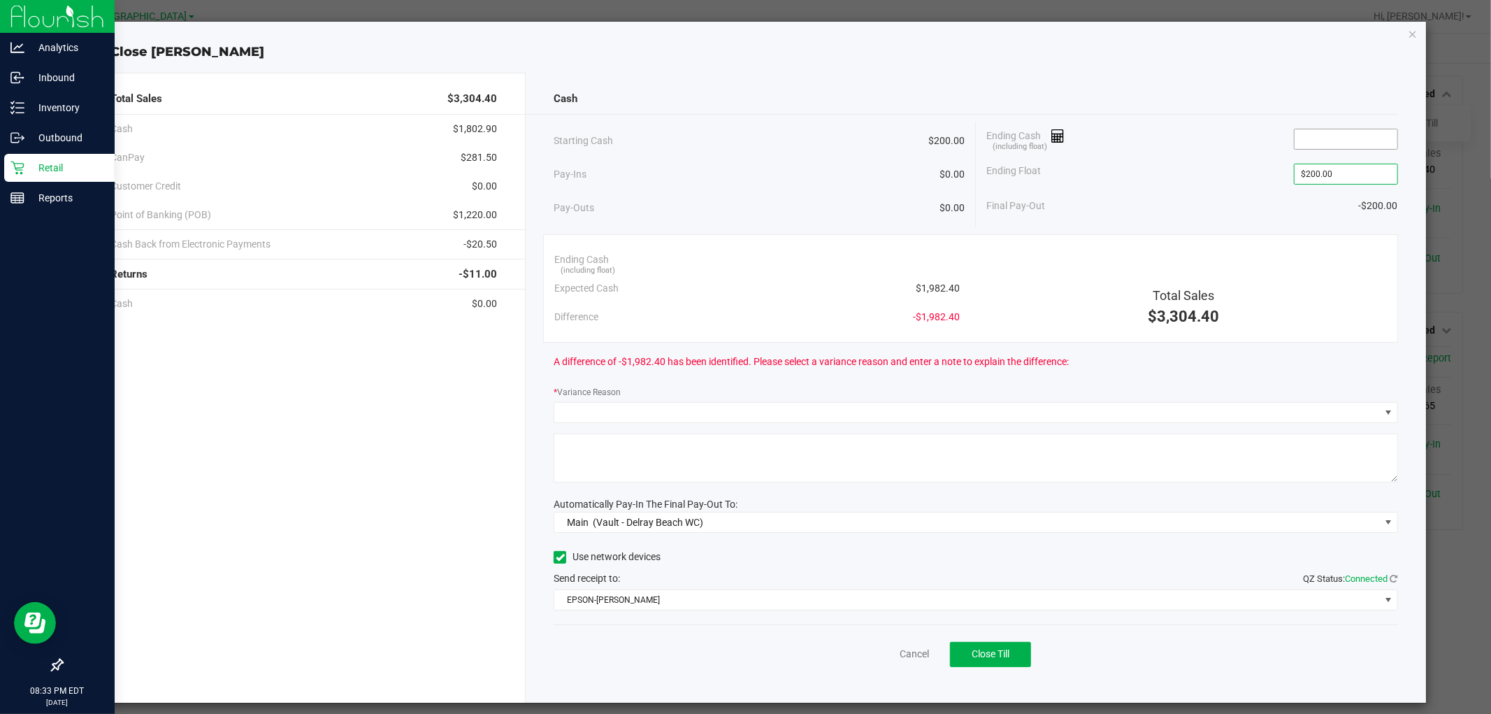
click at [1298, 140] on input at bounding box center [1346, 139] width 103 height 20
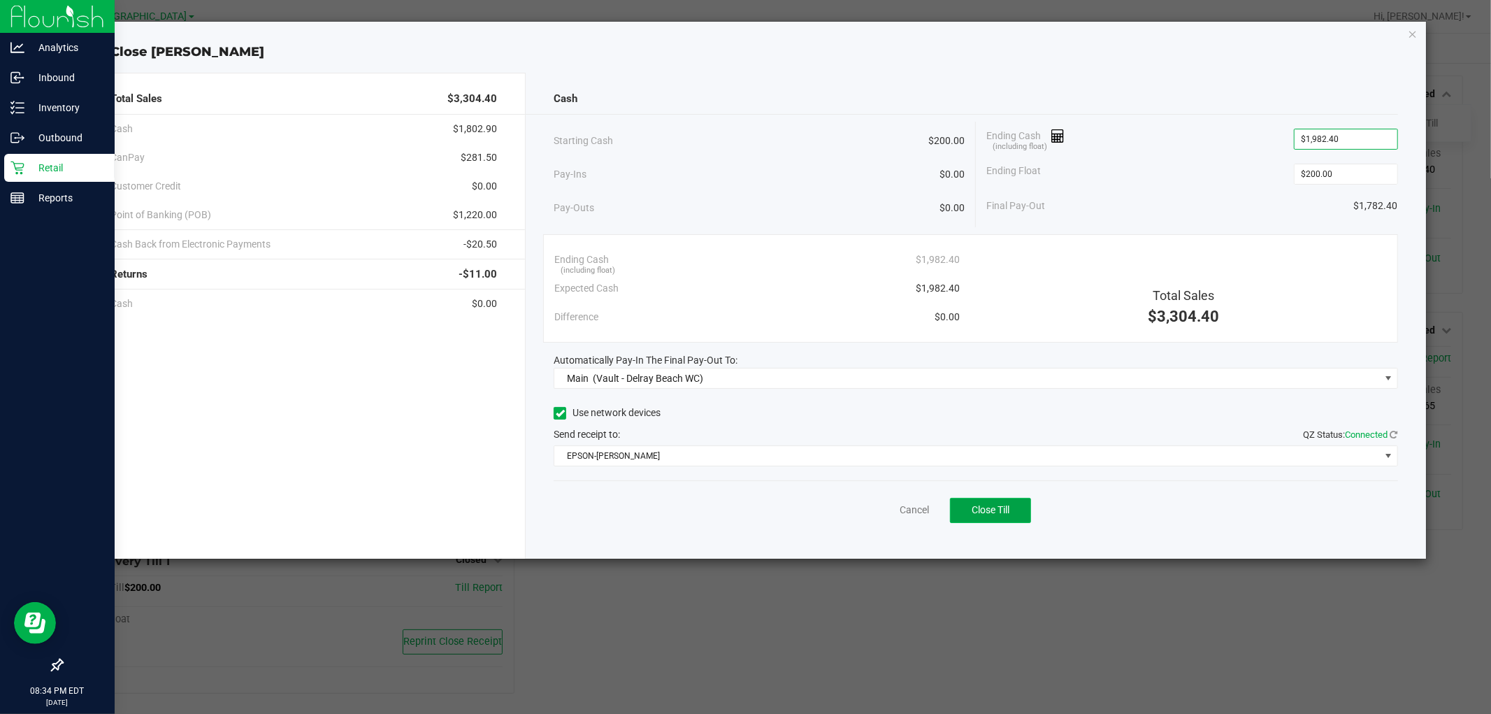
click at [1003, 503] on button "Close Till" at bounding box center [990, 510] width 81 height 25
click at [1342, 30] on div "Close FRANKIE-VALLI Total Sales $3,304.40 Cash $1,802.90 CanPay $281.50 Custome…" at bounding box center [751, 290] width 1350 height 537
click at [1342, 29] on icon "button" at bounding box center [1413, 33] width 10 height 17
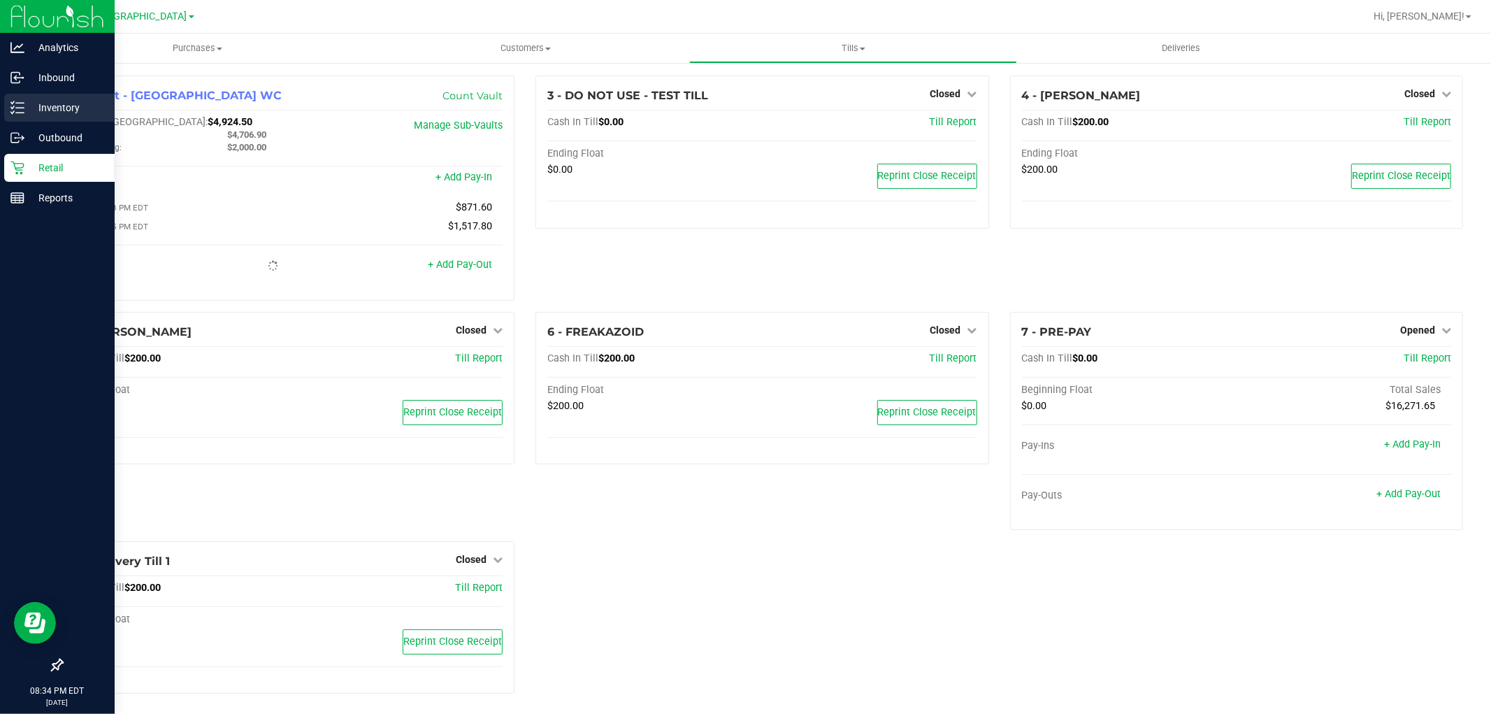
click at [23, 101] on icon at bounding box center [17, 108] width 14 height 14
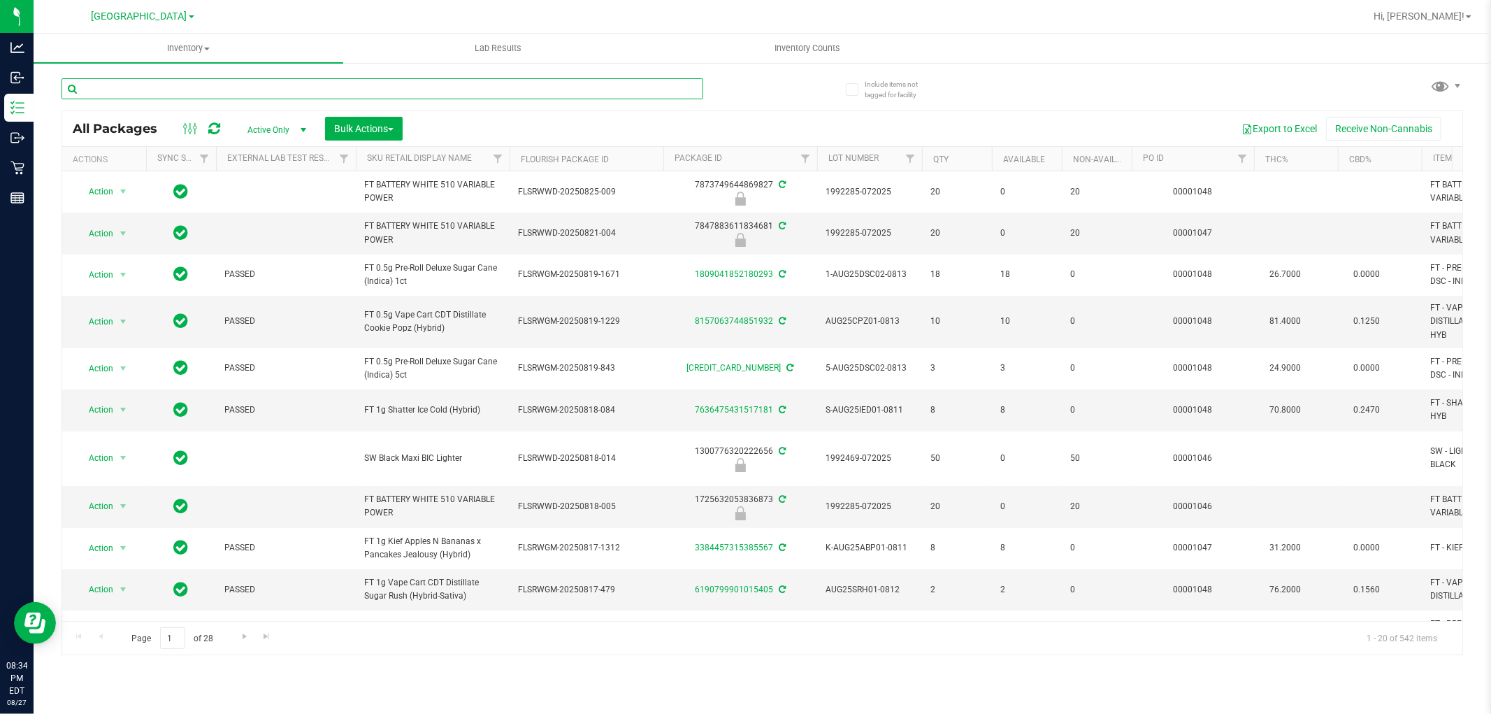
click at [180, 88] on input "text" at bounding box center [383, 88] width 642 height 21
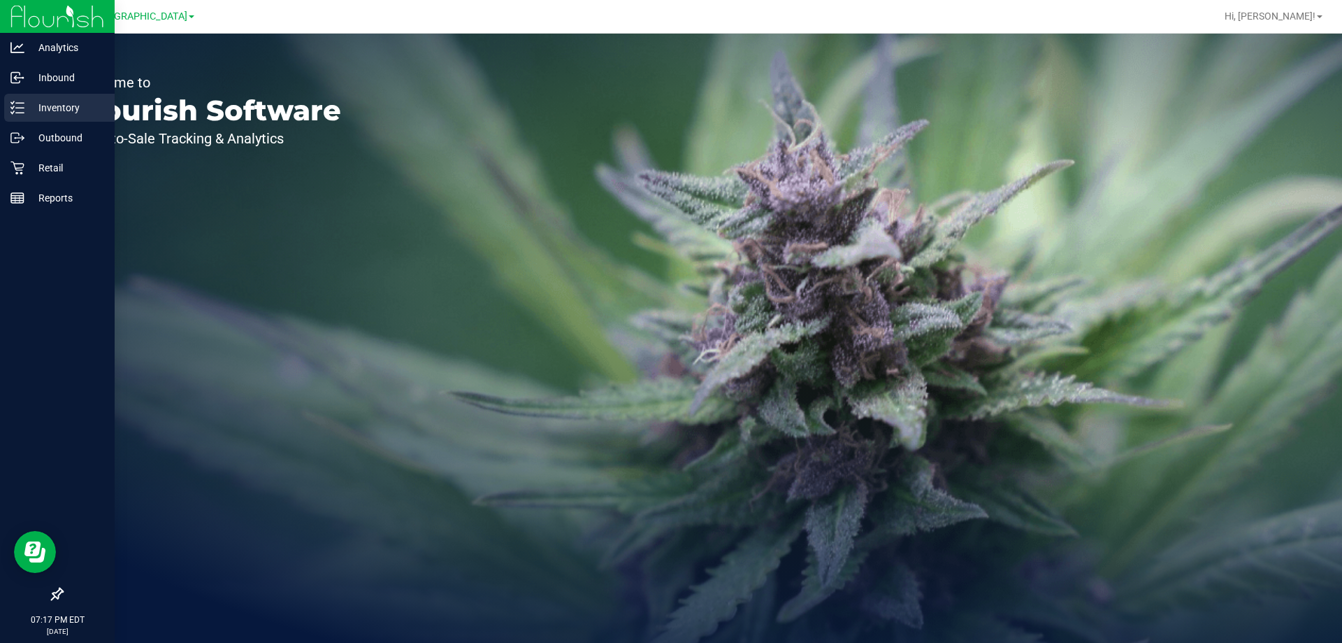
click at [75, 117] on div "Inventory" at bounding box center [59, 108] width 110 height 28
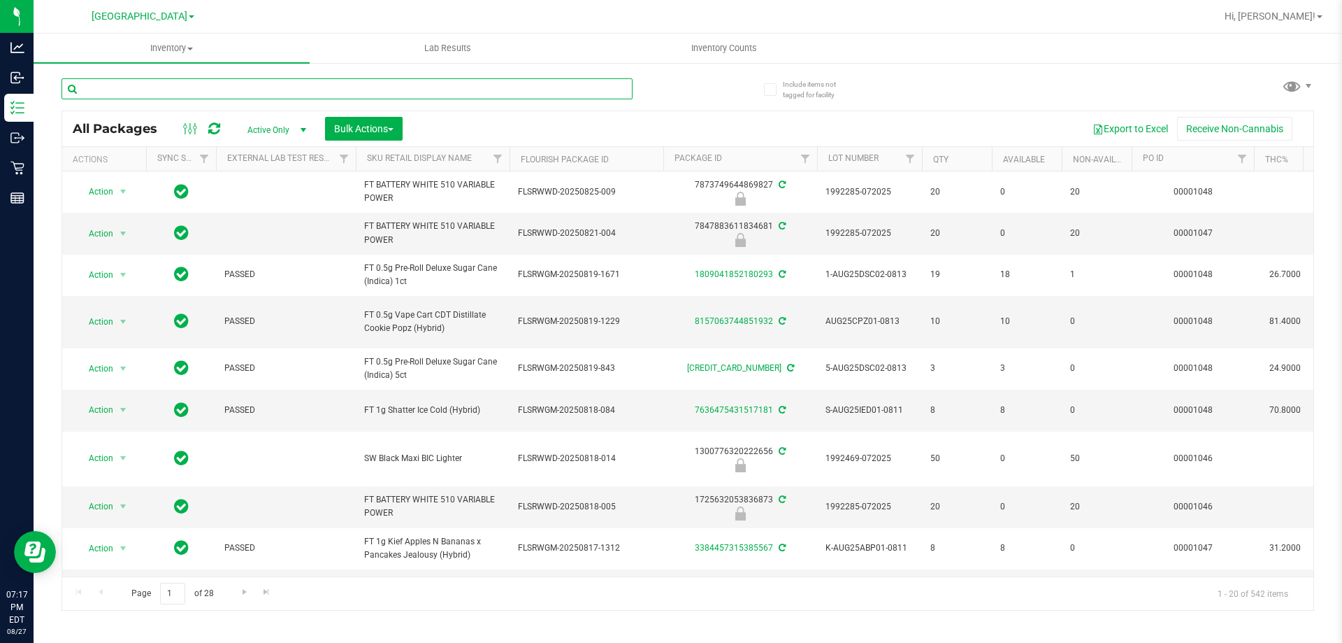
click at [213, 89] on input "text" at bounding box center [347, 88] width 571 height 21
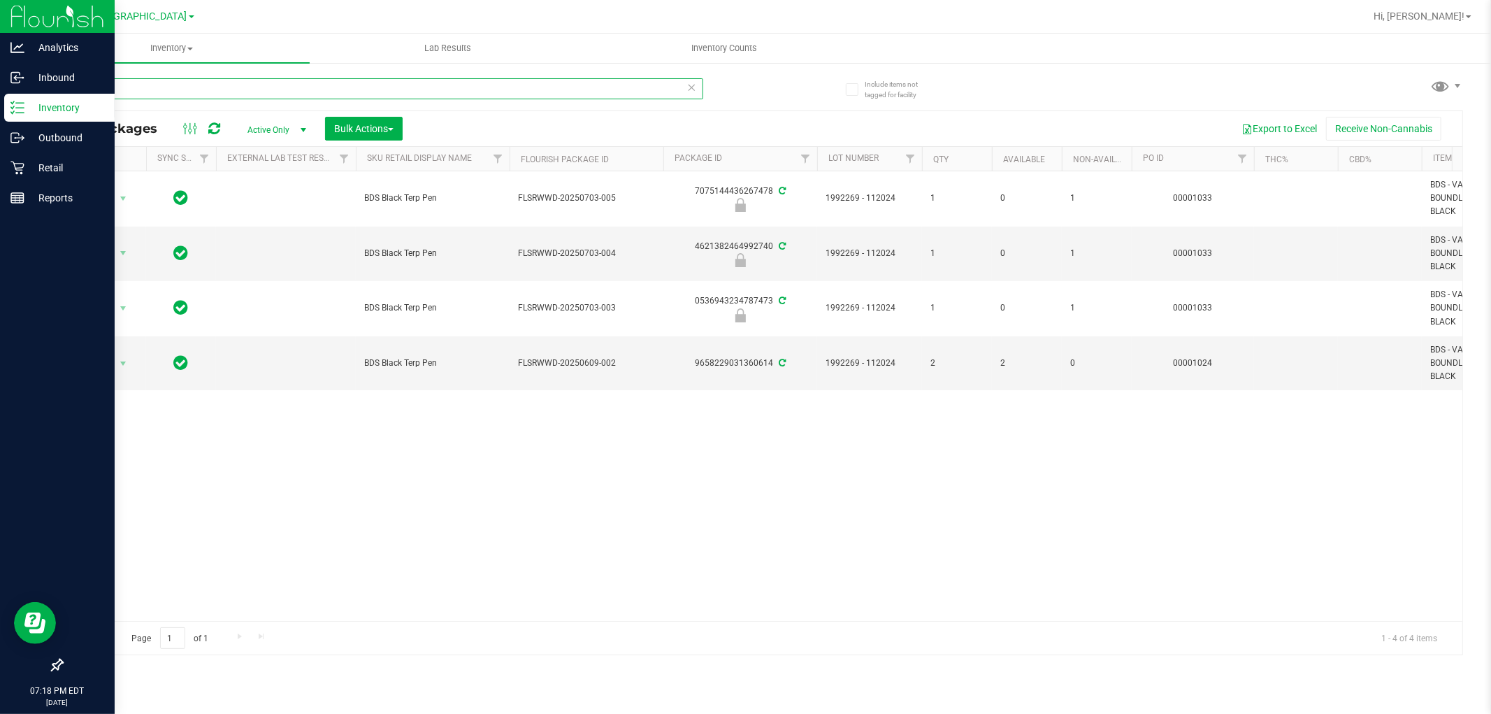
drag, startPoint x: 228, startPoint y: 94, endPoint x: 13, endPoint y: 15, distance: 229.4
click at [13, 15] on div "Analytics Inbound Inventory Outbound Retail Reports 07:18 PM EDT [DATE] 08/27 […" at bounding box center [745, 357] width 1491 height 714
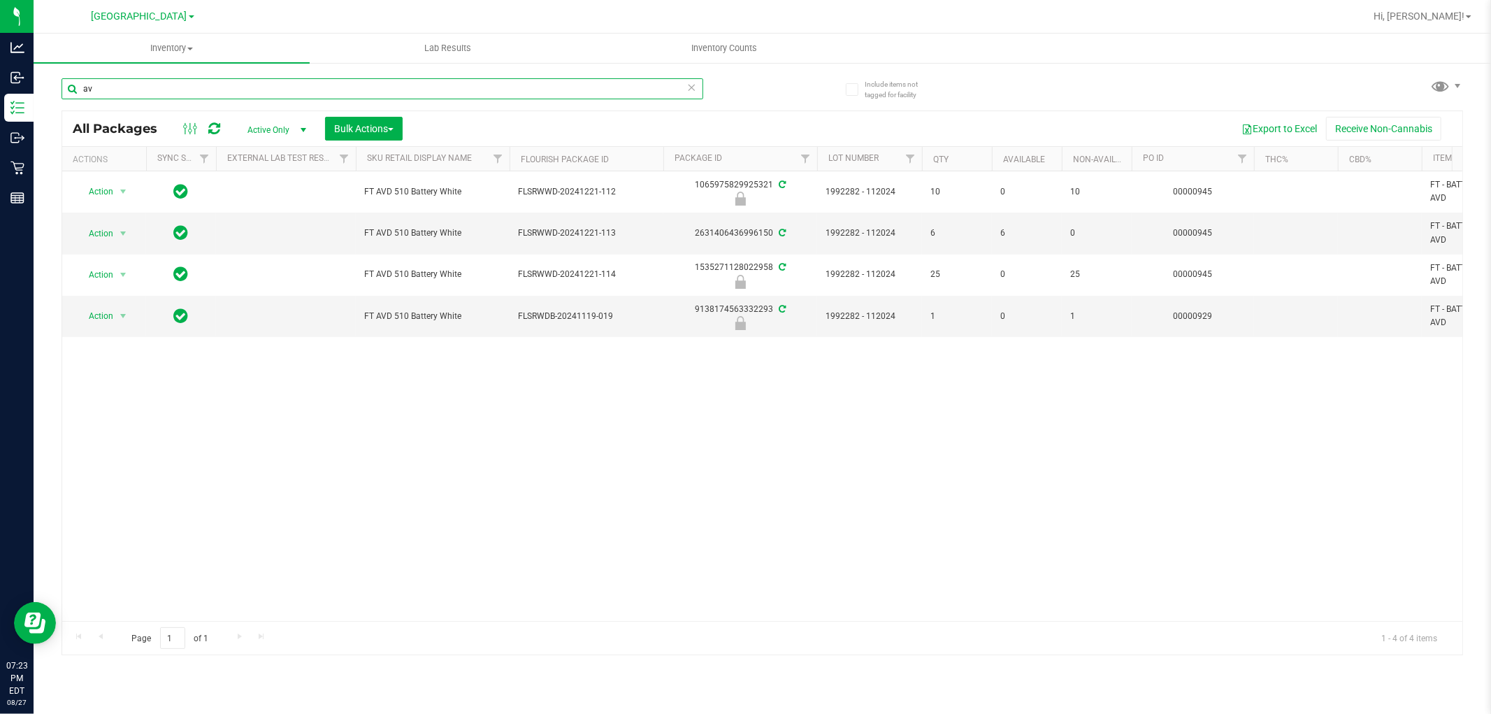
type input "a"
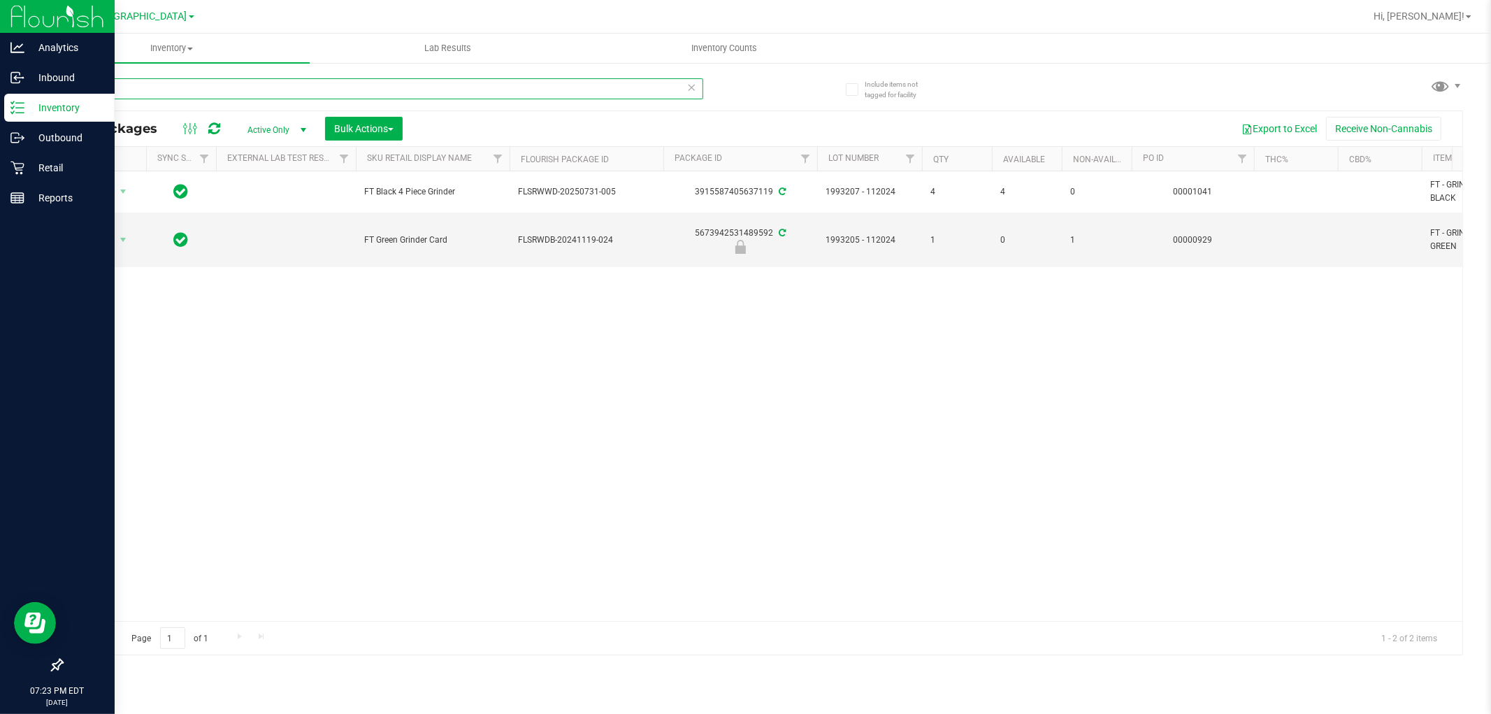
drag, startPoint x: 151, startPoint y: 86, endPoint x: 0, endPoint y: 17, distance: 165.8
click at [0, 30] on div "Analytics Inbound Inventory Outbound Retail Reports 07:23 PM EDT [DATE] 08/27 […" at bounding box center [745, 357] width 1491 height 714
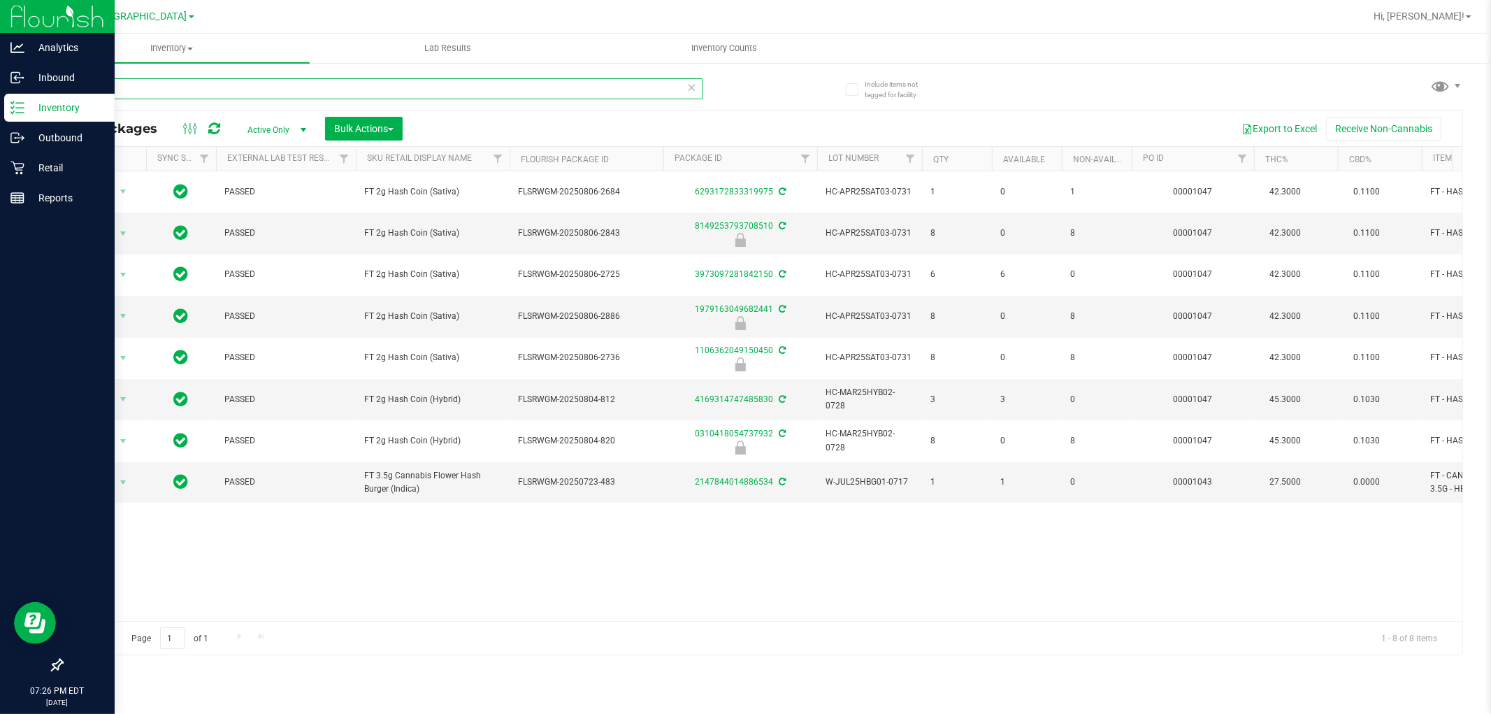
click at [53, 51] on inventory "Inventory All packages All inventory Waste log Create inventory Lab Results Inv…" at bounding box center [763, 261] width 1458 height 454
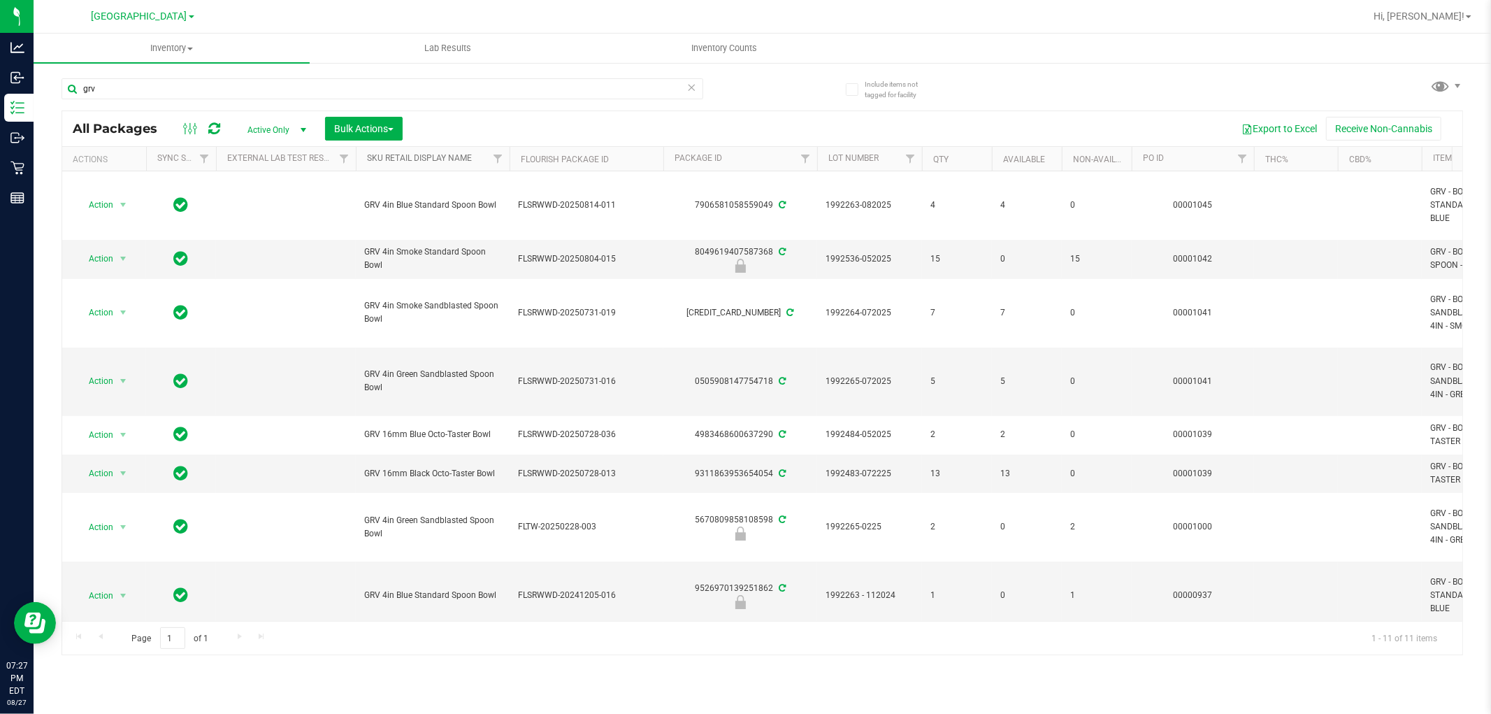
click at [433, 158] on link "Sku Retail Display Name" at bounding box center [419, 158] width 105 height 10
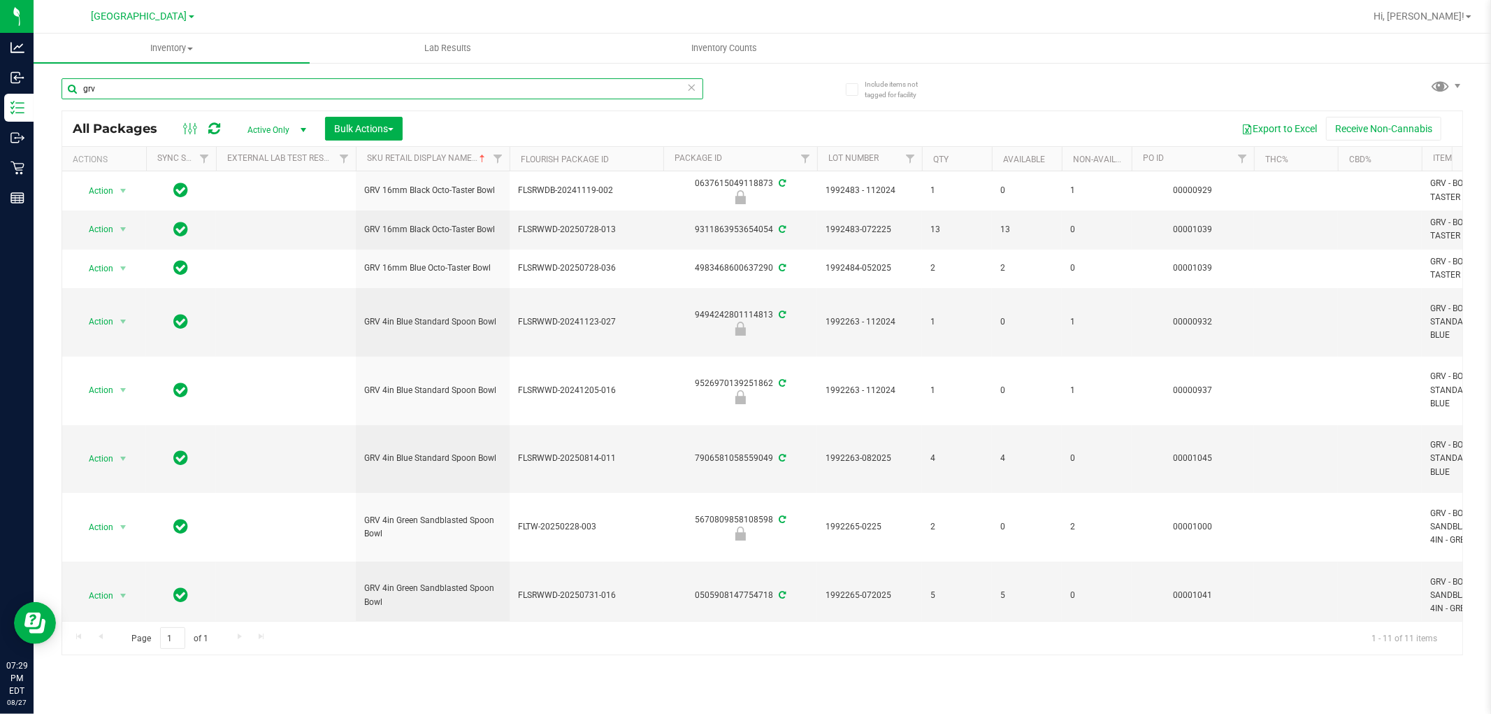
drag, startPoint x: 171, startPoint y: 88, endPoint x: 0, endPoint y: -54, distance: 221.9
click at [0, 0] on html "Analytics Inbound Inventory Outbound Retail Reports 07:29 PM EDT [DATE] 08/27 […" at bounding box center [745, 357] width 1491 height 714
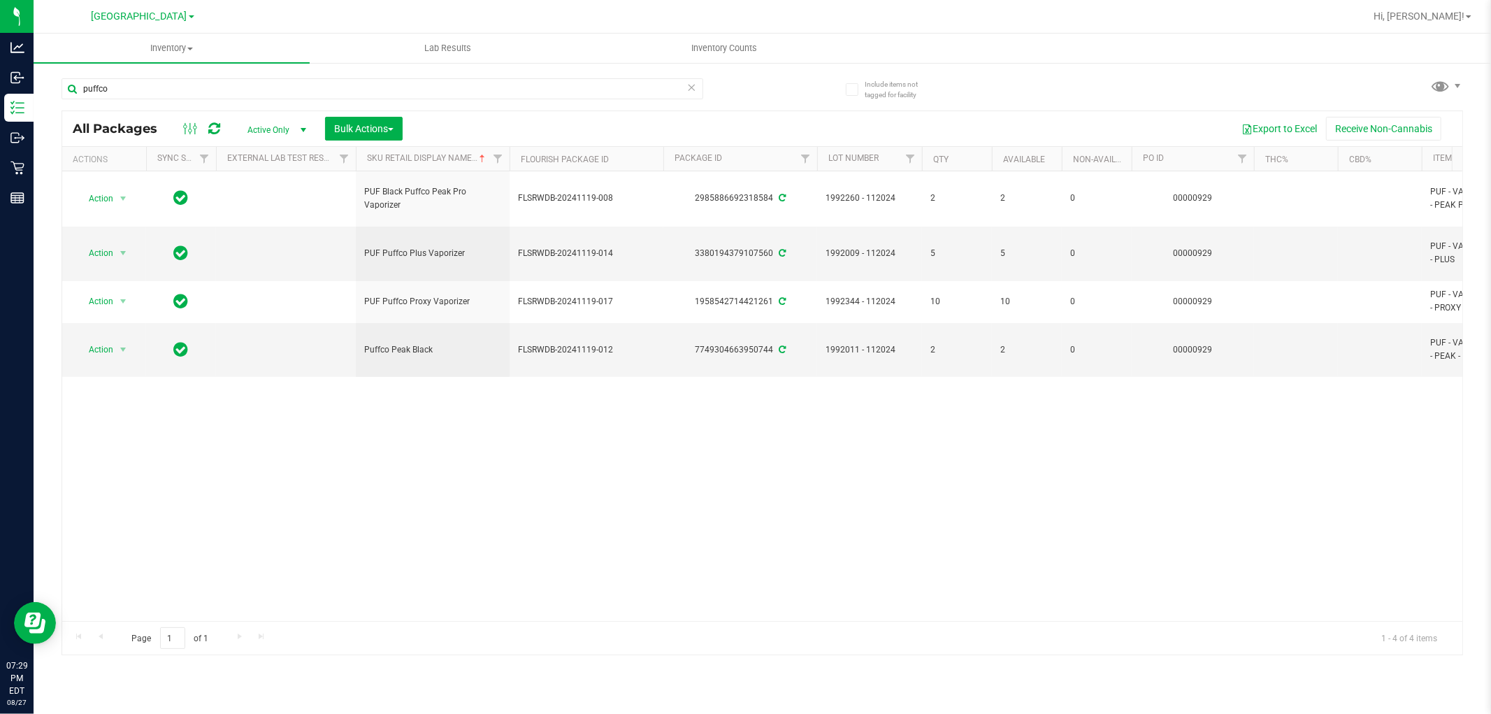
click at [401, 164] on th "Sku Retail Display Name" at bounding box center [433, 159] width 154 height 24
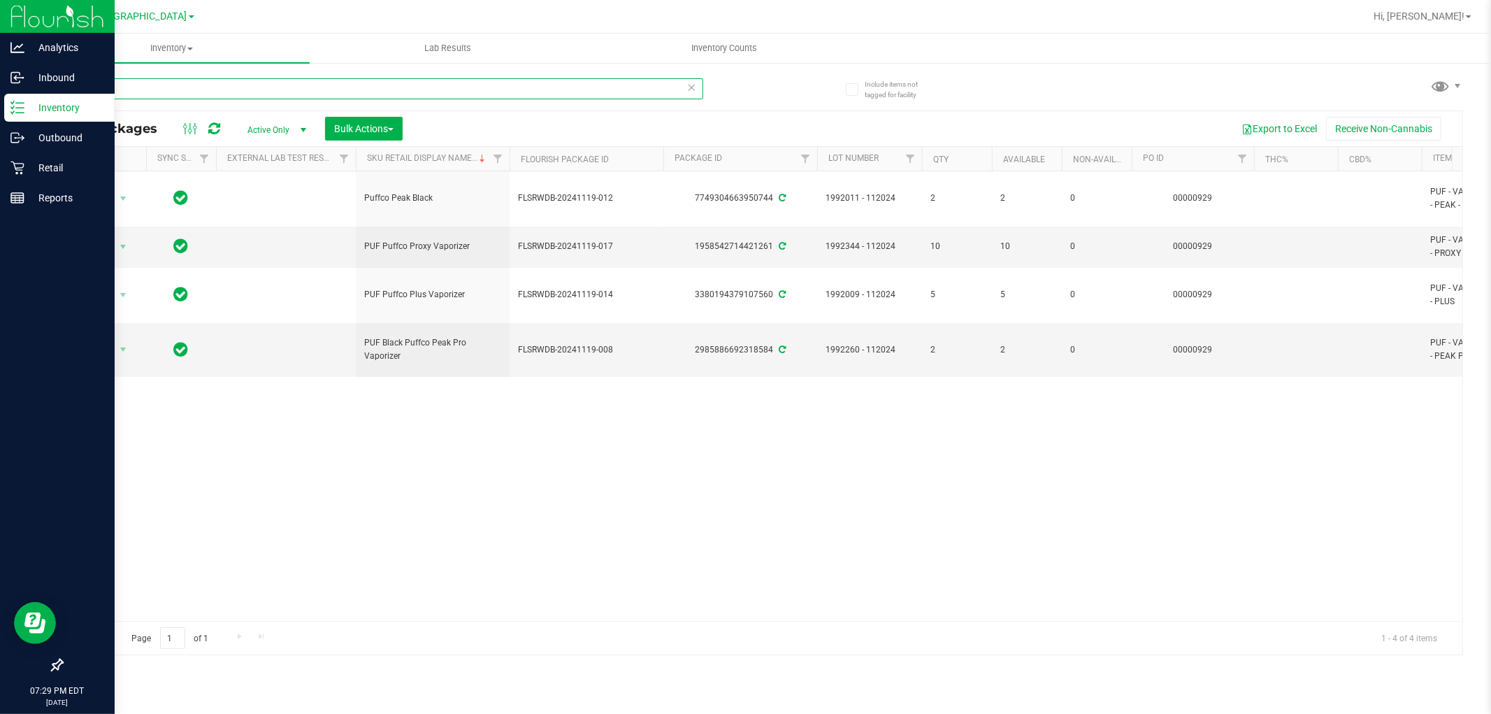
drag, startPoint x: 0, startPoint y: 64, endPoint x: 0, endPoint y: 6, distance: 58.0
click at [0, 31] on div "Analytics Inbound Inventory Outbound Retail Reports 07:29 PM EDT [DATE] 08/27 […" at bounding box center [745, 357] width 1491 height 714
type input "["
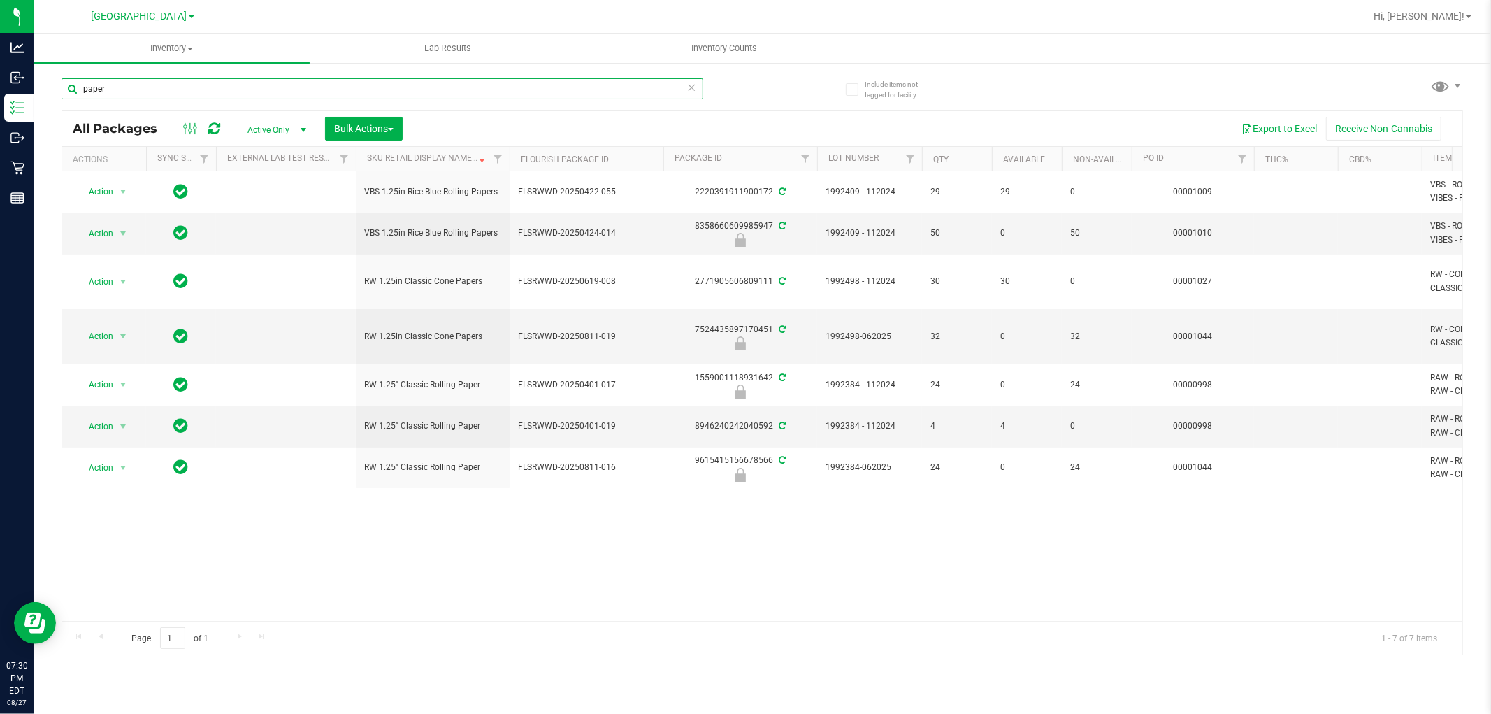
type input "paper"
